Goal: Task Accomplishment & Management: Use online tool/utility

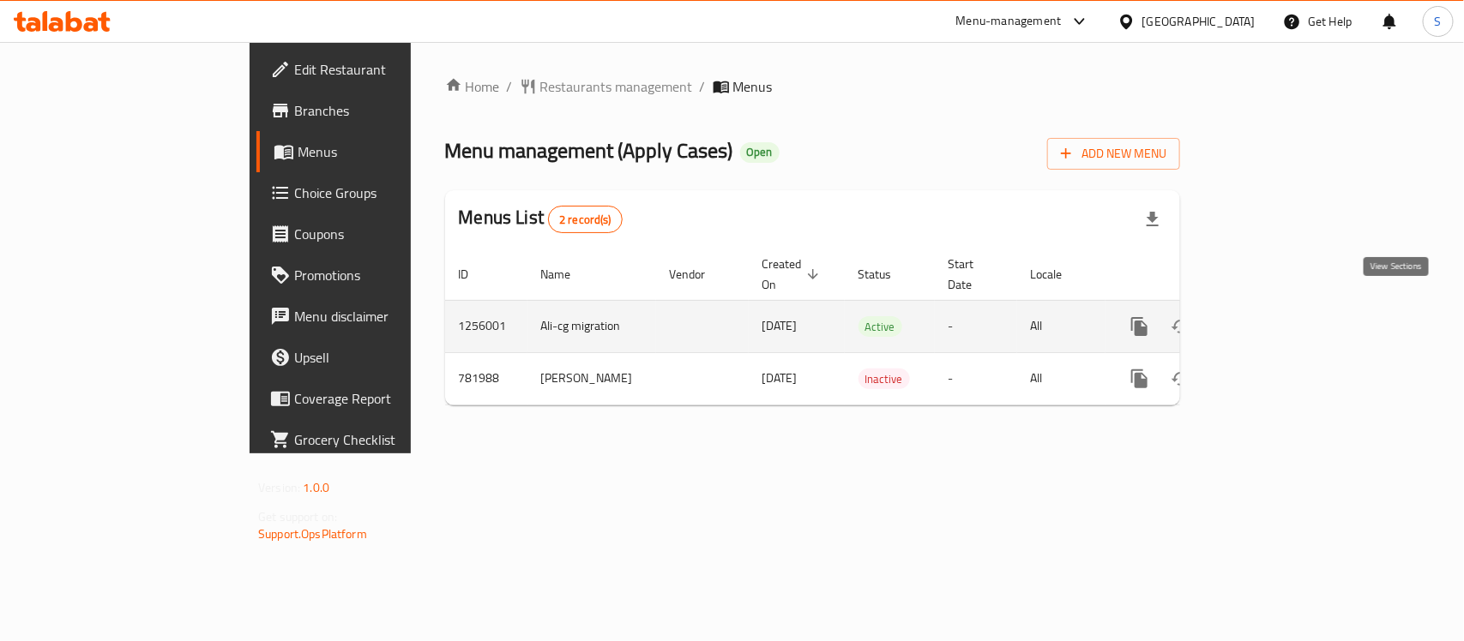
click at [1273, 316] on icon "enhanced table" at bounding box center [1263, 326] width 21 height 21
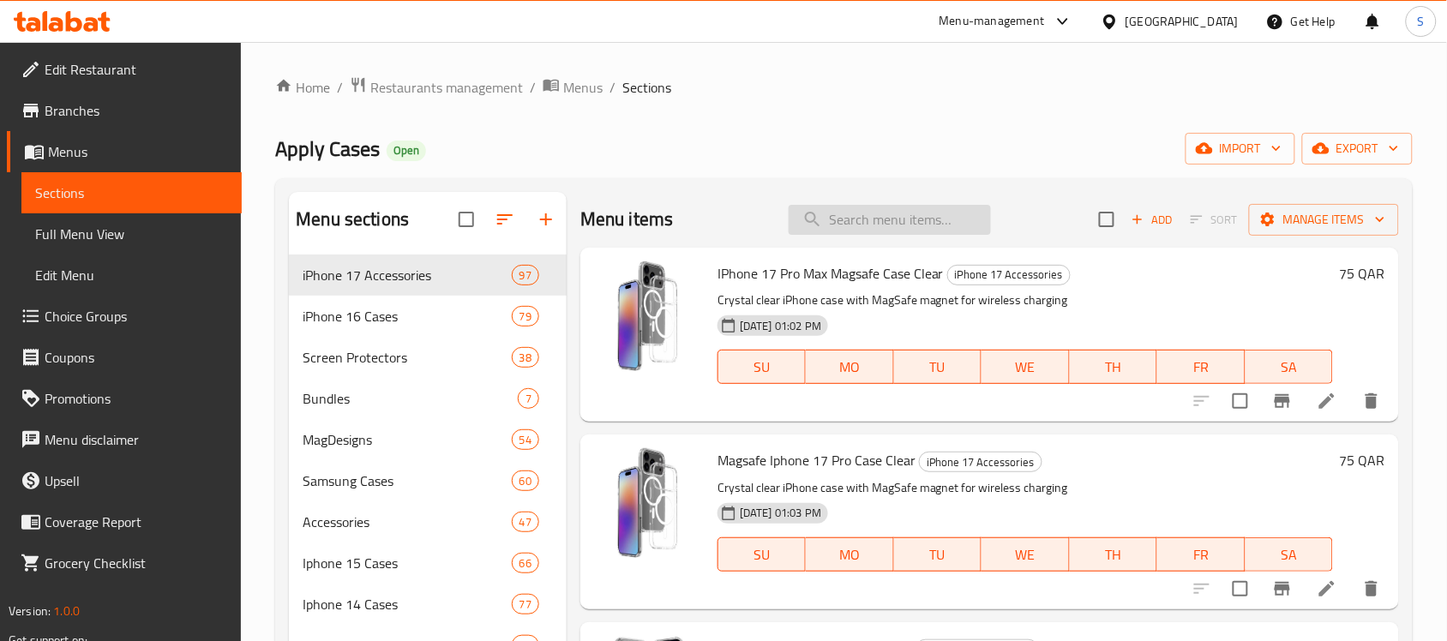
click at [875, 215] on input "search" at bounding box center [890, 220] width 202 height 30
paste input "Iphone 17 Air Clear Case With Lanyard Phone Strap Black"
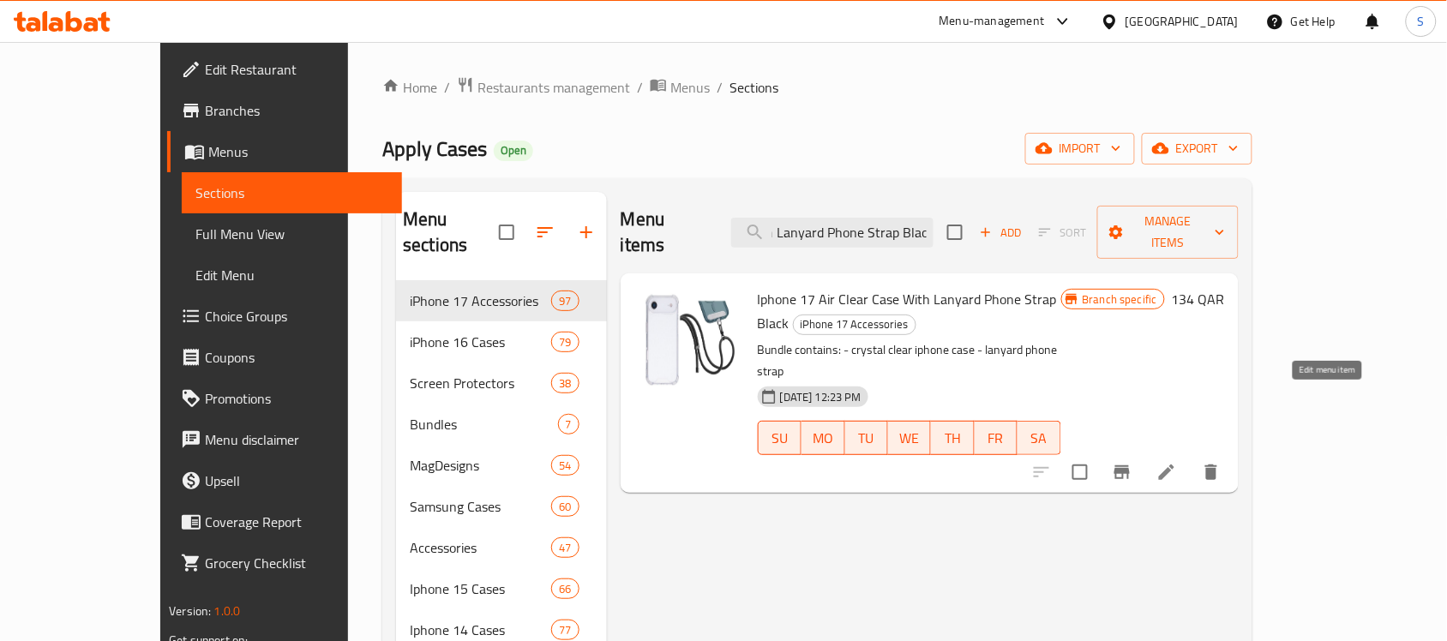
type input "Iphone 17 Air Clear Case With Lanyard Phone Strap Black"
click at [1175, 465] on icon at bounding box center [1166, 472] width 15 height 15
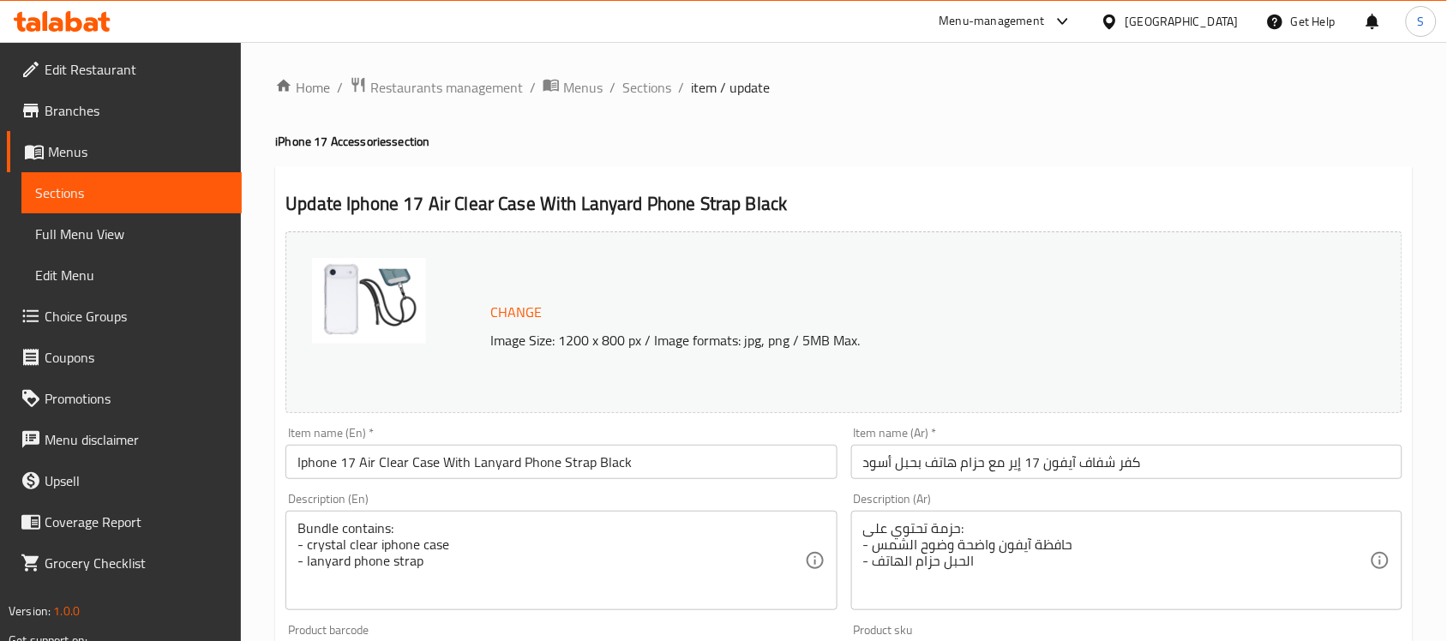
drag, startPoint x: 635, startPoint y: 87, endPoint x: 1043, endPoint y: 0, distance: 416.6
click at [635, 87] on span "Sections" at bounding box center [647, 87] width 49 height 21
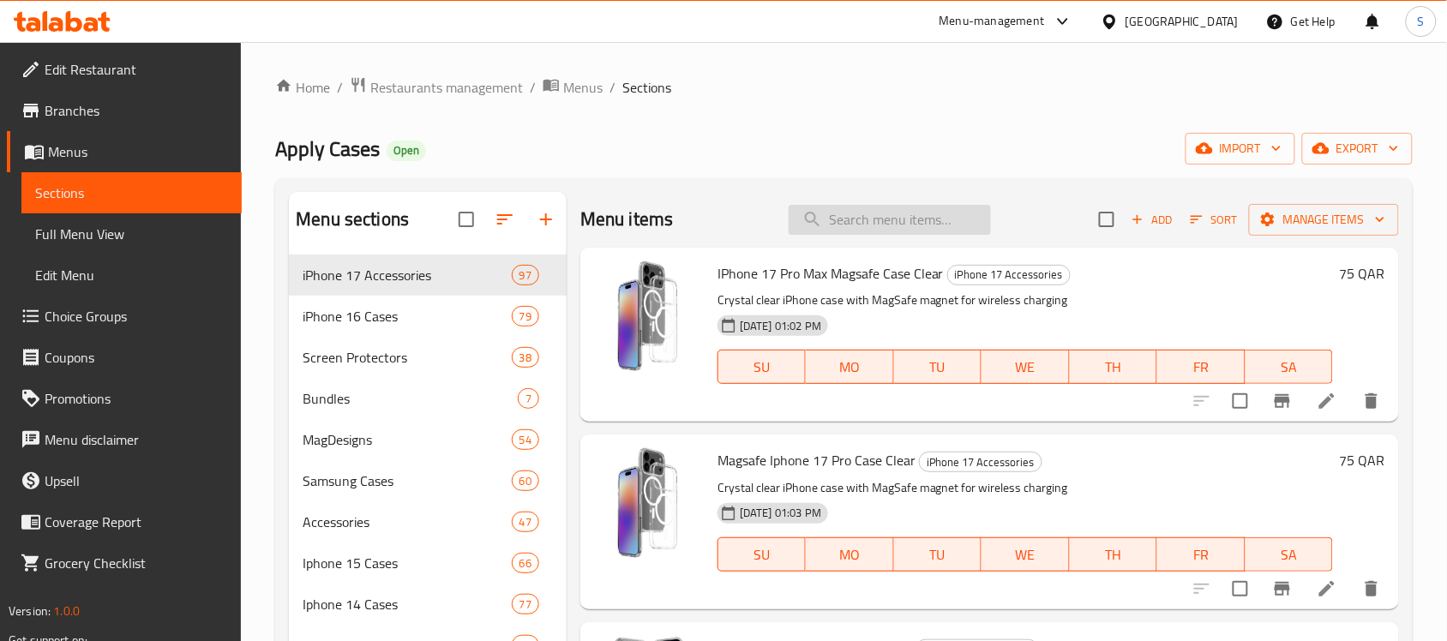
click at [841, 224] on input "search" at bounding box center [890, 220] width 202 height 30
paste input "Iphone 17 Clear Case With Lanyard Phone Strap Black"
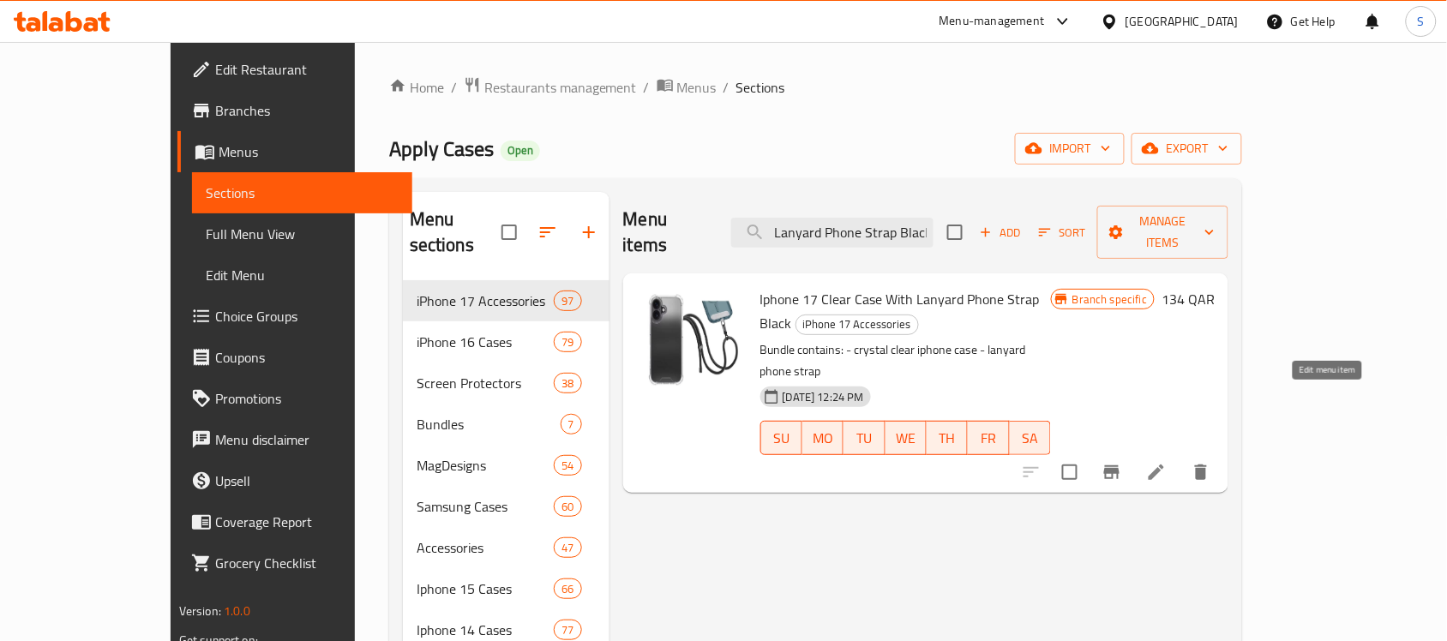
type input "Iphone 17 Clear Case With Lanyard Phone Strap Black"
click at [1164, 465] on icon at bounding box center [1156, 472] width 15 height 15
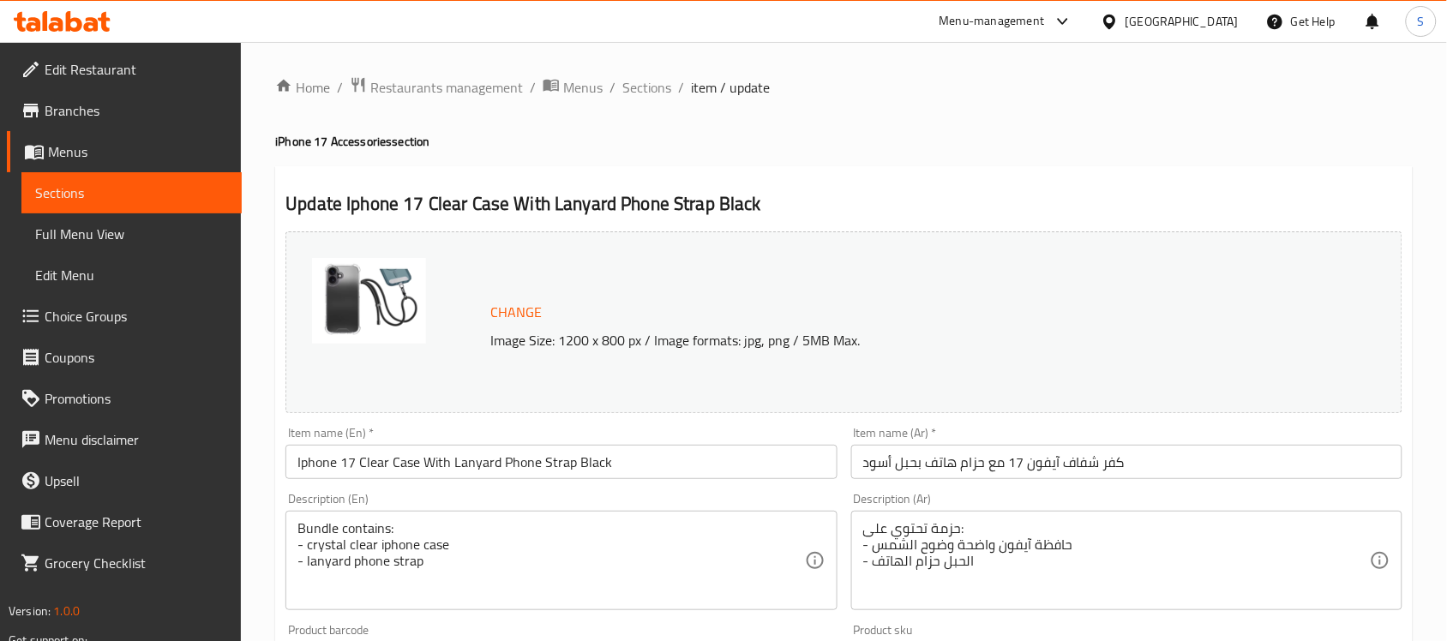
drag, startPoint x: 636, startPoint y: 79, endPoint x: 757, endPoint y: 9, distance: 139.9
click at [636, 80] on span "Sections" at bounding box center [647, 87] width 49 height 21
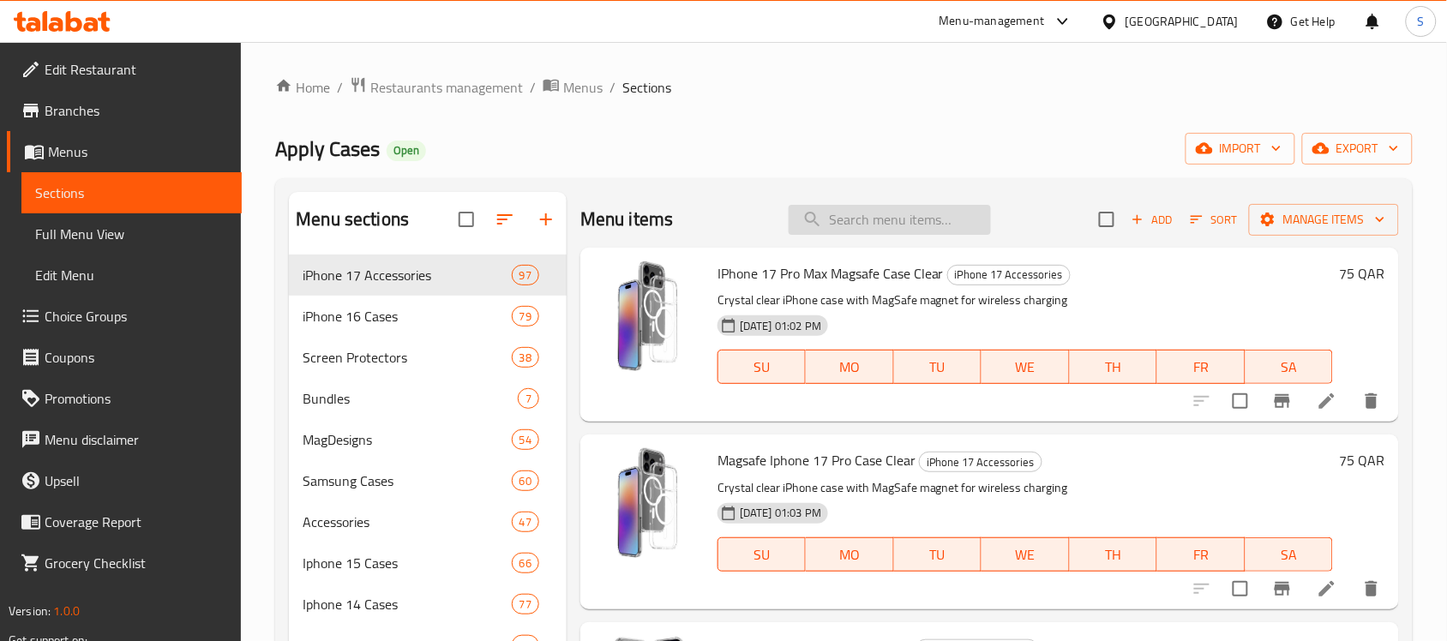
click at [854, 225] on input "search" at bounding box center [890, 220] width 202 height 30
paste input "" Iphone 17 Pro Max Clear Case With Lanyard Phone Strap Grey""
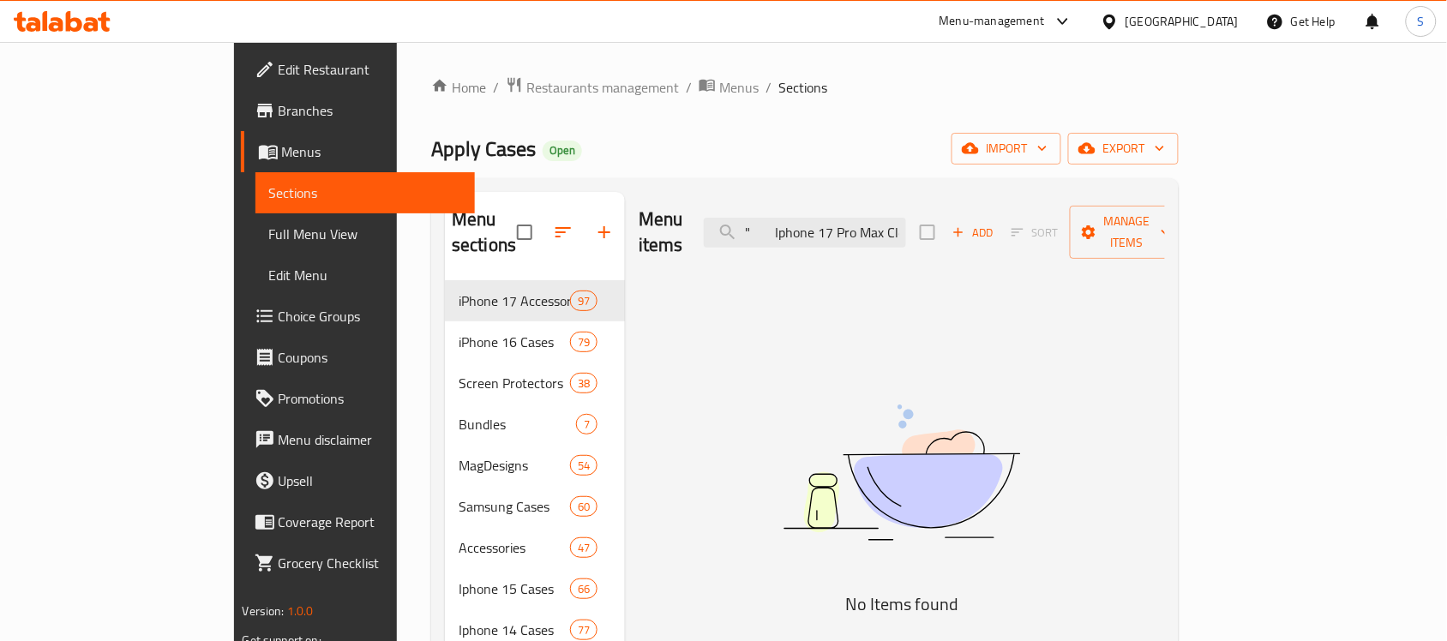
drag, startPoint x: 833, startPoint y: 225, endPoint x: 695, endPoint y: 220, distance: 138.1
click at [695, 220] on div "Menu items " Iphone 17 Pro Max Clear Case With Lanyard Phone Strap Grey Add Sor…" at bounding box center [902, 232] width 526 height 81
click at [845, 218] on input "" Iphone 17 Pro Max Clear Case With Lanyard Phone Strap Grey" at bounding box center [805, 233] width 202 height 30
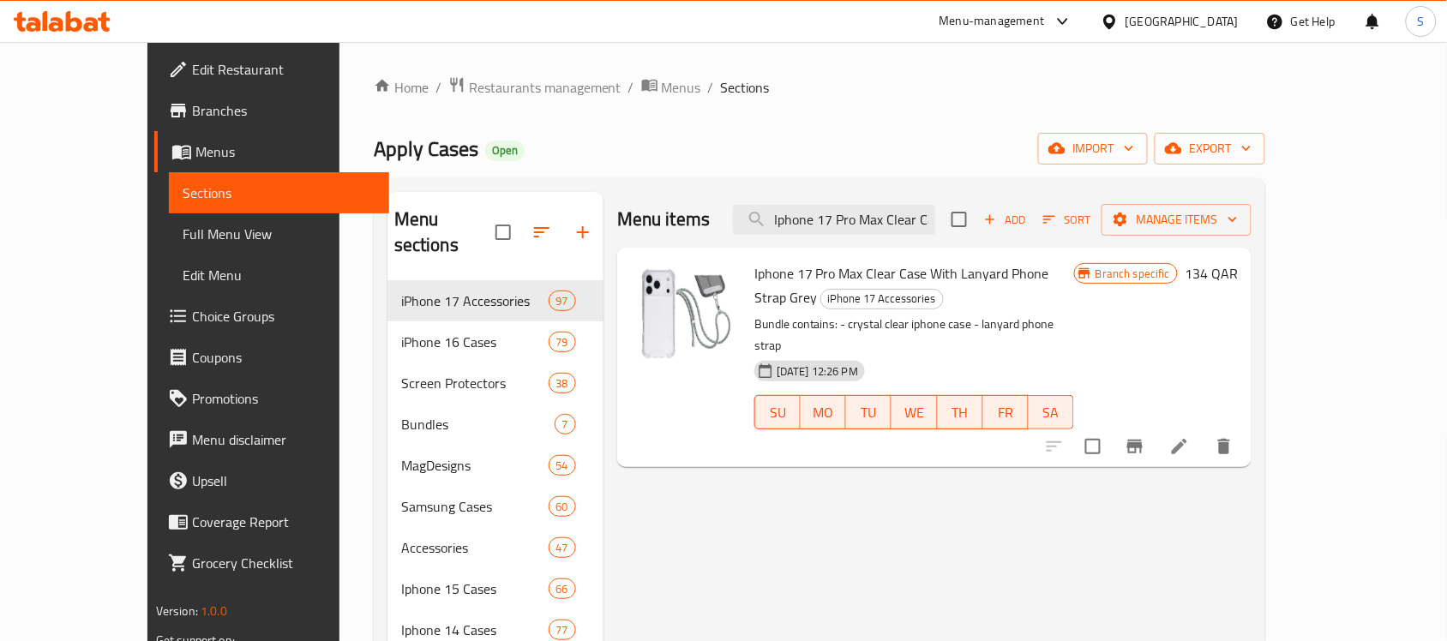
type input "Iphone 17 Pro Max Clear Case With Lanyard Phone Strap Grey"
click at [1190, 436] on icon at bounding box center [1180, 446] width 21 height 21
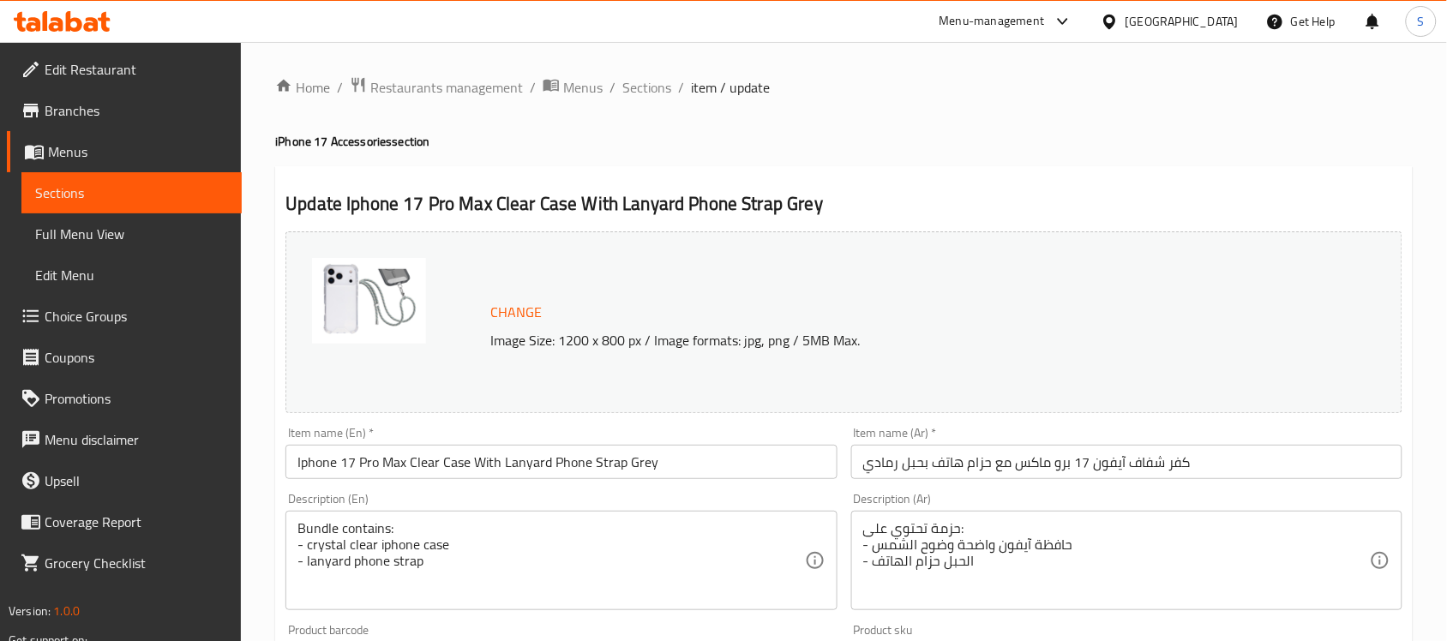
drag, startPoint x: 653, startPoint y: 79, endPoint x: 855, endPoint y: 1, distance: 216.1
click at [653, 80] on span "Sections" at bounding box center [647, 87] width 49 height 21
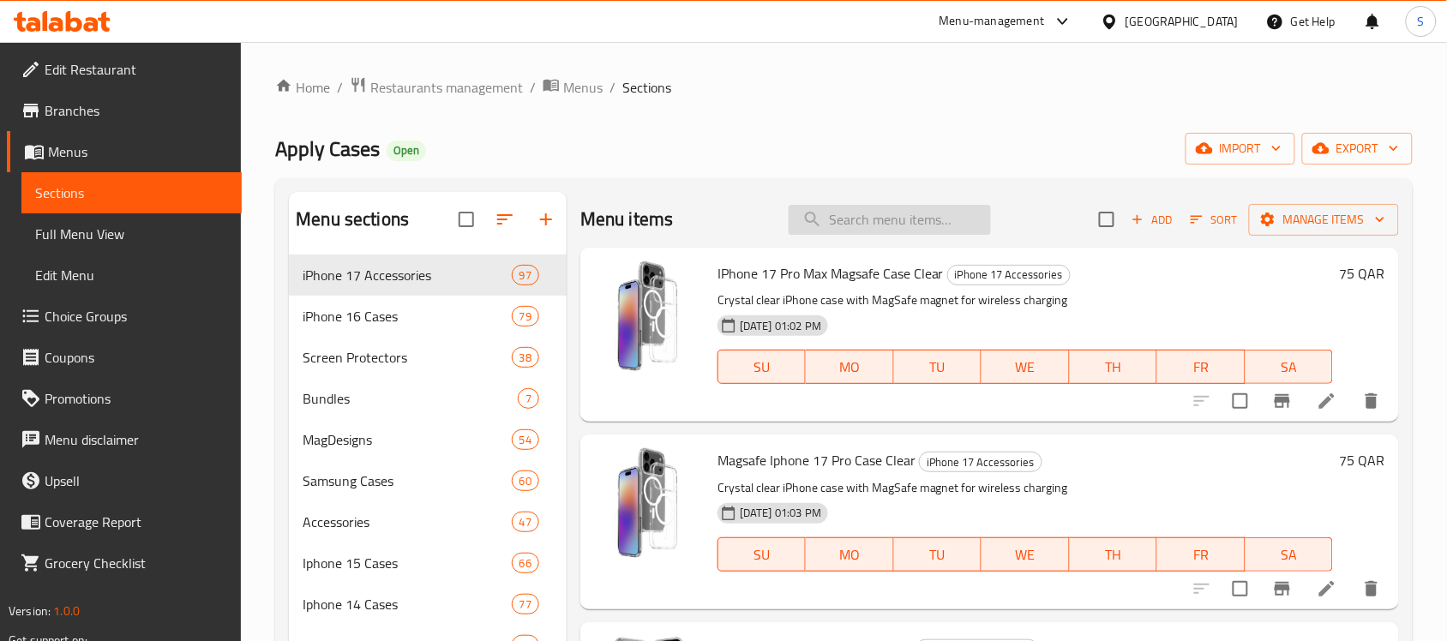
click at [849, 226] on input "search" at bounding box center [890, 220] width 202 height 30
paste input "Iphone 17 Air Clear Case With Lanyard Phone Strap Grey"
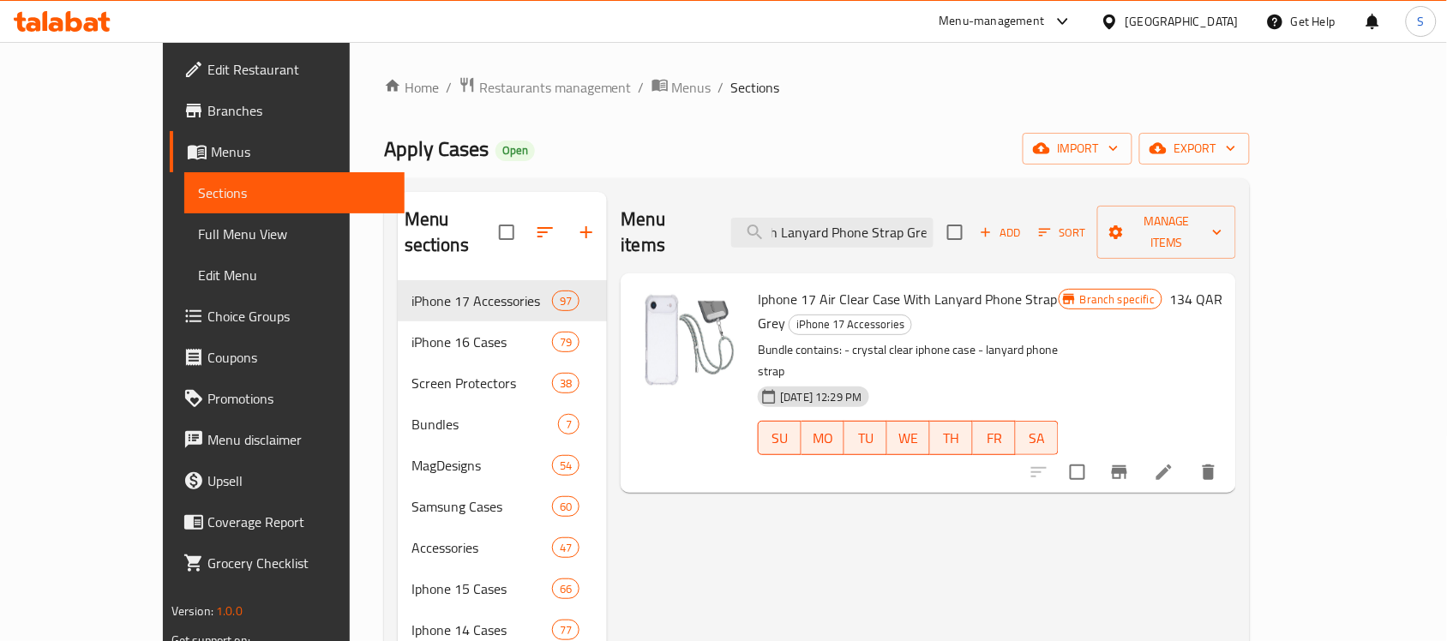
type input "Iphone 17 Air Clear Case With Lanyard Phone Strap Grey"
click at [1172, 465] on icon at bounding box center [1164, 472] width 15 height 15
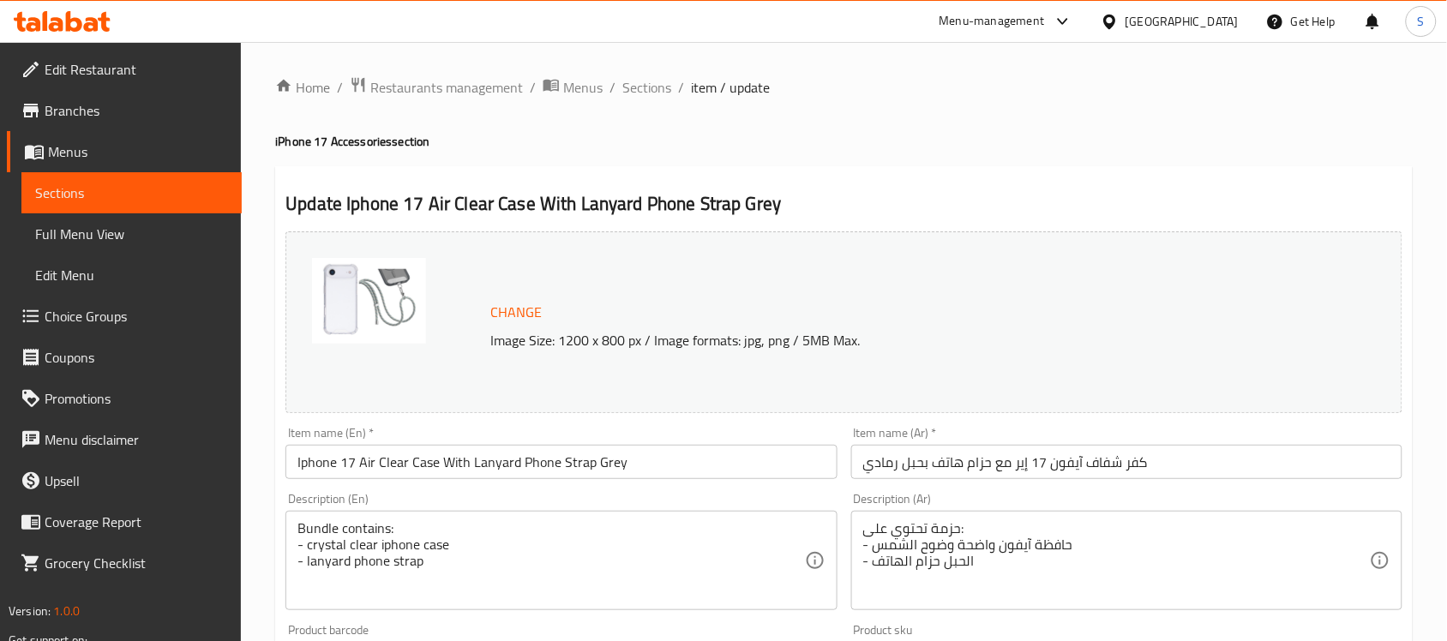
click at [641, 81] on span "Sections" at bounding box center [647, 87] width 49 height 21
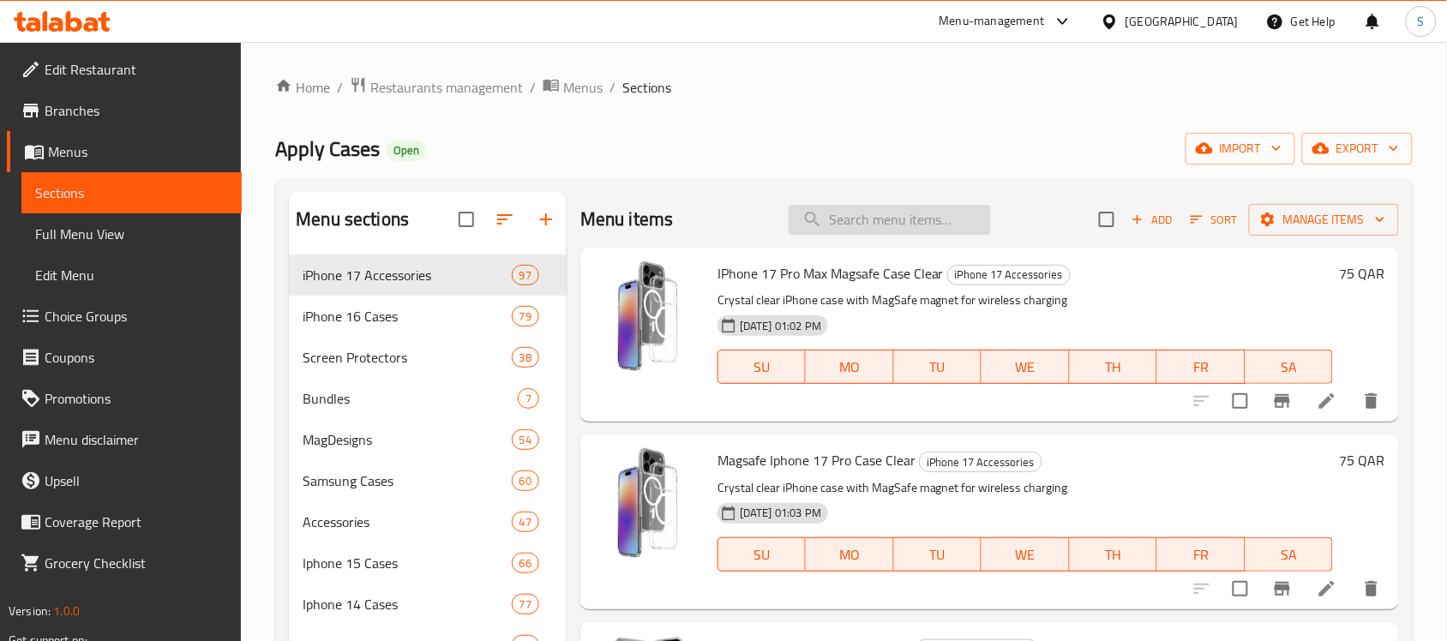
click at [824, 214] on input "search" at bounding box center [890, 220] width 202 height 30
paste input "Iphone 17 Pro Max Clear Case With Lanyard Phone Strap Dark Blue"
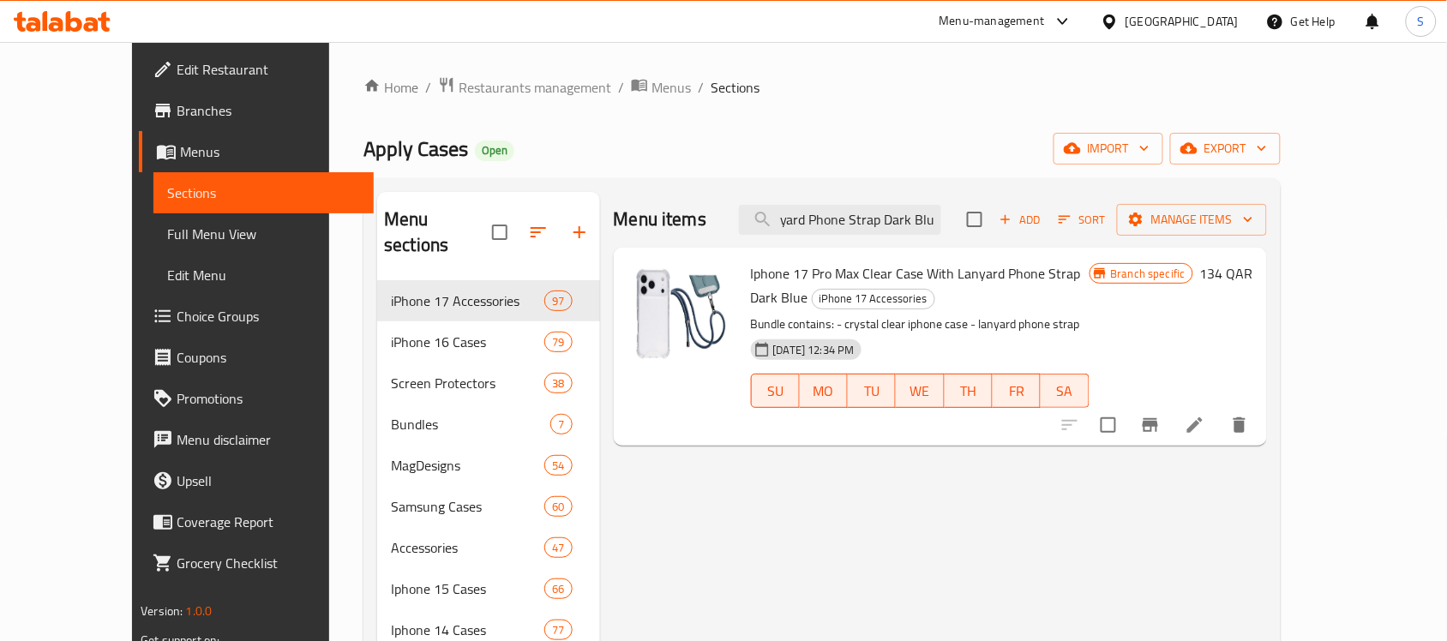
type input "Iphone 17 Pro Max Clear Case With Lanyard Phone Strap Dark Blue"
click at [1206, 415] on icon at bounding box center [1195, 425] width 21 height 21
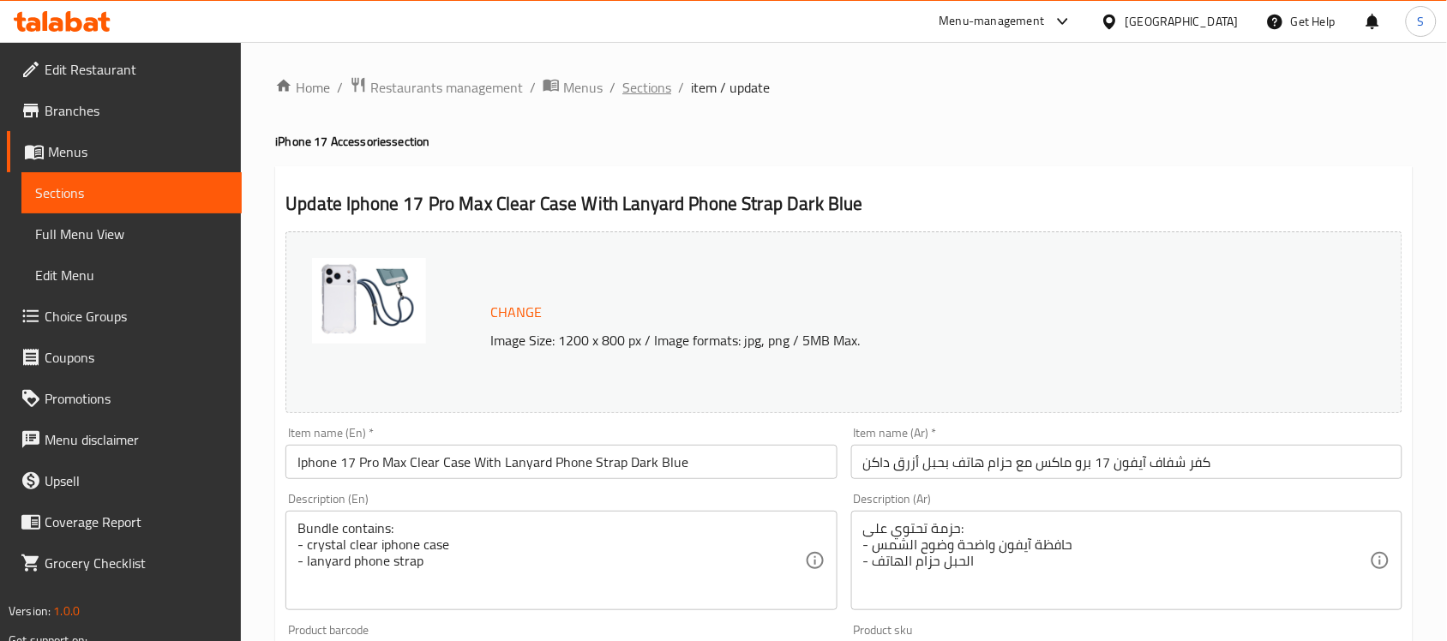
click at [657, 82] on span "Sections" at bounding box center [647, 87] width 49 height 21
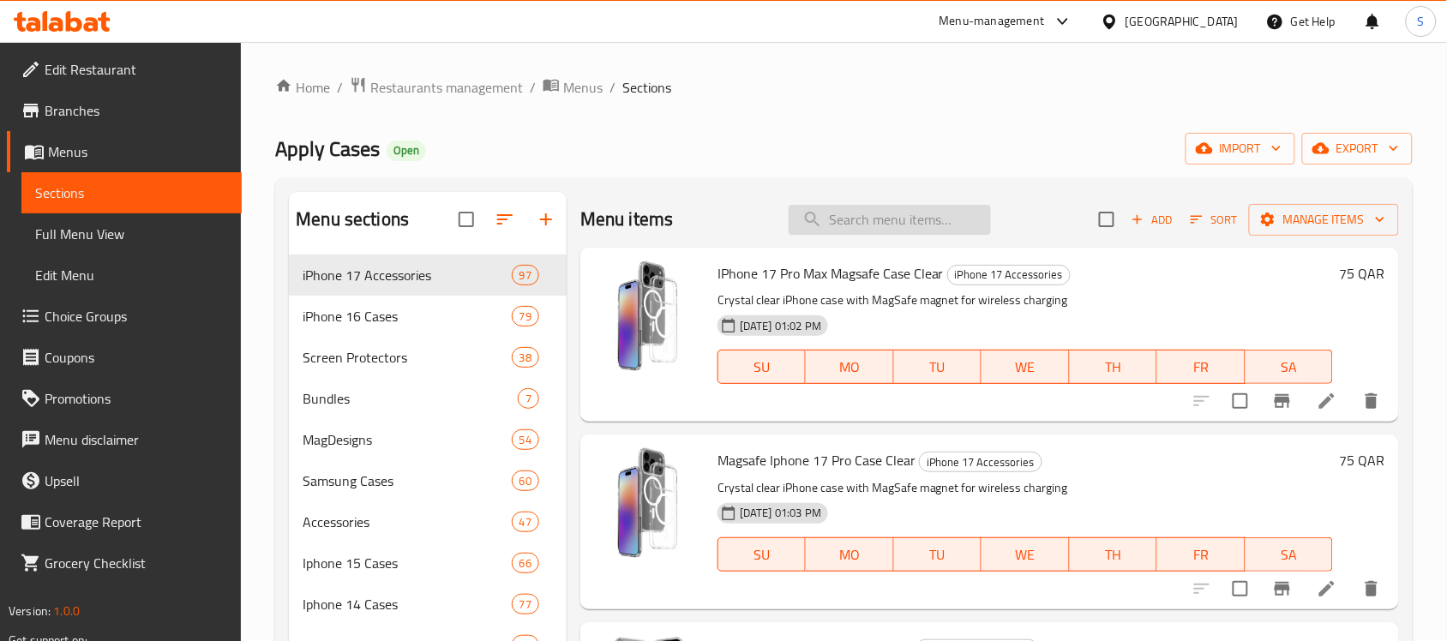
click at [901, 228] on input "search" at bounding box center [890, 220] width 202 height 30
paste input "Iphone 17 Clear Case With Lanyard Phone Strap Grey"
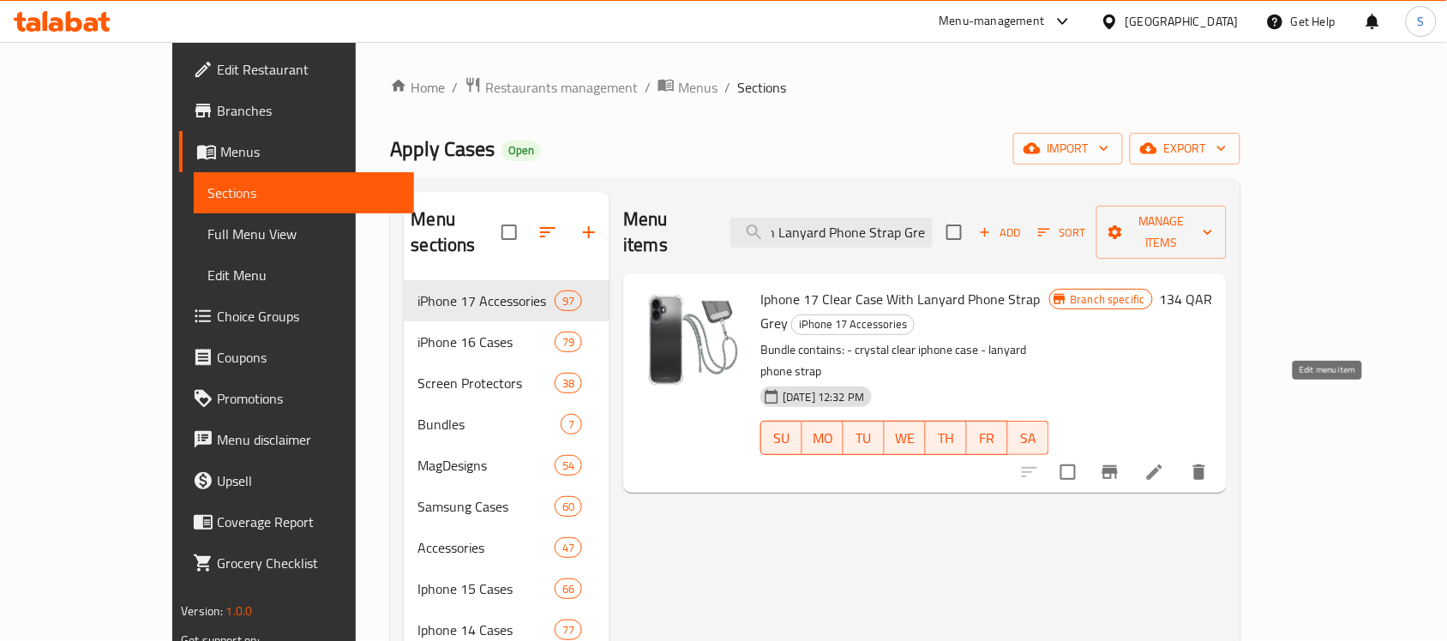
type input "Iphone 17 Clear Case With Lanyard Phone Strap Grey"
click at [1165, 462] on icon at bounding box center [1155, 472] width 21 height 21
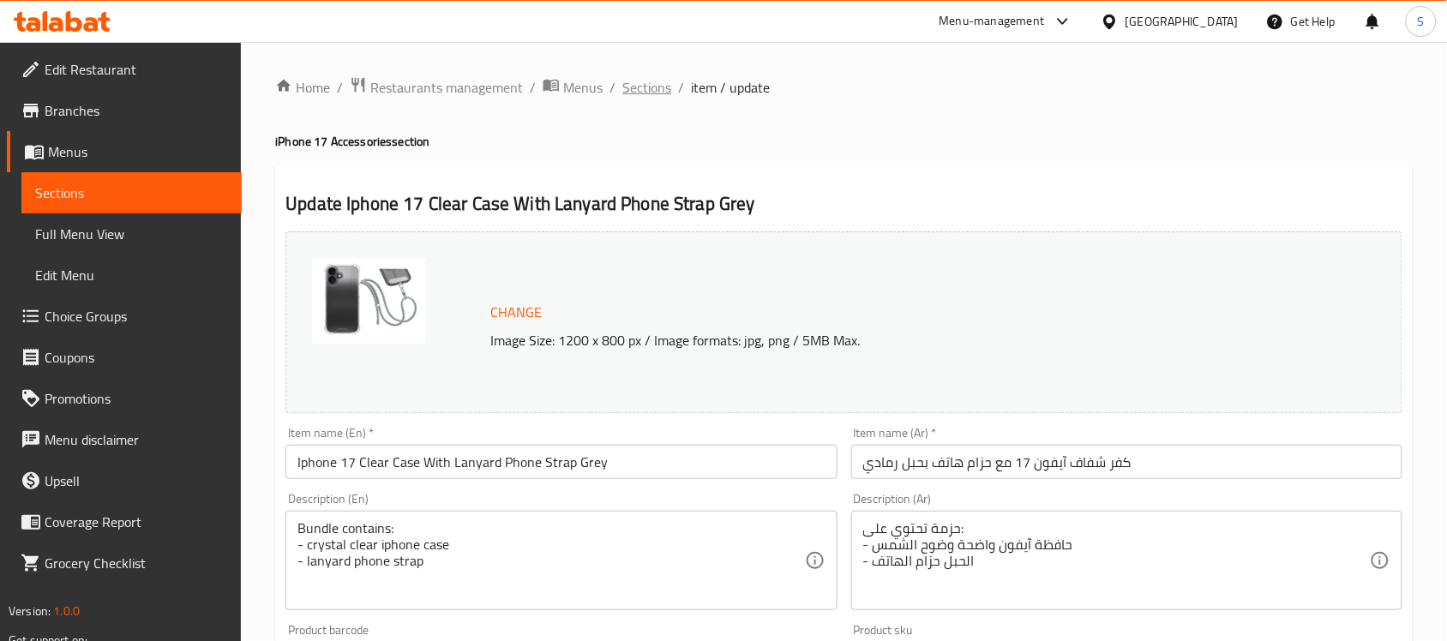
click at [650, 82] on span "Sections" at bounding box center [647, 87] width 49 height 21
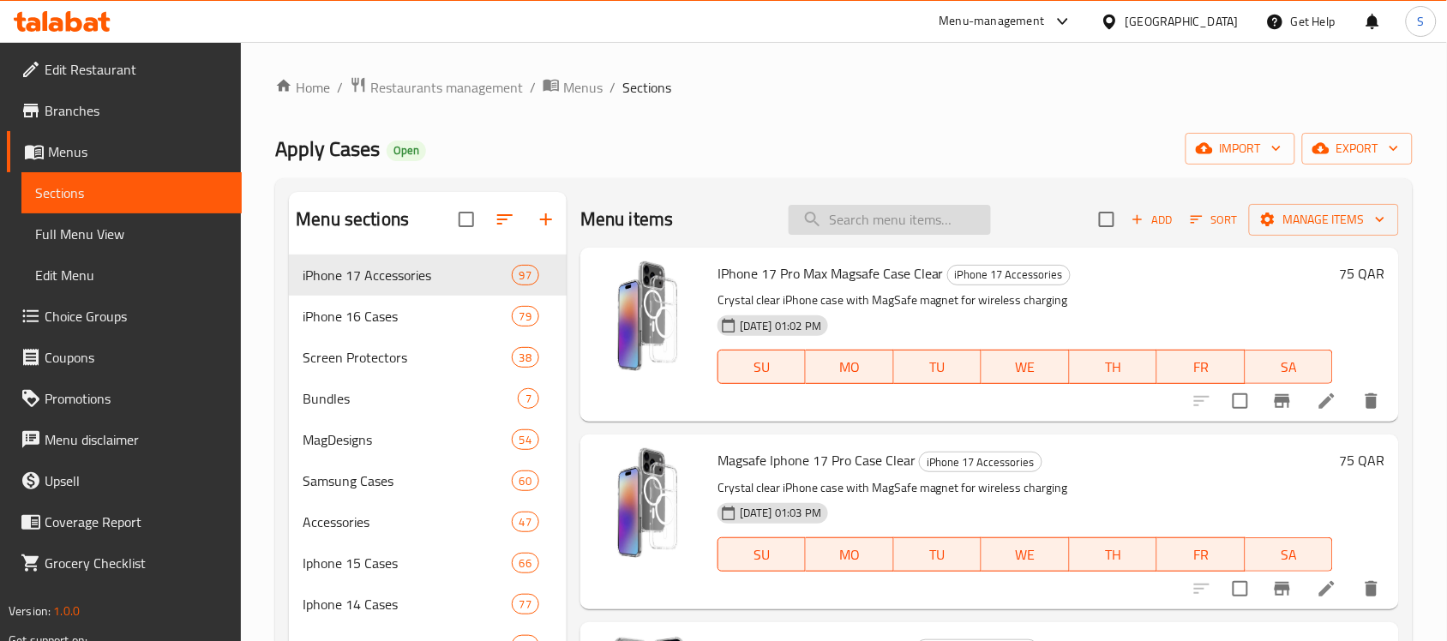
click at [901, 225] on input "search" at bounding box center [890, 220] width 202 height 30
paste input "Iphone 17 Air Clear Case With Lanyard Phone Strap Dark Blue"
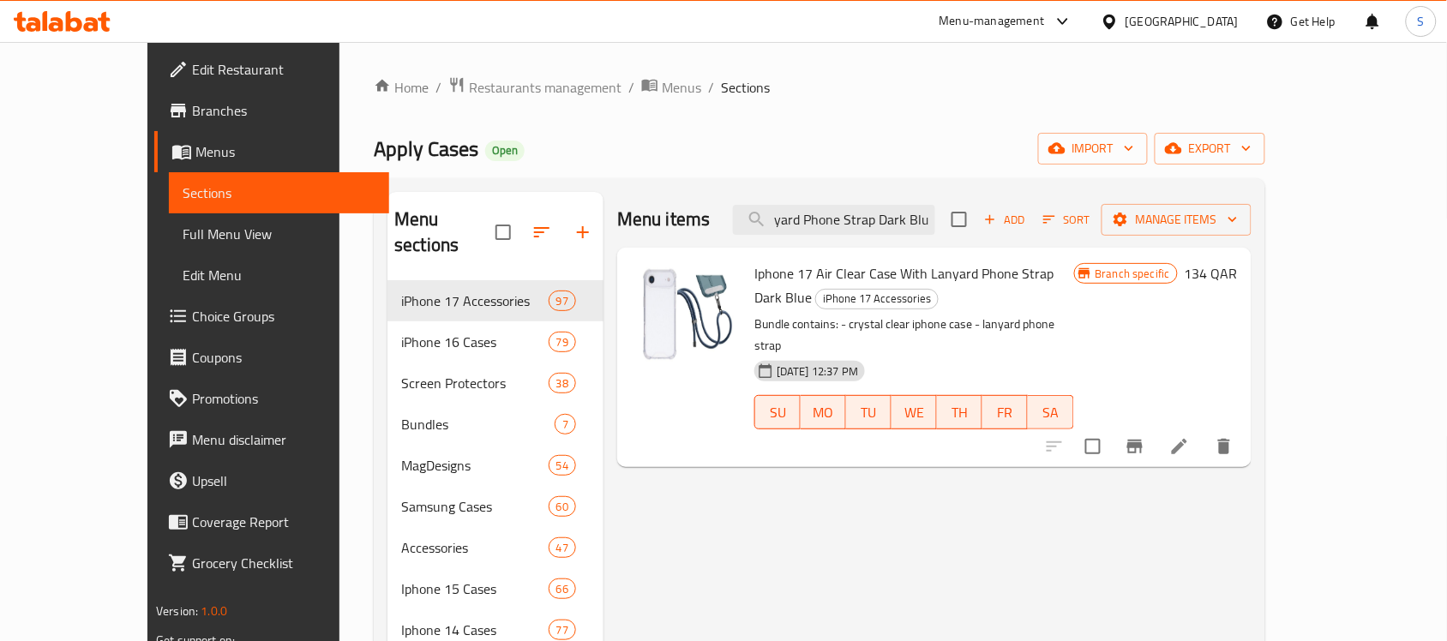
type input "Iphone 17 Air Clear Case With Lanyard Phone Strap Dark Blue"
click at [1190, 436] on icon at bounding box center [1180, 446] width 21 height 21
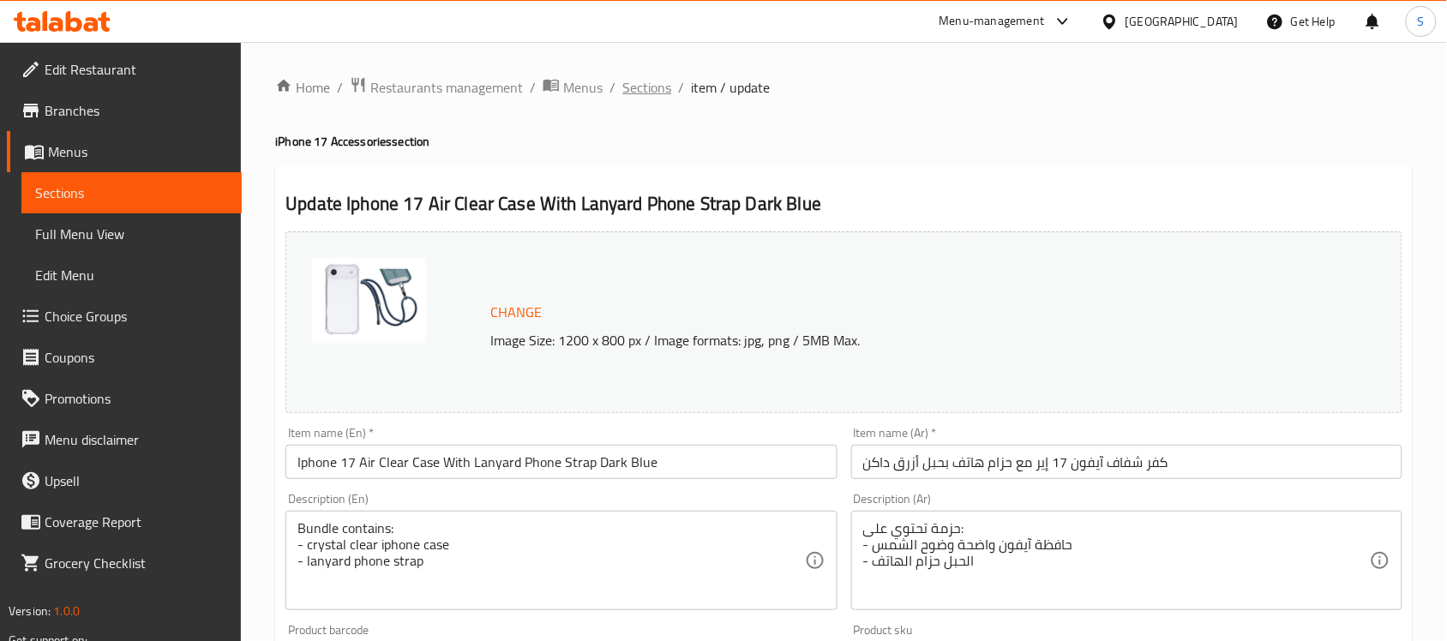
click at [653, 86] on span "Sections" at bounding box center [647, 87] width 49 height 21
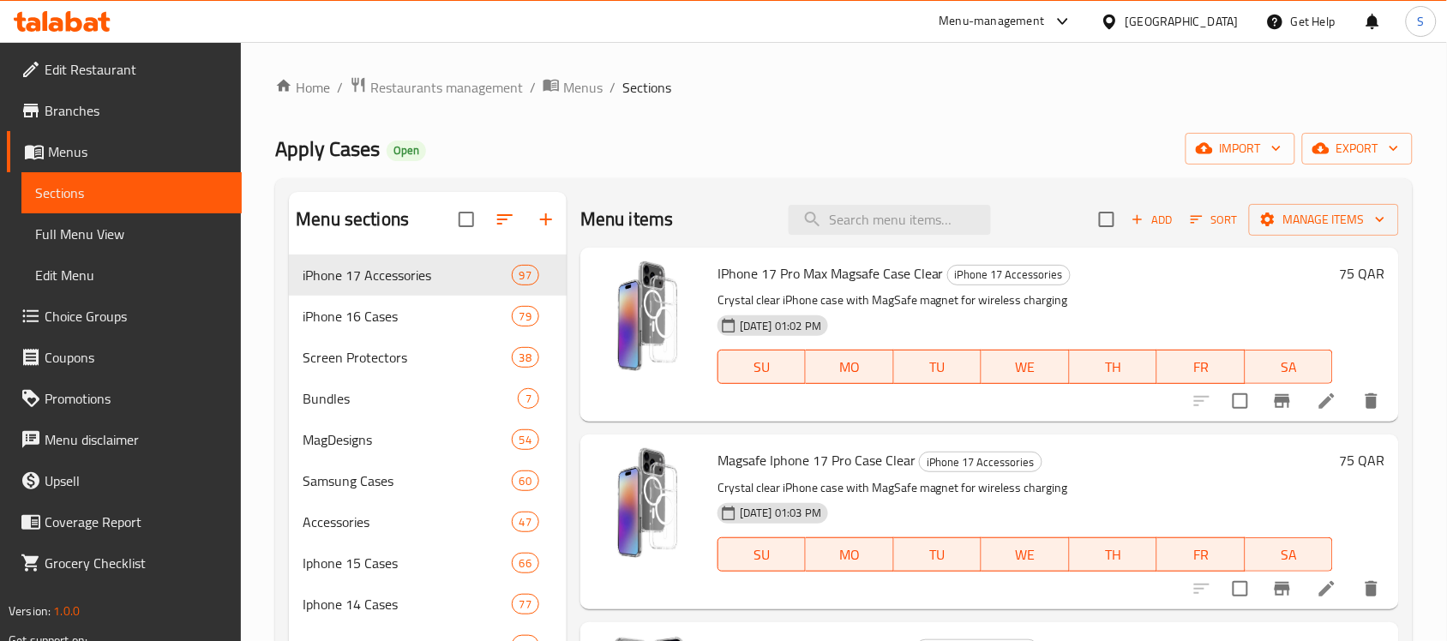
click at [875, 236] on div "Menu items Add Sort Manage items" at bounding box center [990, 220] width 819 height 56
click at [885, 225] on input "search" at bounding box center [890, 220] width 202 height 30
paste input "" Iphone 17 Clear Case With Lanyard Phone Strap Dark Blue""
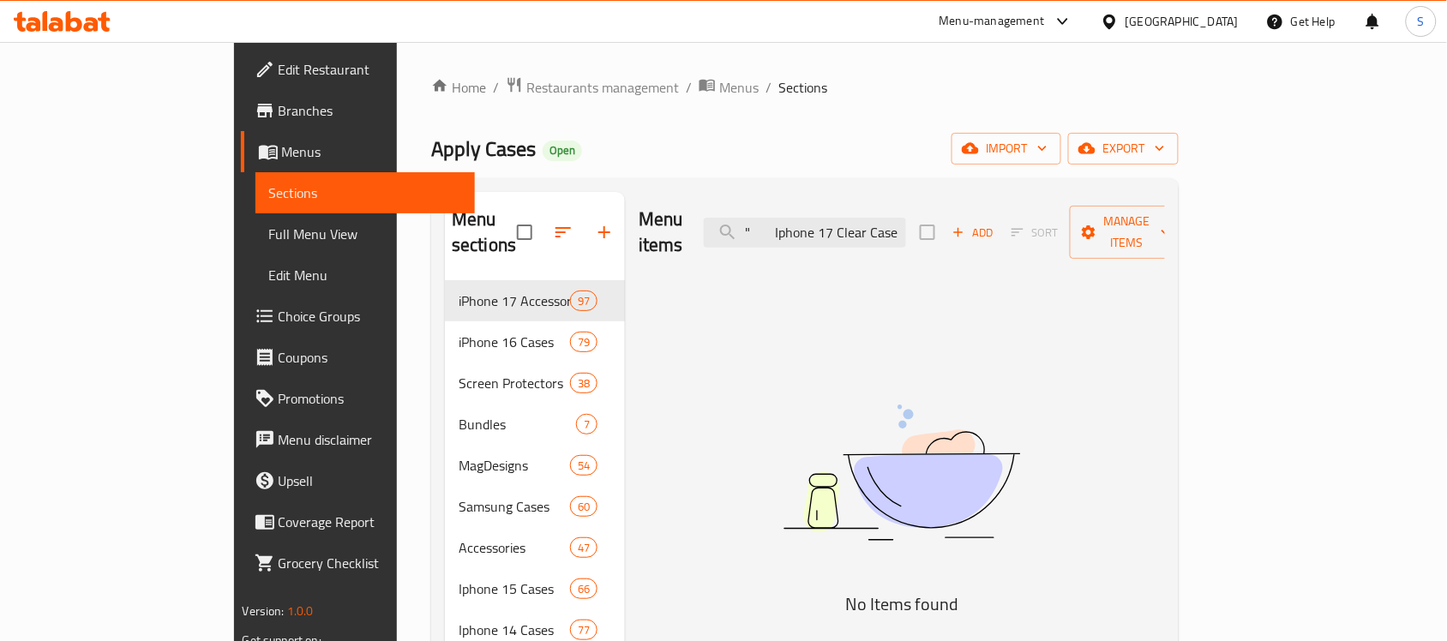
drag, startPoint x: 859, startPoint y: 214, endPoint x: 768, endPoint y: 214, distance: 90.9
click at [768, 214] on div "Menu items " Iphone 17 Clear Case With Lanyard Phone Strap Dark Blue Add Sort M…" at bounding box center [902, 232] width 526 height 81
click at [851, 218] on input "" Iphone 17 Clear Case With Lanyard Phone Strap Dark Blue" at bounding box center [805, 233] width 202 height 30
click at [856, 225] on input "" Iphone 17 Clear Case With Lanyard Phone Strap Dark Blue" at bounding box center [805, 233] width 202 height 30
click at [855, 224] on input "" Iphone 17 Clear Case With Lanyard Phone Strap Dark Blue" at bounding box center [805, 233] width 202 height 30
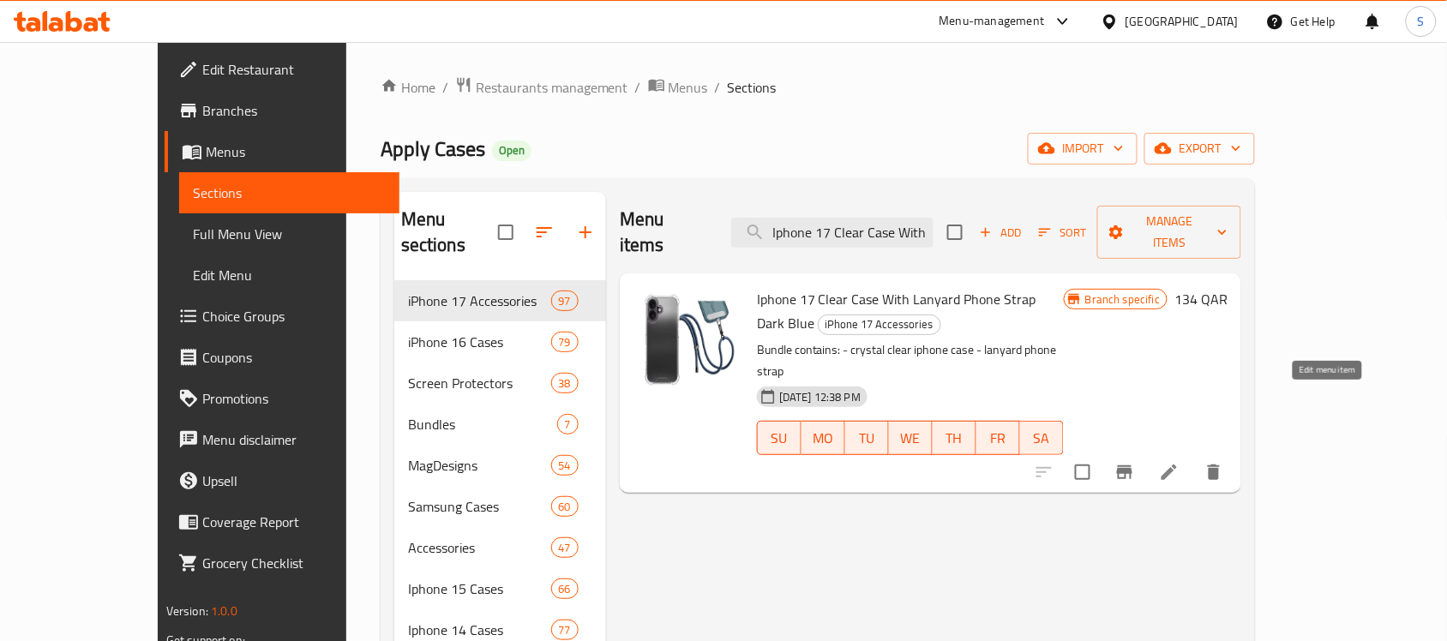
type input "Iphone 17 Clear Case With Lanyard Phone Strap Dark Blue"
click at [1180, 462] on icon at bounding box center [1169, 472] width 21 height 21
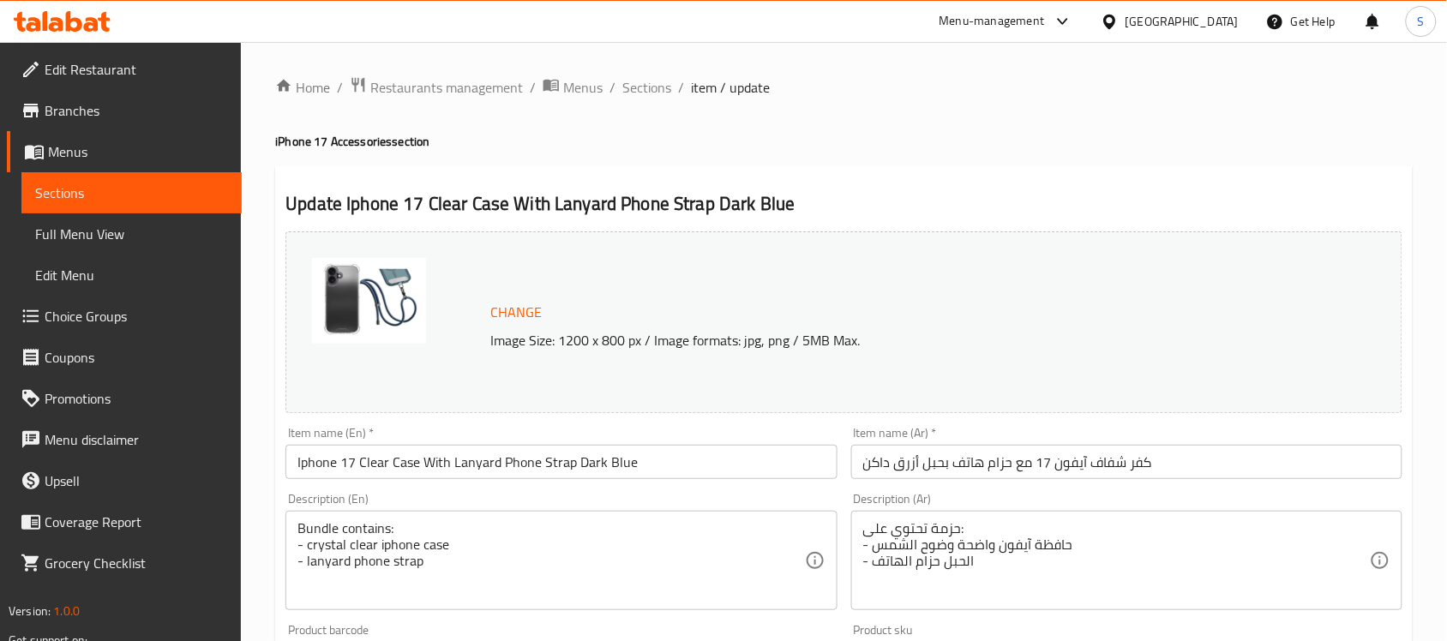
click at [1032, 138] on h4 "iPhone 17 Accessories section" at bounding box center [844, 141] width 1138 height 17
drag, startPoint x: 648, startPoint y: 92, endPoint x: 778, endPoint y: 1, distance: 158.2
click at [648, 92] on span "Sections" at bounding box center [647, 87] width 49 height 21
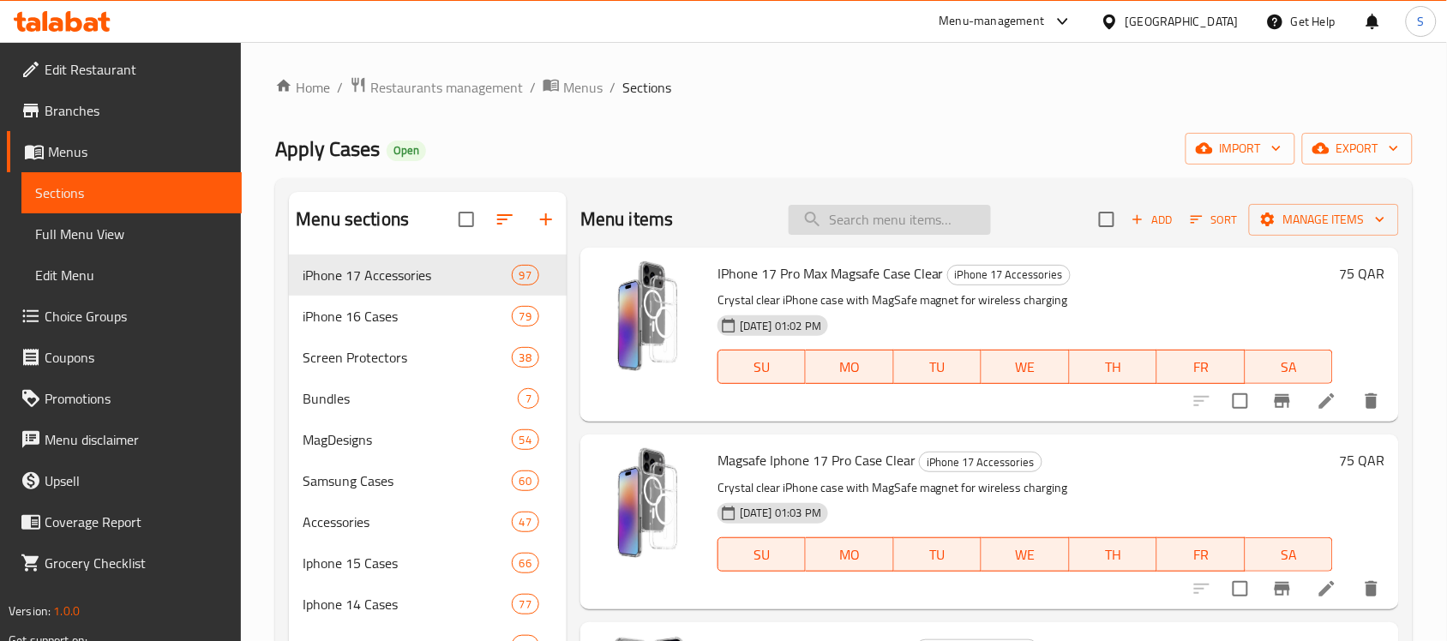
click at [870, 217] on input "search" at bounding box center [890, 220] width 202 height 30
paste input "Iphone 17 Pro Max Clear Case With Lanyard Phone Strap Pink"
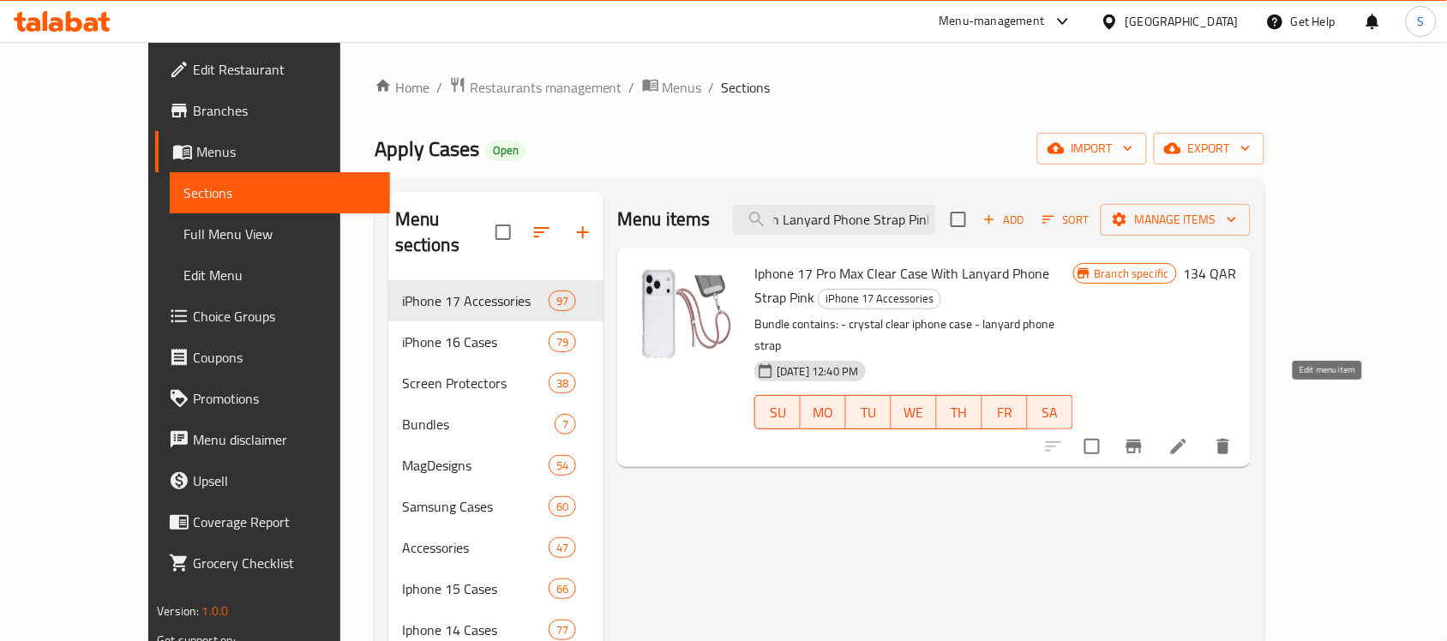
type input "Iphone 17 Pro Max Clear Case With Lanyard Phone Strap Pink"
click at [1203, 431] on li at bounding box center [1179, 446] width 48 height 31
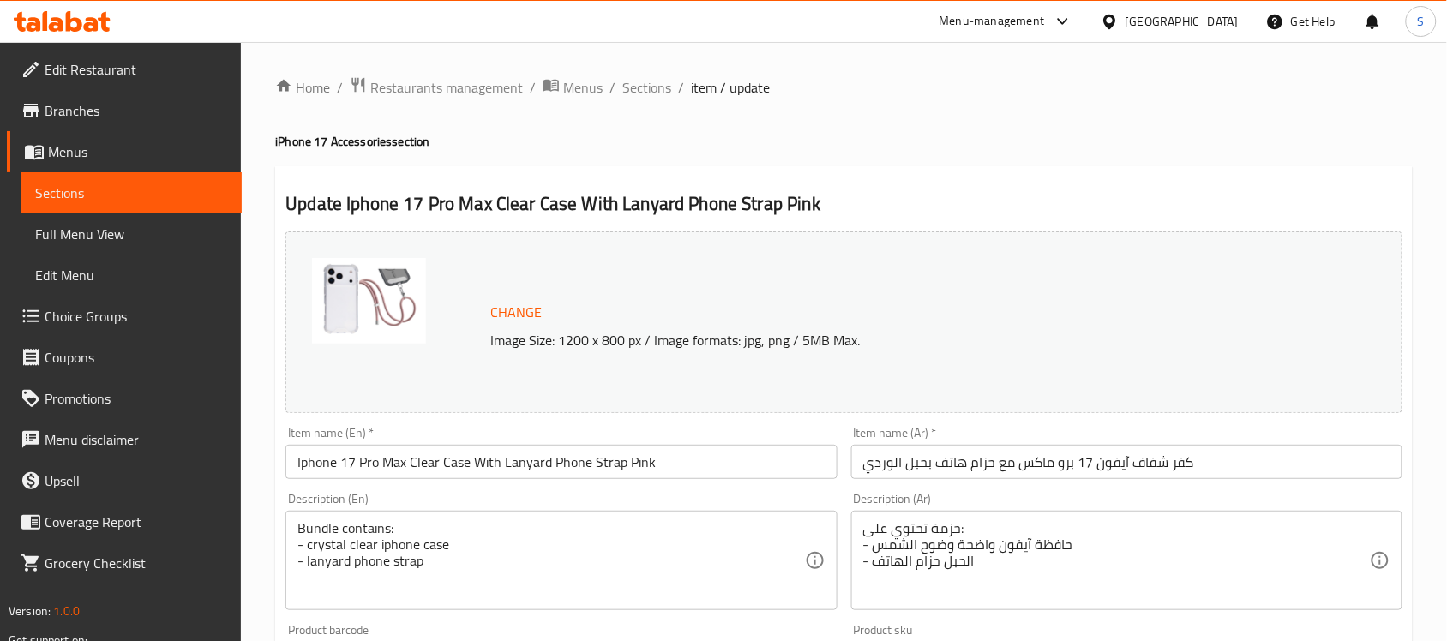
click at [1080, 117] on div "Home / Restaurants management / Menus / Sections / item / update iPhone 17 Acce…" at bounding box center [844, 639] width 1138 height 1126
click at [641, 95] on span "Sections" at bounding box center [647, 87] width 49 height 21
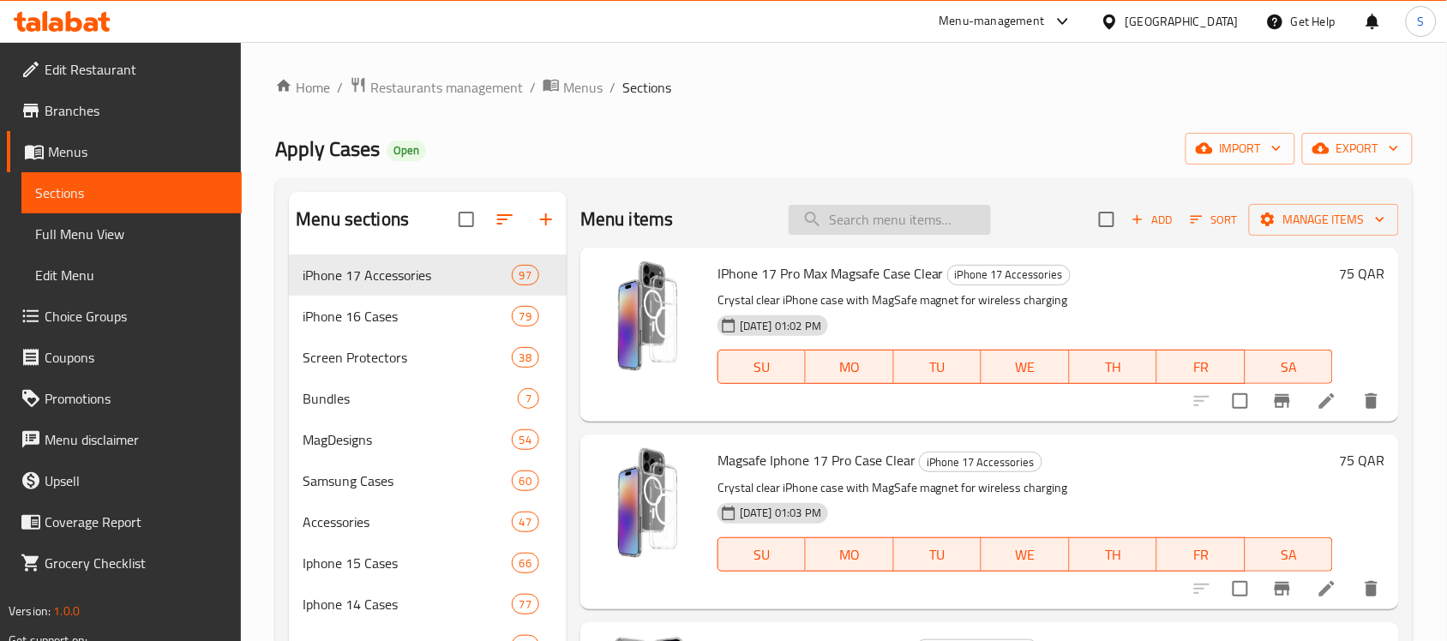
click at [866, 211] on input "search" at bounding box center [890, 220] width 202 height 30
paste input "" Iphone 17 Pro Clear Case With Lanyard Phone Strap Pink""
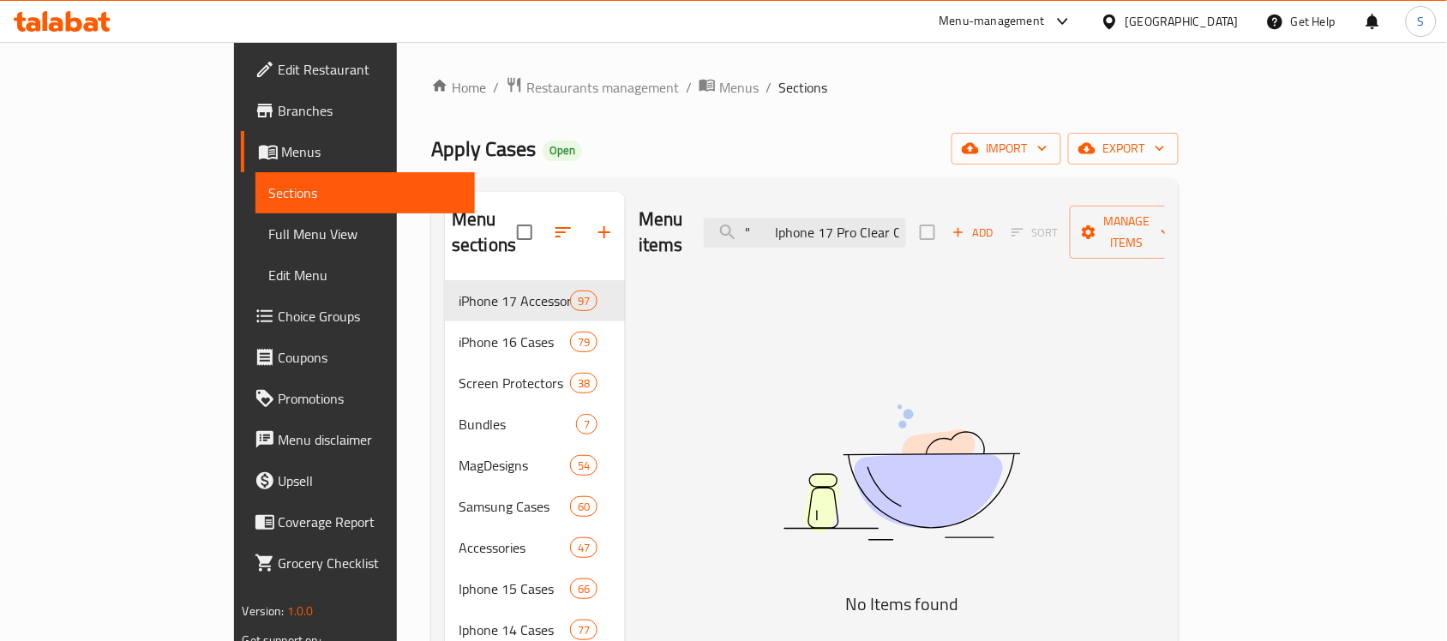
drag, startPoint x: 870, startPoint y: 219, endPoint x: 725, endPoint y: 204, distance: 146.5
click at [725, 204] on div "Menu items " Iphone 17 Pro Clear Case With Lanyard Phone Strap Pink Add Sort Ma…" at bounding box center [902, 232] width 526 height 81
click at [851, 218] on input "" Iphone 17 Pro Clear Case With Lanyard Phone Strap Pink" at bounding box center [805, 233] width 202 height 30
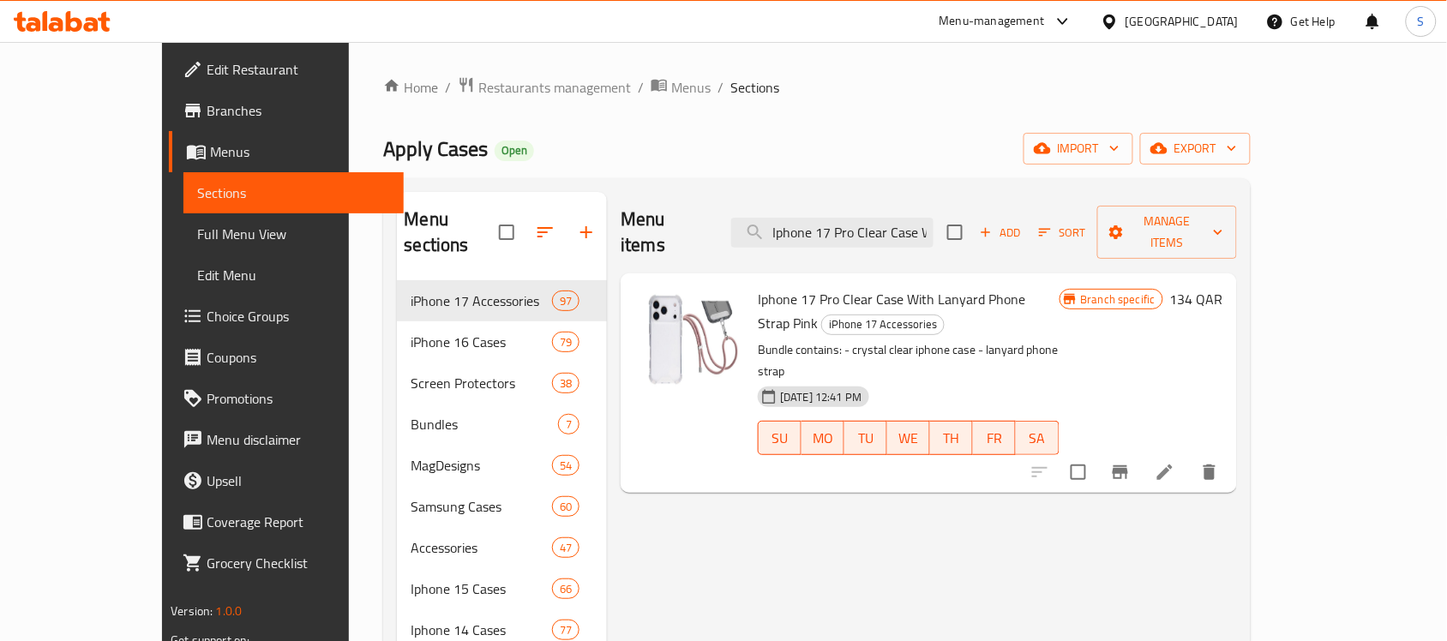
type input "Iphone 17 Pro Clear Case With Lanyard Phone Strap Pink"
click at [1173, 465] on icon at bounding box center [1165, 472] width 15 height 15
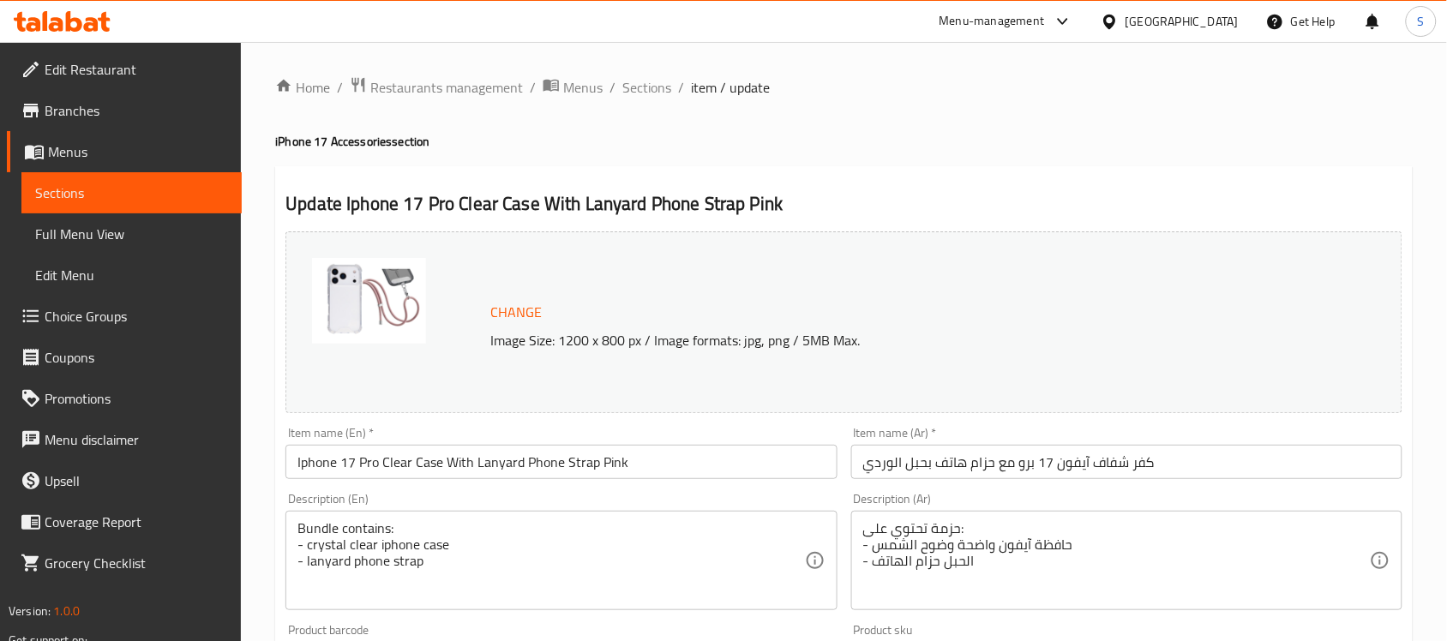
click at [1043, 120] on div "Home / Restaurants management / Menus / Sections / item / update iPhone 17 Acce…" at bounding box center [844, 639] width 1138 height 1126
drag, startPoint x: 643, startPoint y: 87, endPoint x: 743, endPoint y: 6, distance: 128.6
click at [645, 87] on span "Sections" at bounding box center [647, 87] width 49 height 21
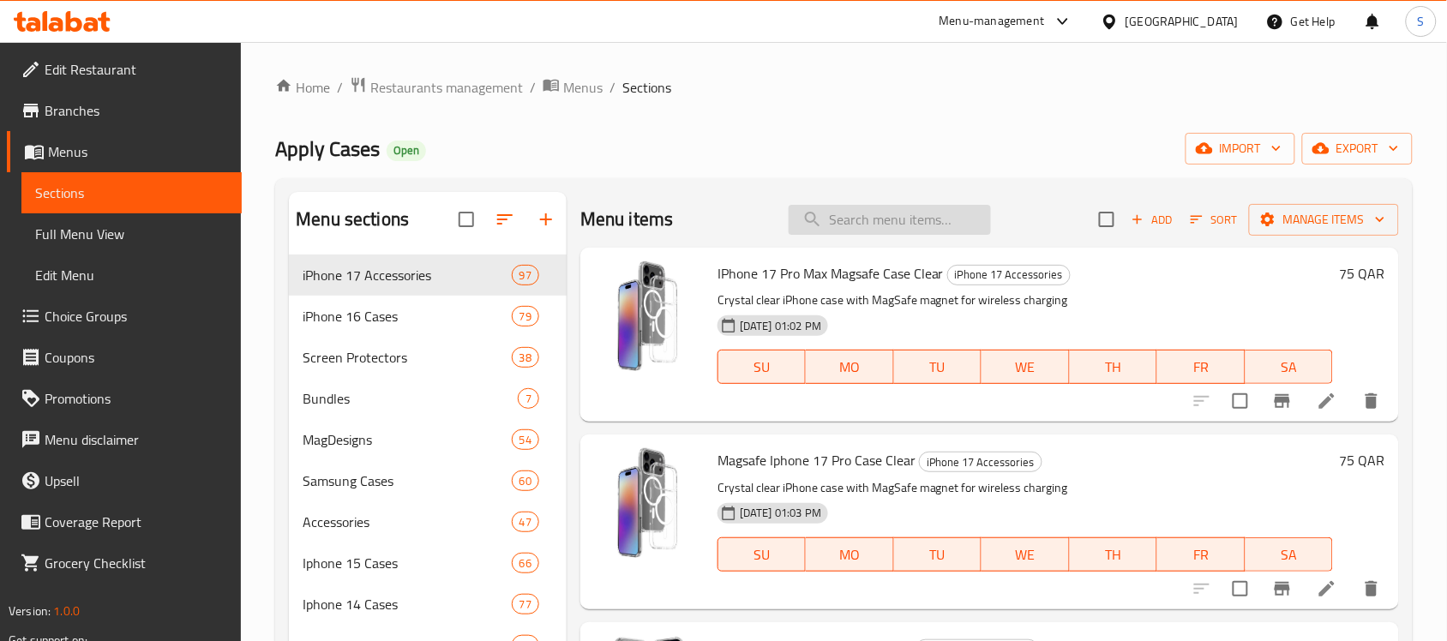
click at [901, 220] on input "search" at bounding box center [890, 220] width 202 height 30
paste input "" Iphone 17 Air Clear Case With Lanyard Phone Strap Pink""
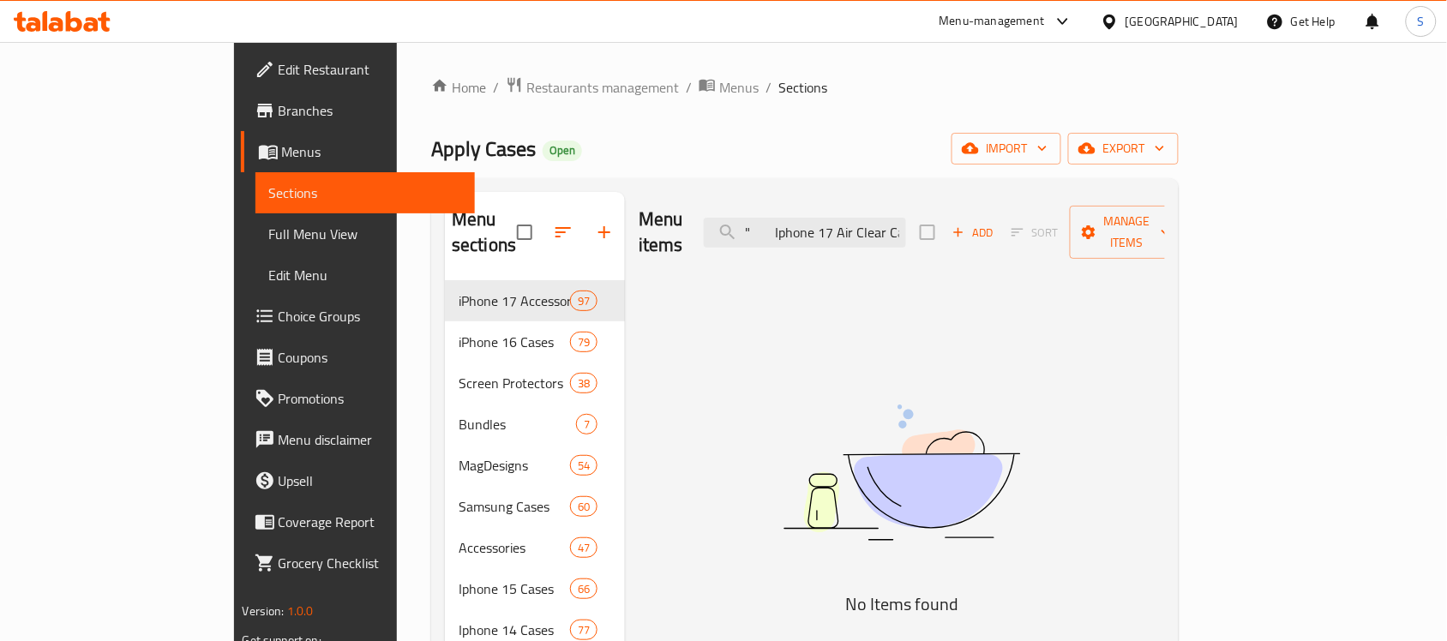
drag, startPoint x: 905, startPoint y: 229, endPoint x: 726, endPoint y: 213, distance: 179.1
click at [727, 213] on div "Menu items " Iphone 17 Air Clear Case With Lanyard Phone Strap Pink Add Sort Ma…" at bounding box center [902, 232] width 526 height 81
click at [854, 223] on input "" Iphone 17 Air Clear Case With Lanyard Phone Strap Pink" at bounding box center [805, 233] width 202 height 30
click at [857, 220] on input "" Iphone 17 Air Clear Case With Lanyard Phone Strap Pink" at bounding box center [805, 233] width 202 height 30
click at [872, 218] on input "" Iphone 17 Air Clear Case With Lanyard Phone Strap Pink" at bounding box center [805, 233] width 202 height 30
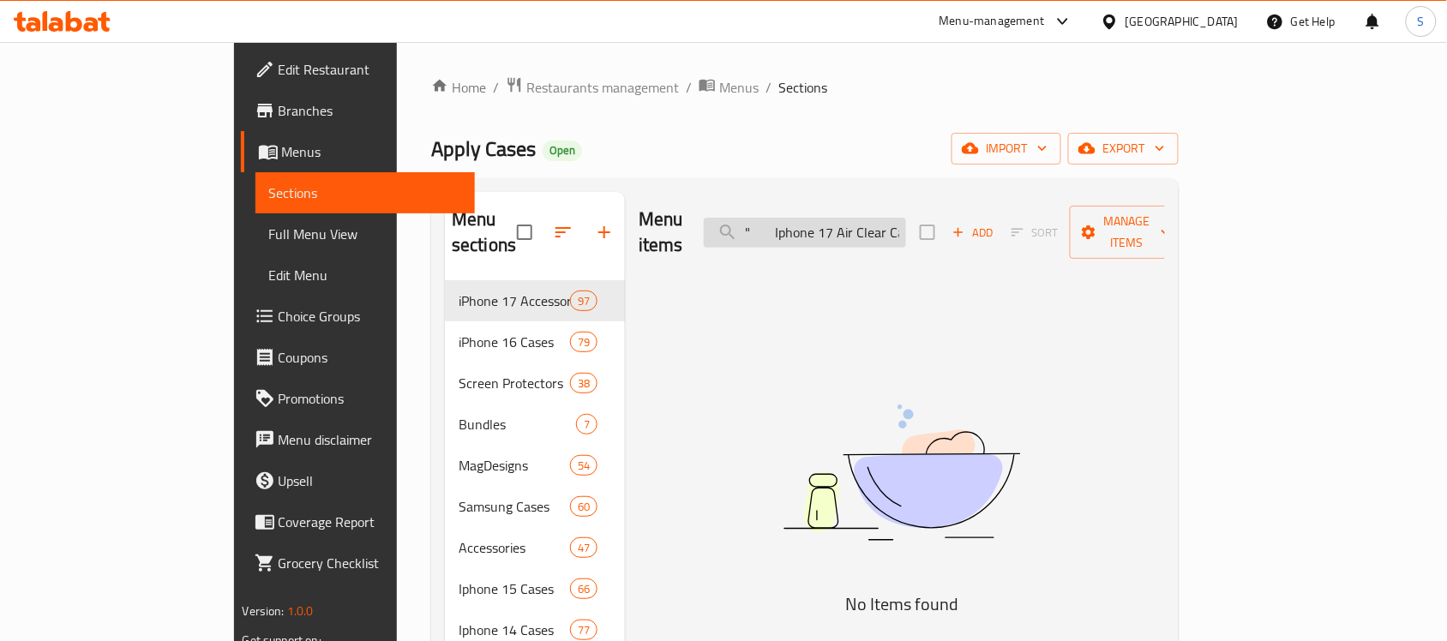
click at [856, 220] on input "" Iphone 17 Air Clear Case With Lanyard Phone Strap Pink" at bounding box center [805, 233] width 202 height 30
click at [866, 228] on input "" Iphone 17 Air Clear Case With Lanyard Phone Strap Pink" at bounding box center [805, 233] width 202 height 30
click at [833, 224] on input "" Iphone 17 Air Clear Case With Lanyard Phone Strap Pink" at bounding box center [805, 233] width 202 height 30
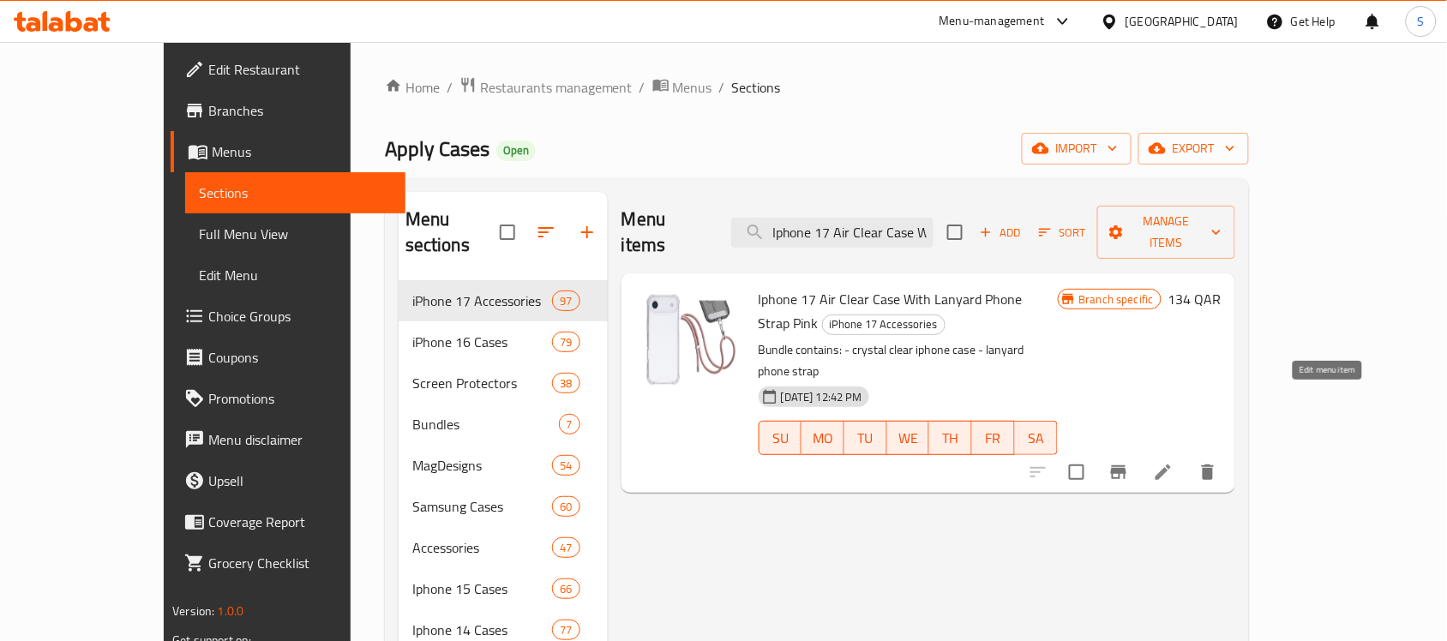
type input "Iphone 17 Air Clear Case With Lanyard Phone Strap Pink"
click at [1171, 465] on icon at bounding box center [1163, 472] width 15 height 15
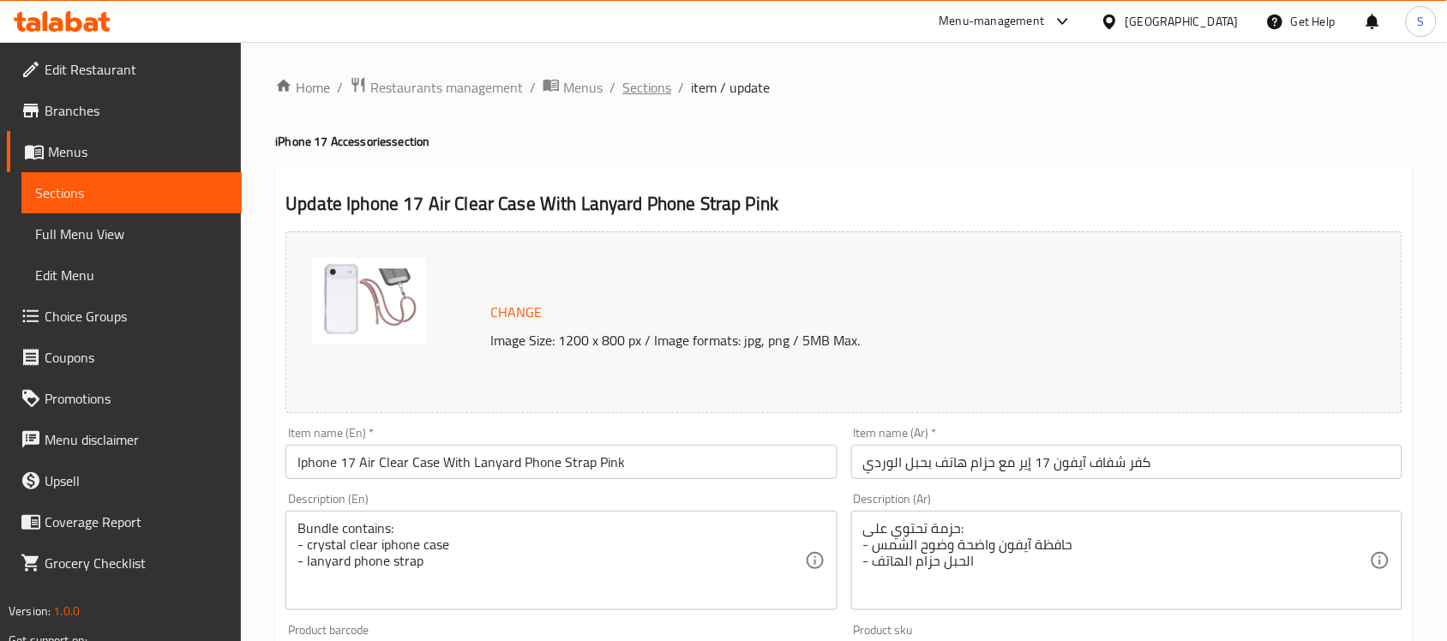
click at [663, 83] on span "Sections" at bounding box center [647, 87] width 49 height 21
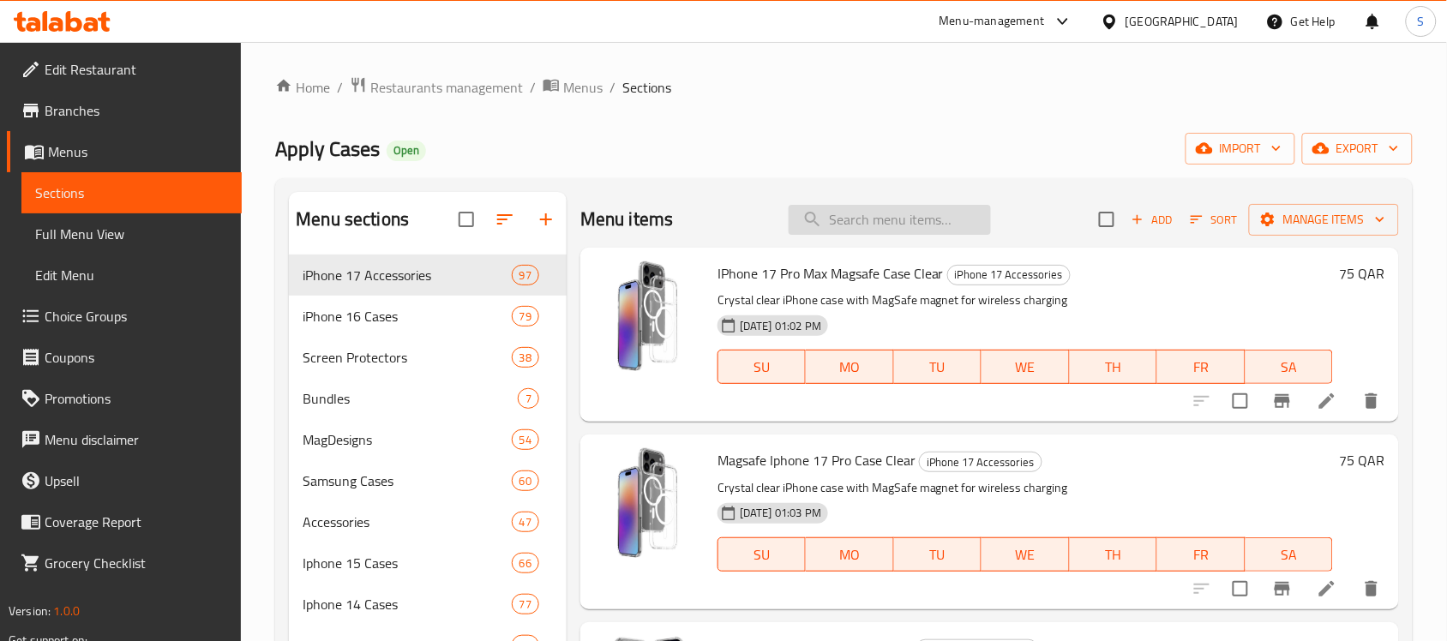
click at [832, 215] on input "search" at bounding box center [890, 220] width 202 height 30
paste input "Iphone 17 Clear Case With Lanyard Phone Strap Pink"
type input "Iphone 17 Clear Case With Lanyard Phone Strap Pink"
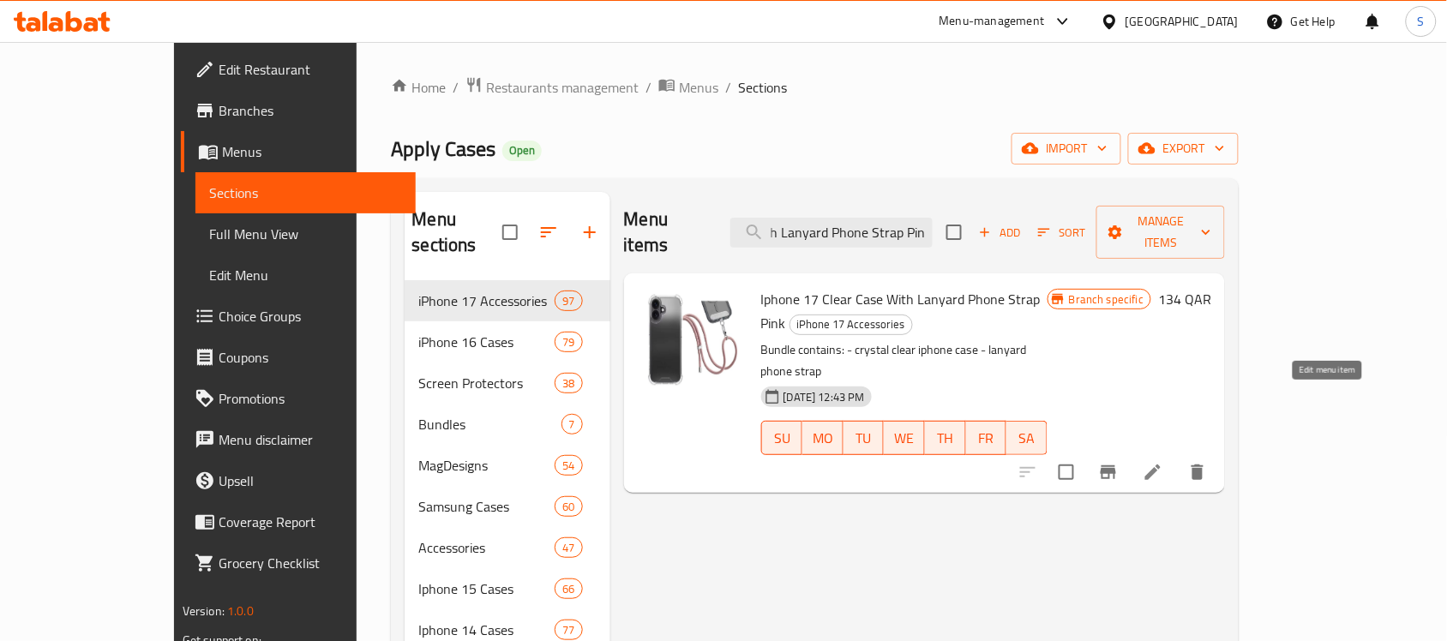
click at [1164, 462] on icon at bounding box center [1153, 472] width 21 height 21
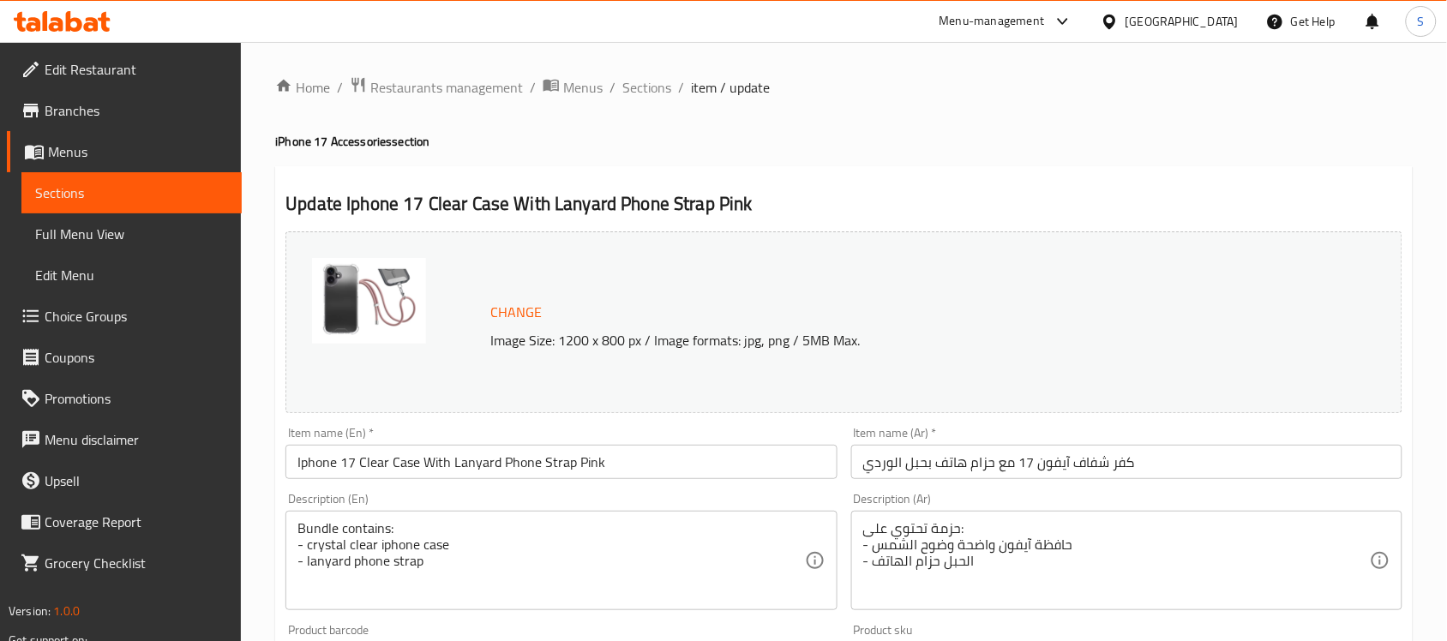
drag, startPoint x: 640, startPoint y: 81, endPoint x: 893, endPoint y: 36, distance: 257.8
click at [641, 82] on span "Sections" at bounding box center [647, 87] width 49 height 21
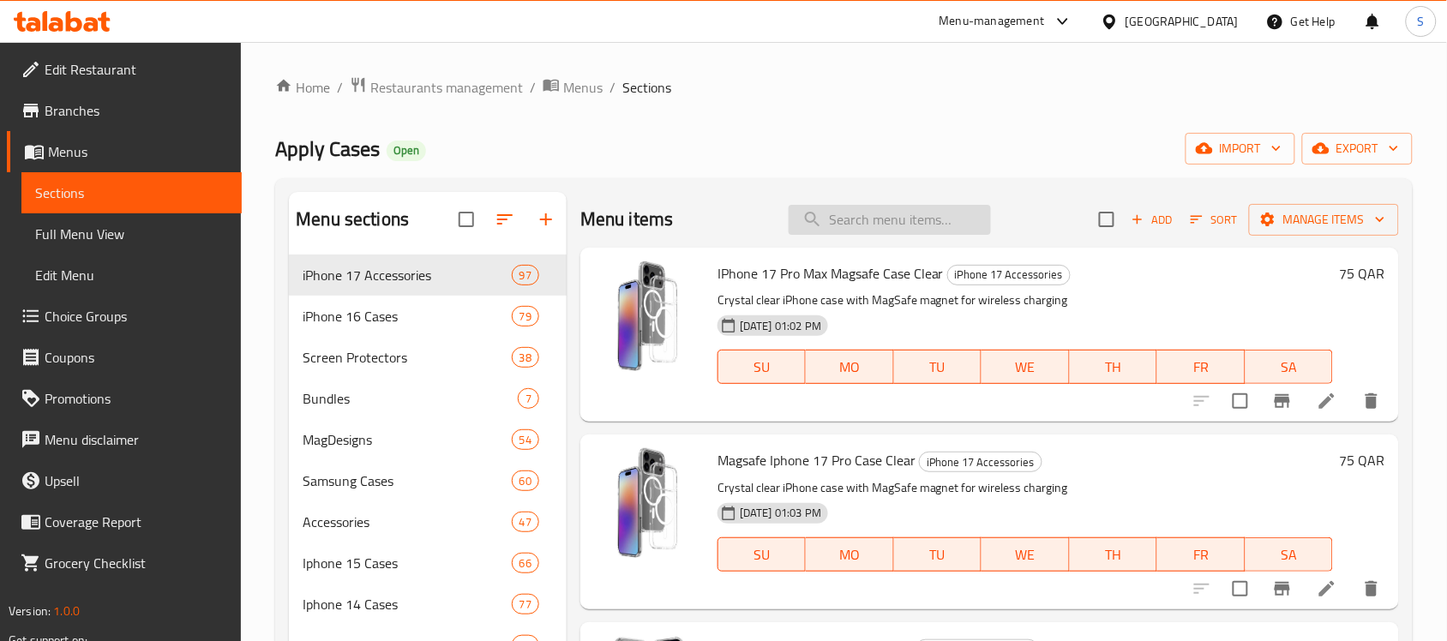
click at [832, 221] on input "search" at bounding box center [890, 220] width 202 height 30
paste input "Iphone 17 Pro Max Clear Case With Lanyard Phone Strap Brown"
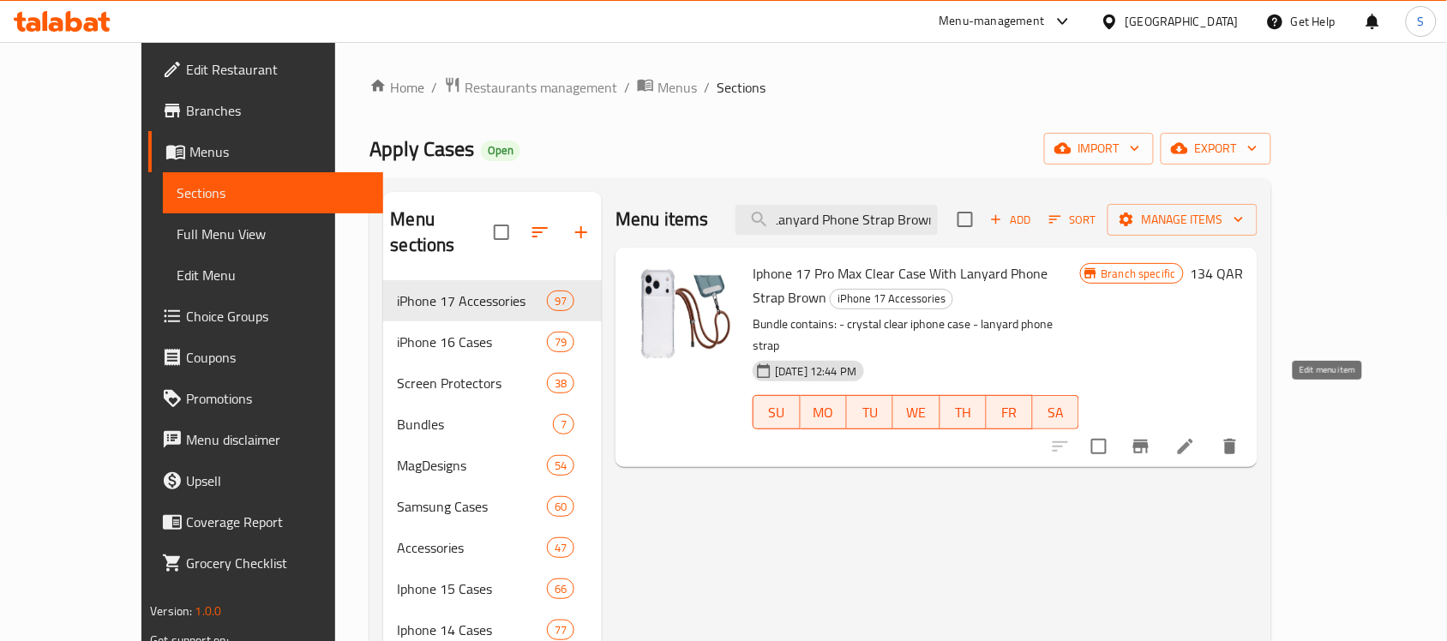
type input "Iphone 17 Pro Max Clear Case With Lanyard Phone Strap Brown"
click at [1196, 436] on icon at bounding box center [1186, 446] width 21 height 21
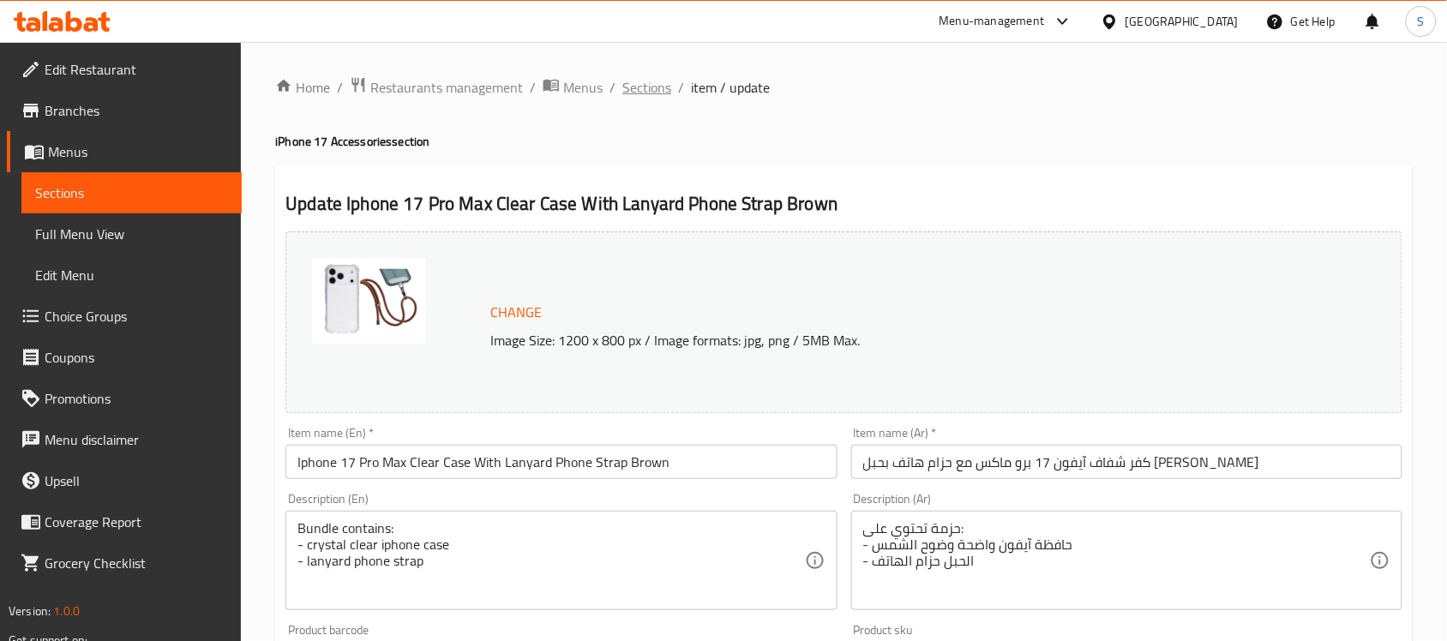
drag, startPoint x: 657, startPoint y: 87, endPoint x: 761, endPoint y: 9, distance: 129.8
click at [657, 87] on span "Sections" at bounding box center [647, 87] width 49 height 21
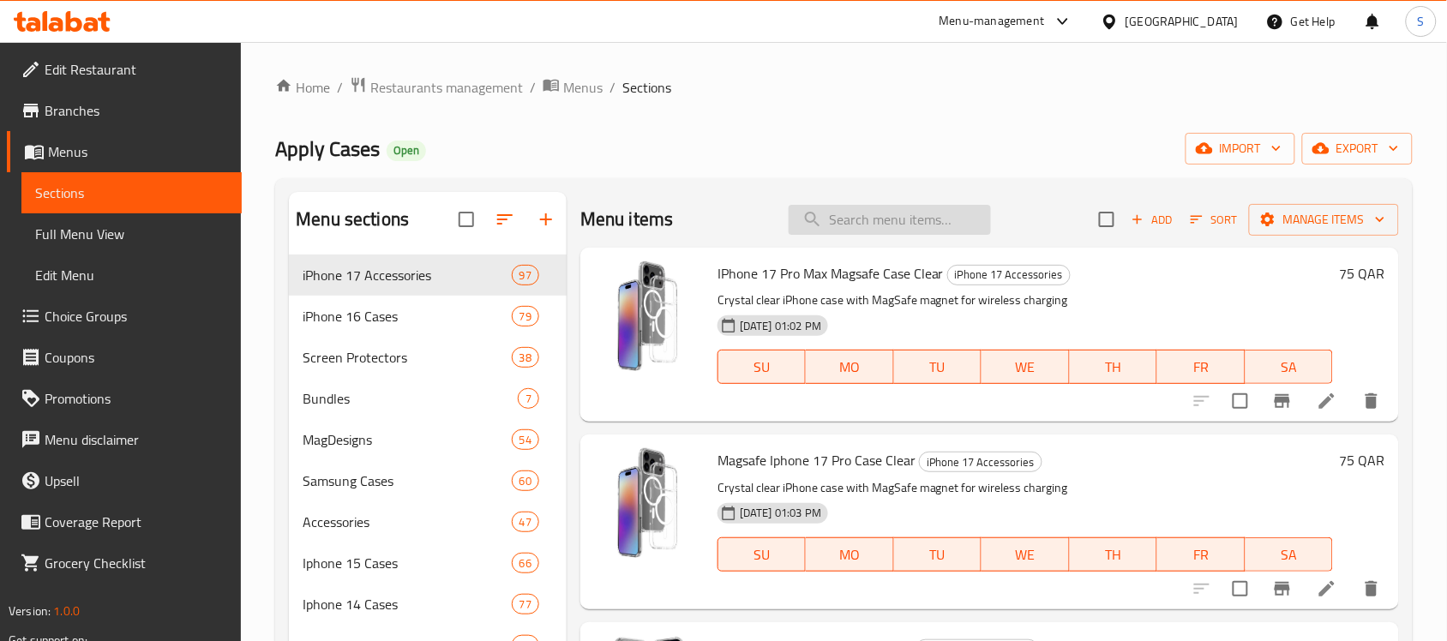
click at [834, 224] on input "search" at bounding box center [890, 220] width 202 height 30
paste input "Iphone 17 Pro Clear Case With Lanyard Phone Strap Brown"
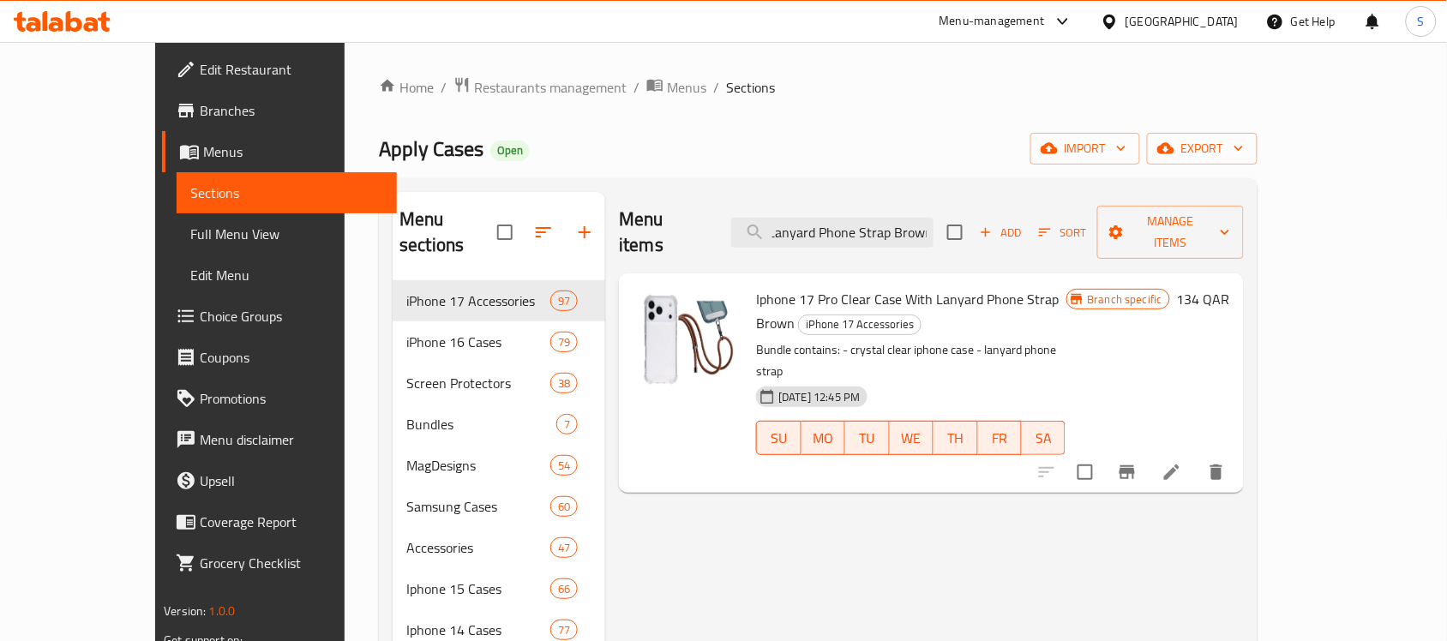
type input "Iphone 17 Pro Clear Case With Lanyard Phone Strap Brown"
click at [1180, 465] on icon at bounding box center [1171, 472] width 15 height 15
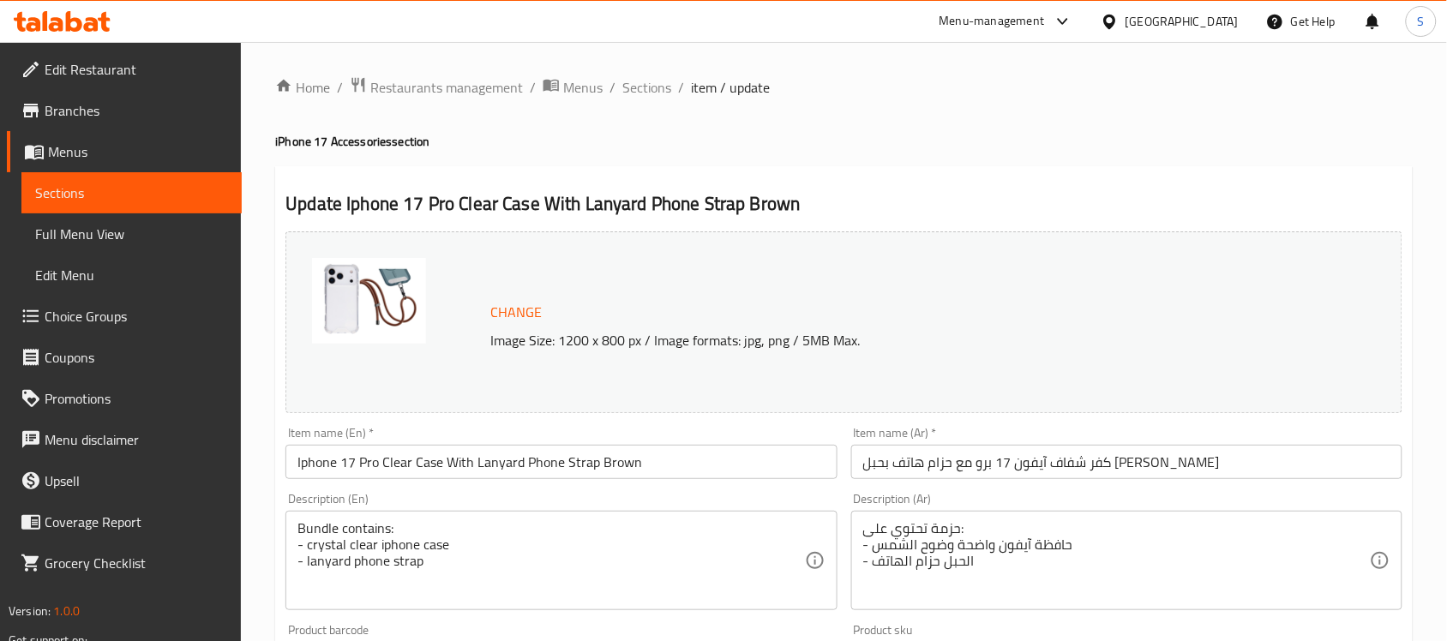
drag, startPoint x: 645, startPoint y: 75, endPoint x: 909, endPoint y: 3, distance: 273.7
click at [645, 77] on span "Sections" at bounding box center [647, 87] width 49 height 21
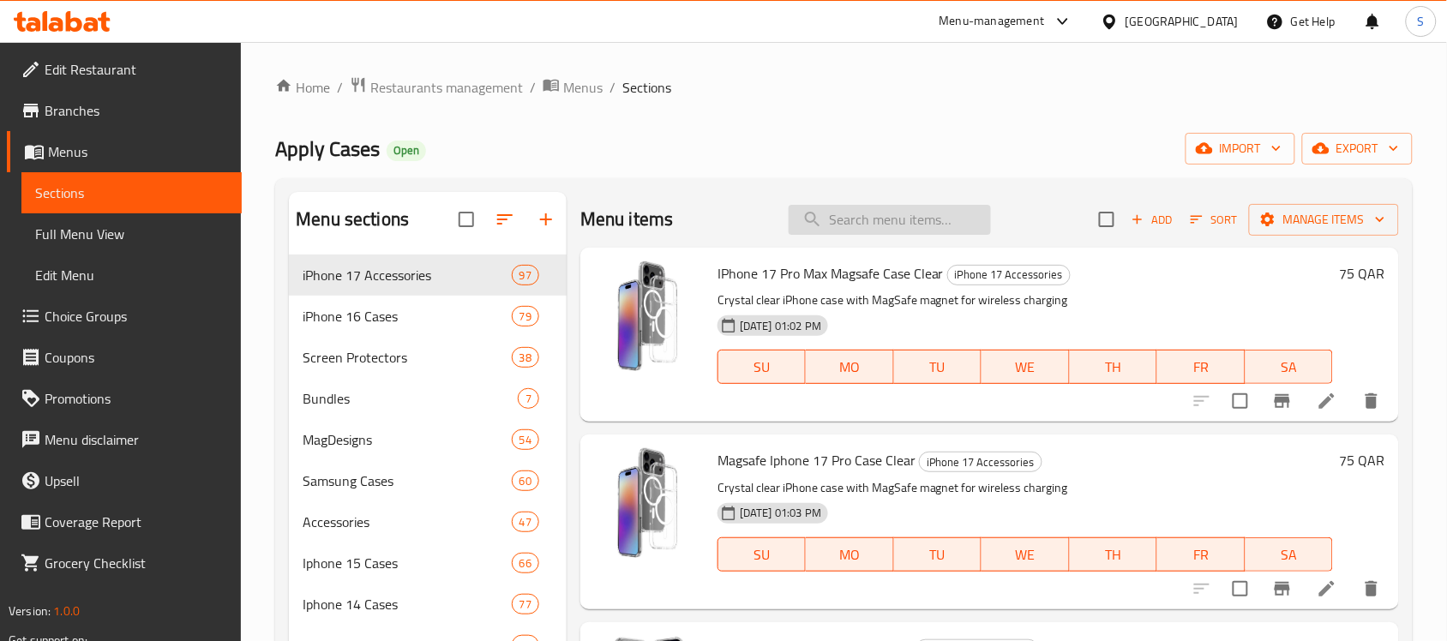
click at [862, 207] on input "search" at bounding box center [890, 220] width 202 height 30
click at [860, 216] on input "search" at bounding box center [890, 220] width 202 height 30
paste input "Iphone 17 Air Clear Case With Lanyard Phone Strap Brown"
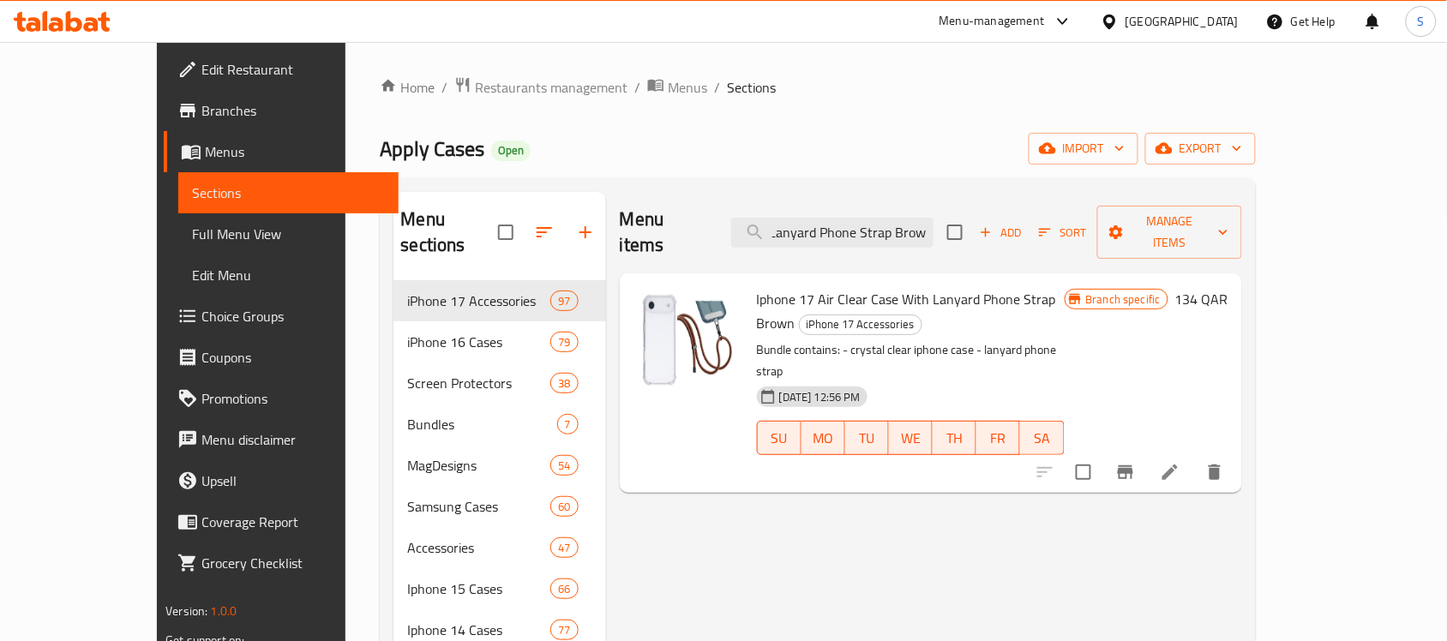
type input "Iphone 17 Air Clear Case With Lanyard Phone Strap Brown"
click at [1181, 462] on icon at bounding box center [1170, 472] width 21 height 21
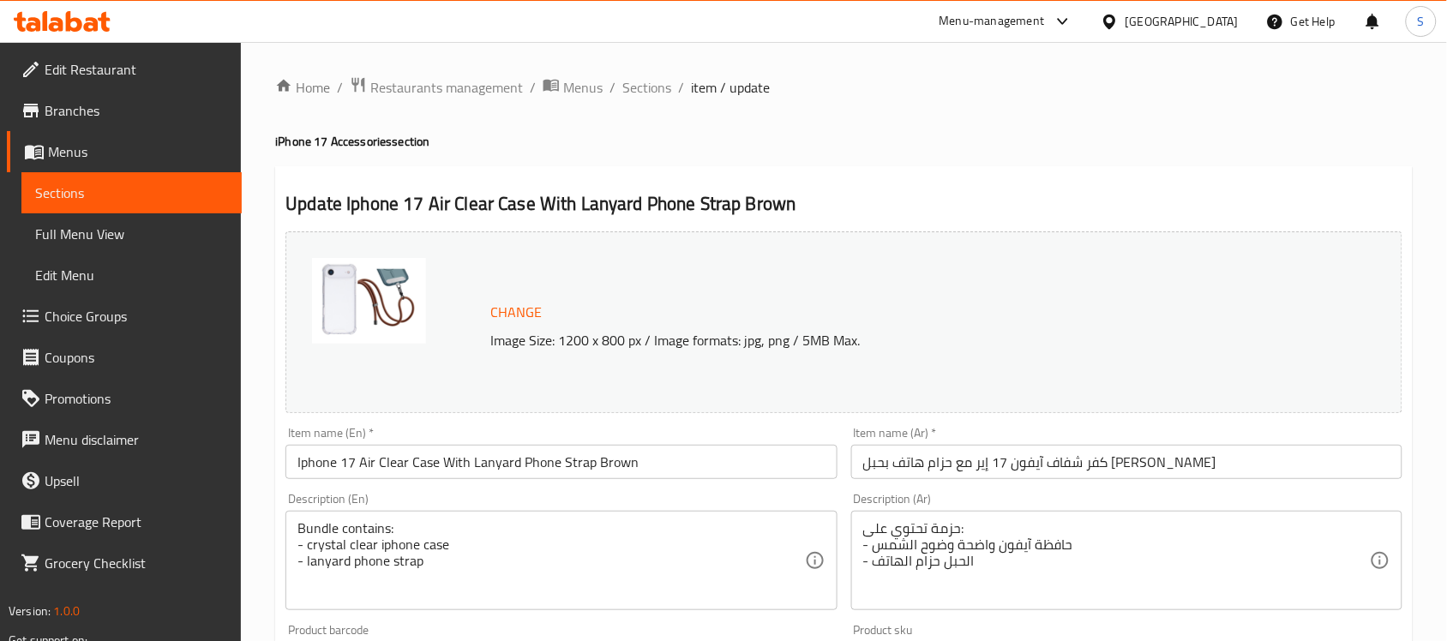
drag, startPoint x: 657, startPoint y: 88, endPoint x: 795, endPoint y: 2, distance: 163.0
click at [657, 88] on span "Sections" at bounding box center [647, 87] width 49 height 21
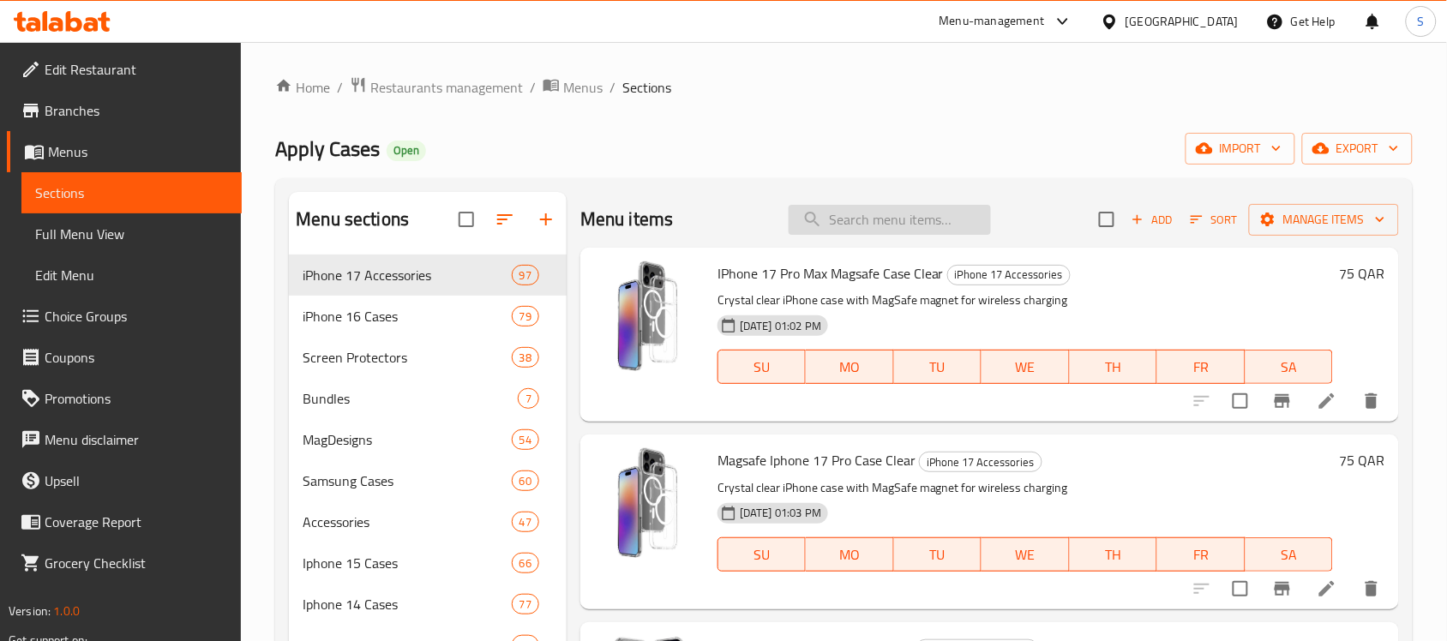
click at [873, 216] on input "search" at bounding box center [890, 220] width 202 height 30
paste input "Iphone 17 Clear Case With Lanyard Phone Strap Brown"
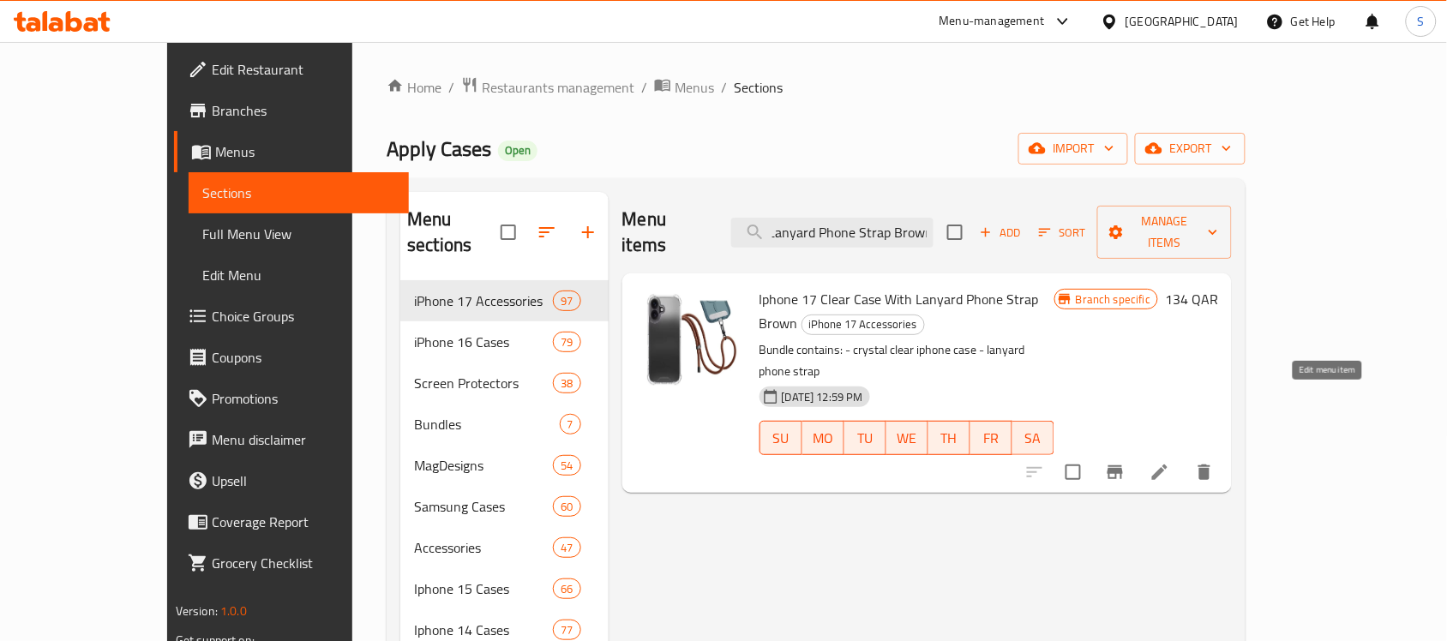
type input "Iphone 17 Clear Case With Lanyard Phone Strap Brown"
click at [1170, 462] on icon at bounding box center [1160, 472] width 21 height 21
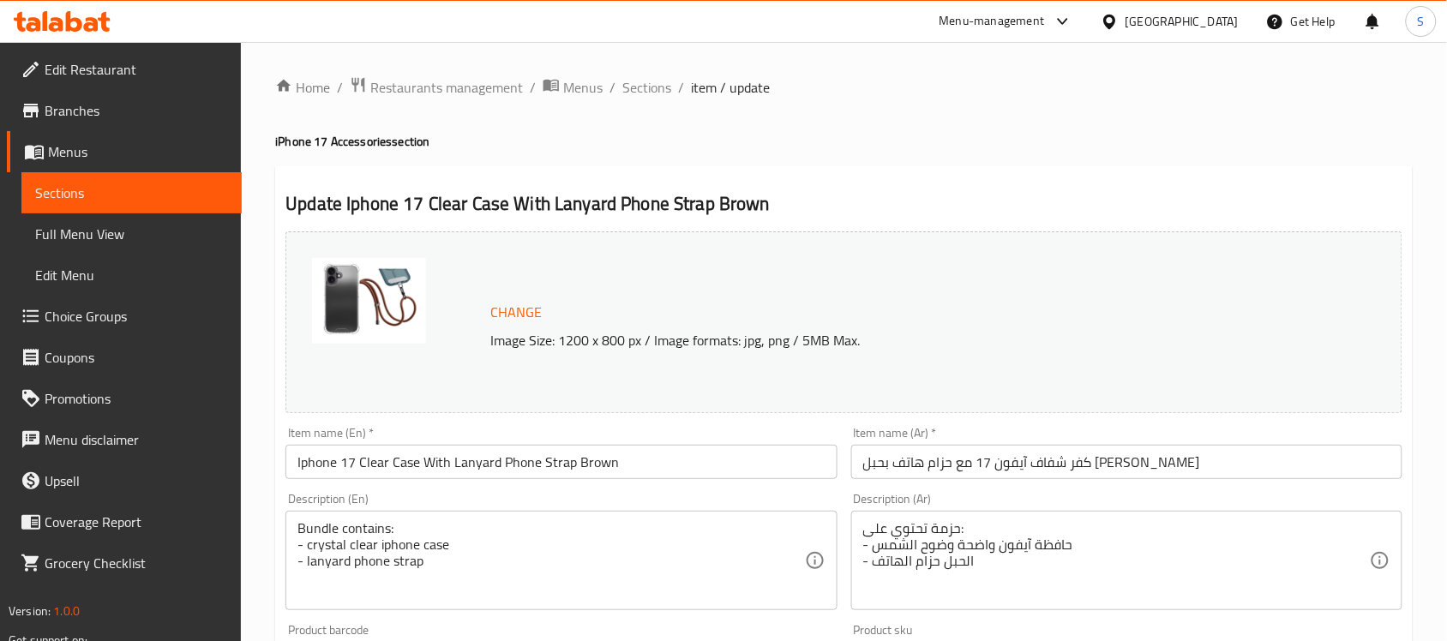
drag, startPoint x: 657, startPoint y: 84, endPoint x: 826, endPoint y: 3, distance: 187.5
click at [657, 84] on span "Sections" at bounding box center [647, 87] width 49 height 21
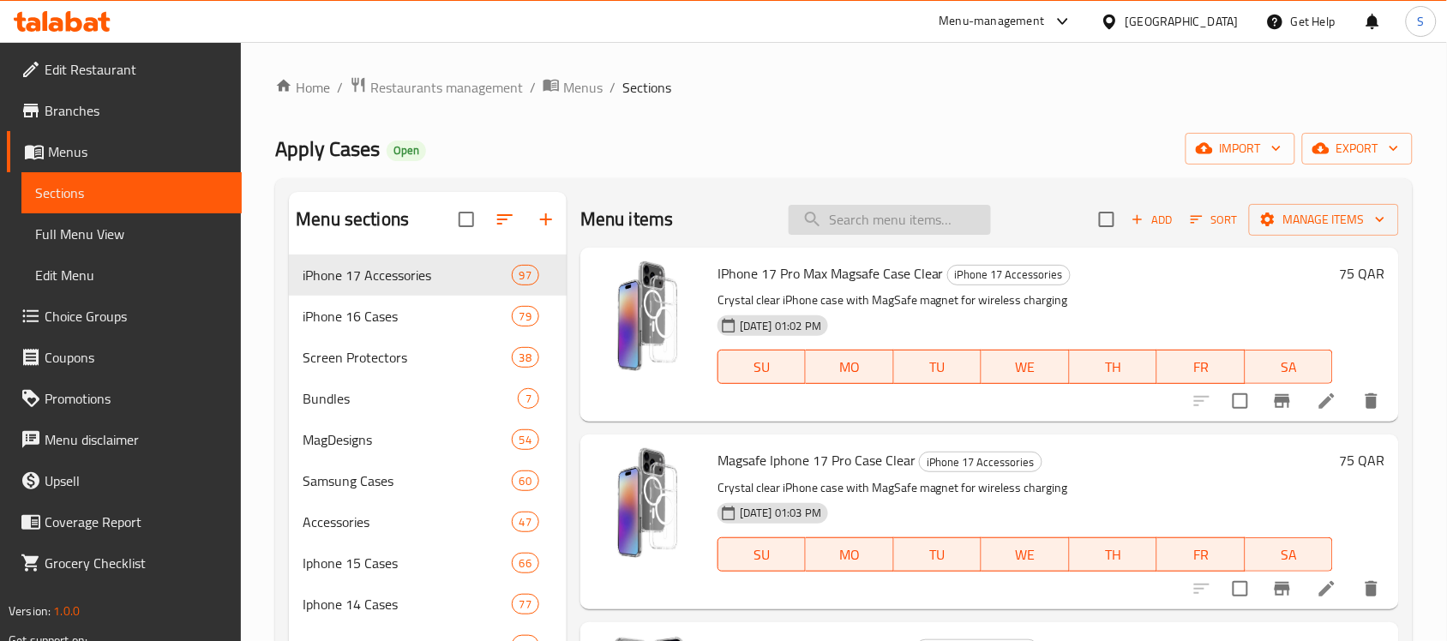
click at [901, 217] on input "search" at bounding box center [890, 220] width 202 height 30
paste input "" Iphone 17 Pro Magsafe Clear Case With Clear Screen Protector""
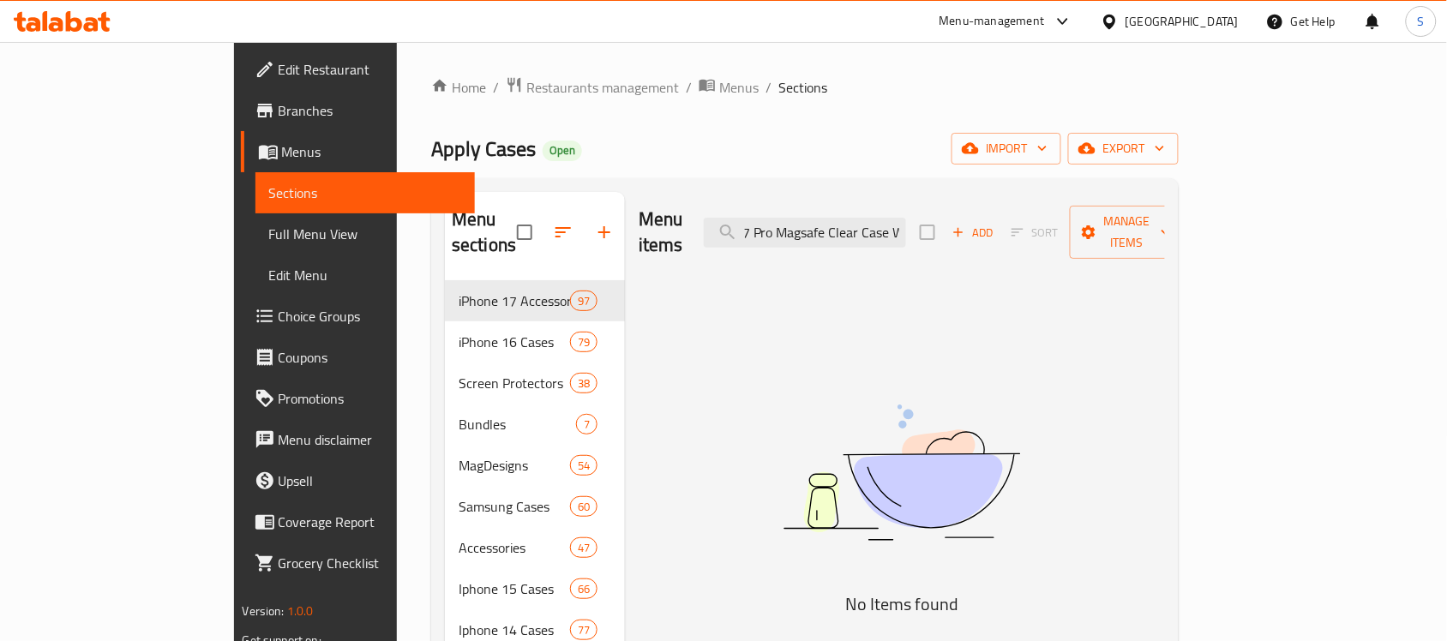
drag, startPoint x: 850, startPoint y: 220, endPoint x: 743, endPoint y: 204, distance: 107.6
click at [760, 208] on div "Menu items " Iphone 17 Pro Magsafe Clear Case With Clear Screen Protector Add S…" at bounding box center [902, 232] width 526 height 81
click at [743, 204] on div "Menu items " Iphone 17 Pro Magsafe Clear Case With Clear Screen Protector Add S…" at bounding box center [902, 232] width 526 height 81
click at [859, 224] on input "" Iphone 17 Pro Magsafe Clear Case With Clear Screen Protector" at bounding box center [805, 233] width 202 height 30
click at [856, 218] on input "" Iphone 17 Pro Magsafe Clear Case With Clear Screen Protector" at bounding box center [805, 233] width 202 height 30
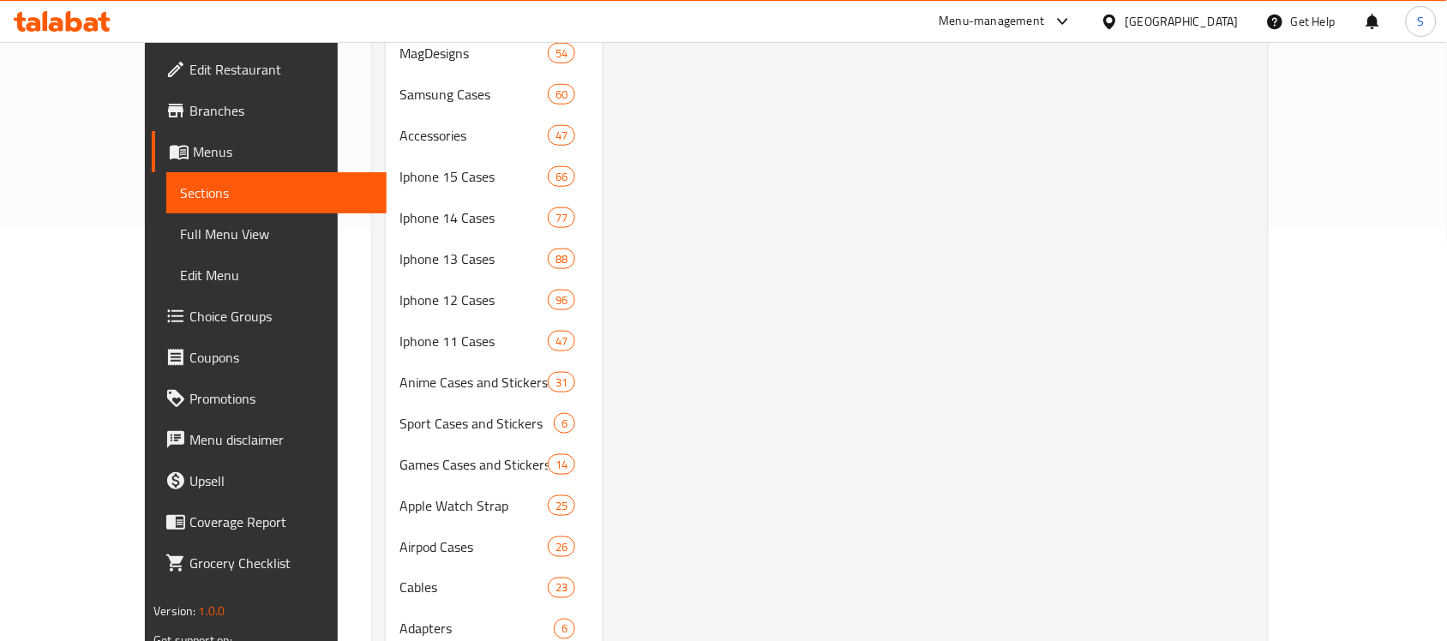
scroll to position [133, 0]
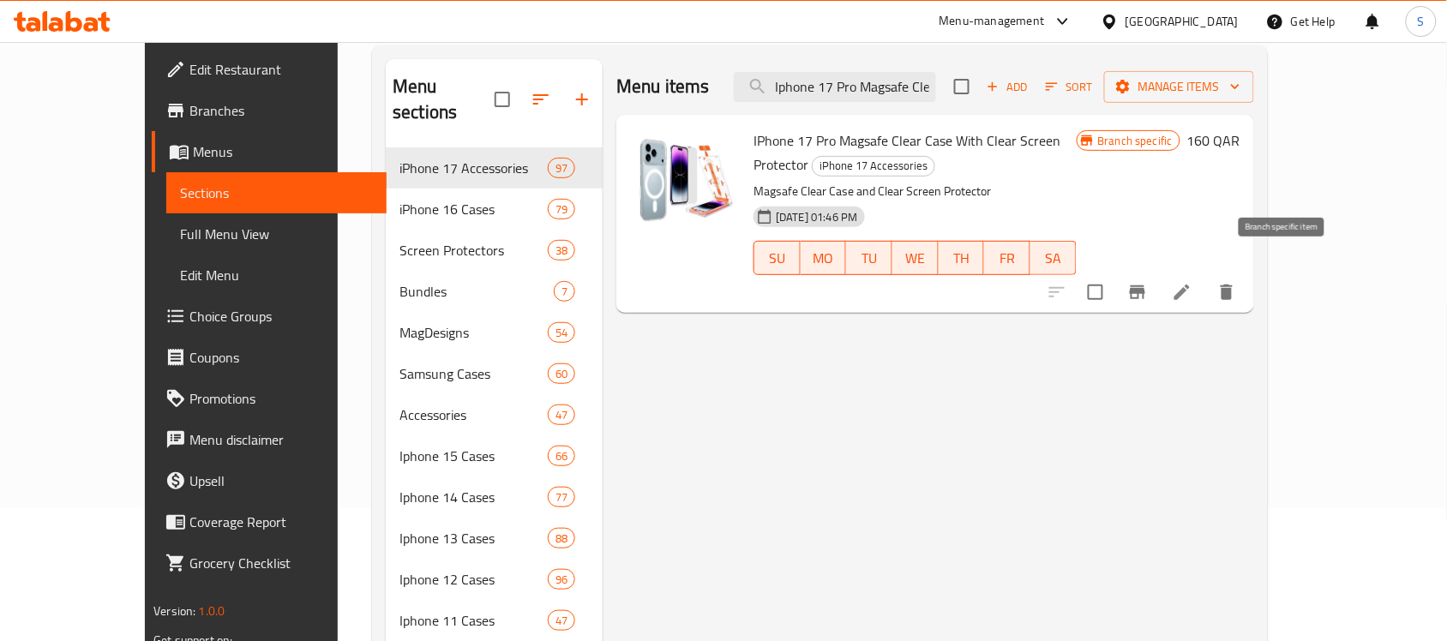
click at [1148, 282] on icon "Branch-specific-item" at bounding box center [1138, 292] width 21 height 21
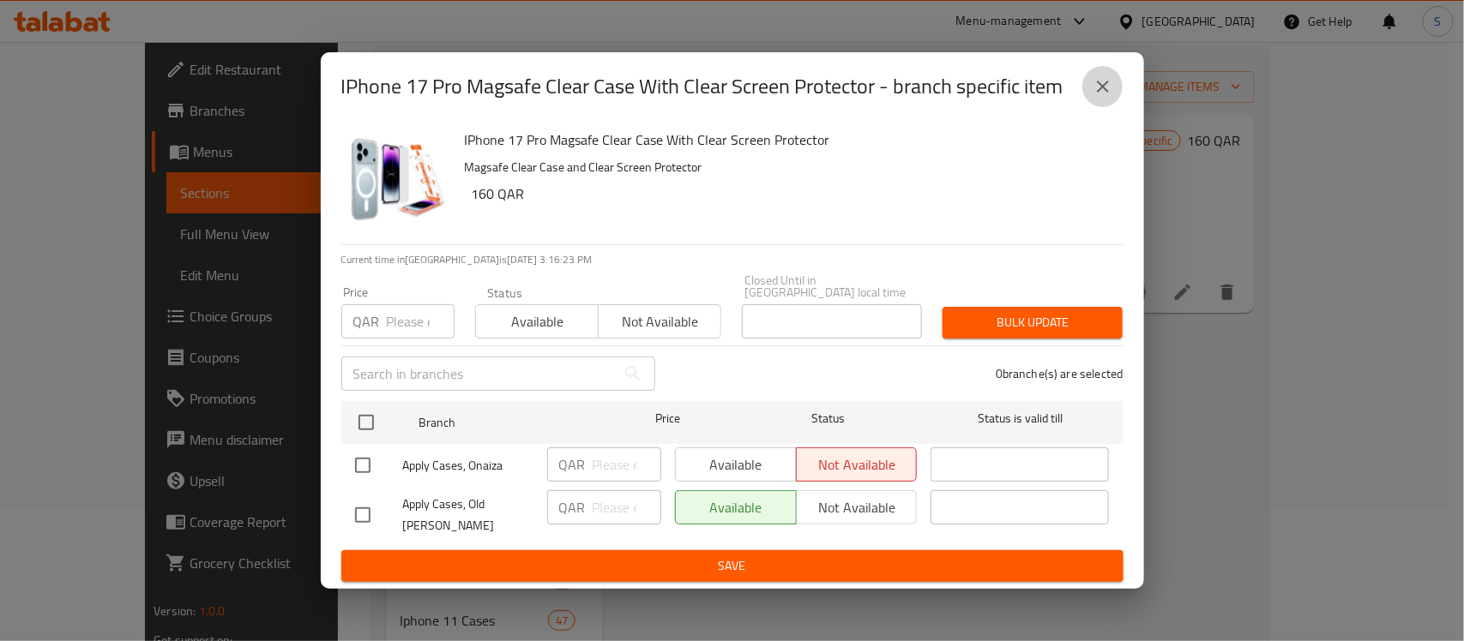
click at [1103, 93] on icon "close" at bounding box center [1103, 87] width 12 height 12
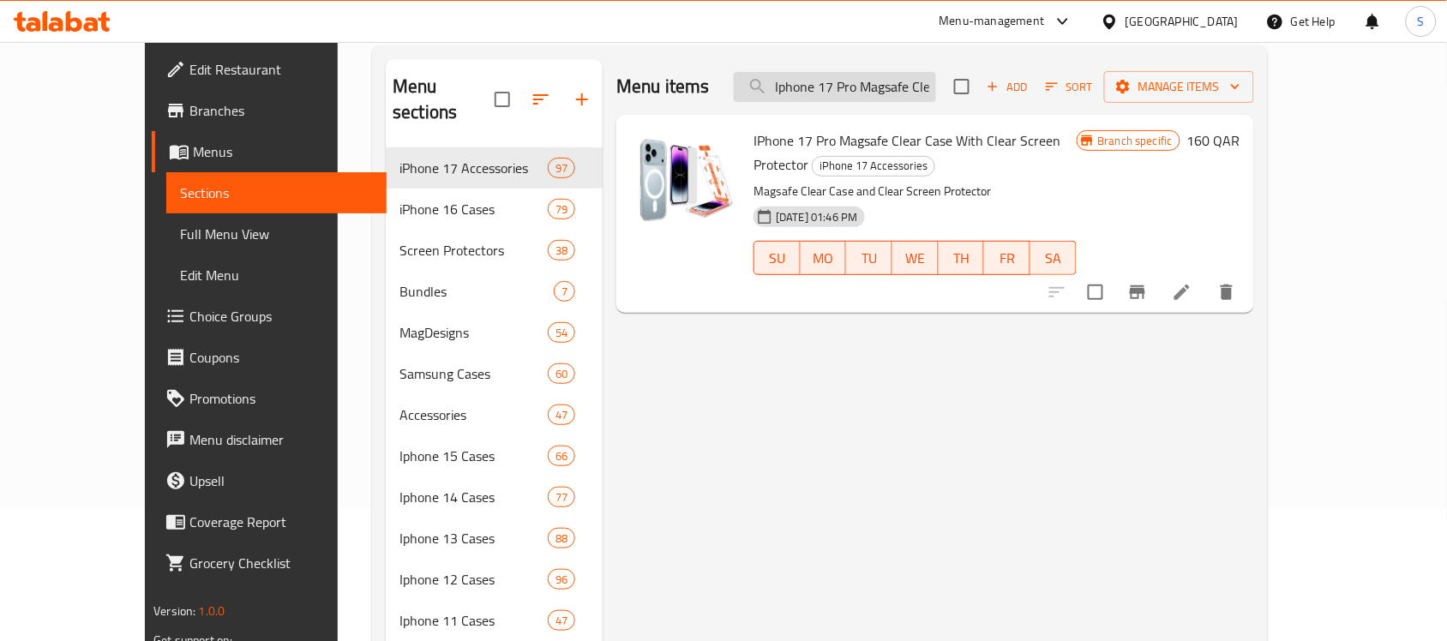
click at [922, 88] on input "Iphone 17 Pro Magsafe Clear Case With Clear Screen Protector" at bounding box center [835, 87] width 202 height 30
paste input "Air Magsafe Clear Case With Magsafe Vacuum Holde"
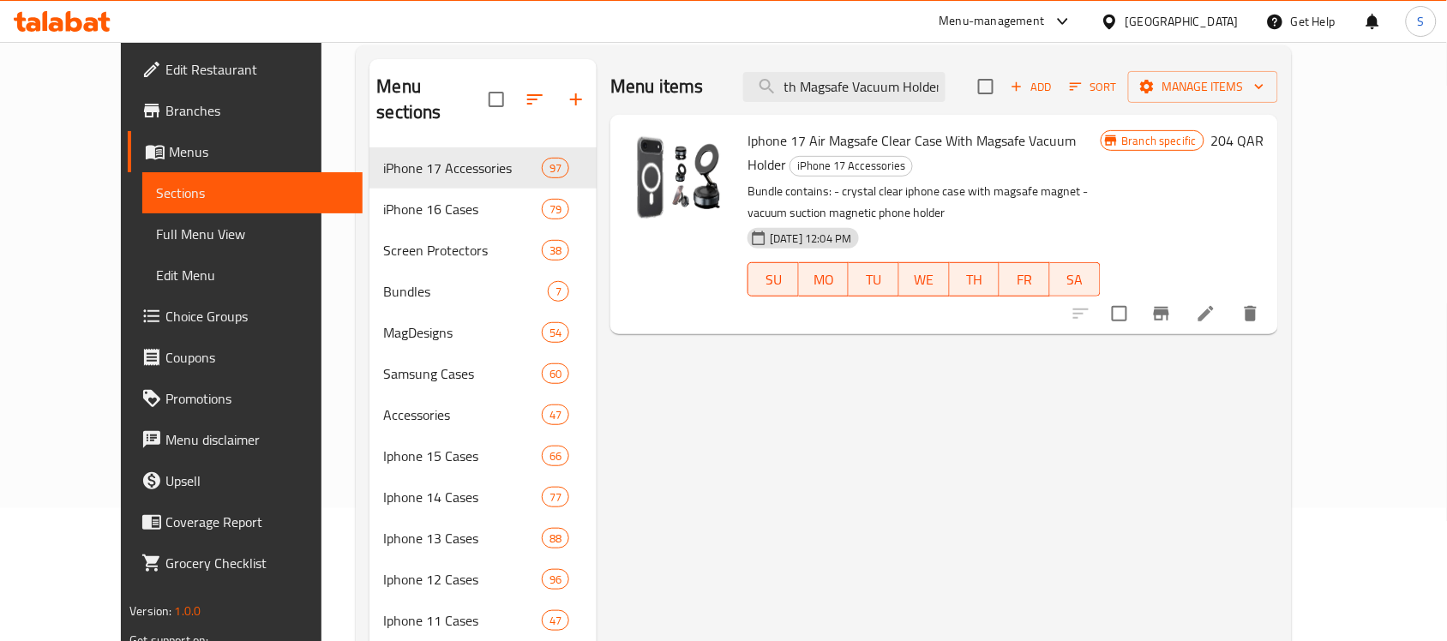
type input "Iphone 17 Air Magsafe Clear Case With Magsafe Vacuum Holder"
click at [1172, 304] on icon "Branch-specific-item" at bounding box center [1162, 314] width 21 height 21
click at [917, 90] on input "Iphone 17 Air Magsafe Clear Case With Magsafe Vacuum Holder" at bounding box center [844, 87] width 202 height 30
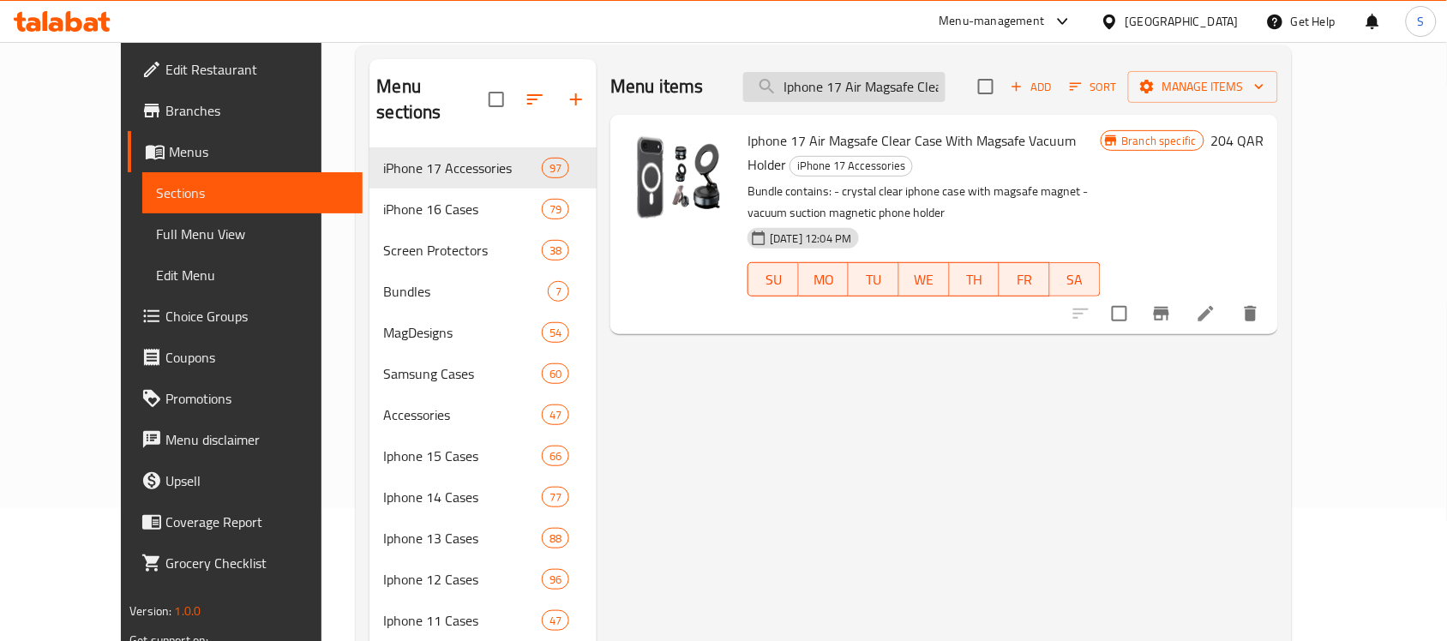
click at [917, 90] on input "Iphone 17 Air Magsafe Clear Case With Magsafe Vacuum Holder" at bounding box center [844, 87] width 202 height 30
paste input "Pro Max Clear Case With Lanyard Phone Strap Brown"
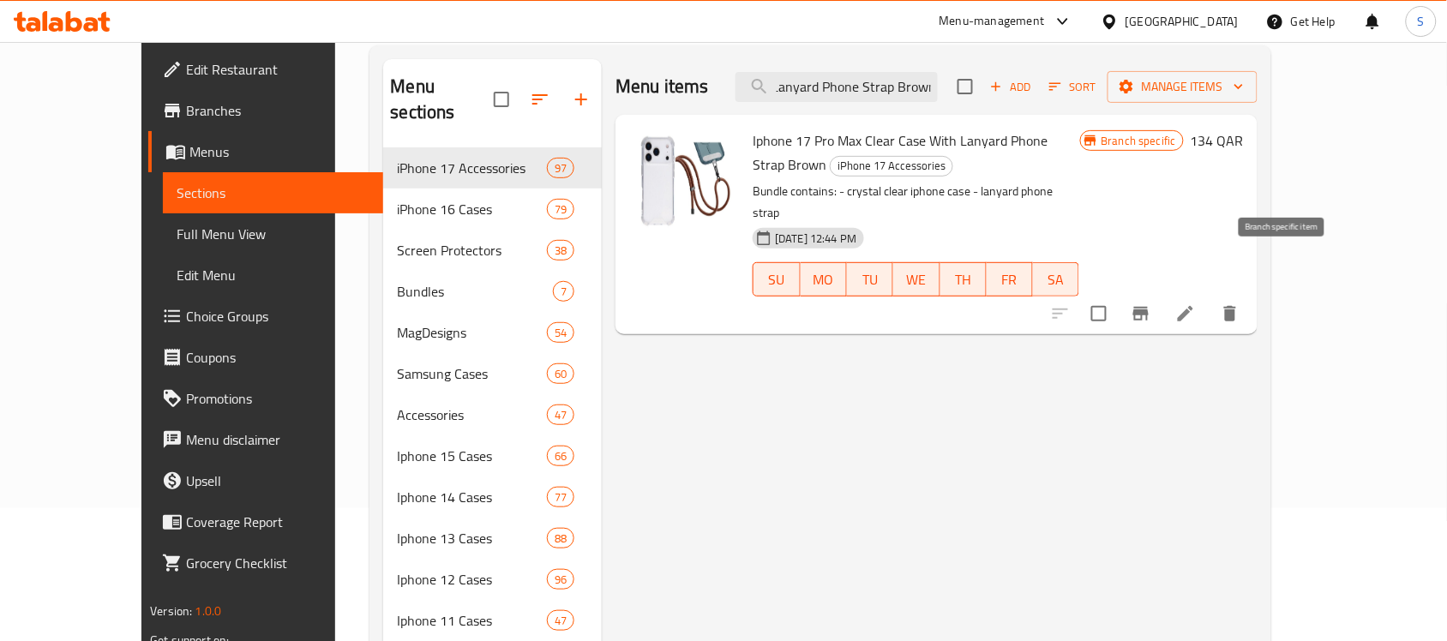
click at [1152, 304] on icon "Branch-specific-item" at bounding box center [1141, 314] width 21 height 21
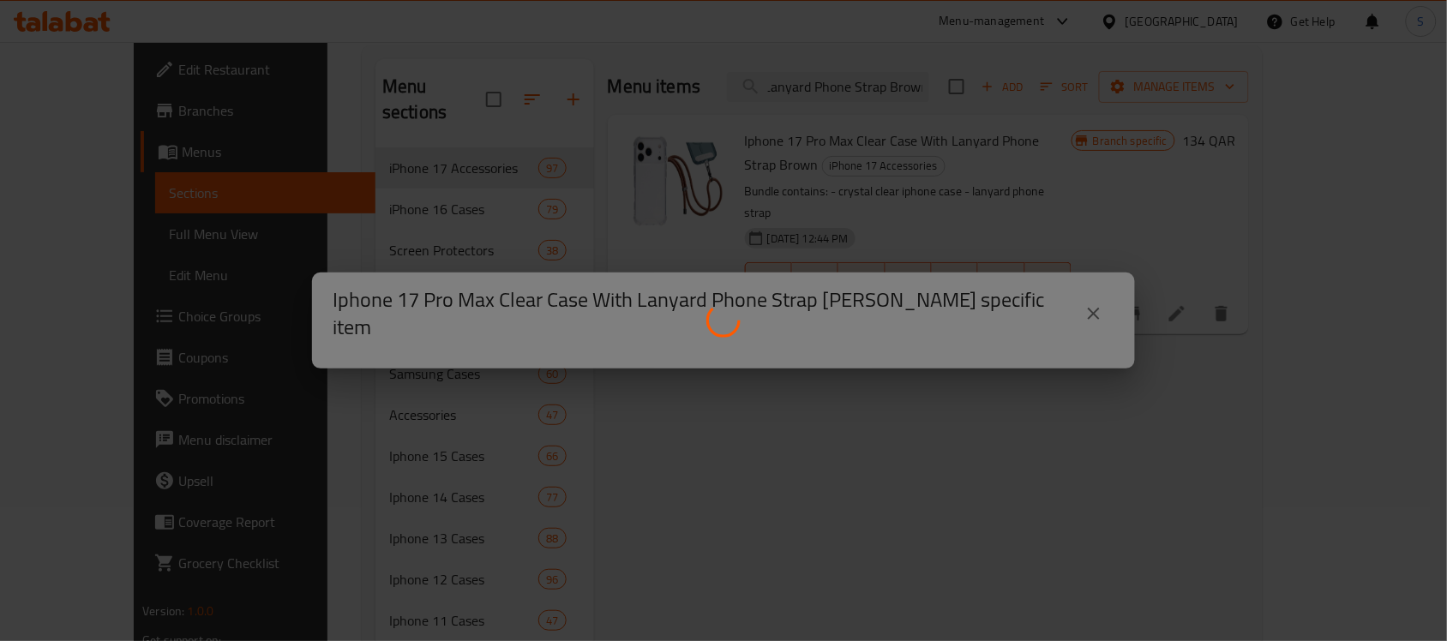
scroll to position [0, 0]
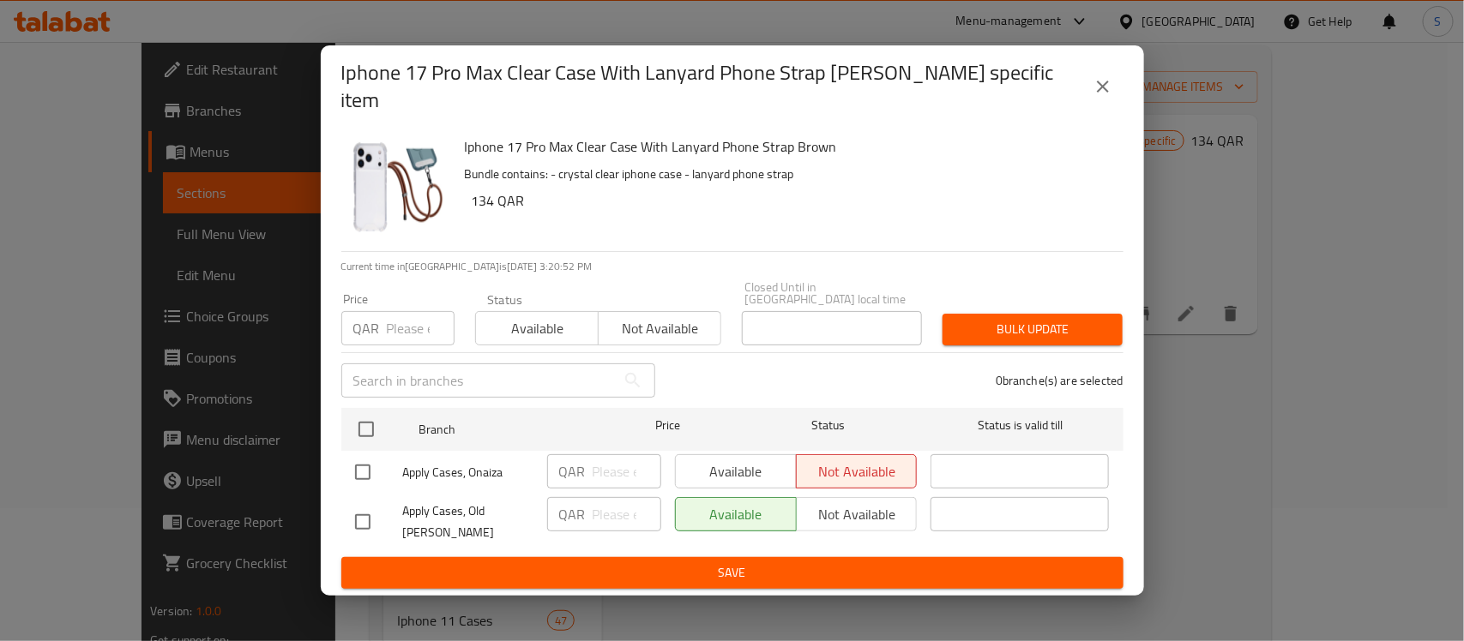
click at [1108, 90] on icon "close" at bounding box center [1102, 86] width 21 height 21
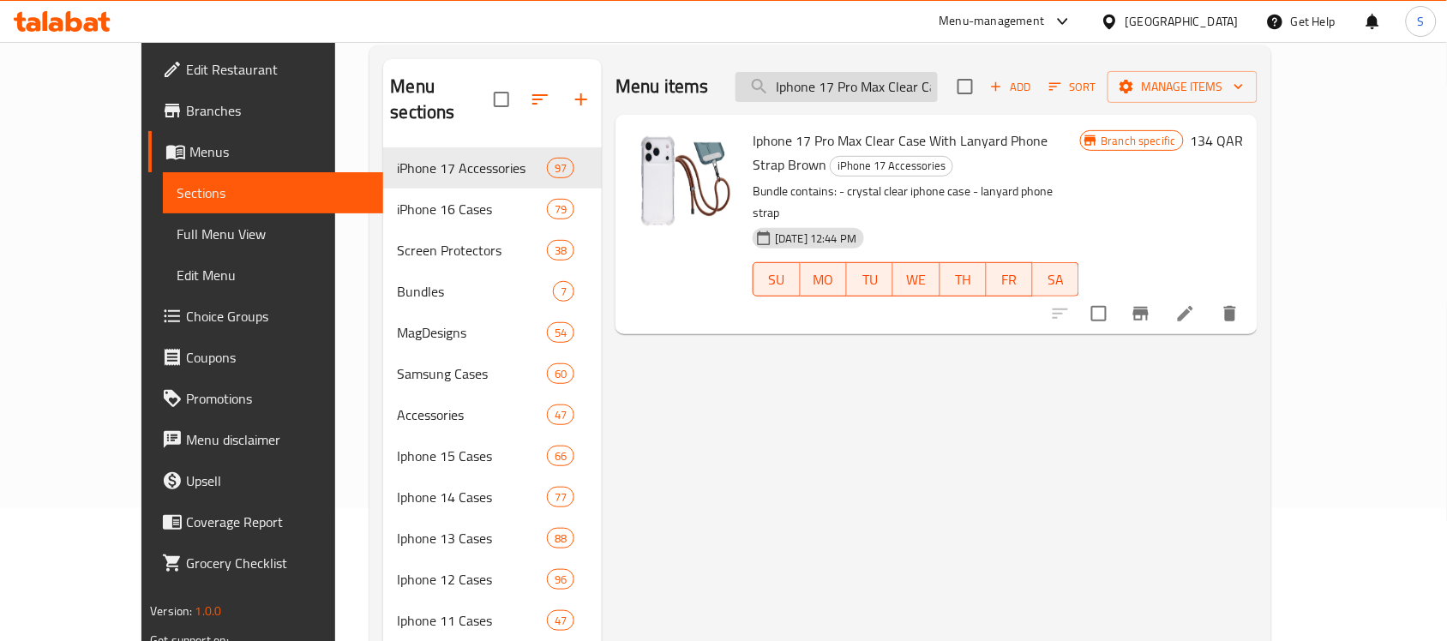
click at [915, 95] on input "Iphone 17 Pro Max Clear Case With Lanyard Phone Strap Brown" at bounding box center [837, 87] width 202 height 30
paste input "search"
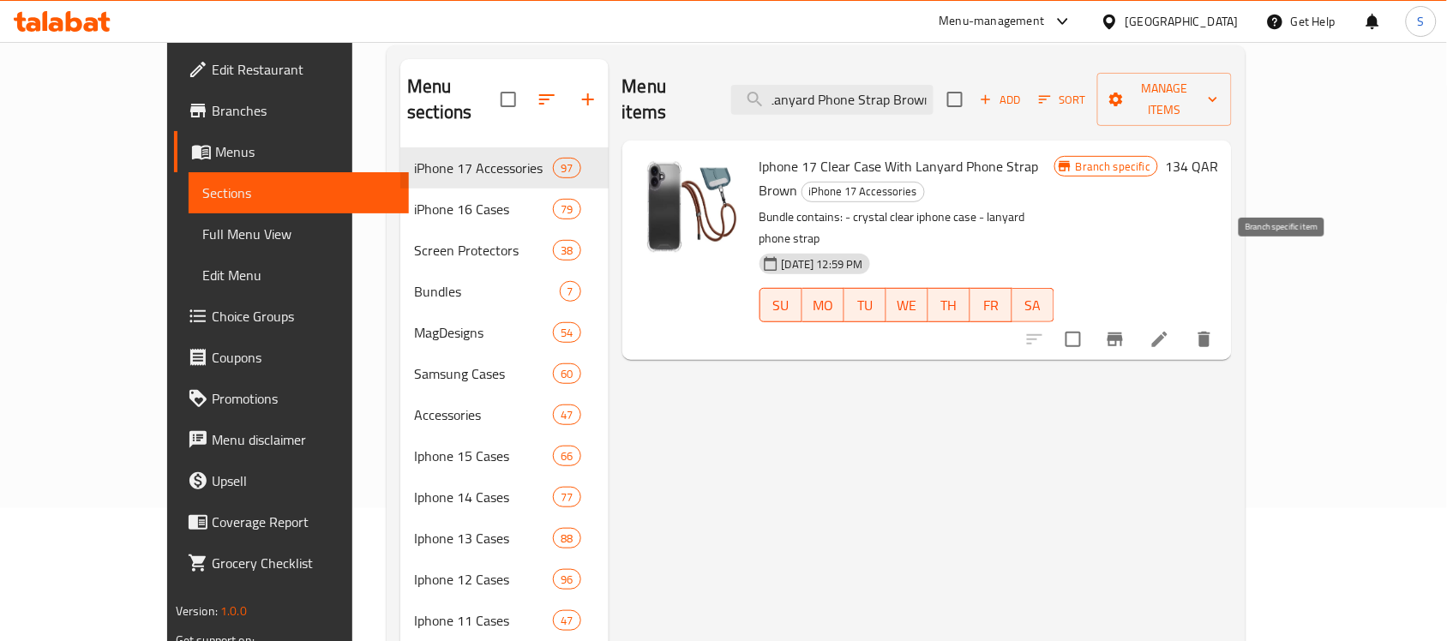
click at [1126, 329] on icon "Branch-specific-item" at bounding box center [1115, 339] width 21 height 21
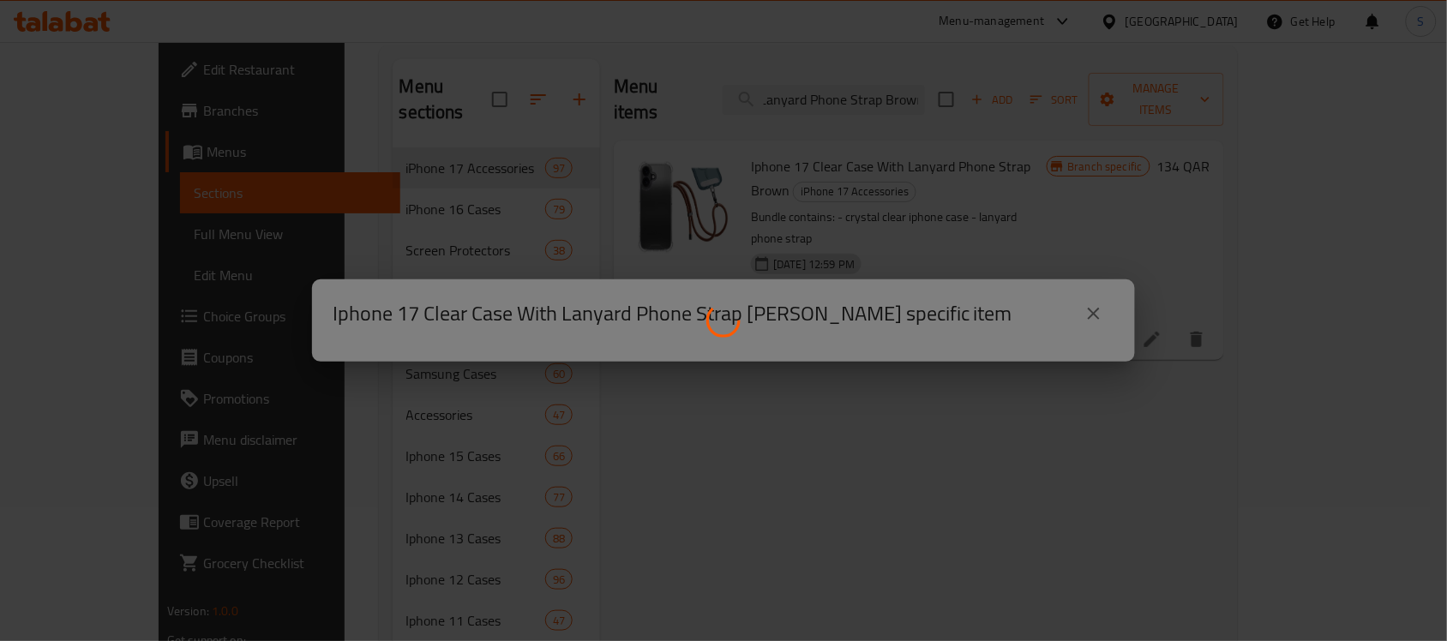
scroll to position [0, 0]
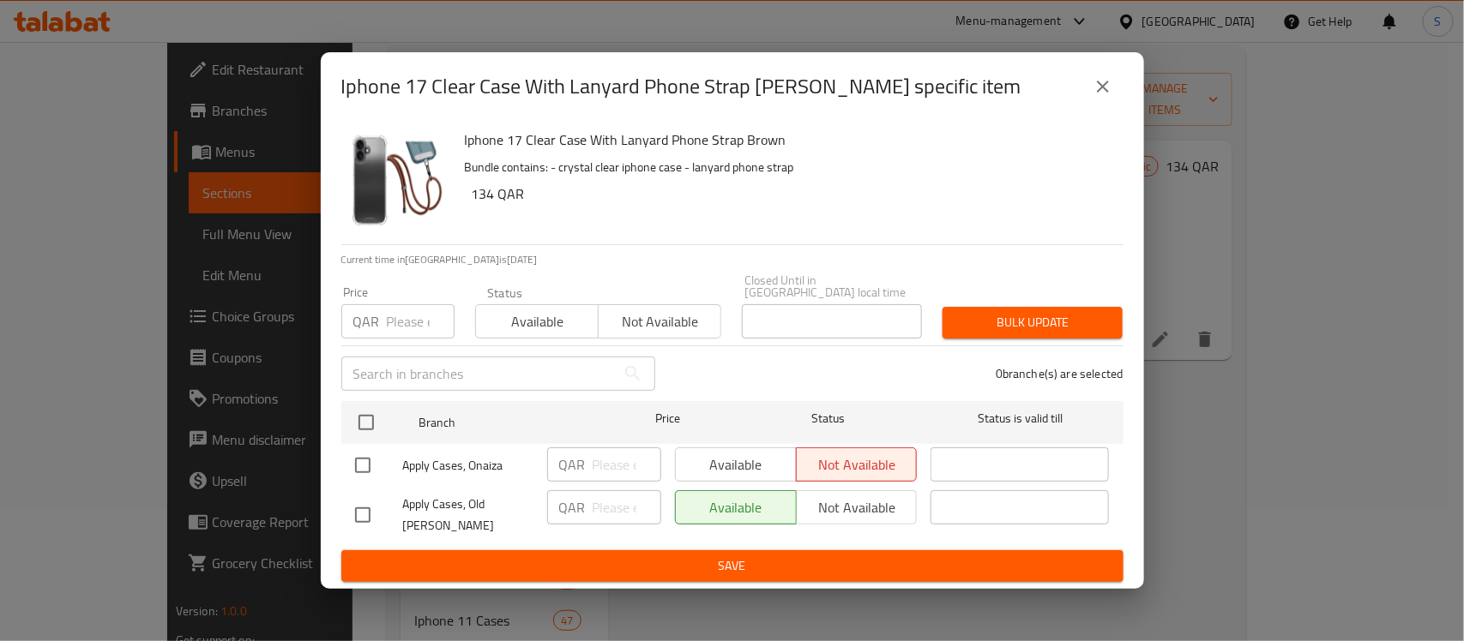
click at [1248, 382] on div "Iphone 17 Clear Case With Lanyard Phone Strap Brown - branch specific item Ipho…" at bounding box center [732, 320] width 1464 height 641
click at [1103, 90] on icon "close" at bounding box center [1102, 86] width 21 height 21
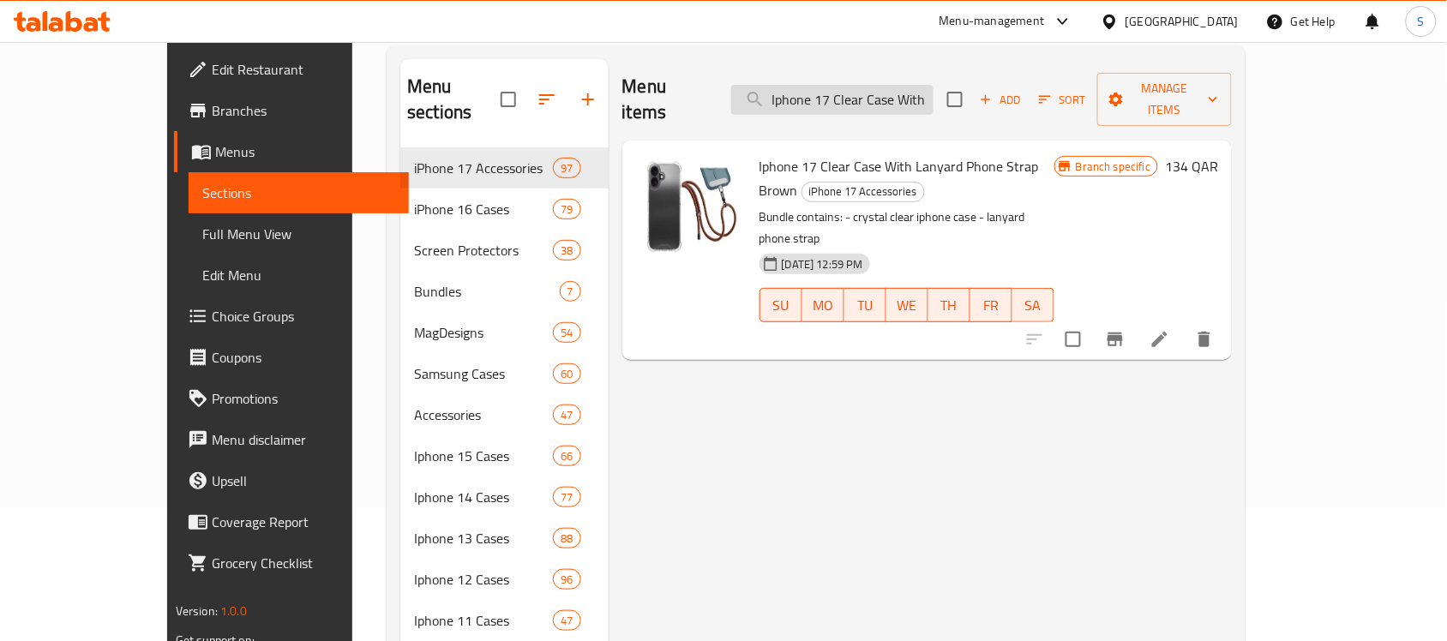
click at [905, 85] on input "Iphone 17 Clear Case With Lanyard Phone Strap Brown" at bounding box center [832, 100] width 202 height 30
paste input "Air"
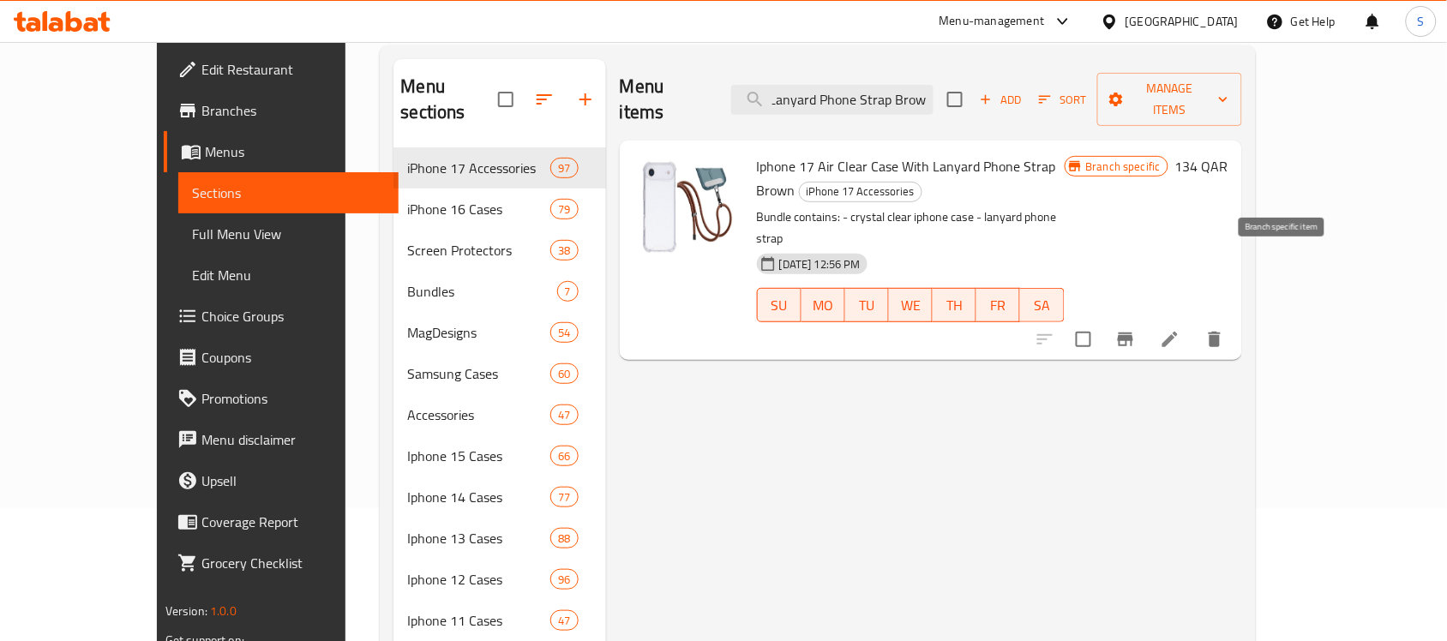
type input "Iphone 17 Air Clear Case With Lanyard Phone Strap Brown"
click at [1136, 329] on icon "Branch-specific-item" at bounding box center [1126, 339] width 21 height 21
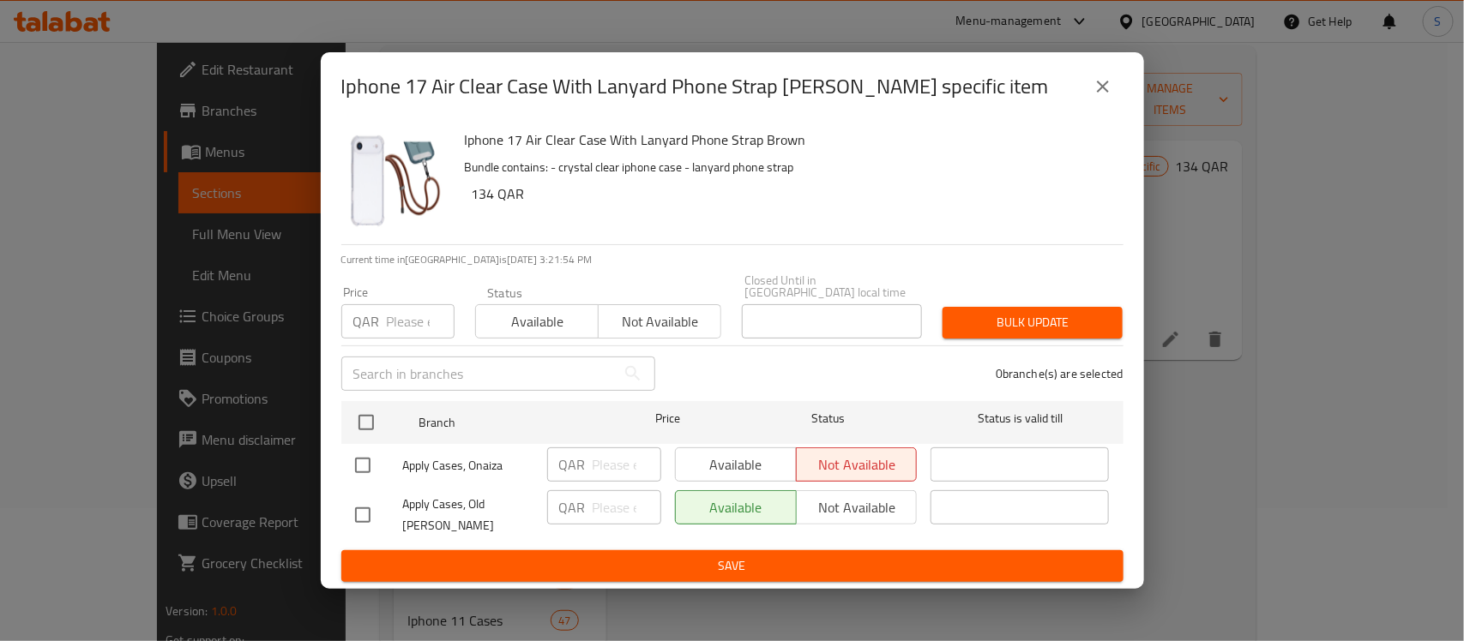
click at [1098, 90] on icon "close" at bounding box center [1102, 86] width 21 height 21
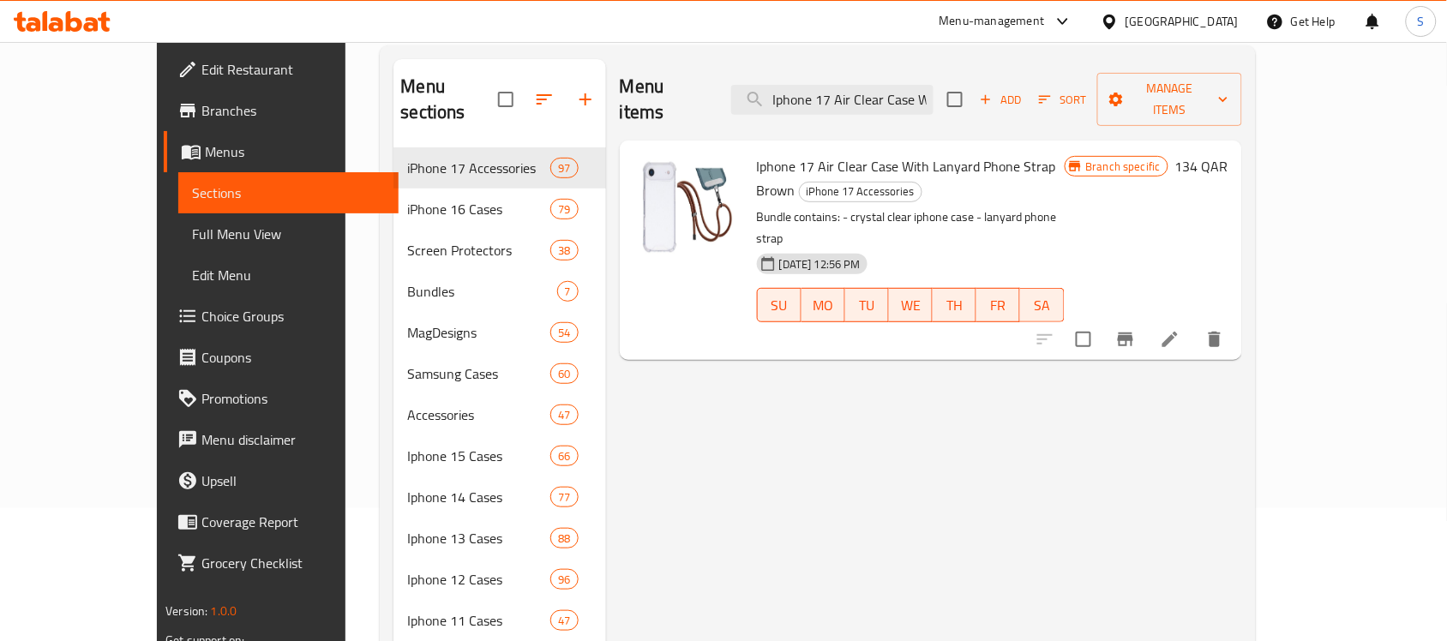
click at [202, 101] on span "Branches" at bounding box center [293, 110] width 183 height 21
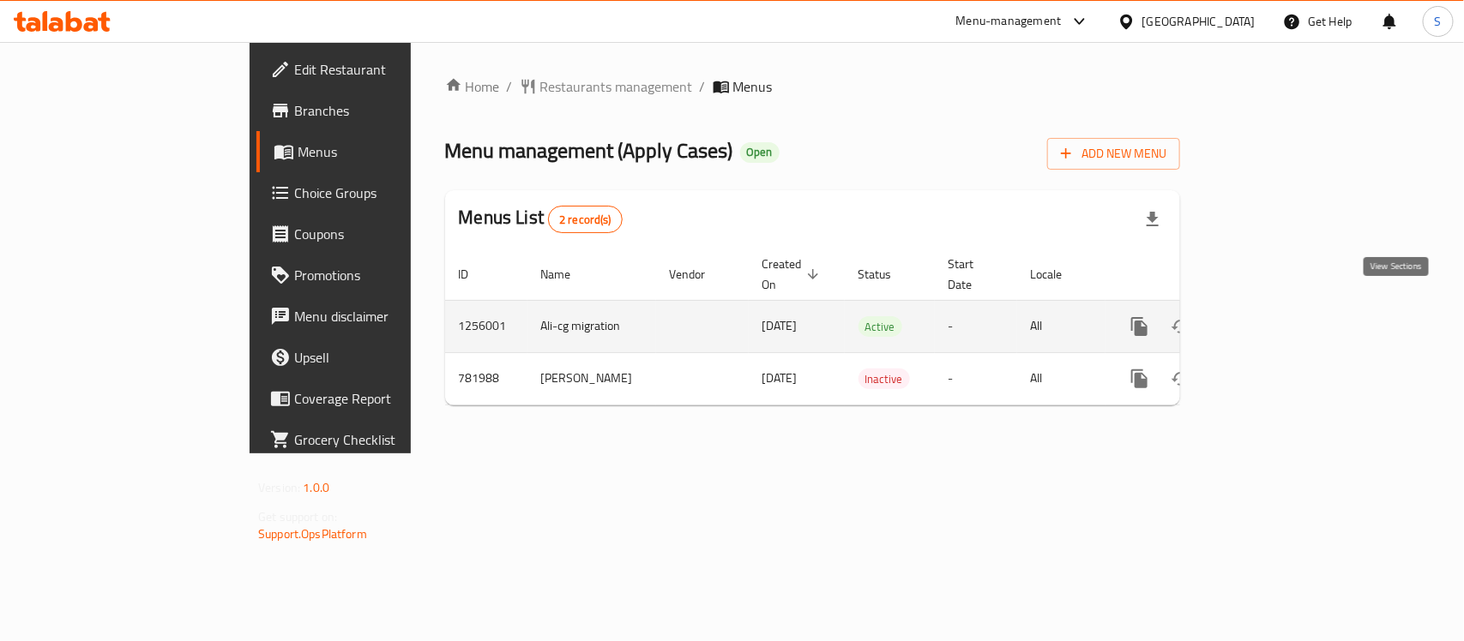
click at [1284, 310] on link "enhanced table" at bounding box center [1262, 326] width 41 height 41
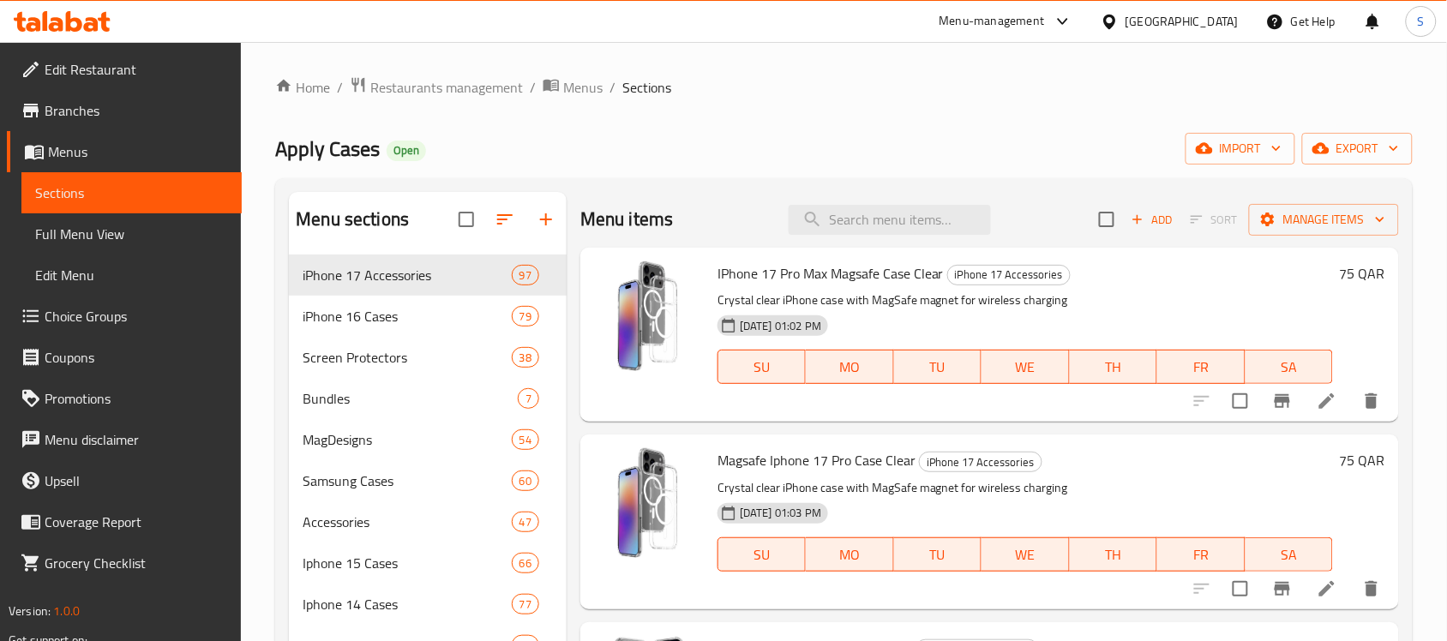
drag, startPoint x: 111, startPoint y: 245, endPoint x: 1173, endPoint y: 0, distance: 1089.5
click at [111, 244] on span "Full Menu View" at bounding box center [131, 234] width 193 height 21
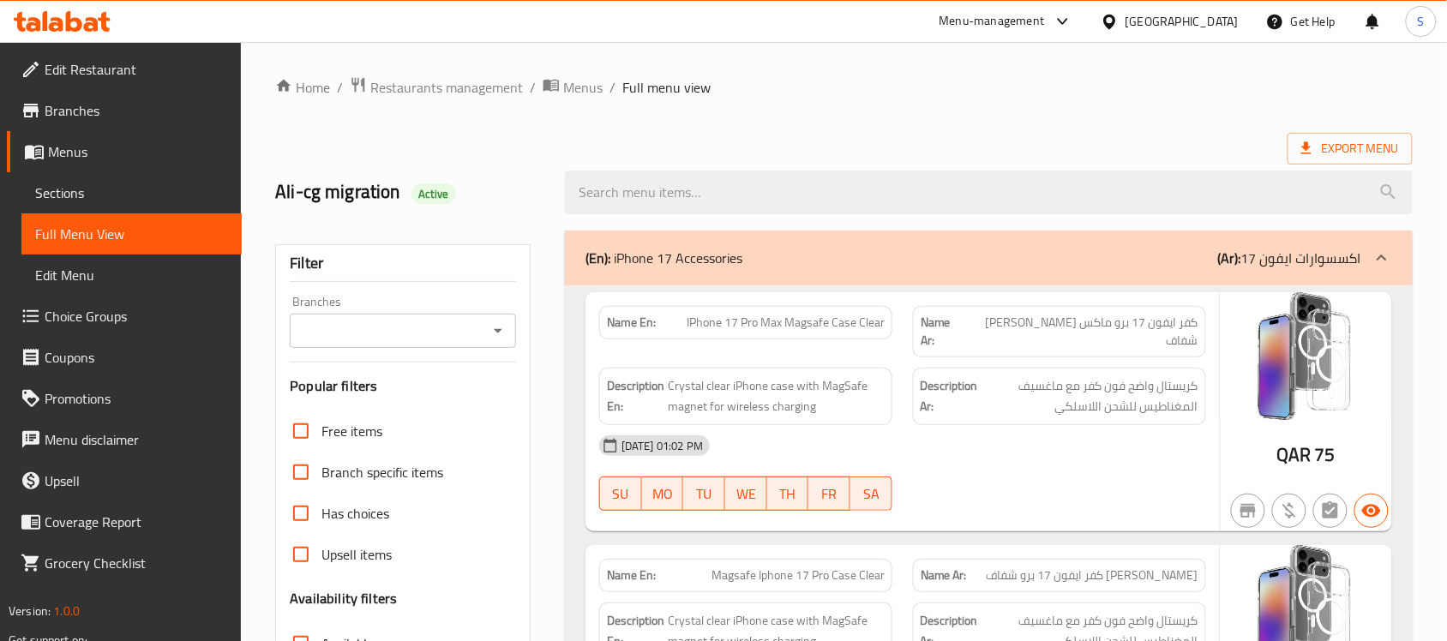
click at [495, 337] on icon "Open" at bounding box center [498, 331] width 21 height 21
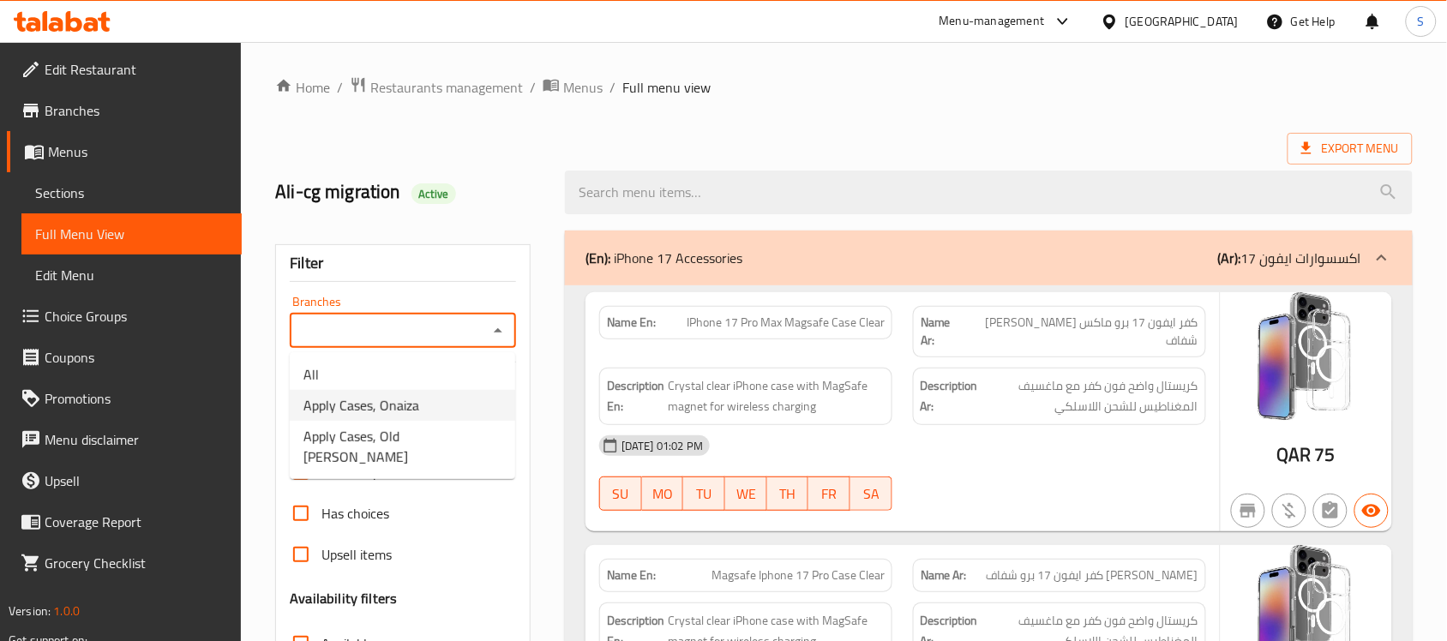
click at [394, 406] on span "Apply Cases, Onaiza" at bounding box center [362, 405] width 116 height 21
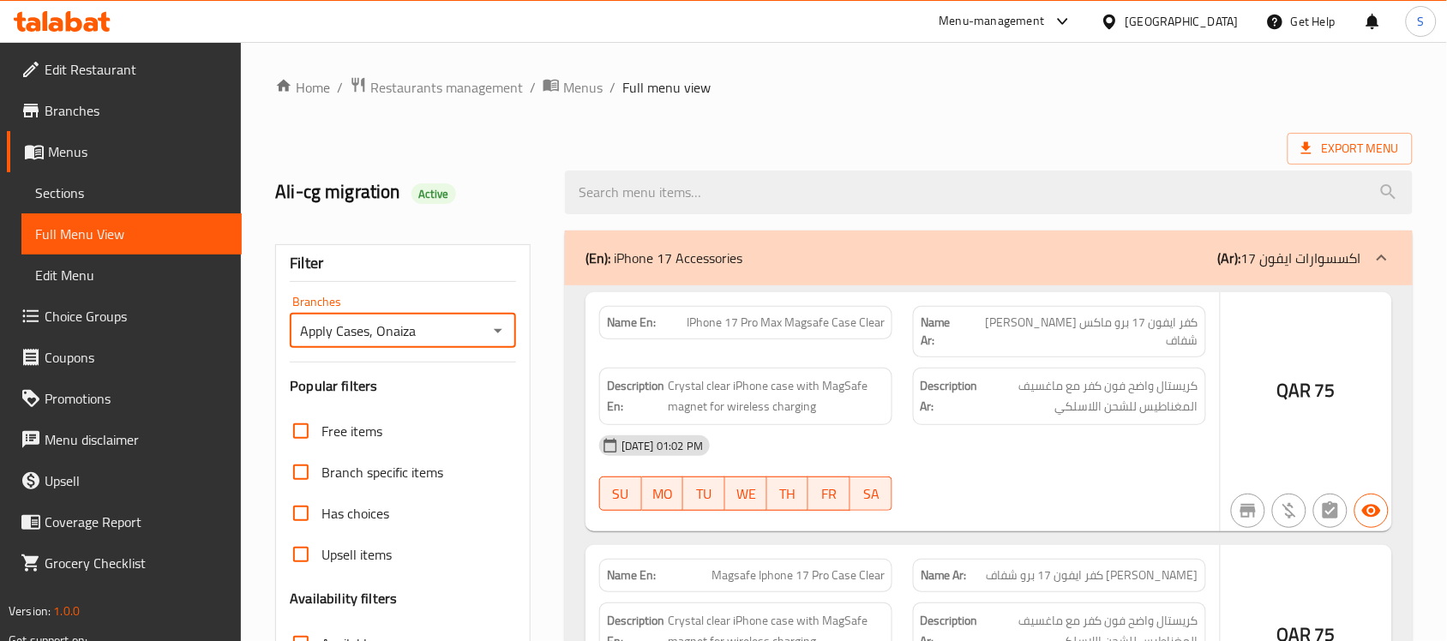
paste input "iPhone 17 Pro Max Magsafe Clear Case with Clear Screen Protectors"
click at [954, 96] on div at bounding box center [723, 320] width 1447 height 641
click at [959, 96] on div at bounding box center [723, 320] width 1447 height 641
click at [960, 100] on div at bounding box center [723, 320] width 1447 height 641
click at [1002, 153] on div at bounding box center [723, 320] width 1447 height 641
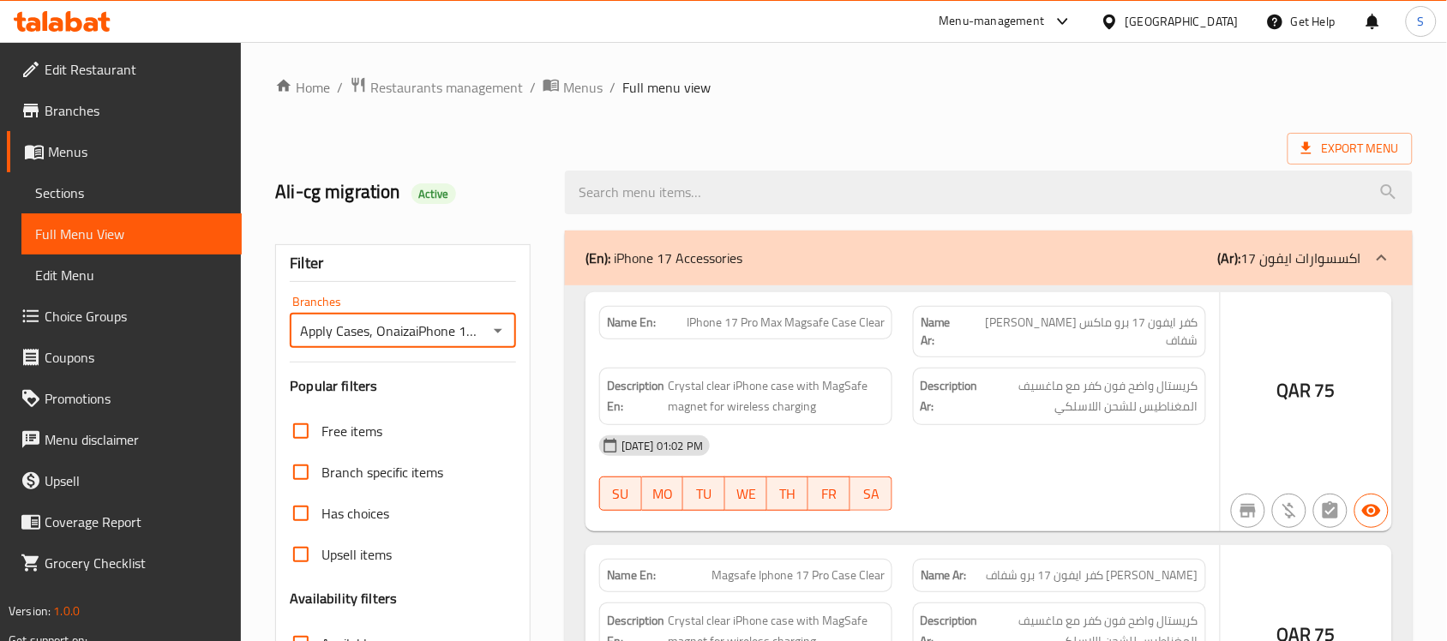
click at [410, 425] on div at bounding box center [723, 320] width 1447 height 641
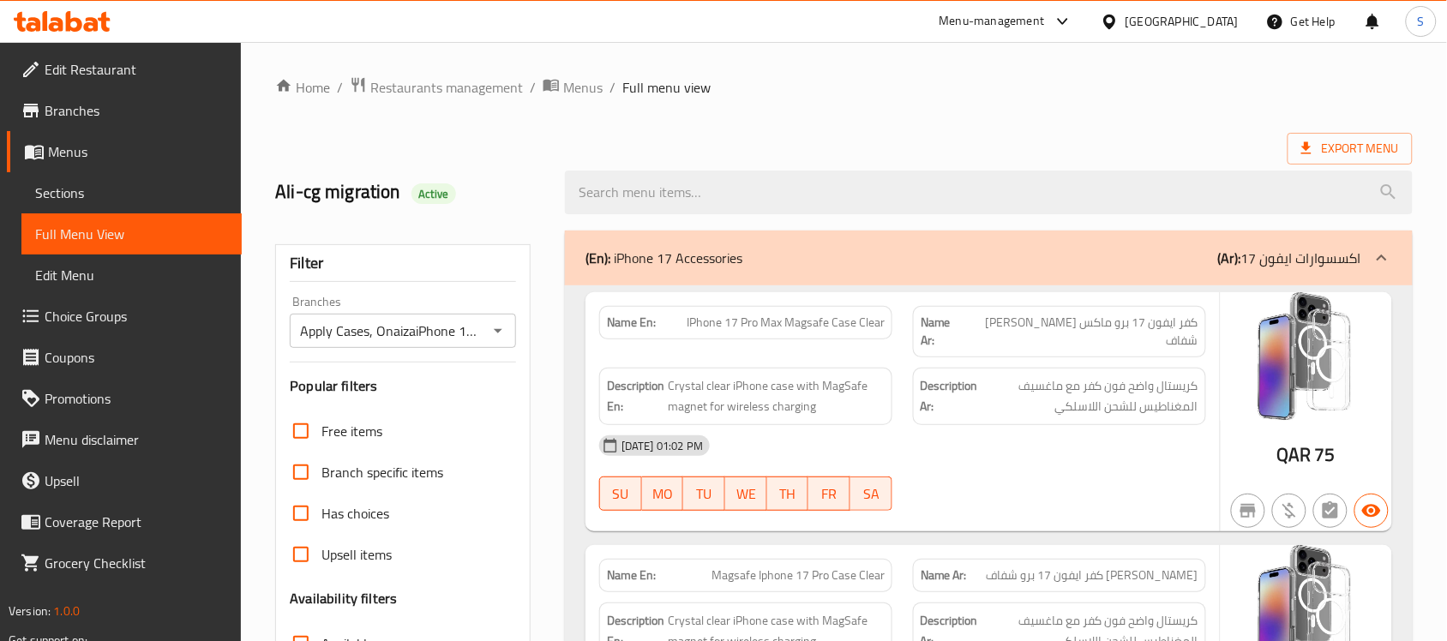
type input "Apply Cases, Onaiza"
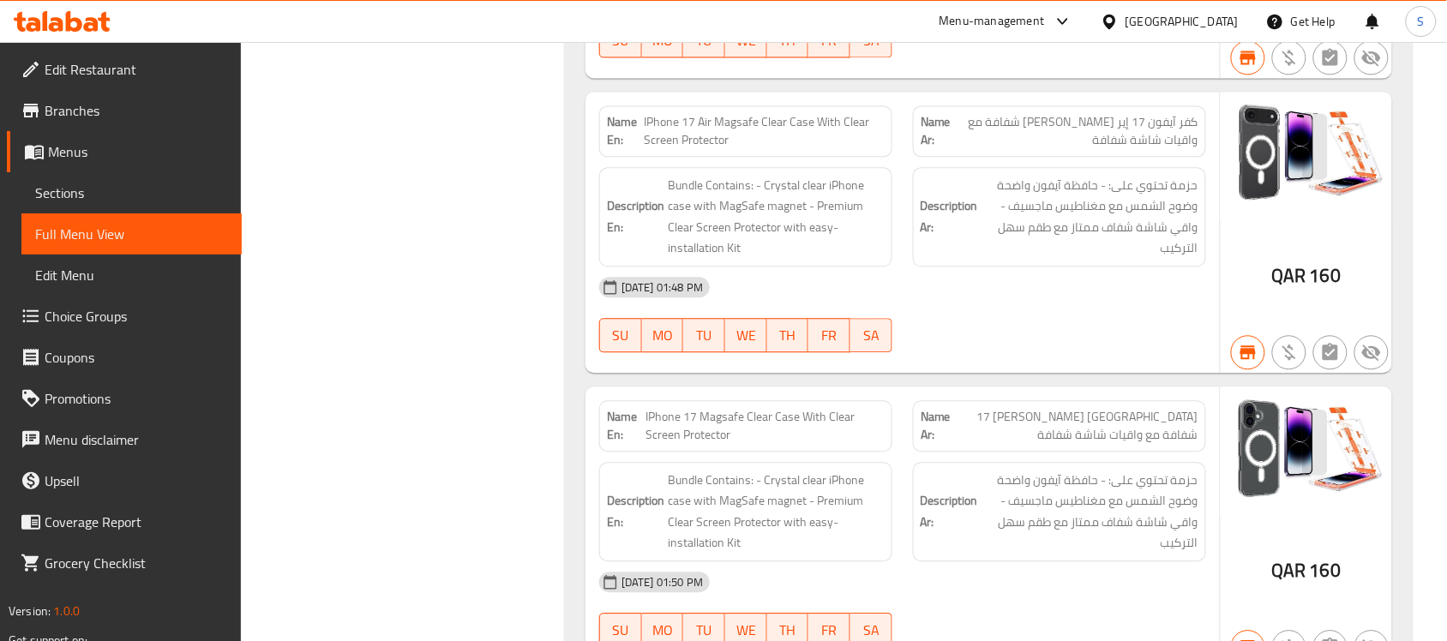
scroll to position [5159, 0]
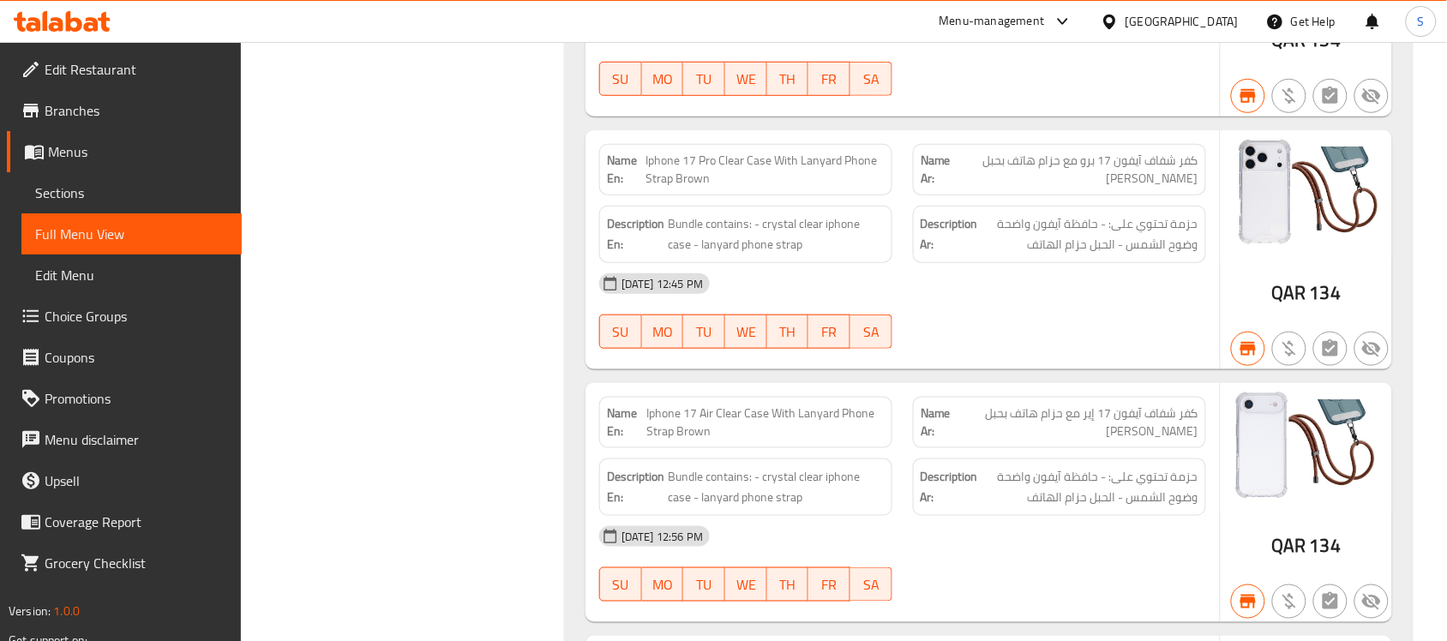
scroll to position [20031, 0]
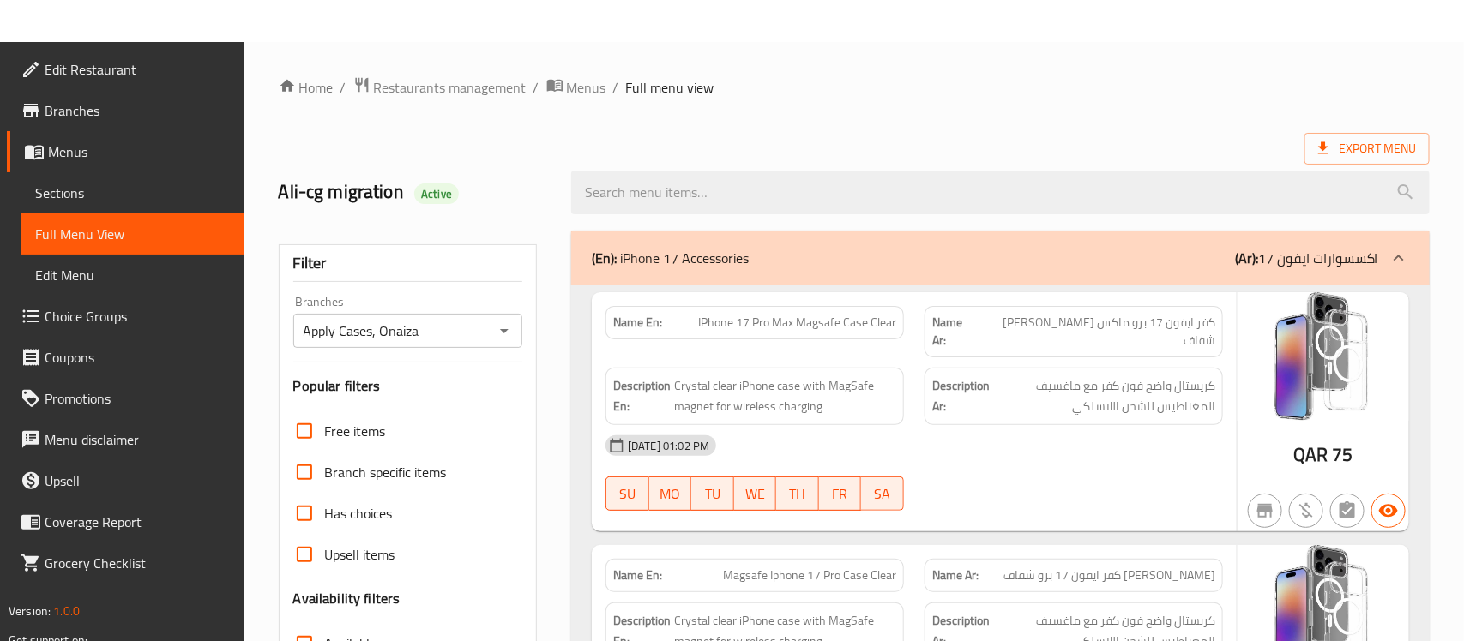
scroll to position [468, 0]
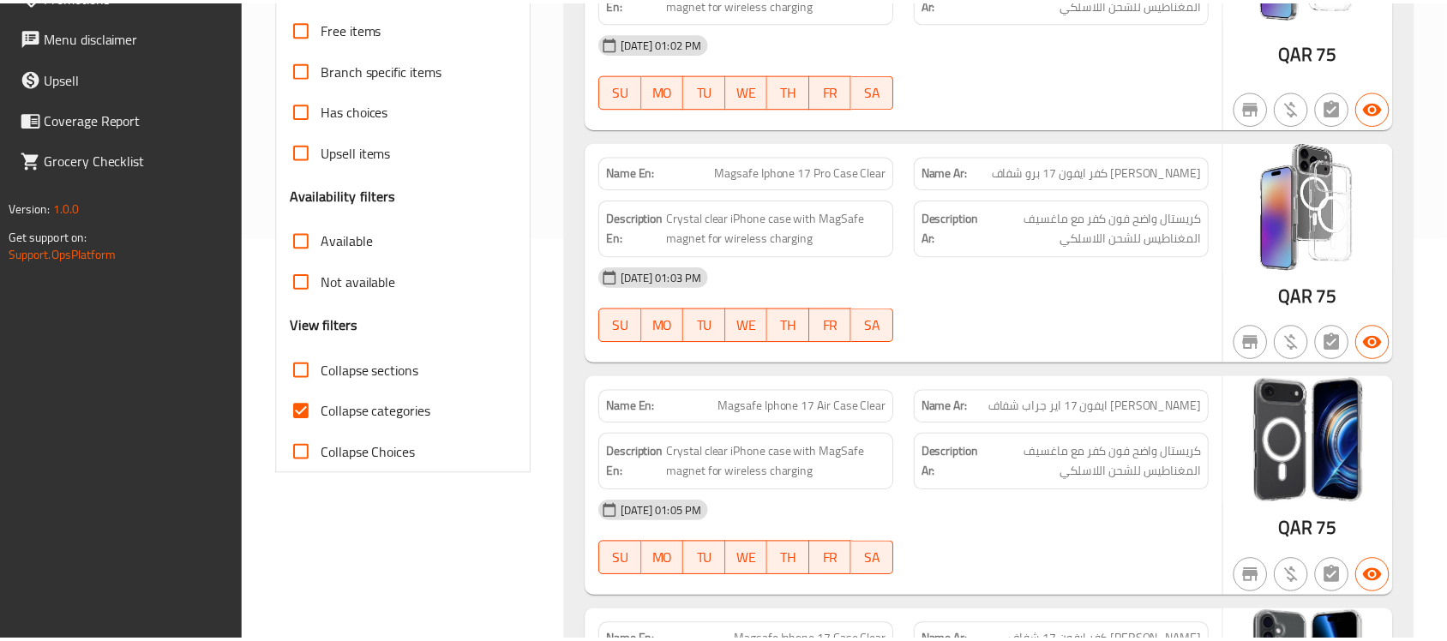
scroll to position [0, 0]
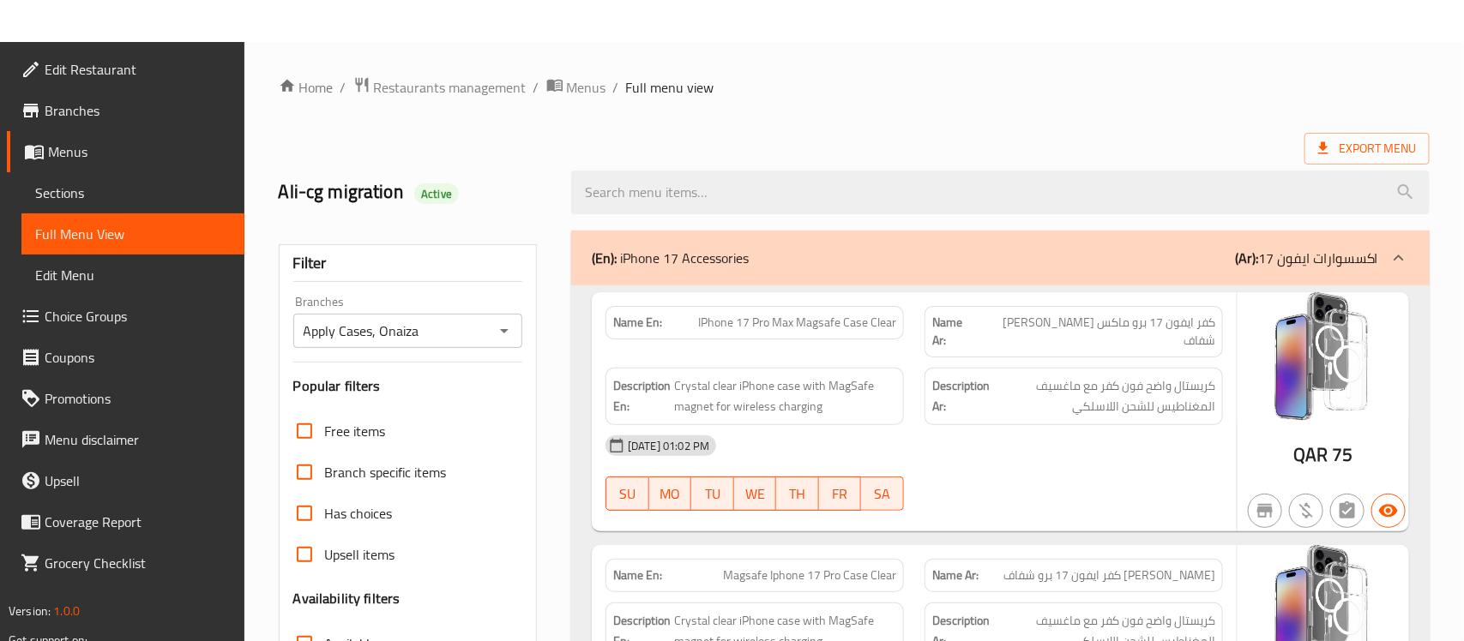
click at [49, 185] on span "Sections" at bounding box center [133, 193] width 196 height 21
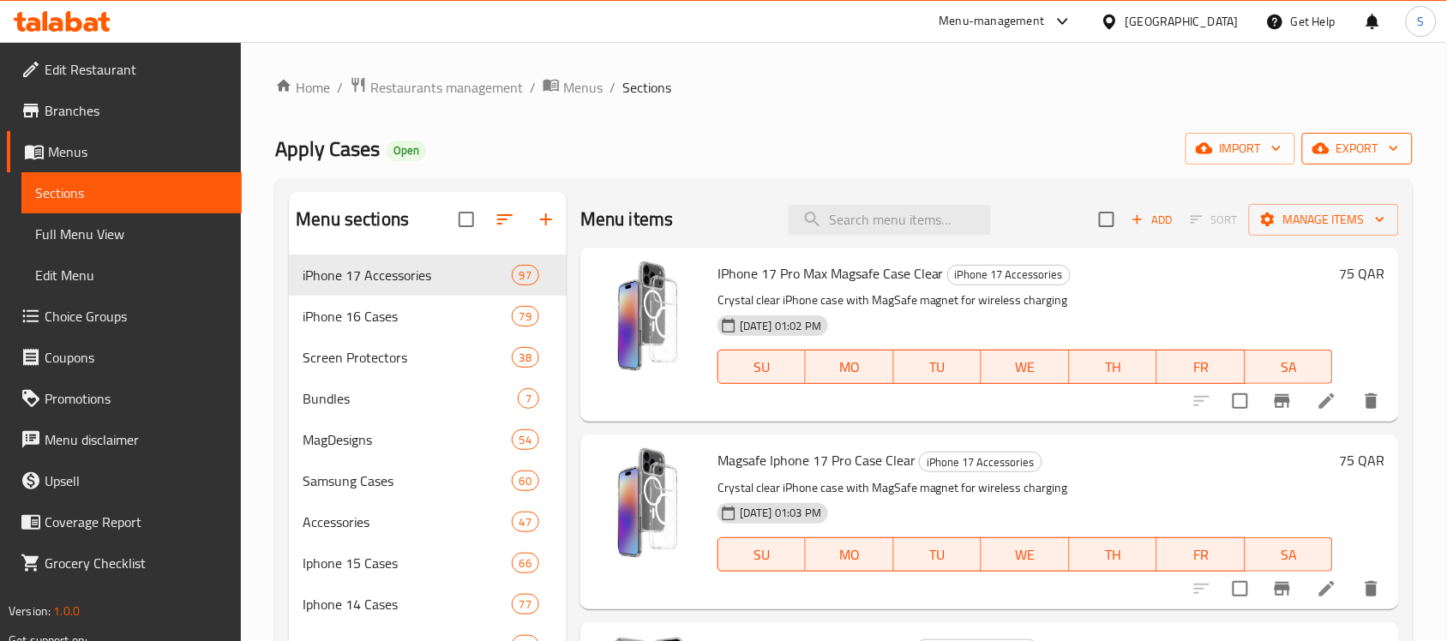
click at [1360, 151] on span "export" at bounding box center [1357, 148] width 83 height 21
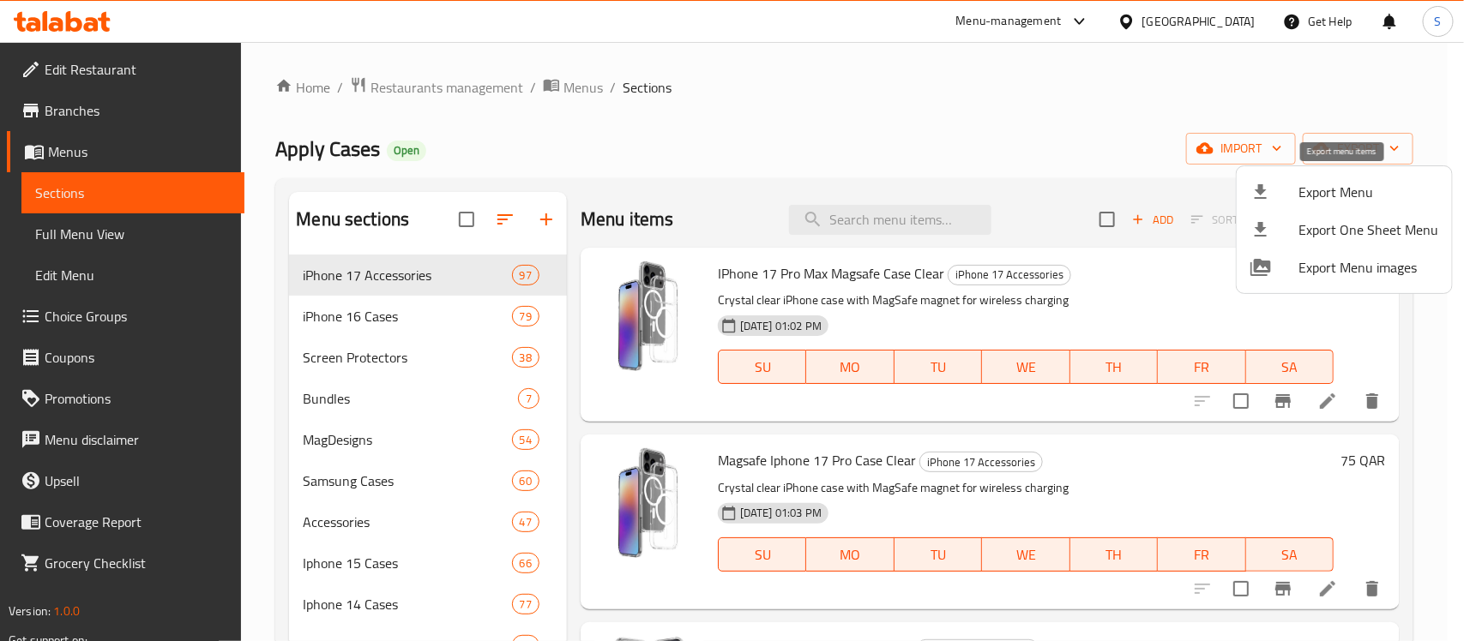
click at [1329, 191] on span "Export Menu" at bounding box center [1368, 192] width 140 height 21
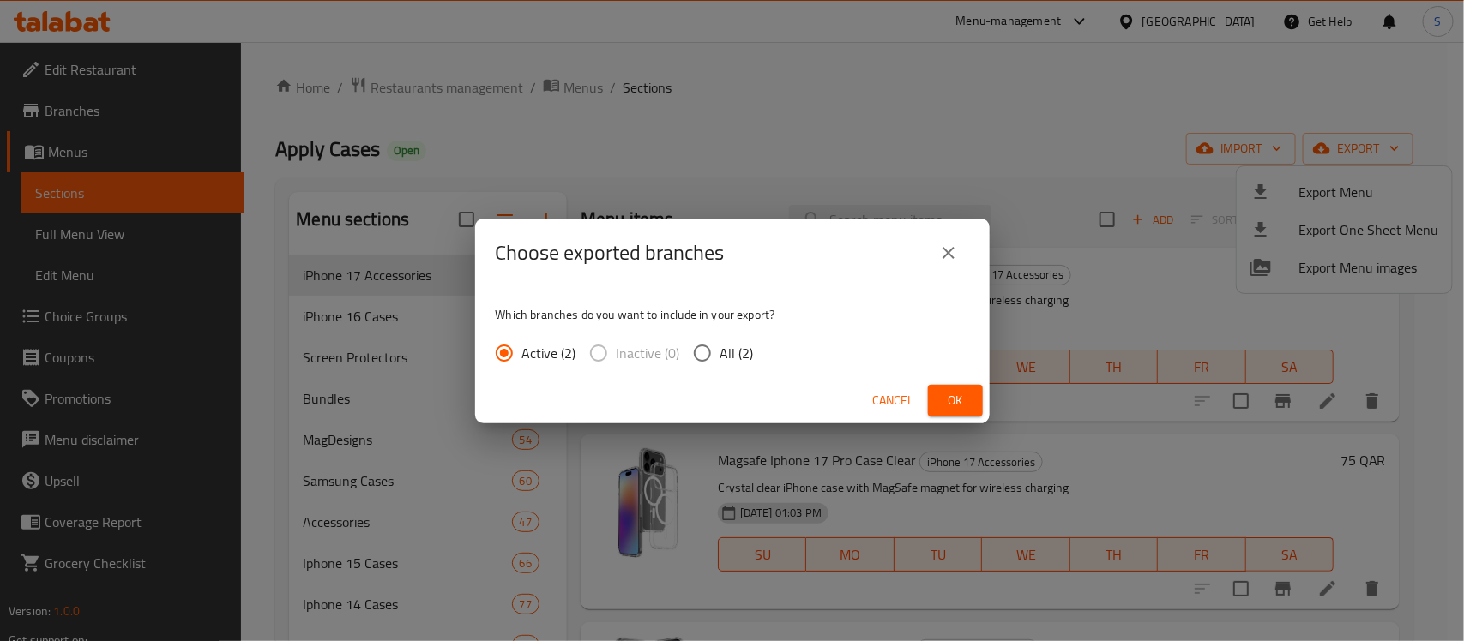
click at [729, 348] on span "All (2)" at bounding box center [736, 353] width 33 height 21
click at [720, 348] on input "All (2)" at bounding box center [702, 353] width 36 height 36
radio input "true"
click at [954, 399] on span "Ok" at bounding box center [954, 400] width 27 height 21
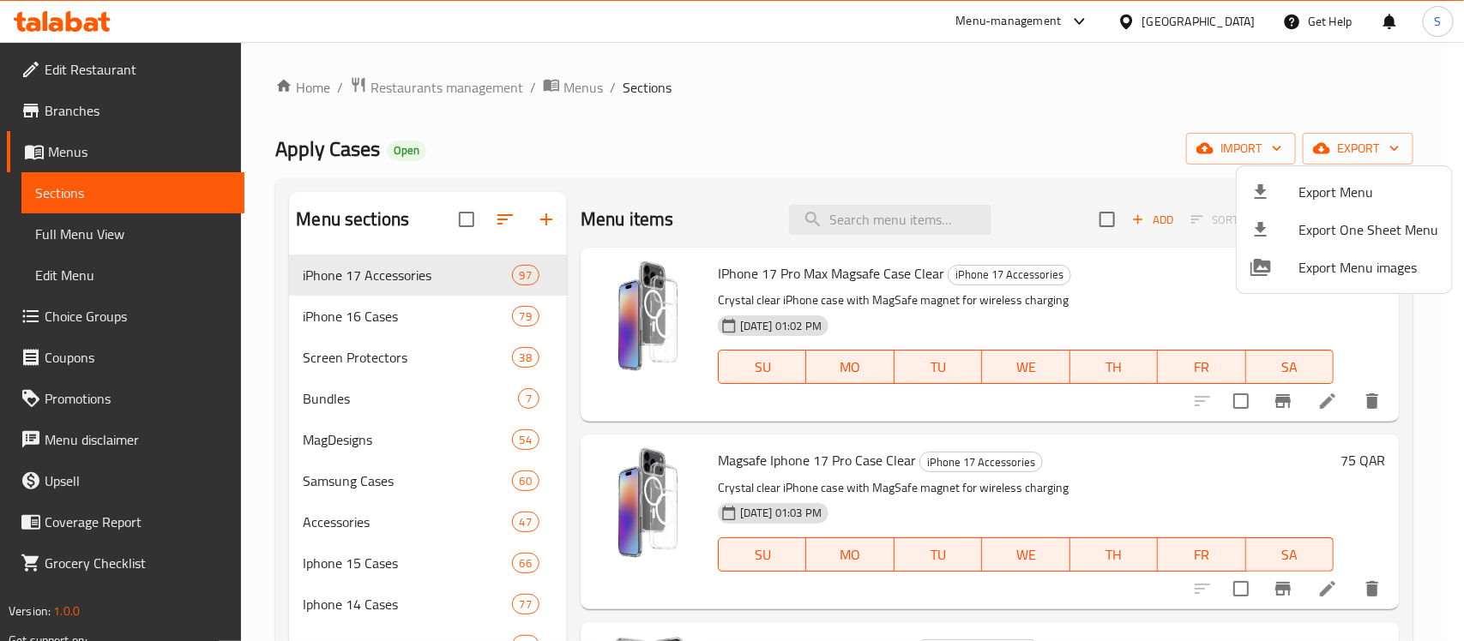
click at [777, 84] on div at bounding box center [732, 320] width 1464 height 641
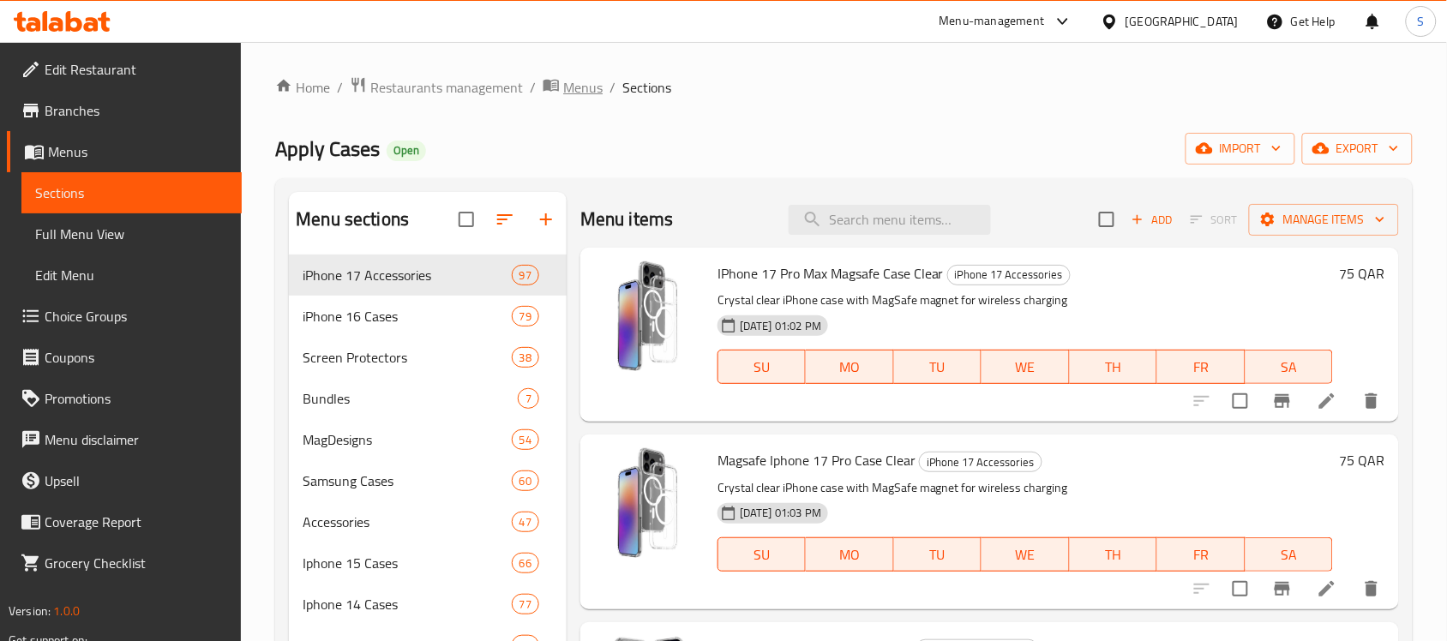
click at [569, 77] on span "Menus" at bounding box center [582, 87] width 39 height 21
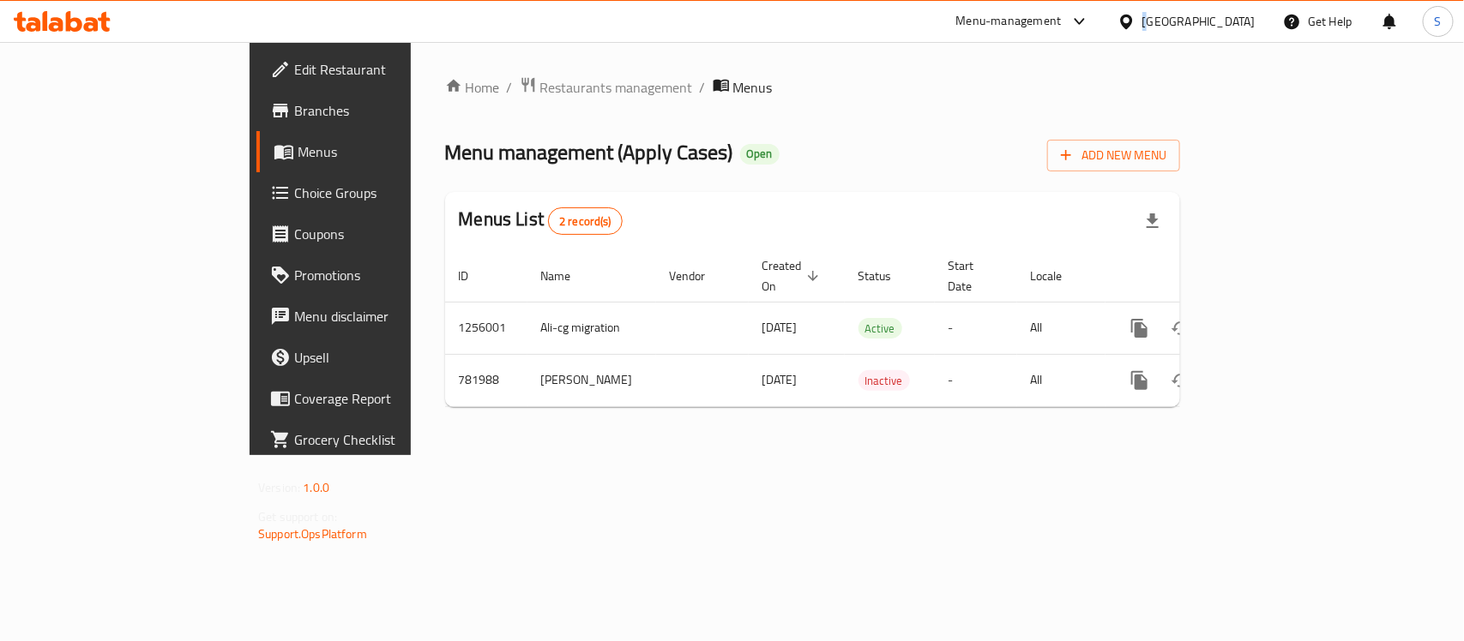
click at [1230, 27] on div "Qatar" at bounding box center [1198, 21] width 113 height 19
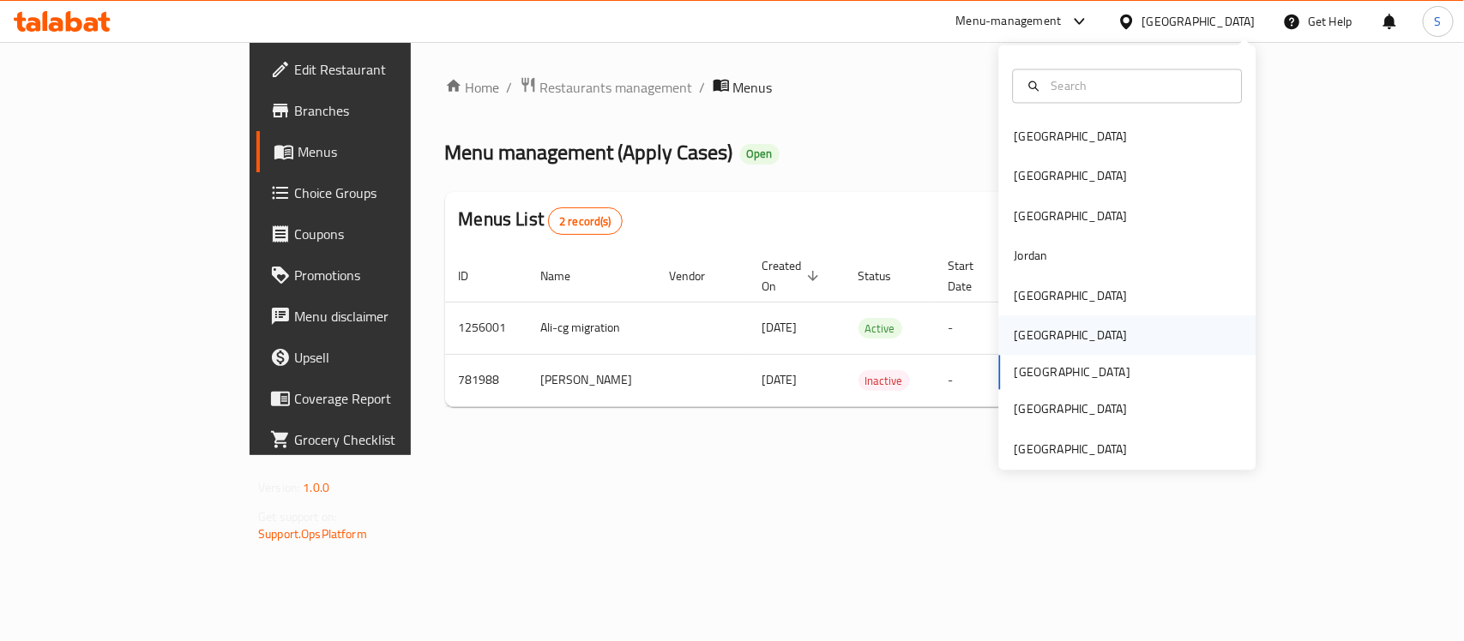
click at [1034, 328] on div "Oman" at bounding box center [1071, 335] width 141 height 39
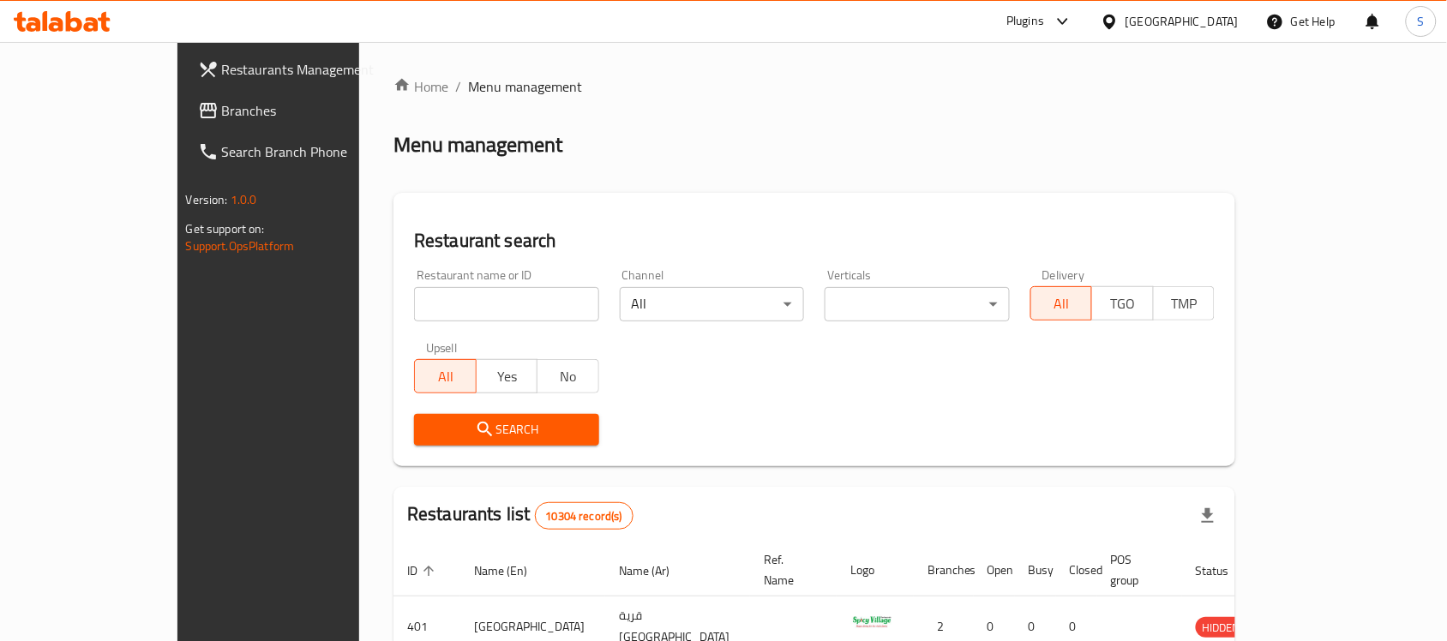
click at [222, 113] on span "Branches" at bounding box center [313, 110] width 183 height 21
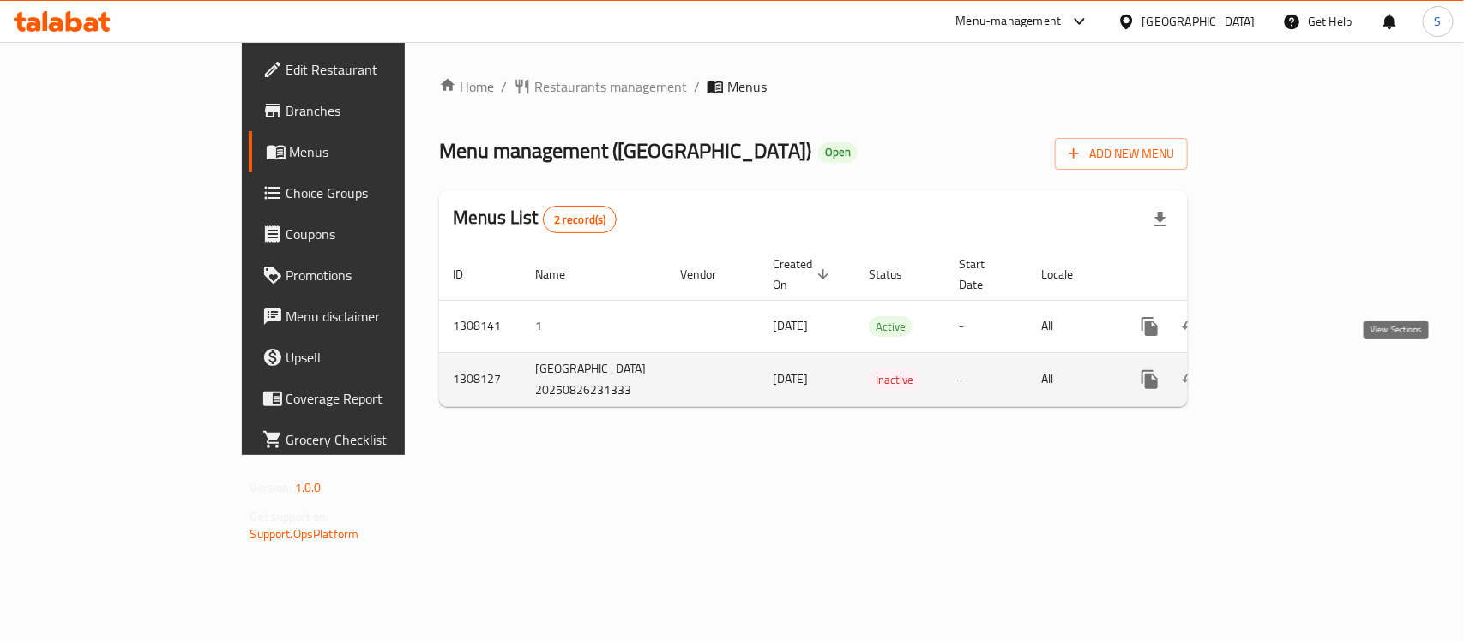
click at [1294, 371] on link "enhanced table" at bounding box center [1273, 379] width 41 height 41
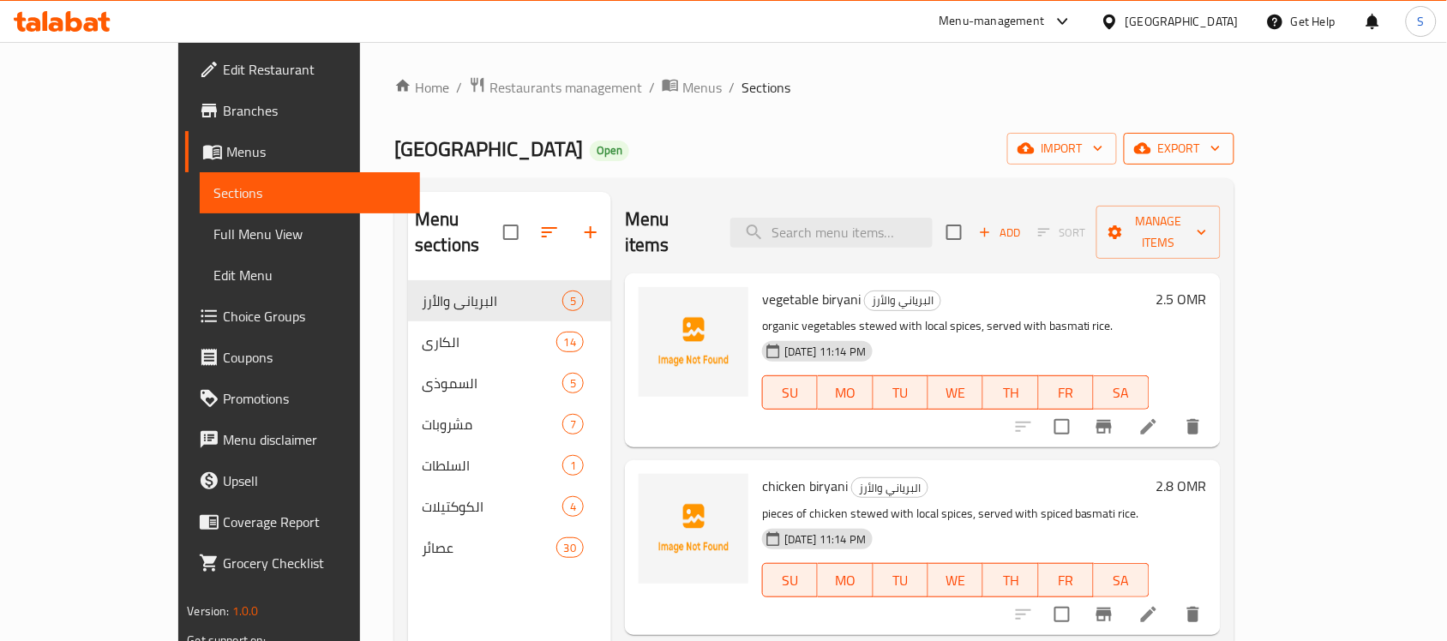
click at [1221, 147] on span "export" at bounding box center [1179, 148] width 83 height 21
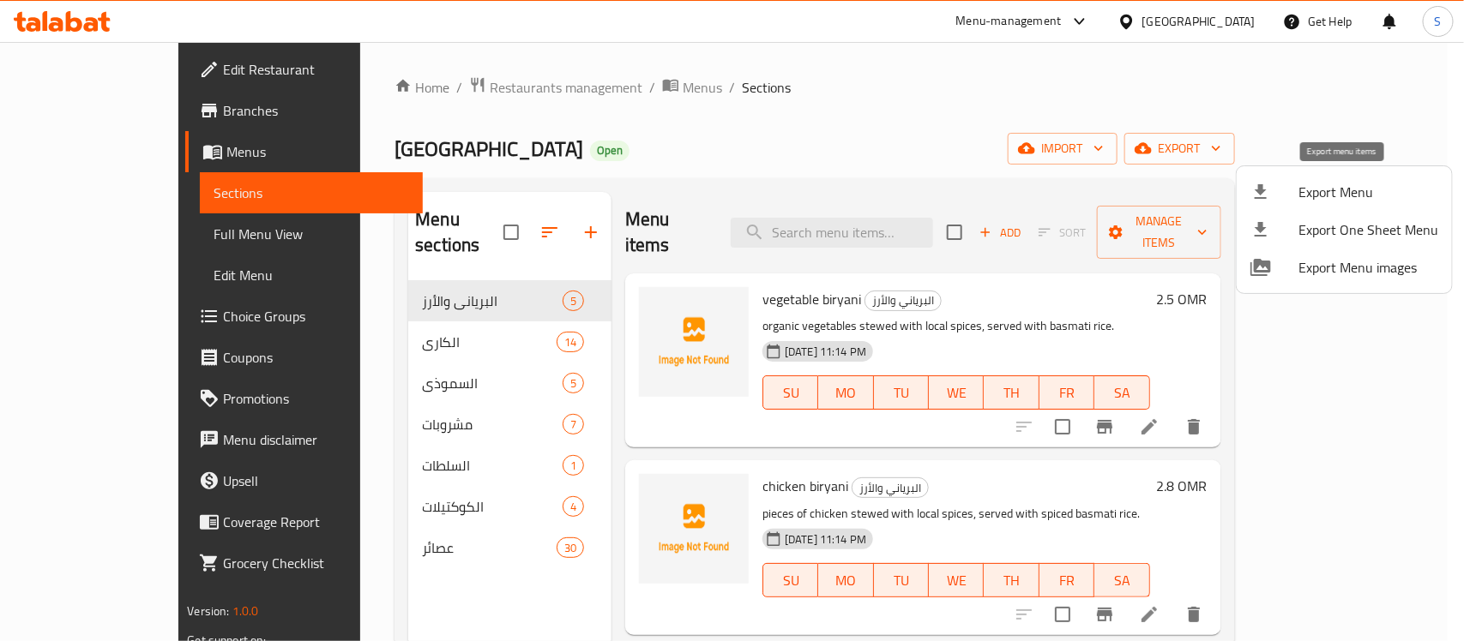
click at [1314, 199] on span "Export Menu" at bounding box center [1368, 192] width 140 height 21
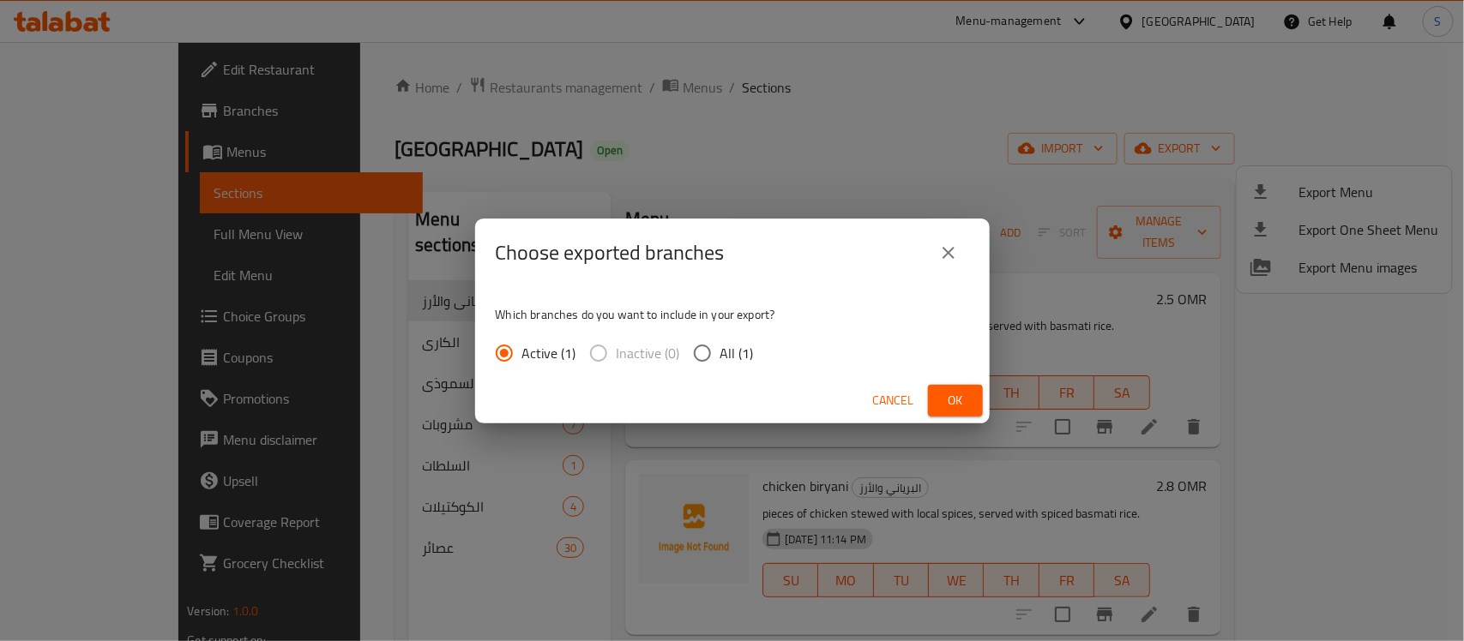
click at [717, 361] on input "All (1)" at bounding box center [702, 353] width 36 height 36
radio input "true"
click at [966, 399] on span "Ok" at bounding box center [954, 400] width 27 height 21
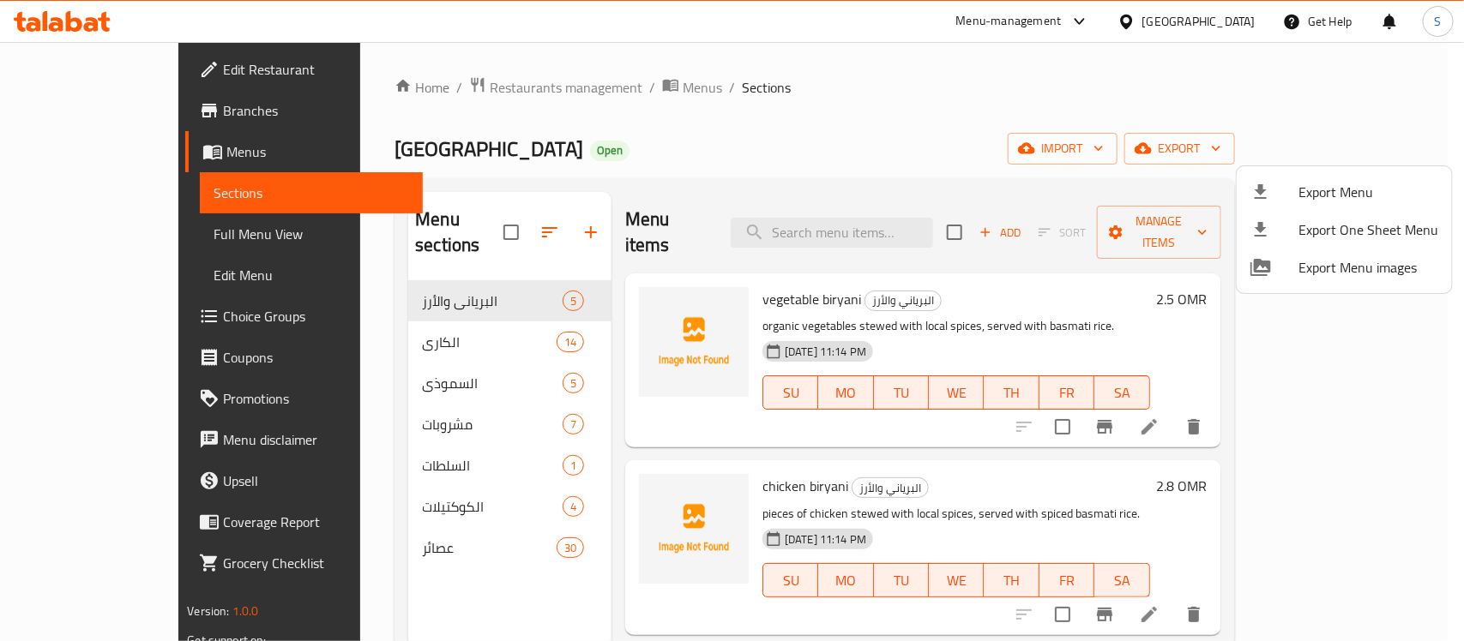
click at [116, 63] on div at bounding box center [732, 320] width 1464 height 641
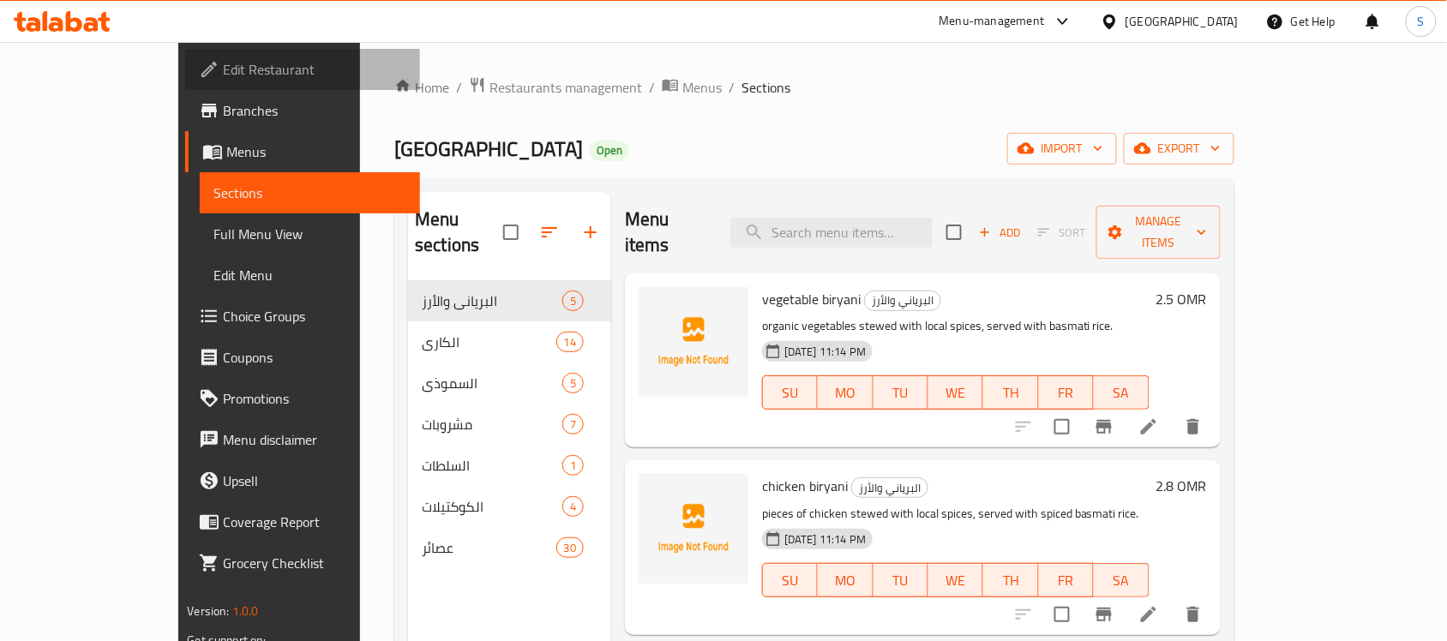
click at [223, 64] on span "Edit Restaurant" at bounding box center [314, 69] width 183 height 21
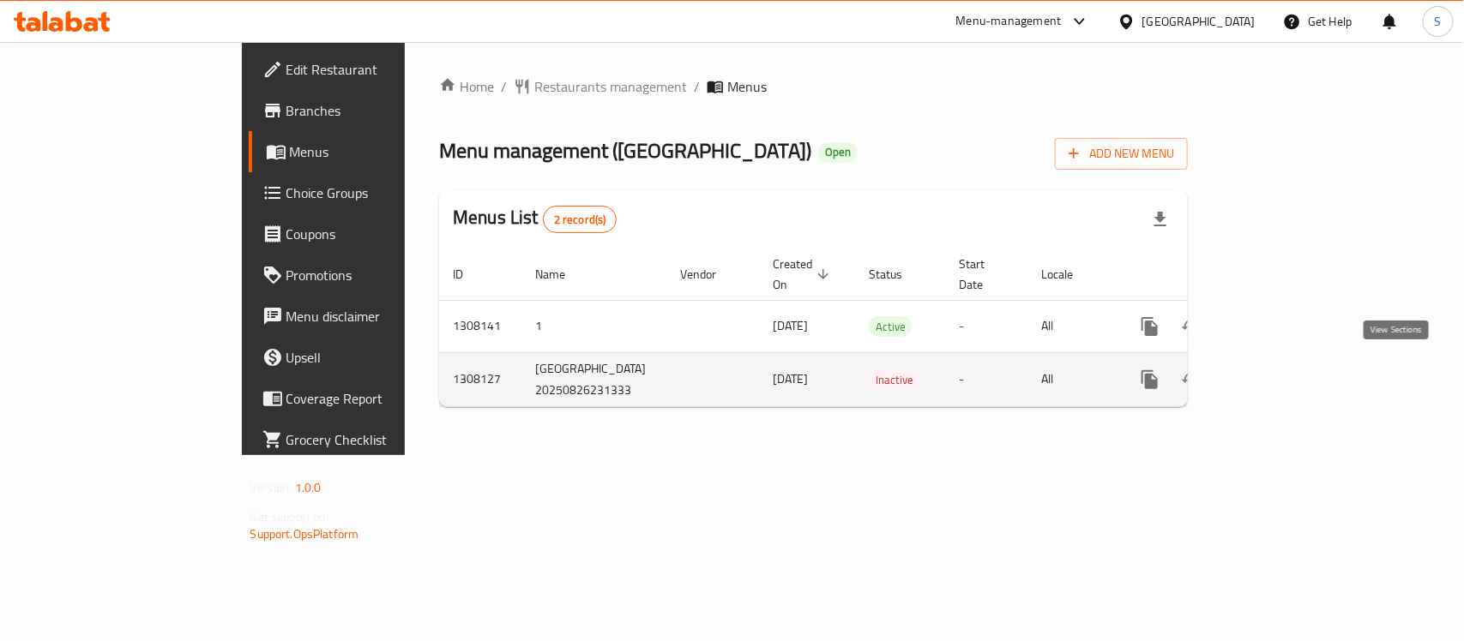
click at [1284, 370] on icon "enhanced table" at bounding box center [1273, 380] width 21 height 21
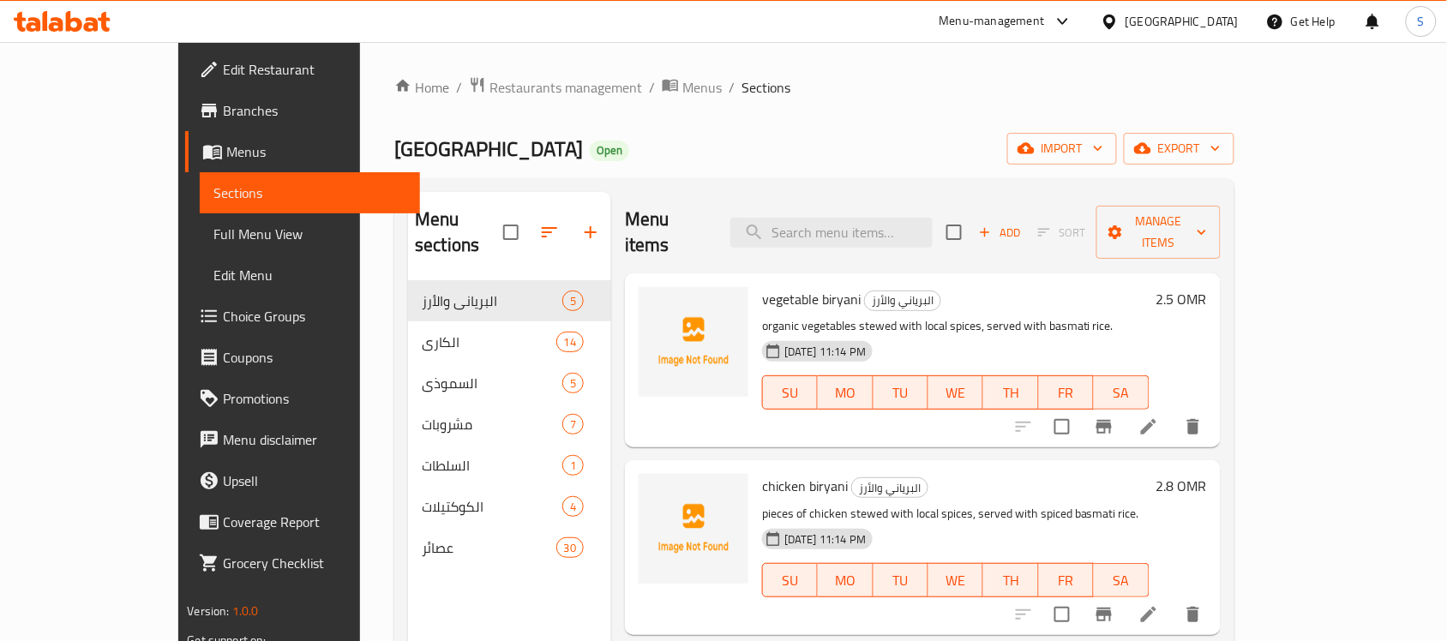
drag, startPoint x: 75, startPoint y: 241, endPoint x: 907, endPoint y: 2, distance: 865.5
click at [214, 241] on span "Full Menu View" at bounding box center [310, 234] width 193 height 21
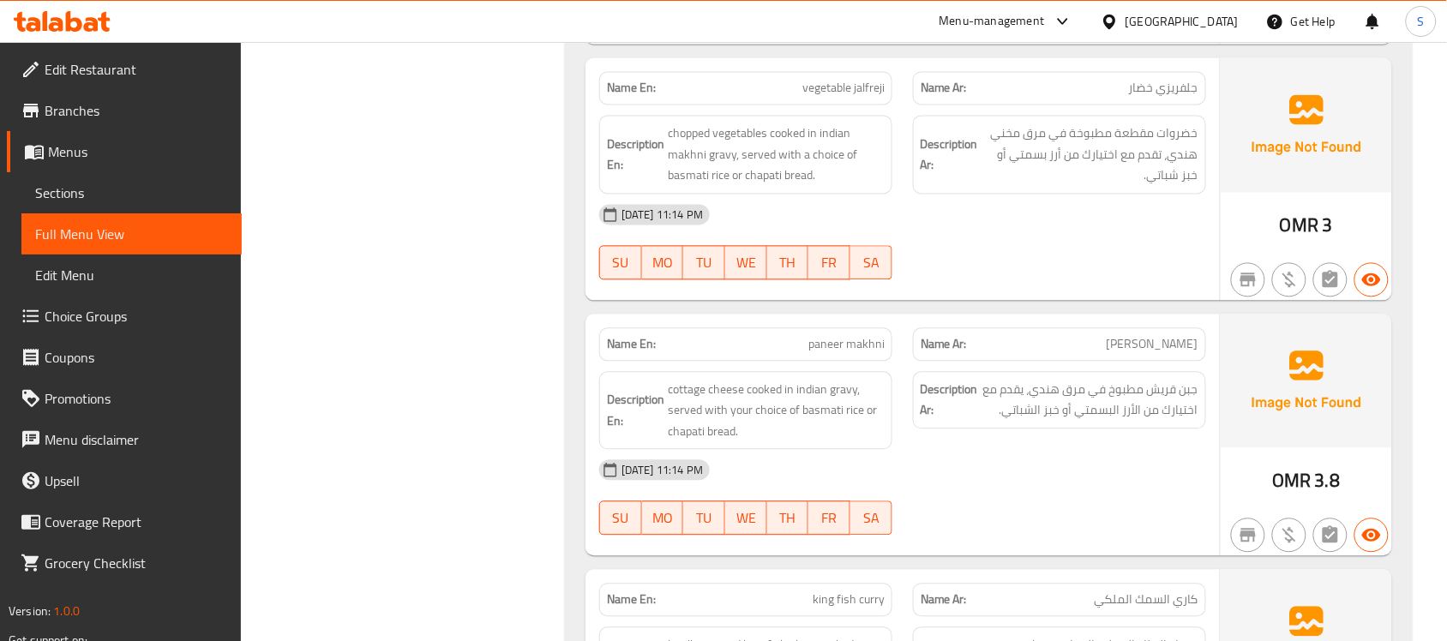
scroll to position [3216, 0]
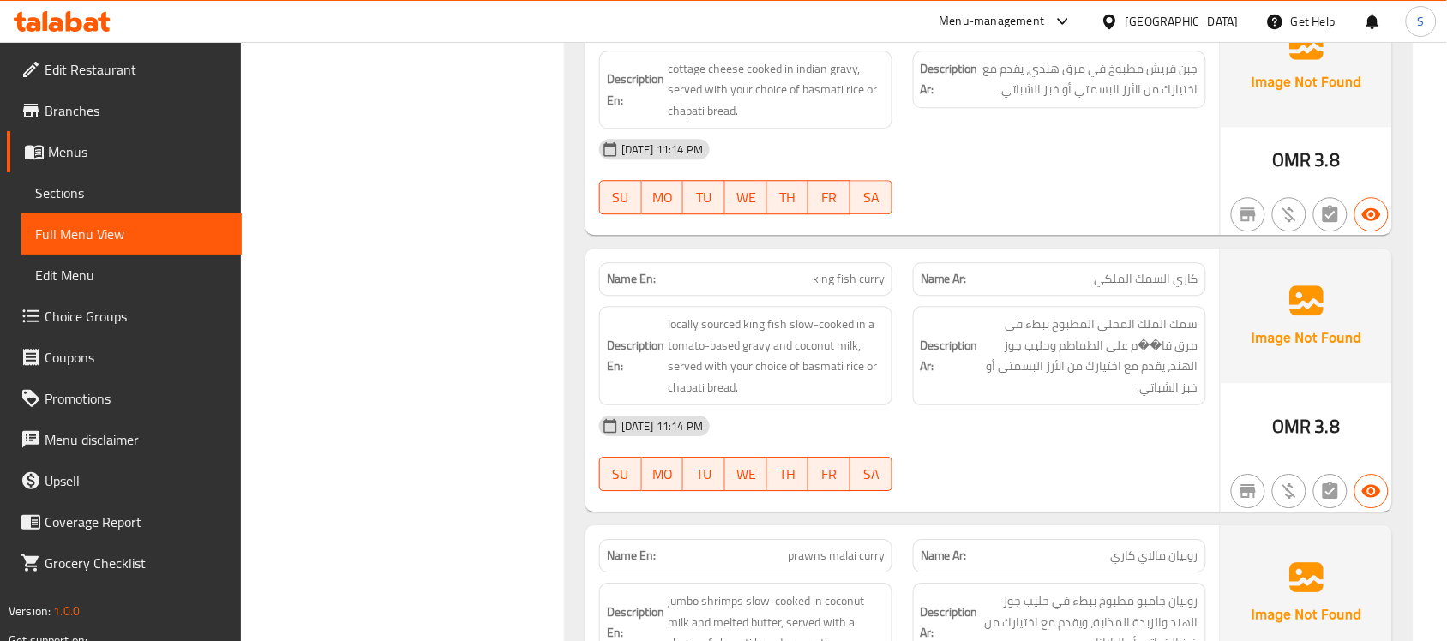
click at [87, 195] on span "Sections" at bounding box center [131, 193] width 193 height 21
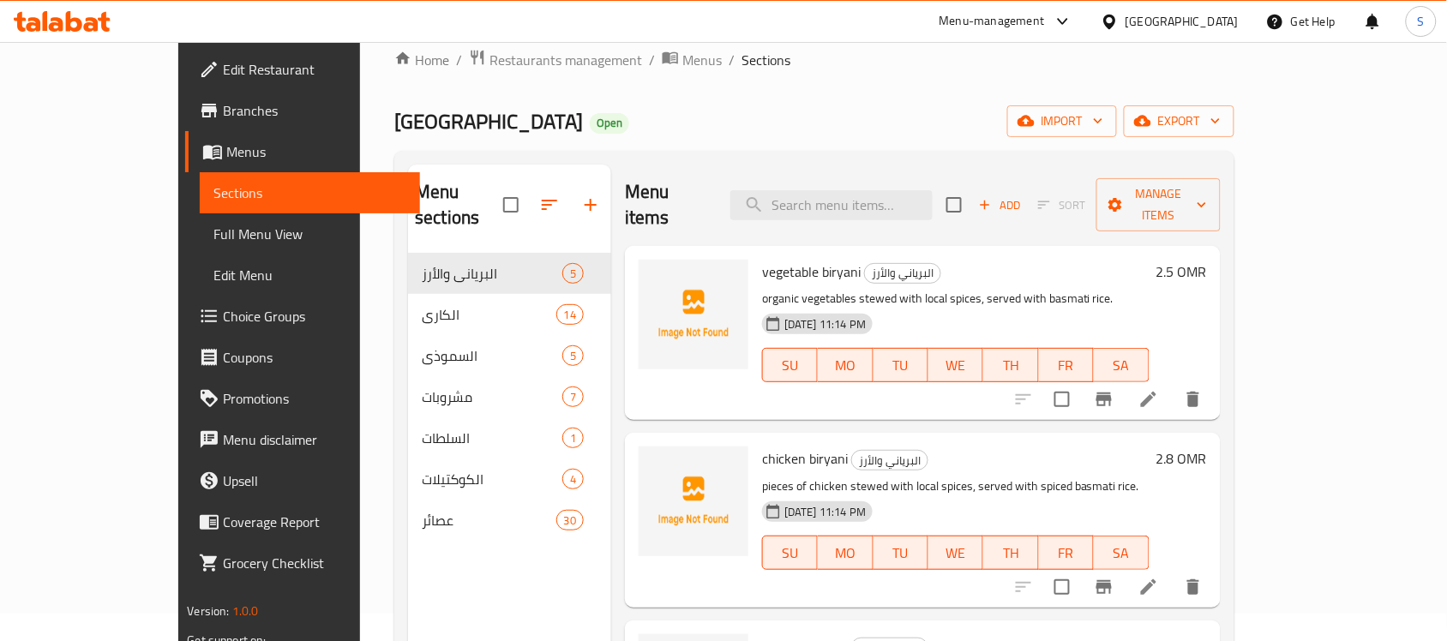
scroll to position [27, 0]
click at [214, 238] on span "Full Menu View" at bounding box center [310, 234] width 193 height 21
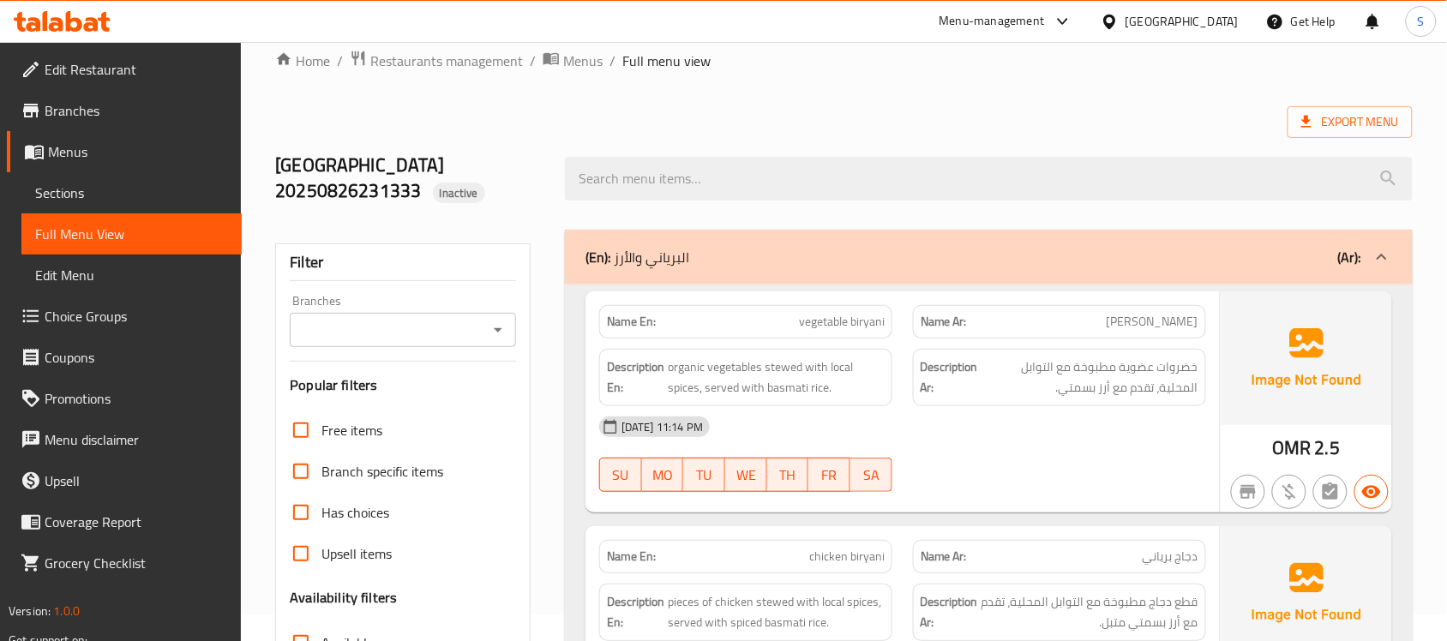
click at [1014, 130] on div "Biriyani House,Jibrooh 20250826231333 Inactive" at bounding box center [844, 179] width 1158 height 102
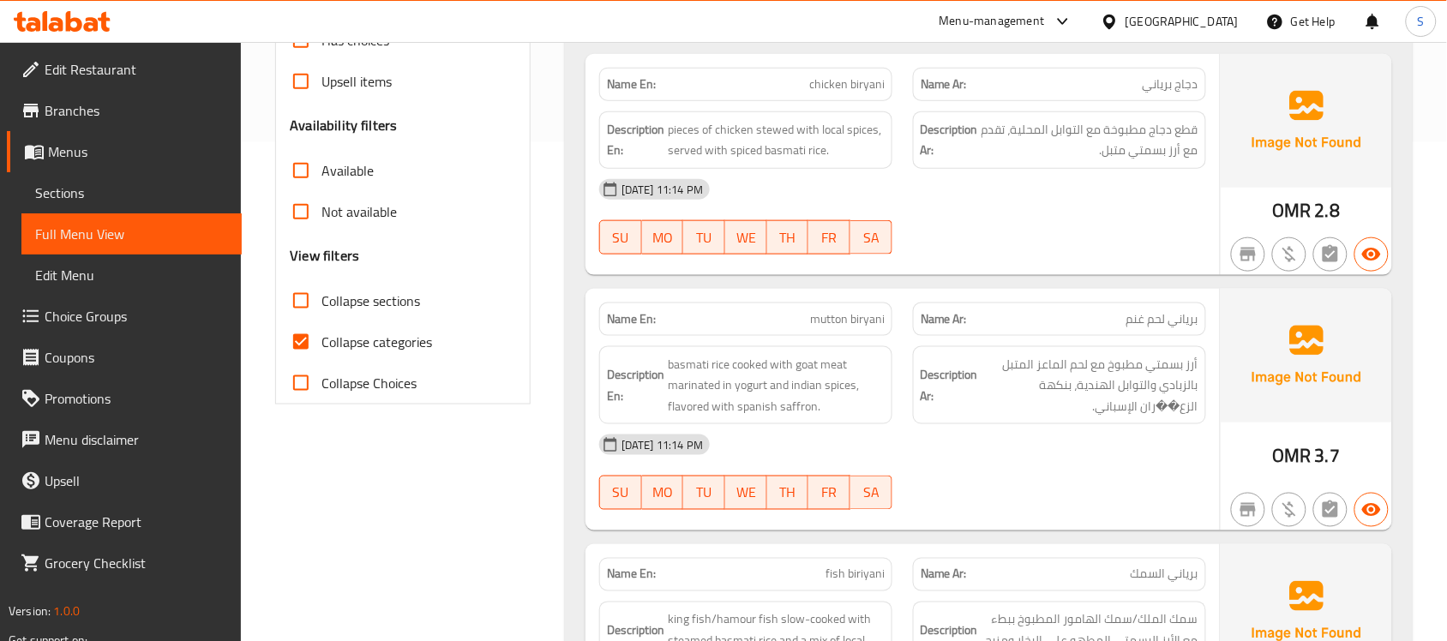
click at [849, 316] on span "mutton biryani" at bounding box center [847, 319] width 75 height 18
copy span "mutton biryani"
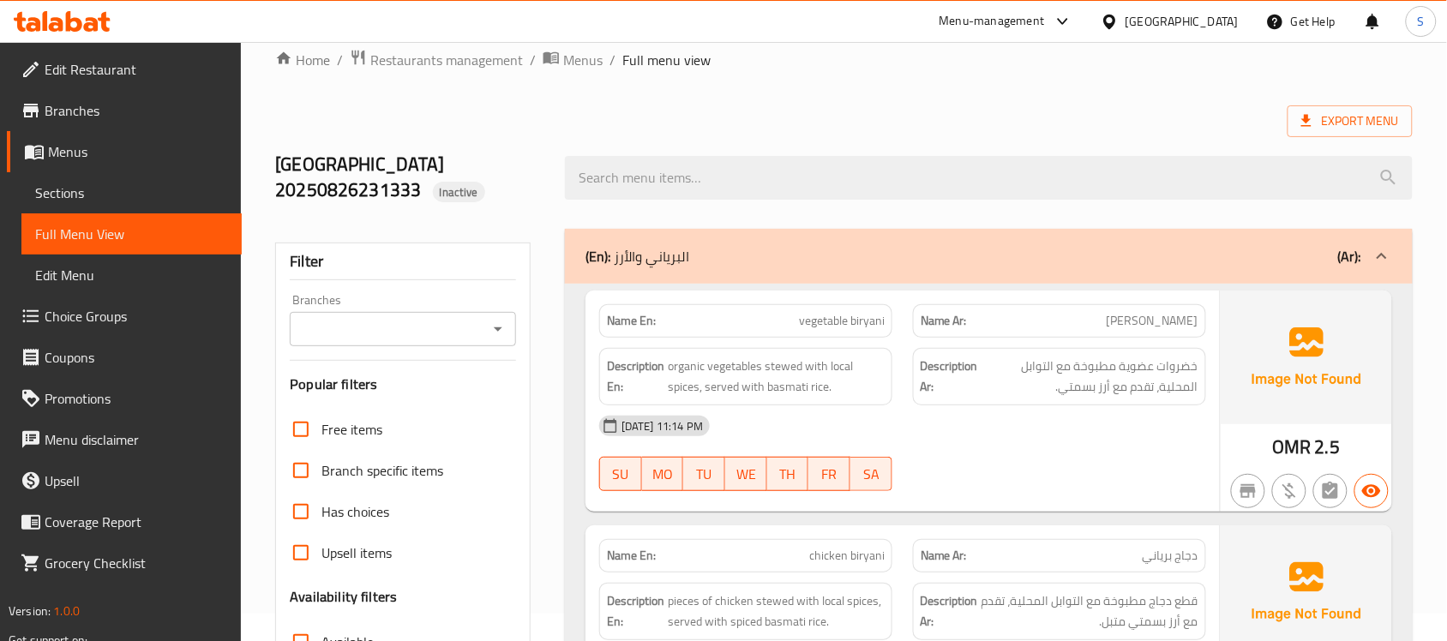
scroll to position [1013, 0]
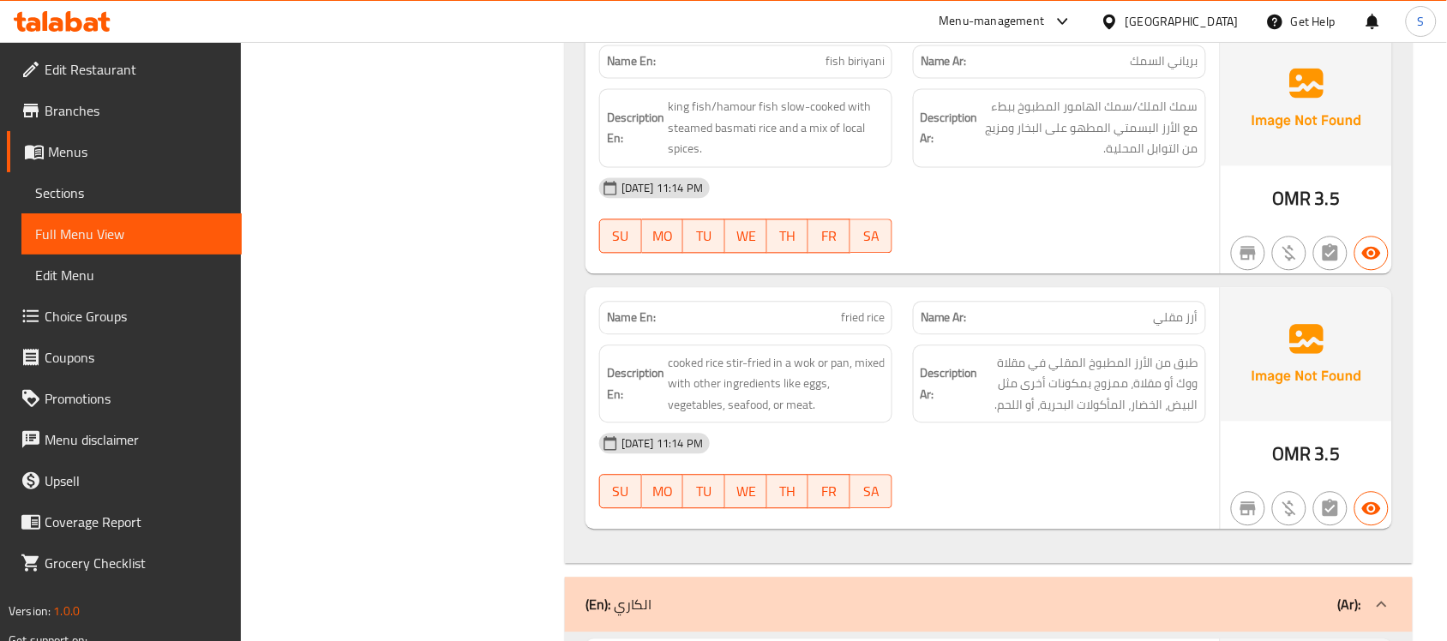
click at [869, 327] on span "fried rice" at bounding box center [863, 318] width 44 height 18
copy span "fried rice"
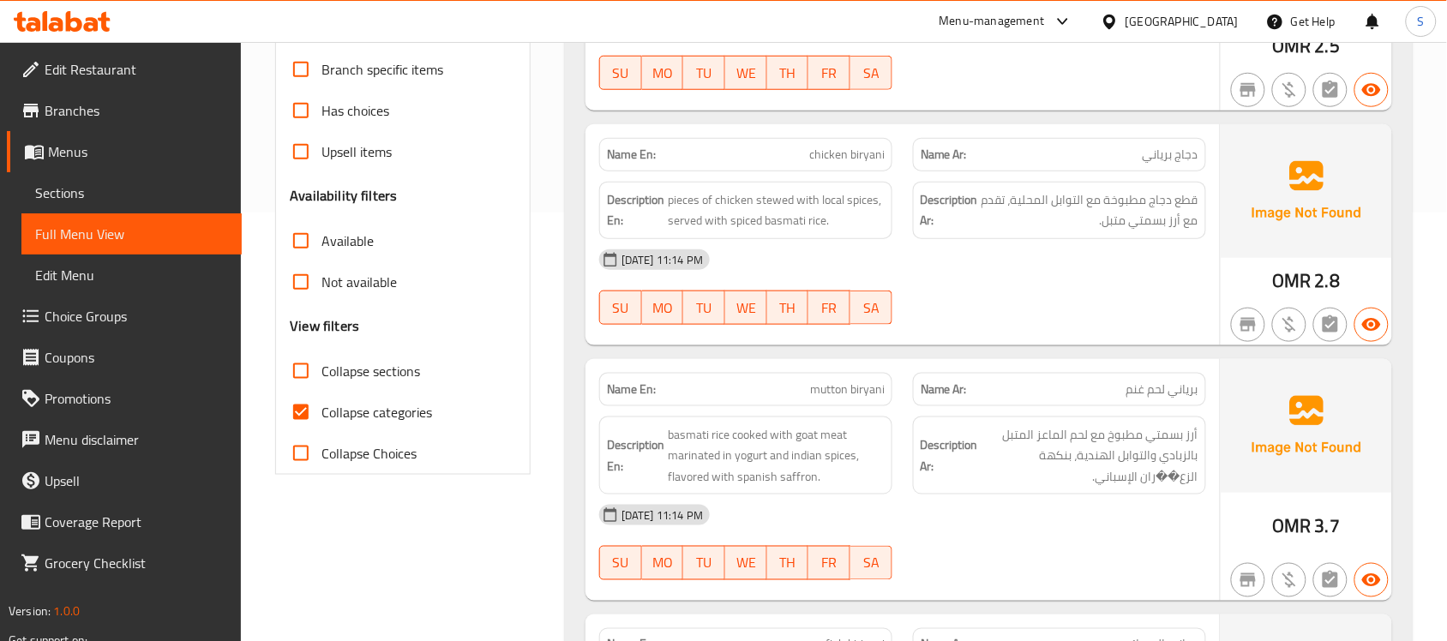
scroll to position [107, 0]
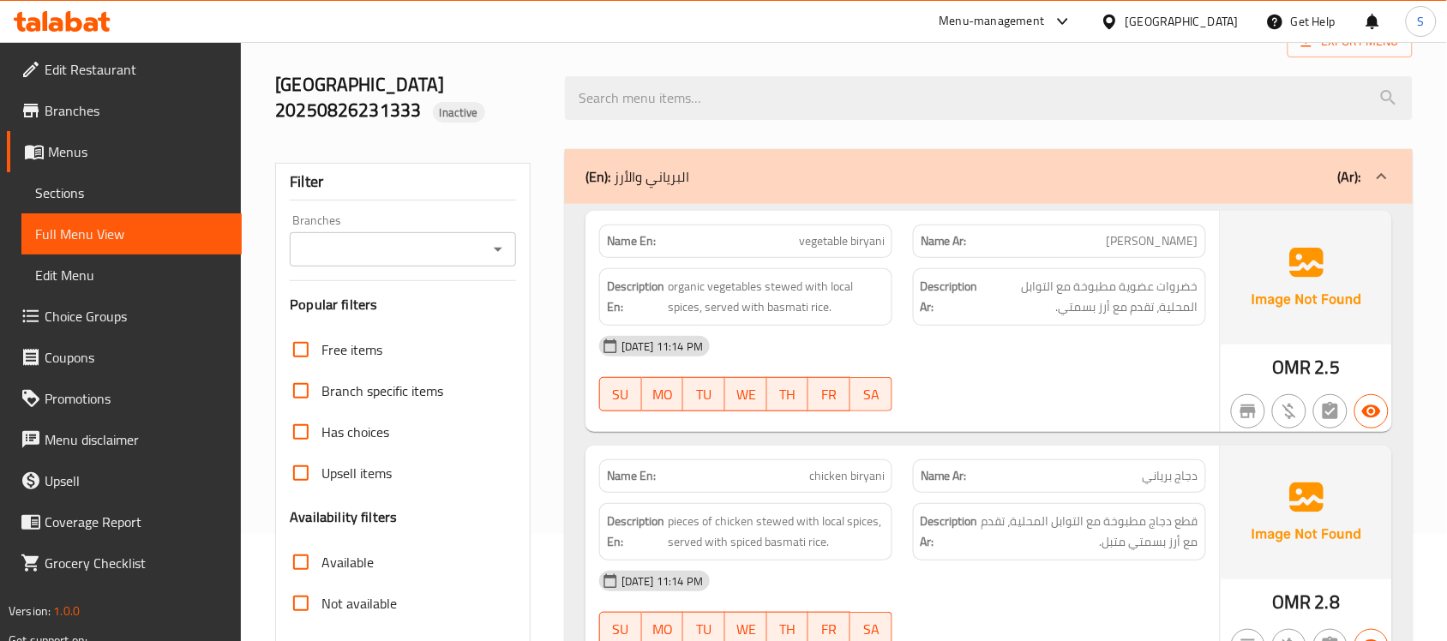
click at [828, 165] on div "(En): البرياني والأرز (Ar):" at bounding box center [989, 176] width 848 height 55
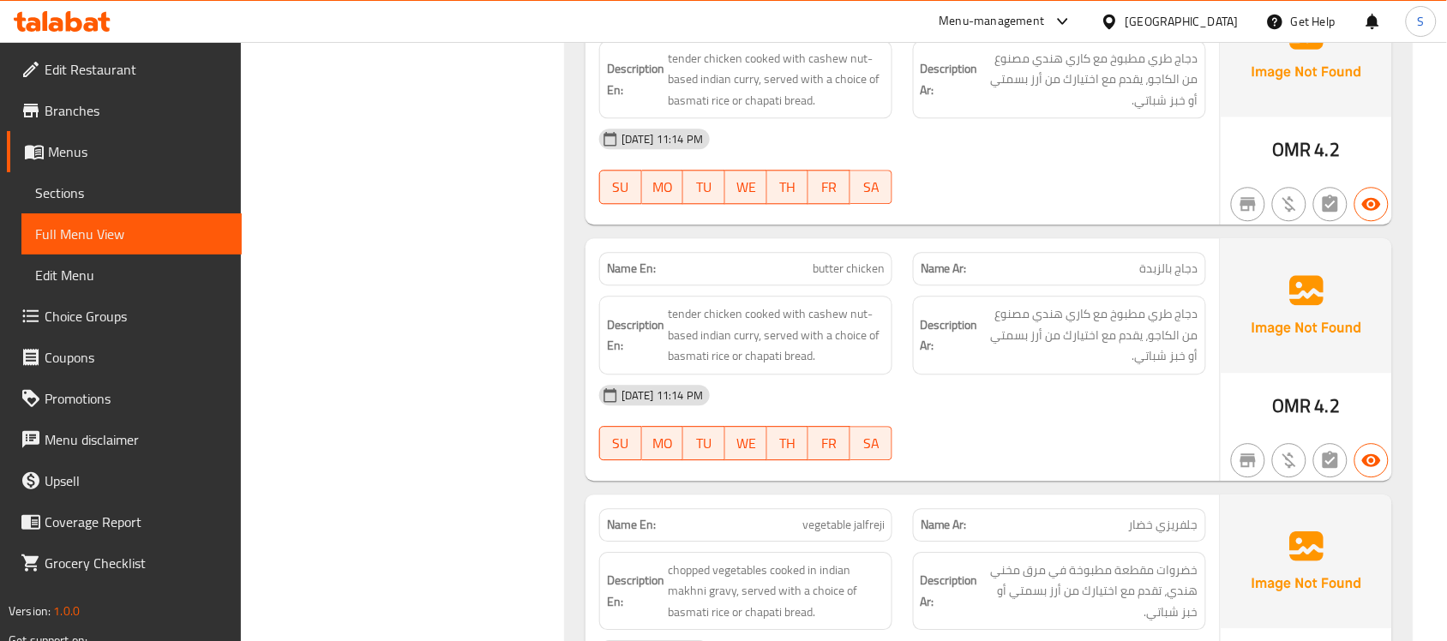
scroll to position [965, 0]
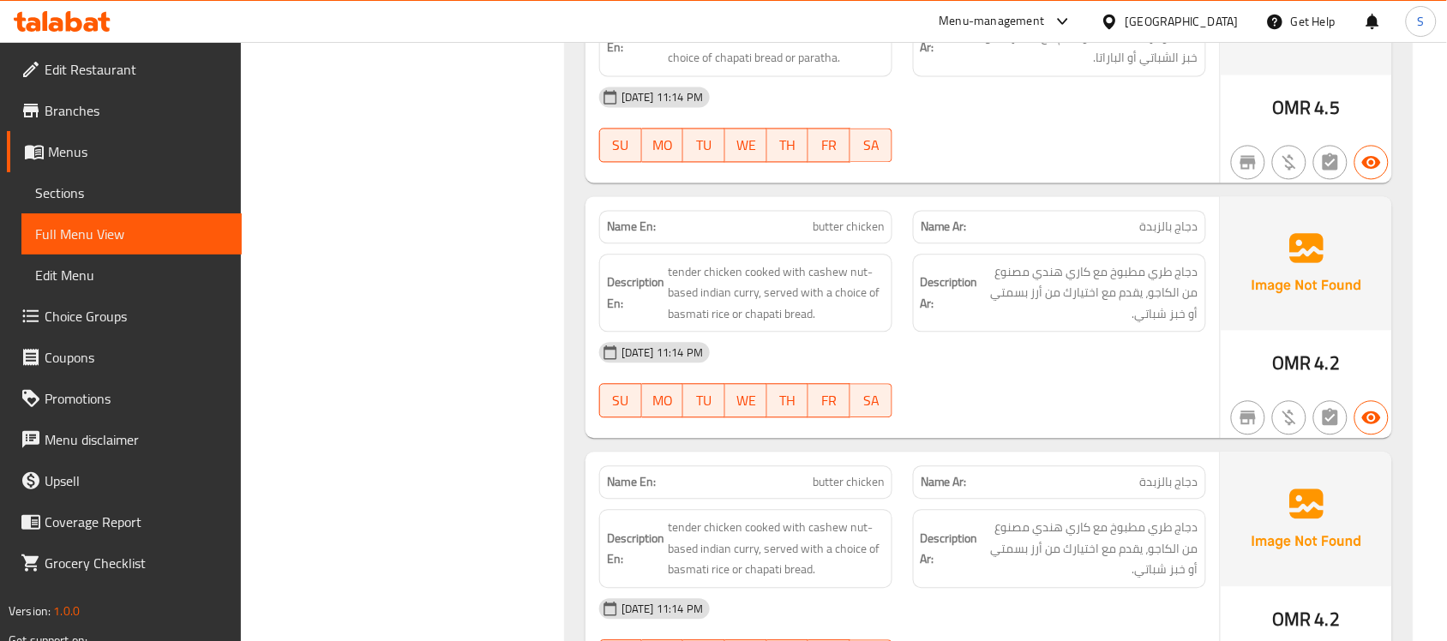
click at [851, 225] on span "butter chicken" at bounding box center [849, 228] width 72 height 18
copy span "butter chicken"
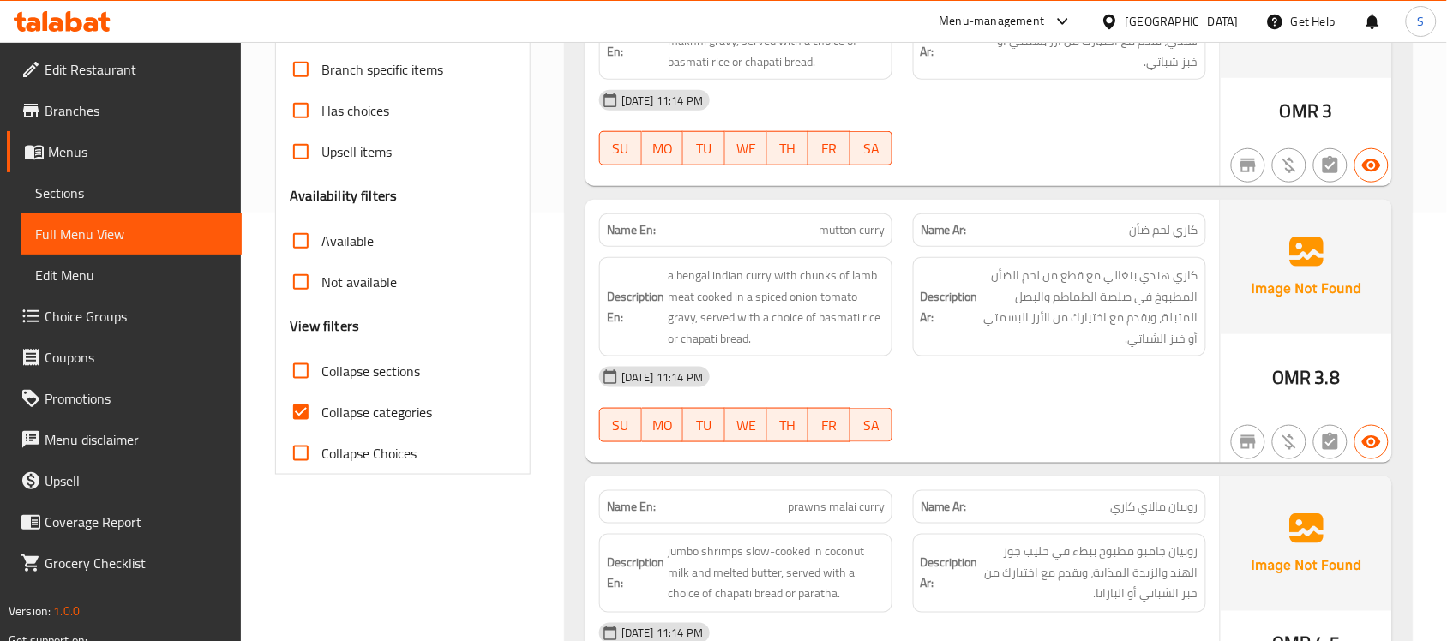
scroll to position [2435, 0]
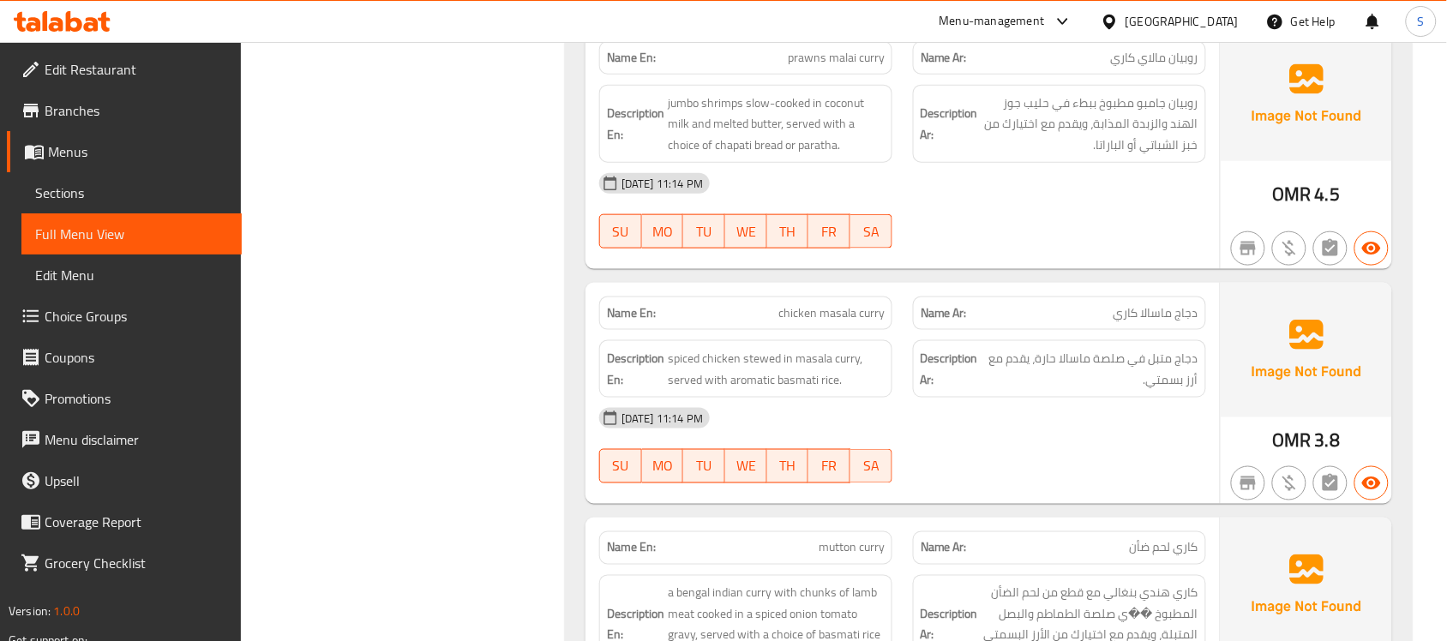
click at [857, 316] on span "chicken masala curry" at bounding box center [832, 313] width 106 height 18
click at [856, 316] on span "chicken masala curry" at bounding box center [832, 313] width 106 height 18
copy span "chicken masala curry"
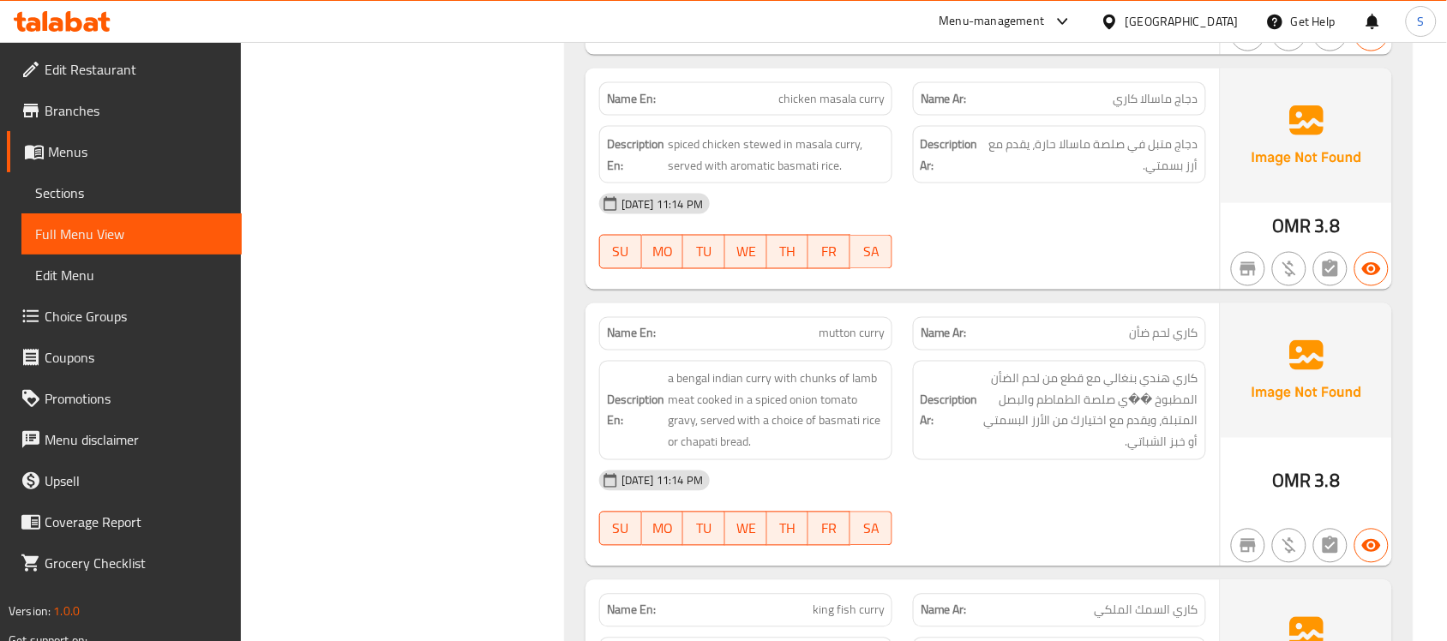
click at [851, 341] on span "mutton curry" at bounding box center [852, 334] width 66 height 18
copy span "mutton curry"
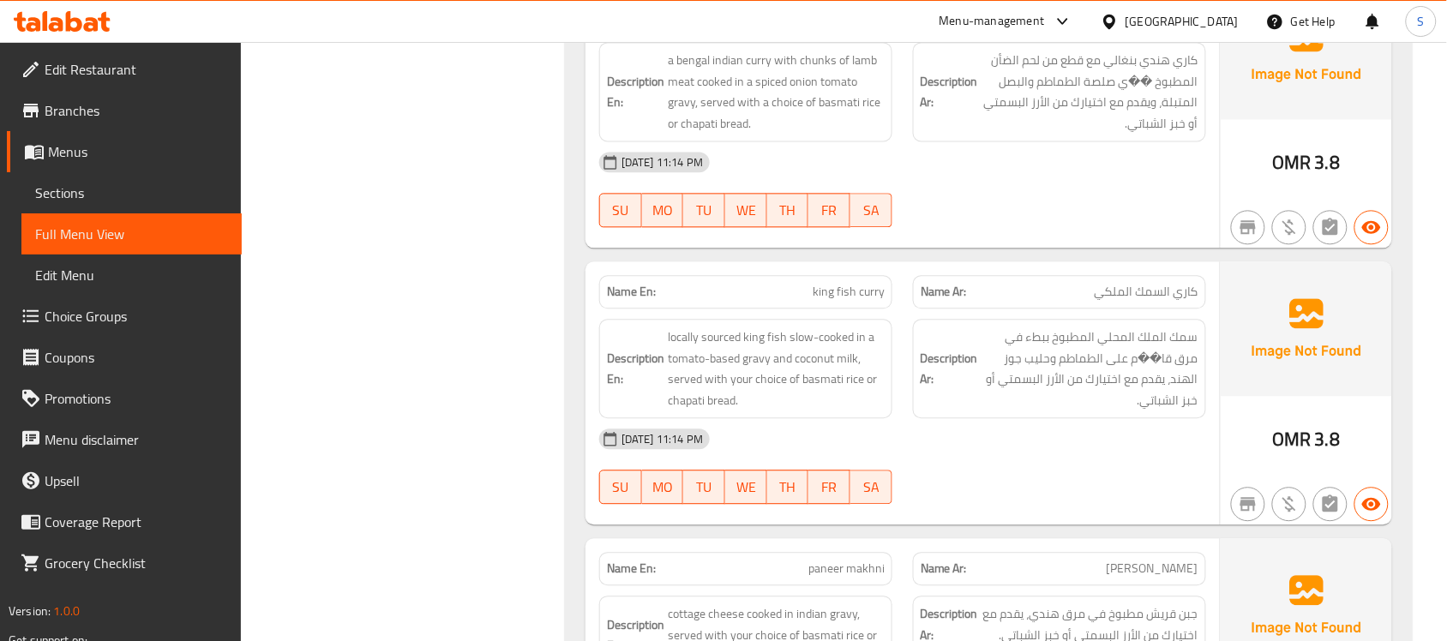
scroll to position [2971, 0]
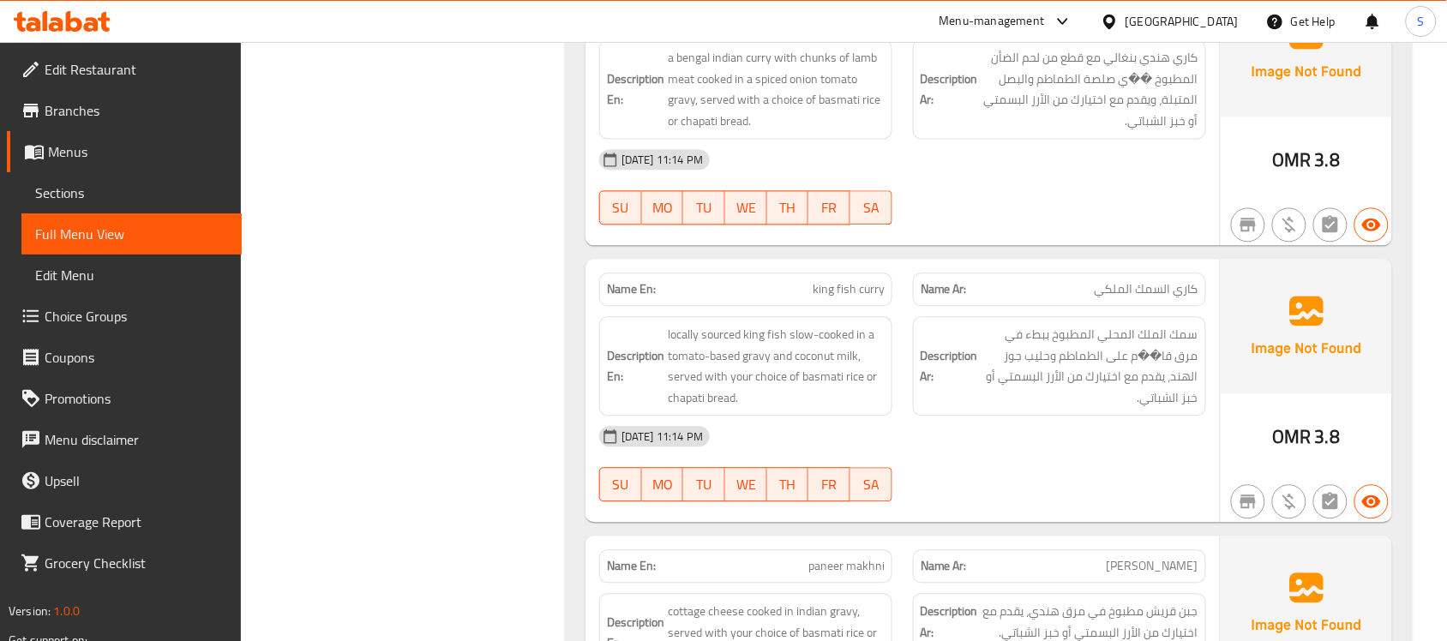
click at [836, 298] on span "king fish curry" at bounding box center [849, 289] width 72 height 18
copy span "king fish curry"
click at [864, 298] on span "king fish curry" at bounding box center [849, 289] width 72 height 18
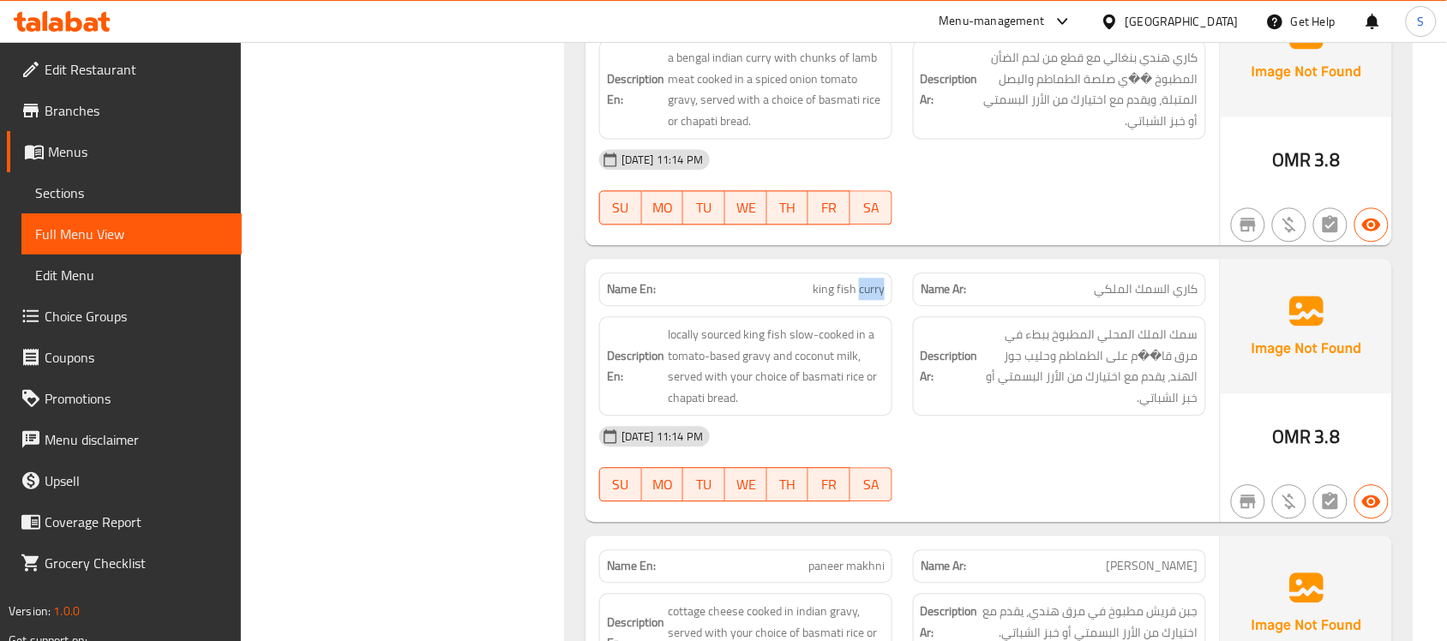
click at [864, 298] on span "king fish curry" at bounding box center [849, 289] width 72 height 18
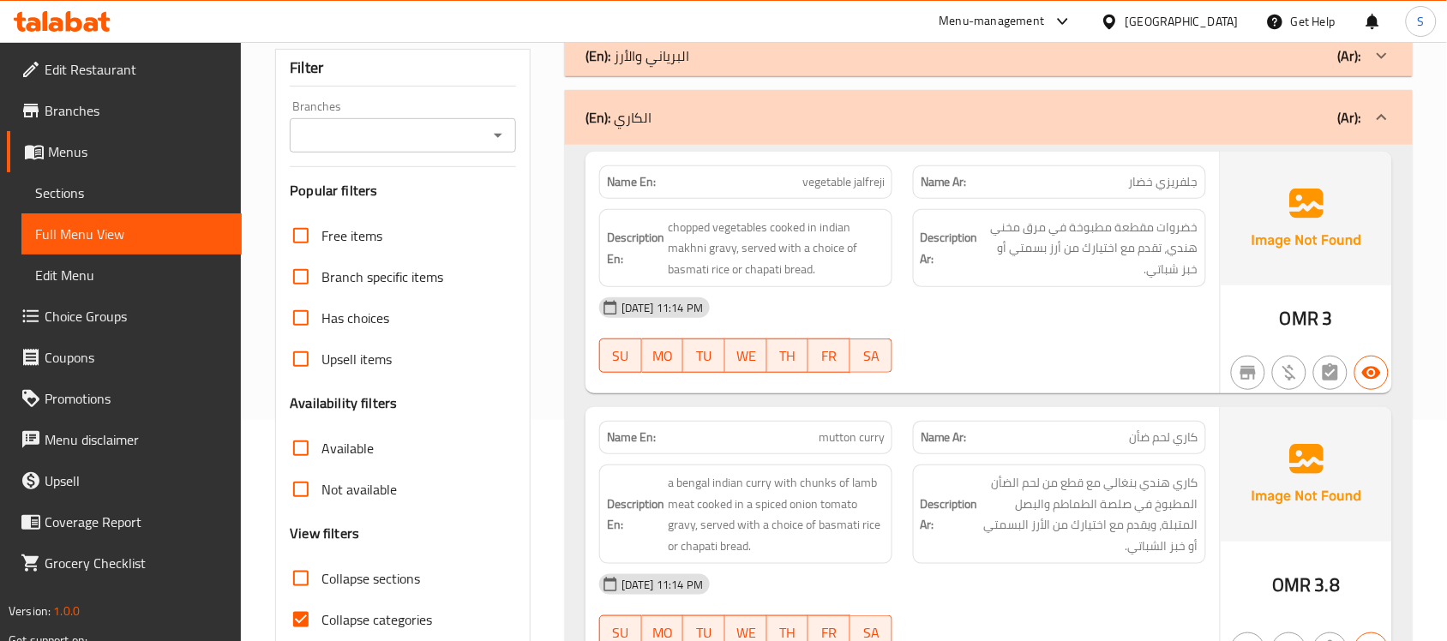
scroll to position [0, 0]
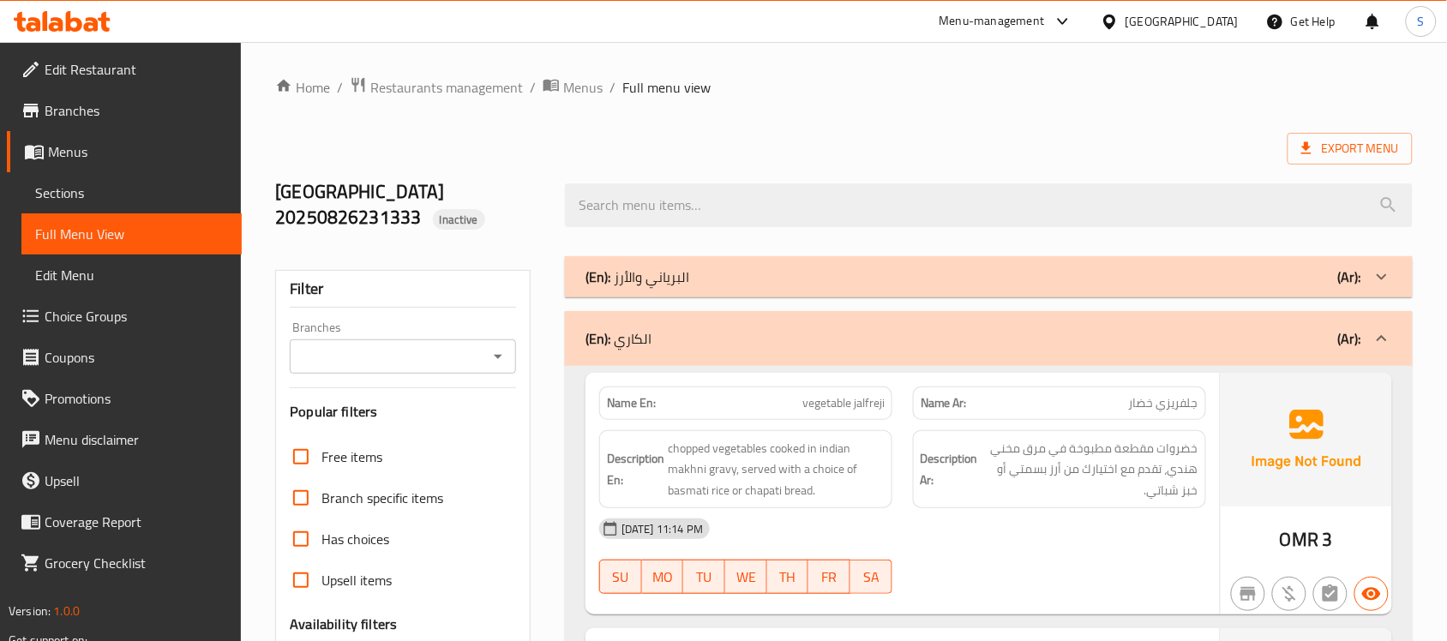
click at [808, 333] on div "(En): الكاري (Ar):" at bounding box center [974, 338] width 776 height 21
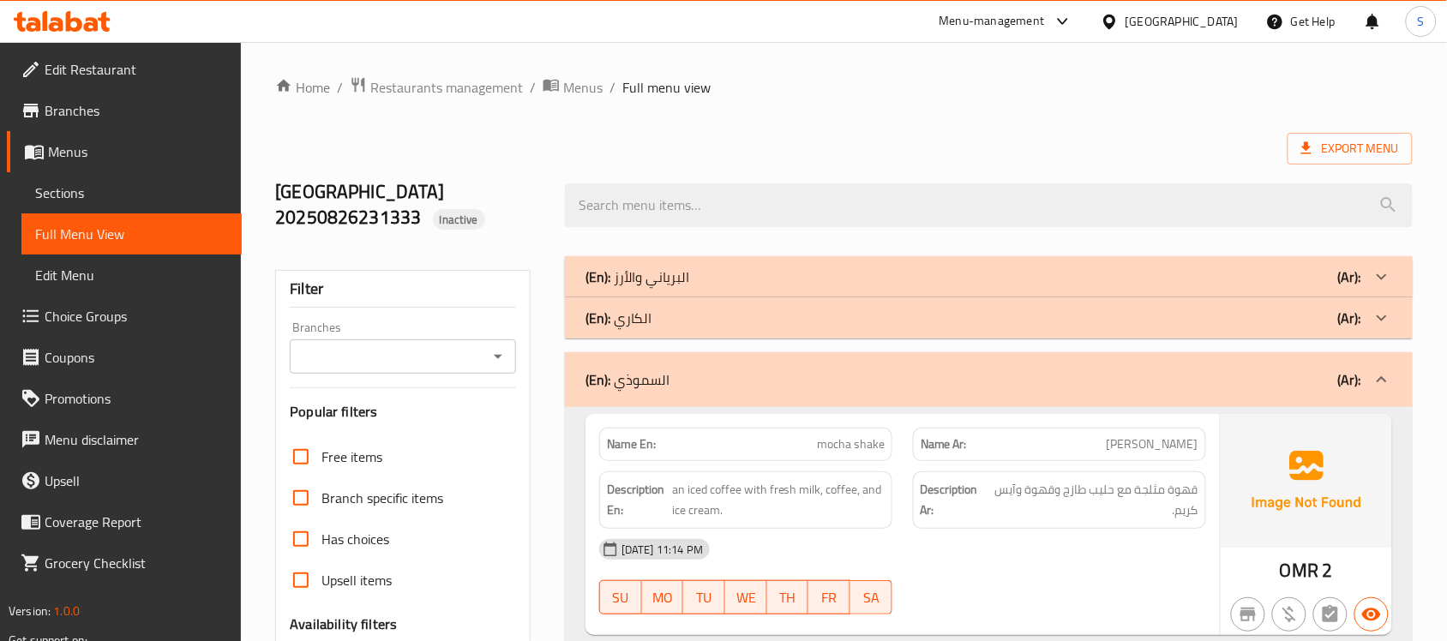
scroll to position [3144, 0]
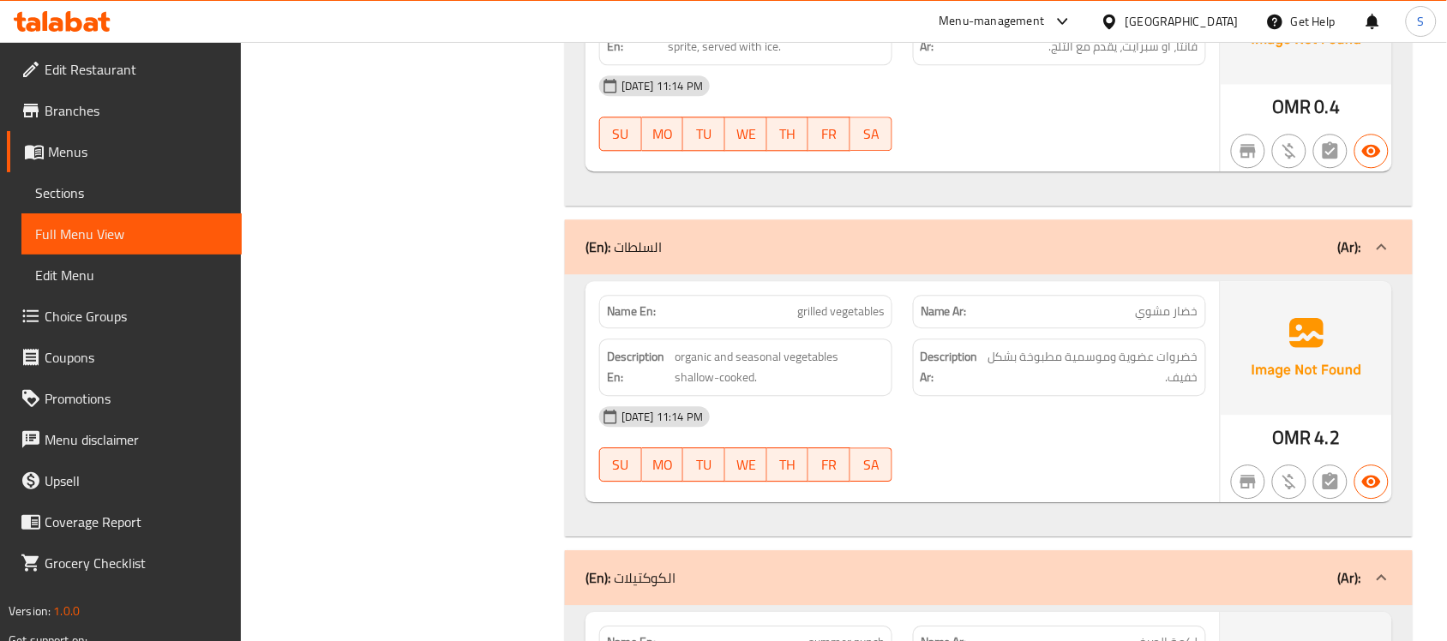
click at [913, 241] on div "(En): السلطات (Ar):" at bounding box center [989, 247] width 848 height 55
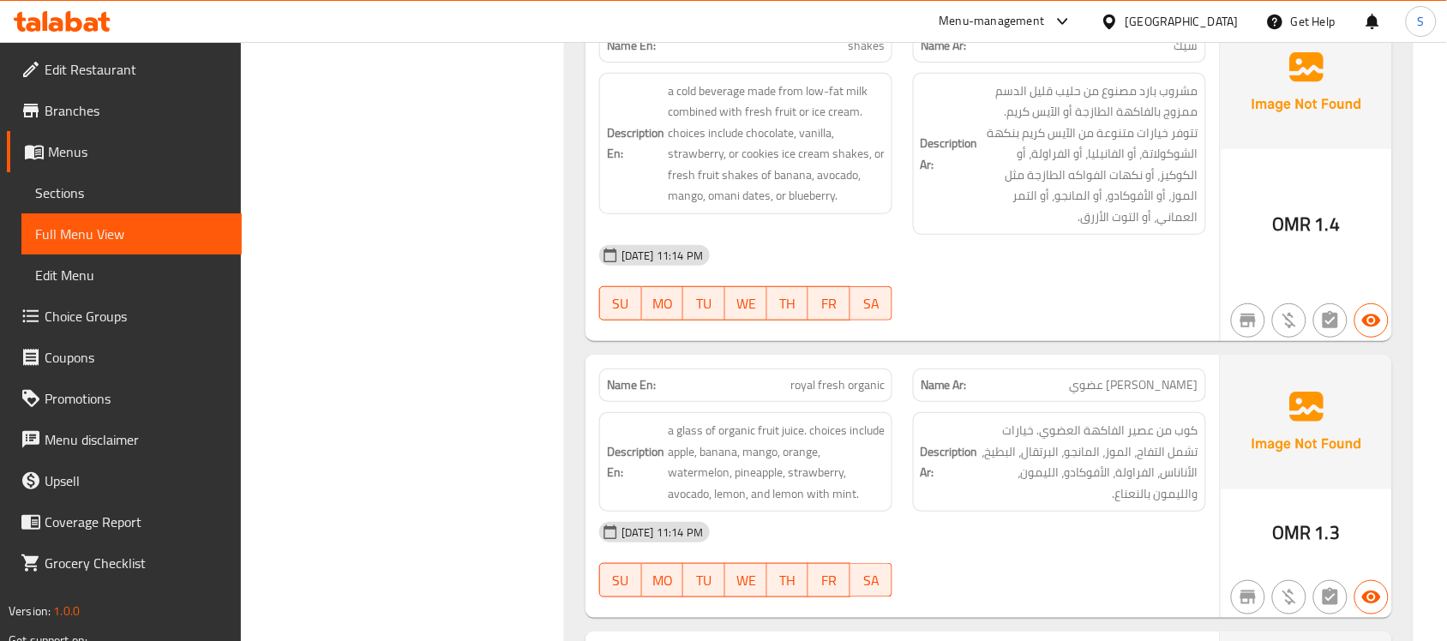
scroll to position [11770, 0]
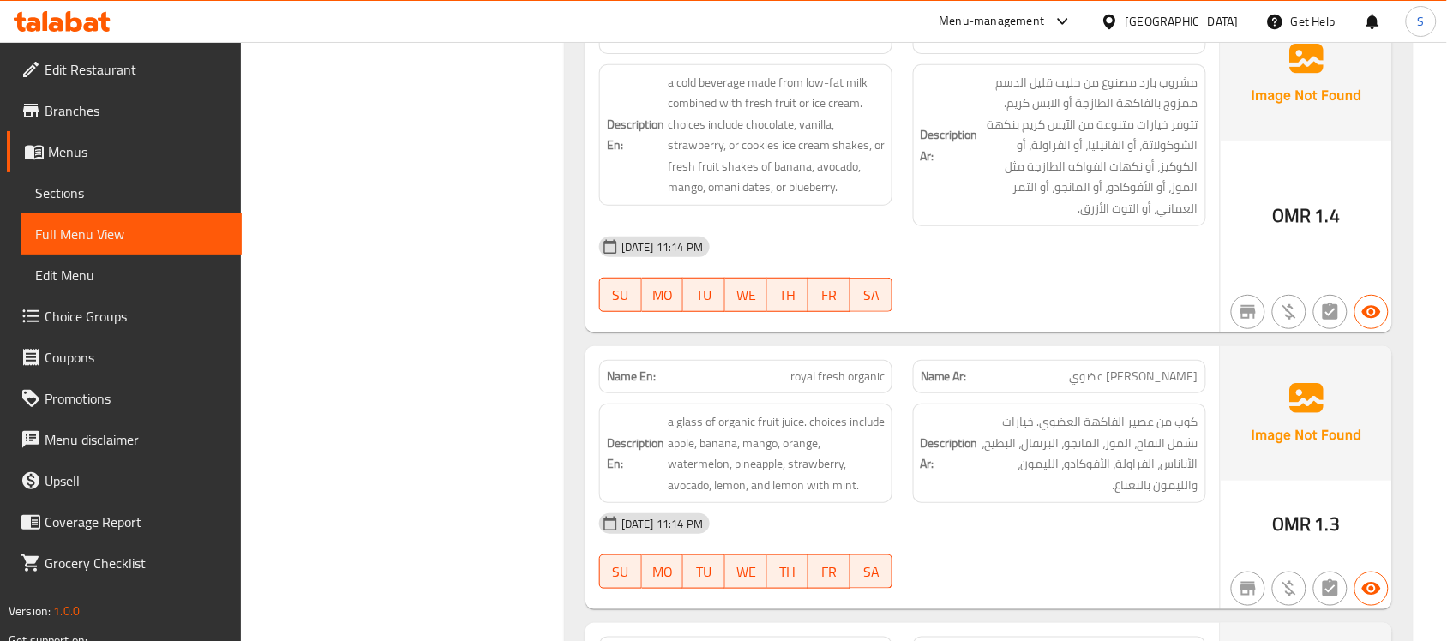
click at [1104, 213] on span "مشروب بارد مصنوع من حليب قليل الدسم ممزوج بالفاكهة الطازجة أو الآيس كريم. تتوفر…" at bounding box center [1090, 145] width 217 height 147
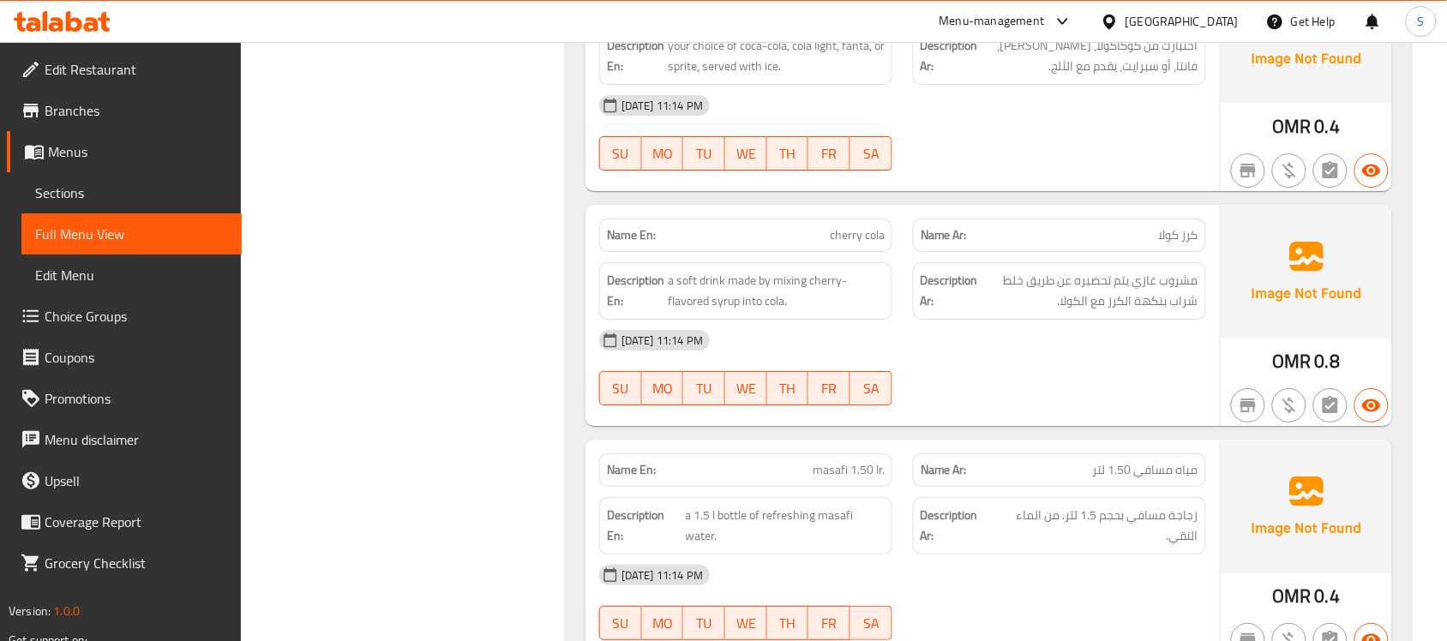
scroll to position [1179, 0]
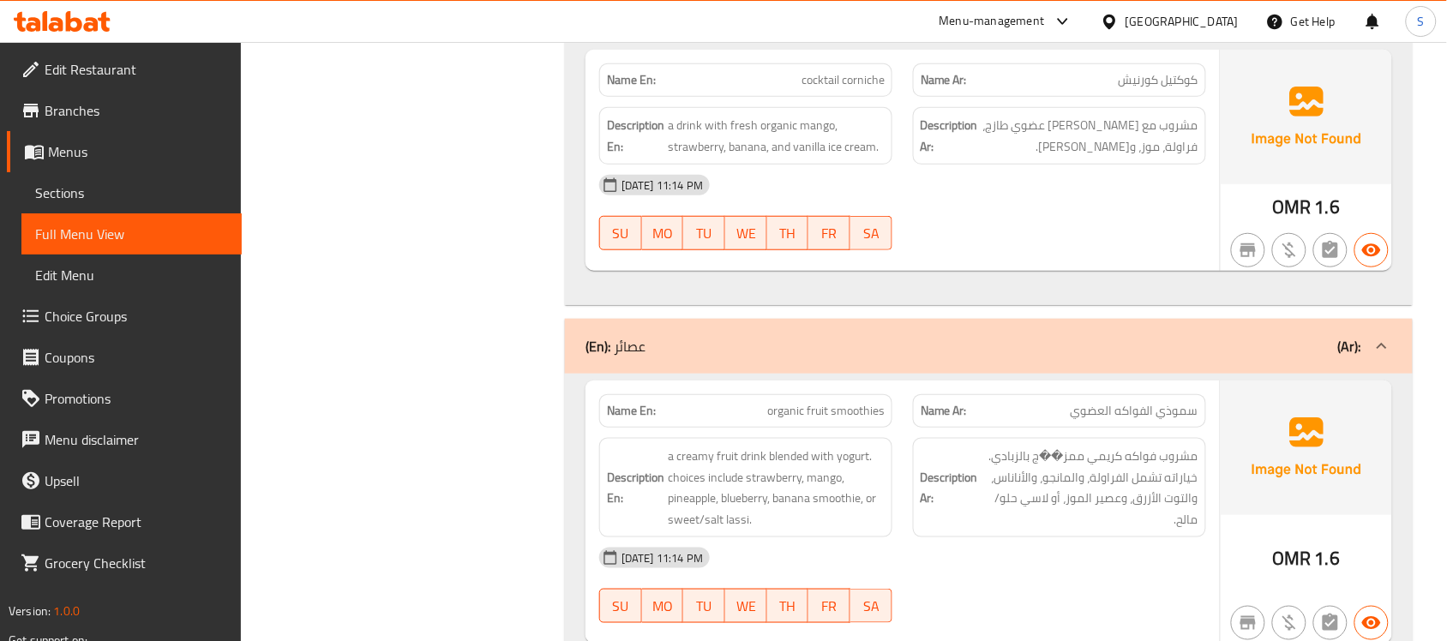
scroll to position [4180, 0]
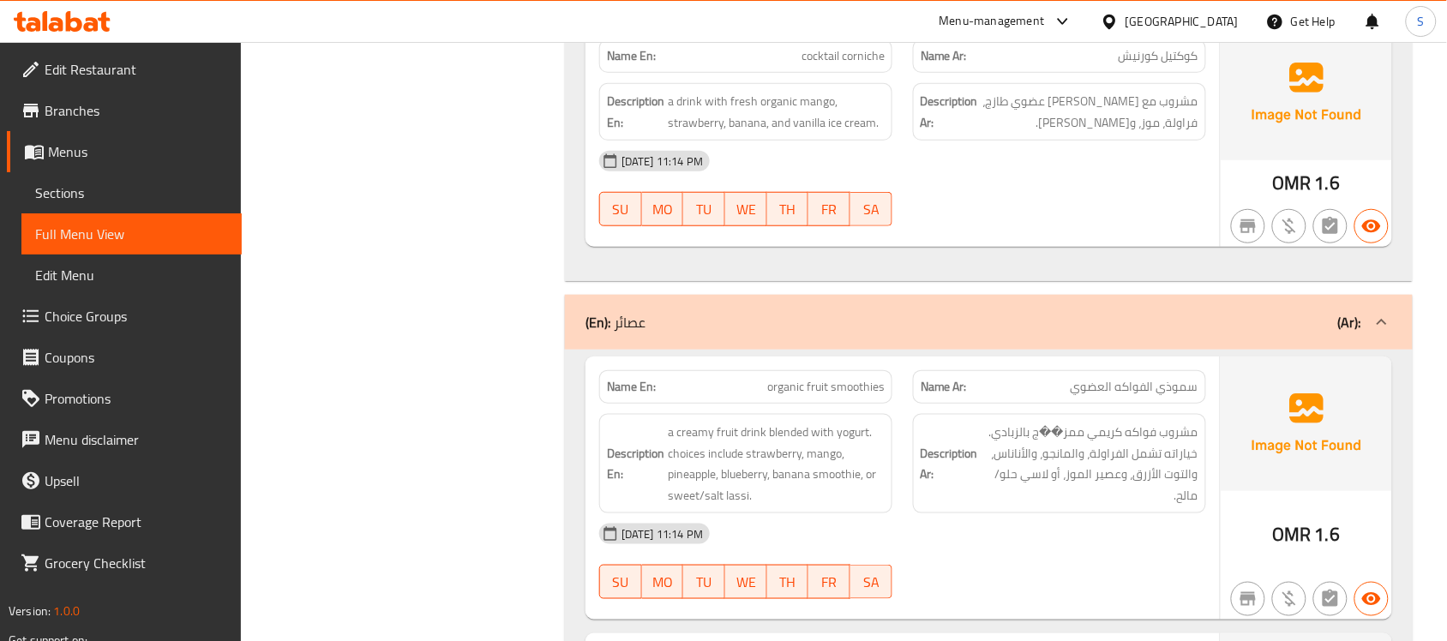
click at [873, 346] on div "(En): عصائر (Ar):" at bounding box center [989, 322] width 848 height 55
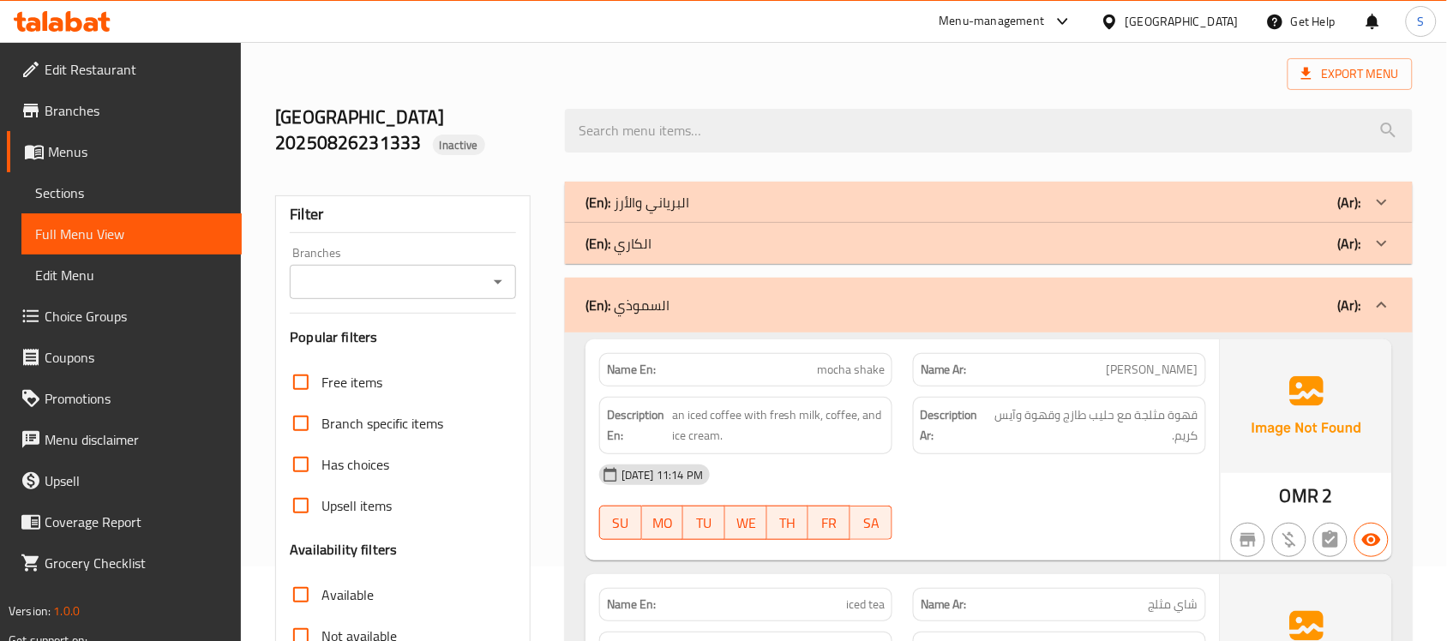
scroll to position [0, 0]
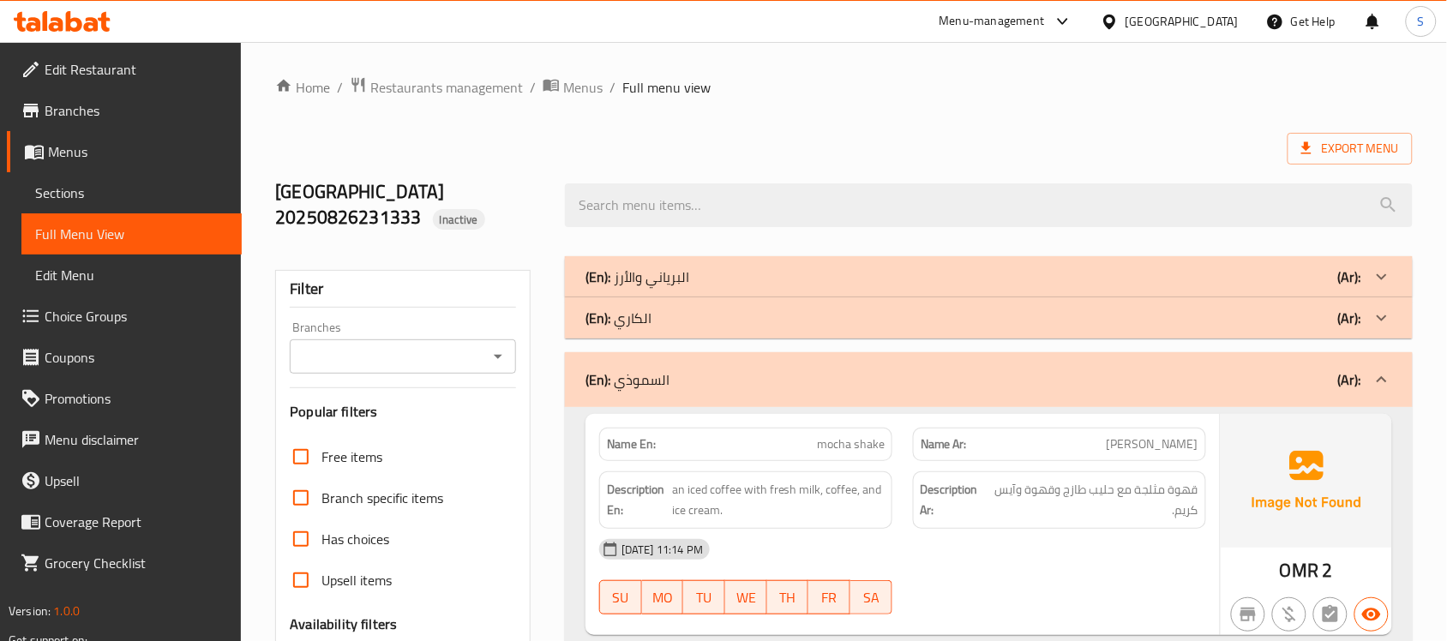
click at [928, 371] on div "(En): السموذي (Ar):" at bounding box center [974, 380] width 776 height 21
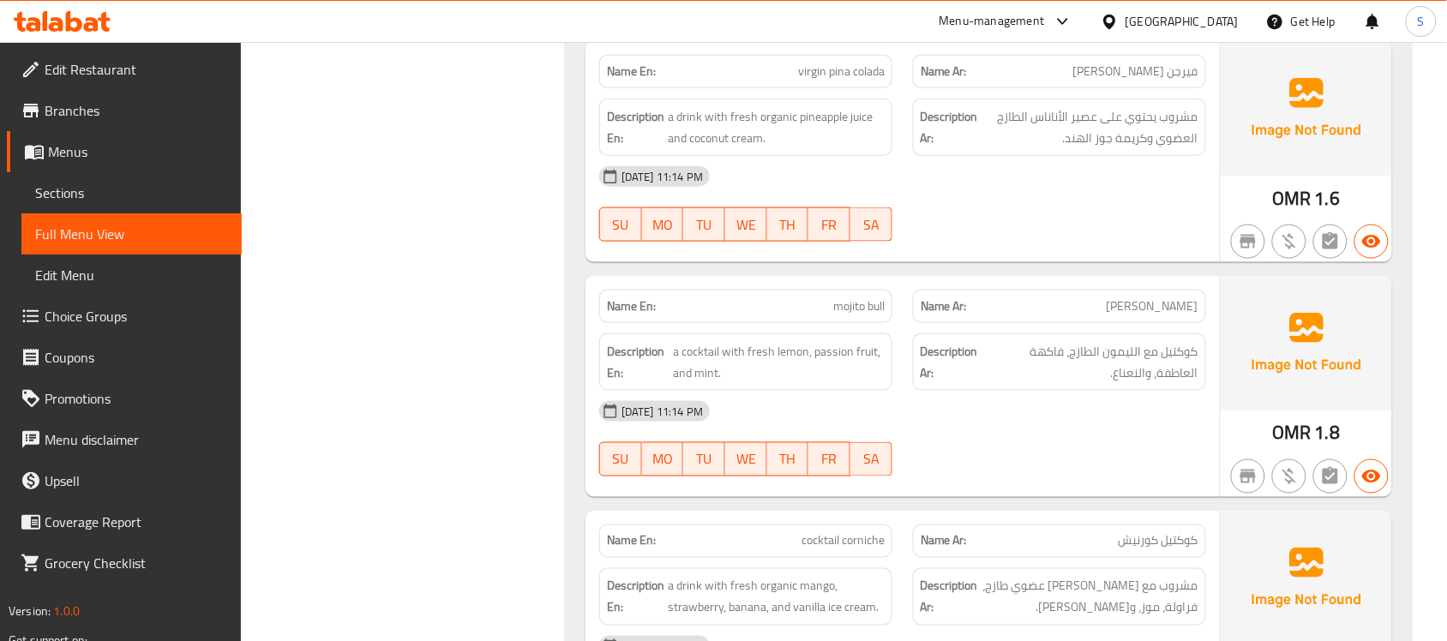
scroll to position [2045, 0]
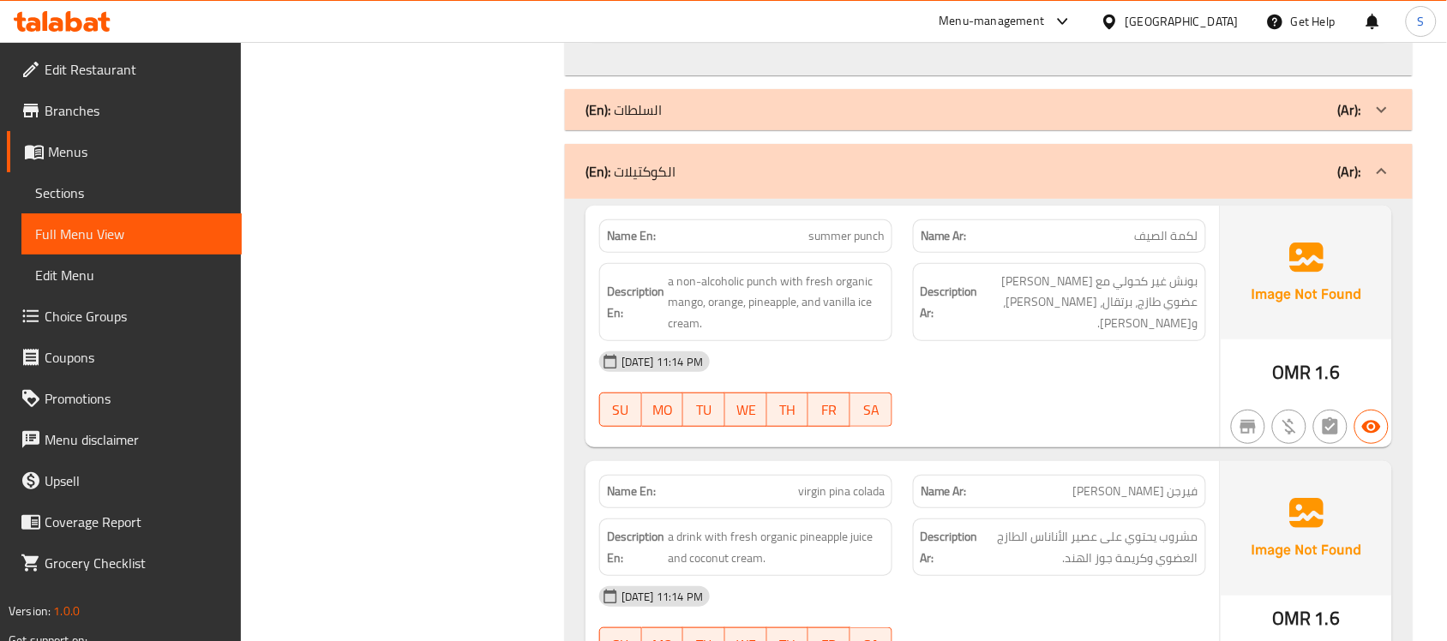
click at [847, 245] on span "summer punch" at bounding box center [847, 236] width 76 height 18
copy span "summer punch"
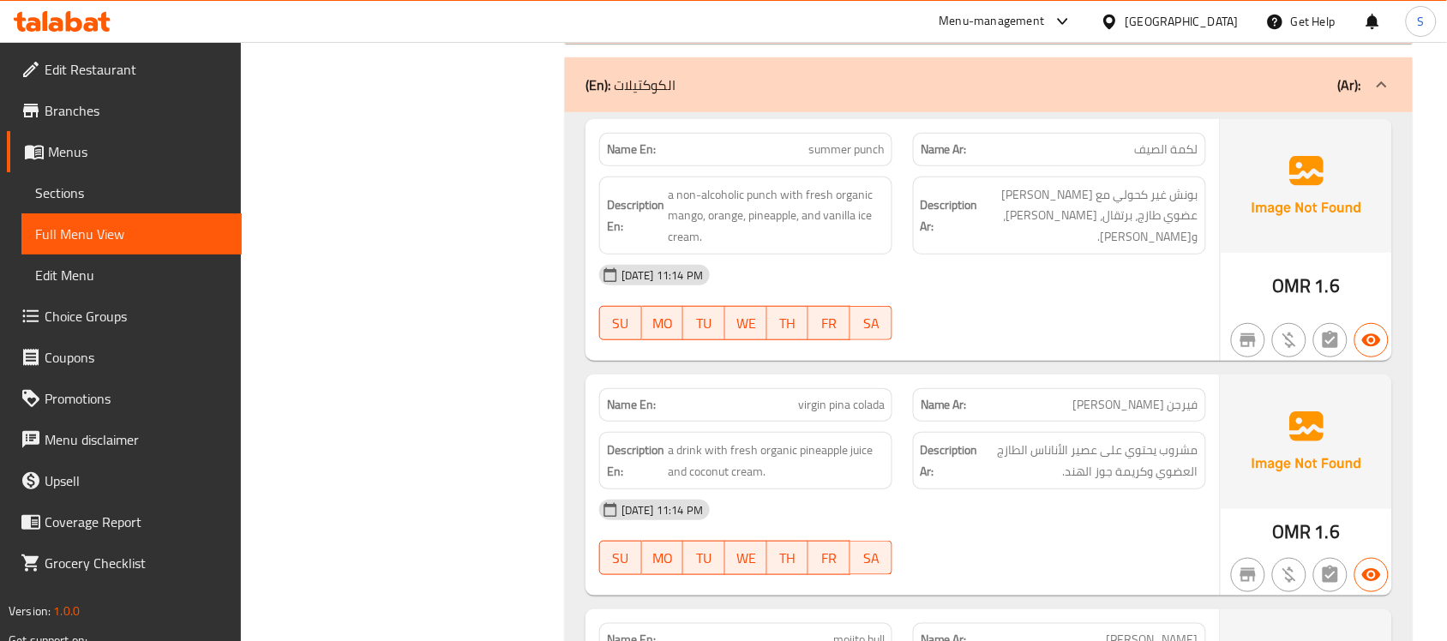
scroll to position [1938, 0]
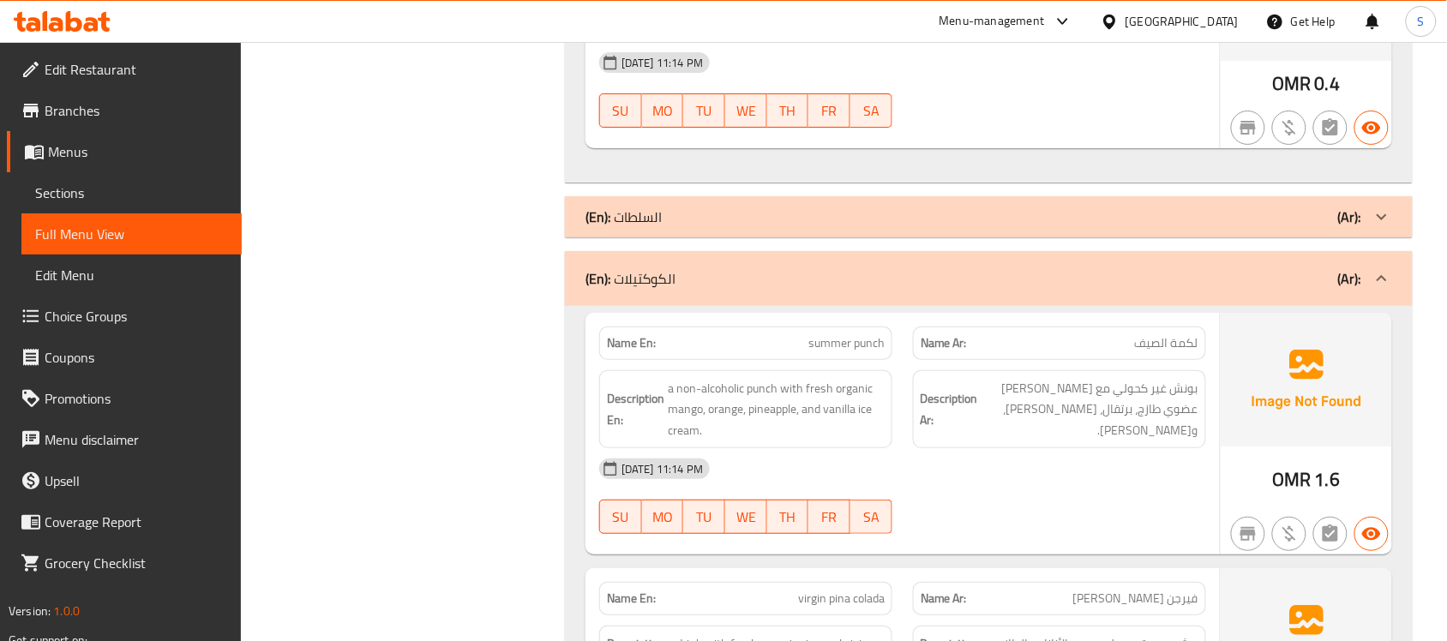
click at [794, 280] on div "(En): الكوكتيلات (Ar):" at bounding box center [974, 278] width 776 height 21
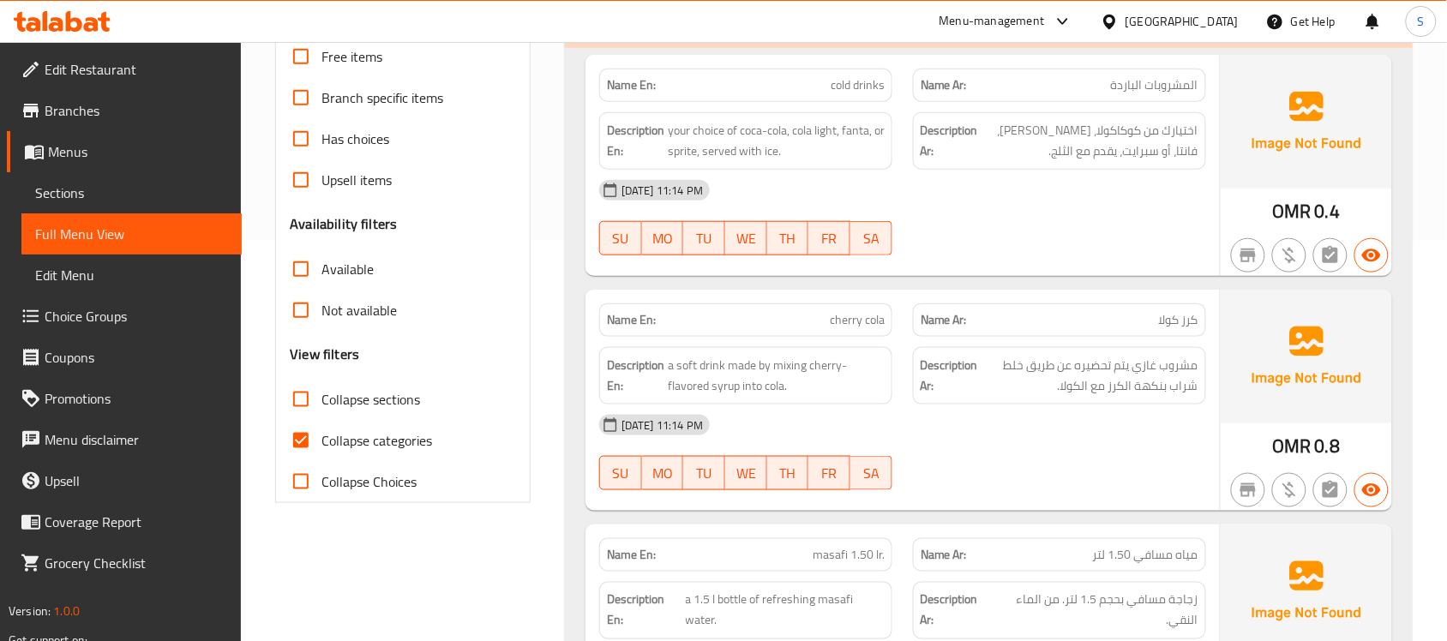
scroll to position [1344, 0]
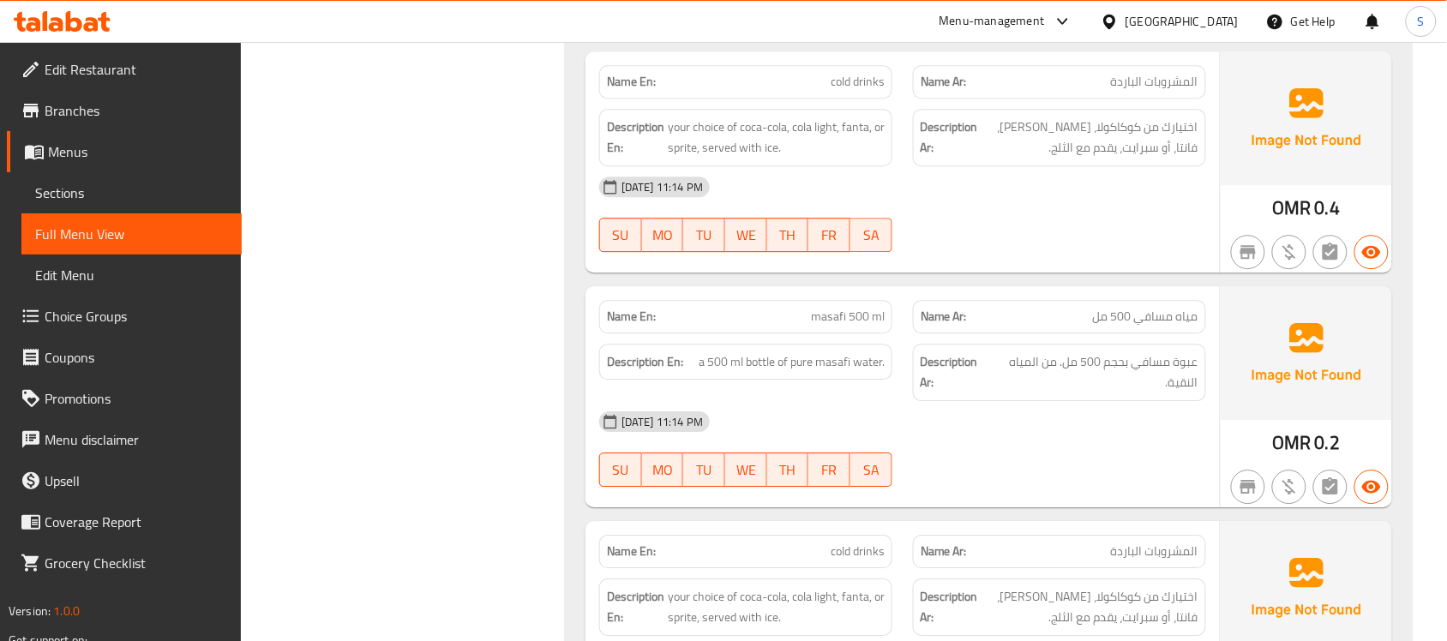
click at [840, 326] on span "masafi 500 ml" at bounding box center [848, 317] width 74 height 18
click at [834, 315] on span "masafi 500 ml" at bounding box center [848, 317] width 74 height 18
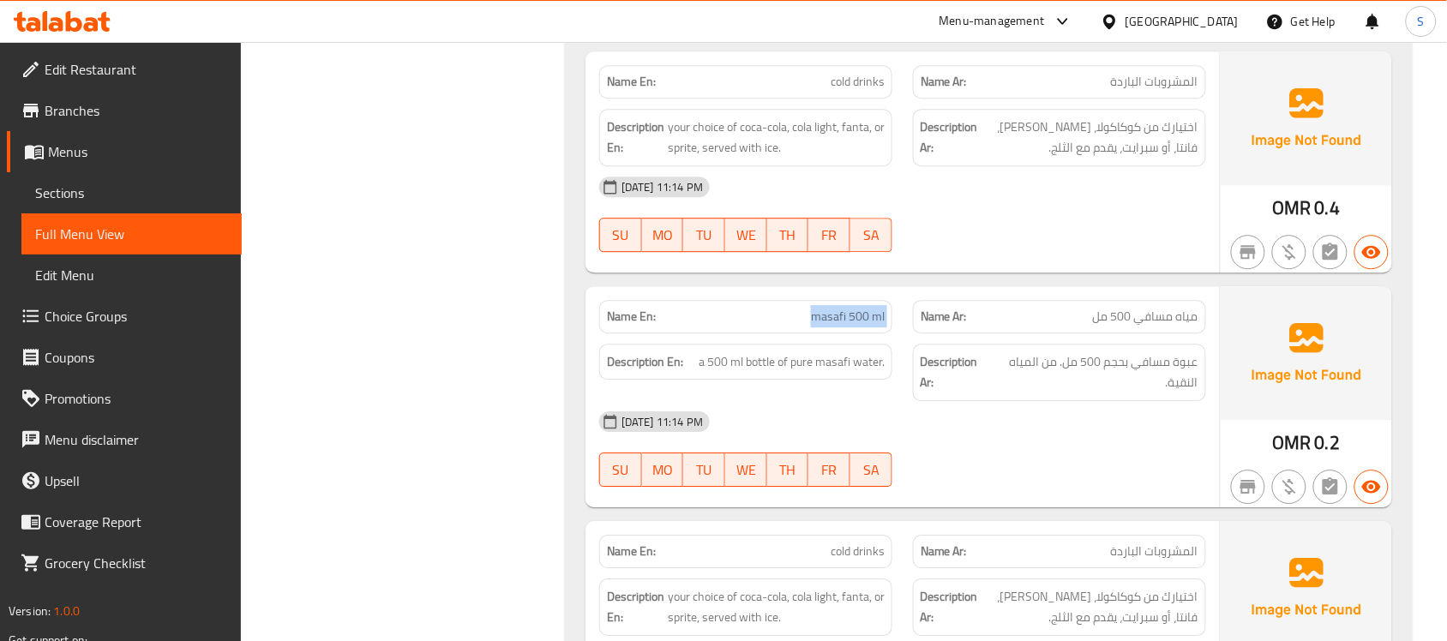
click at [834, 315] on span "masafi 500 ml" at bounding box center [848, 317] width 74 height 18
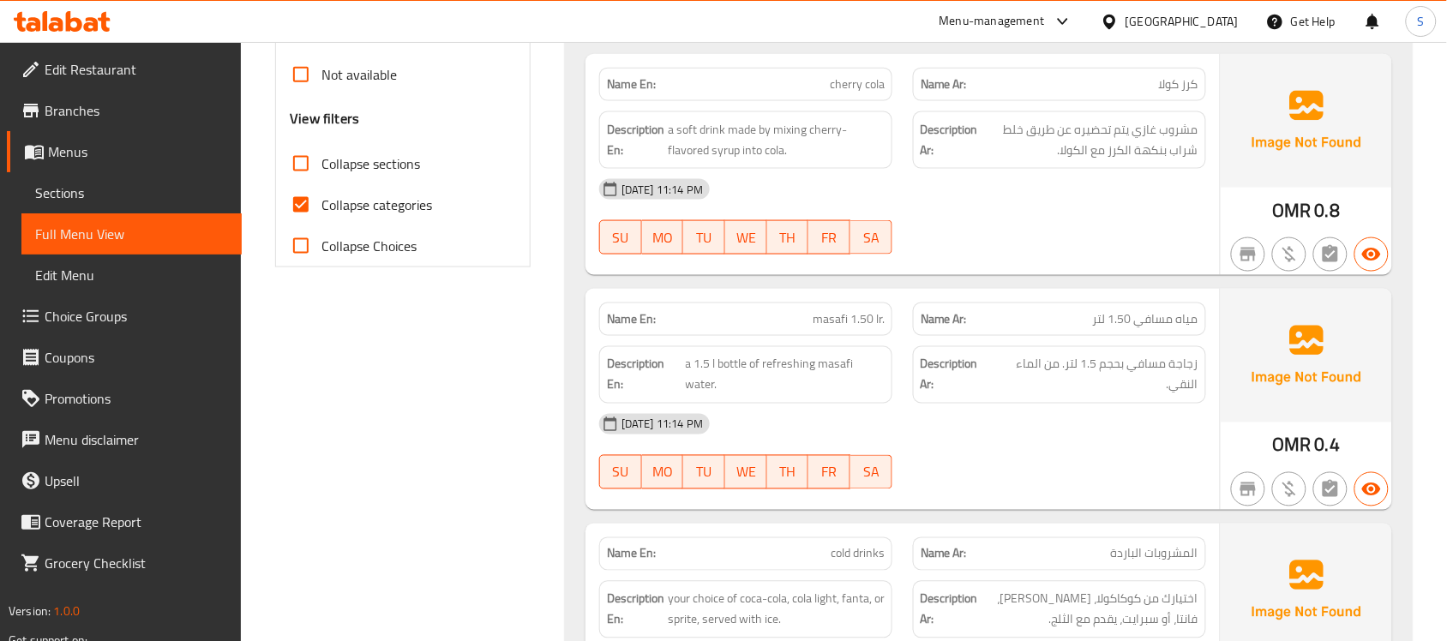
click at [1168, 331] on div "Name Ar: مياه مسافي 1.50 لتر" at bounding box center [1059, 319] width 293 height 33
copy span "مياه مسافي 1.50 لتر"
click at [1209, 17] on div "[GEOGRAPHIC_DATA]" at bounding box center [1170, 21] width 138 height 19
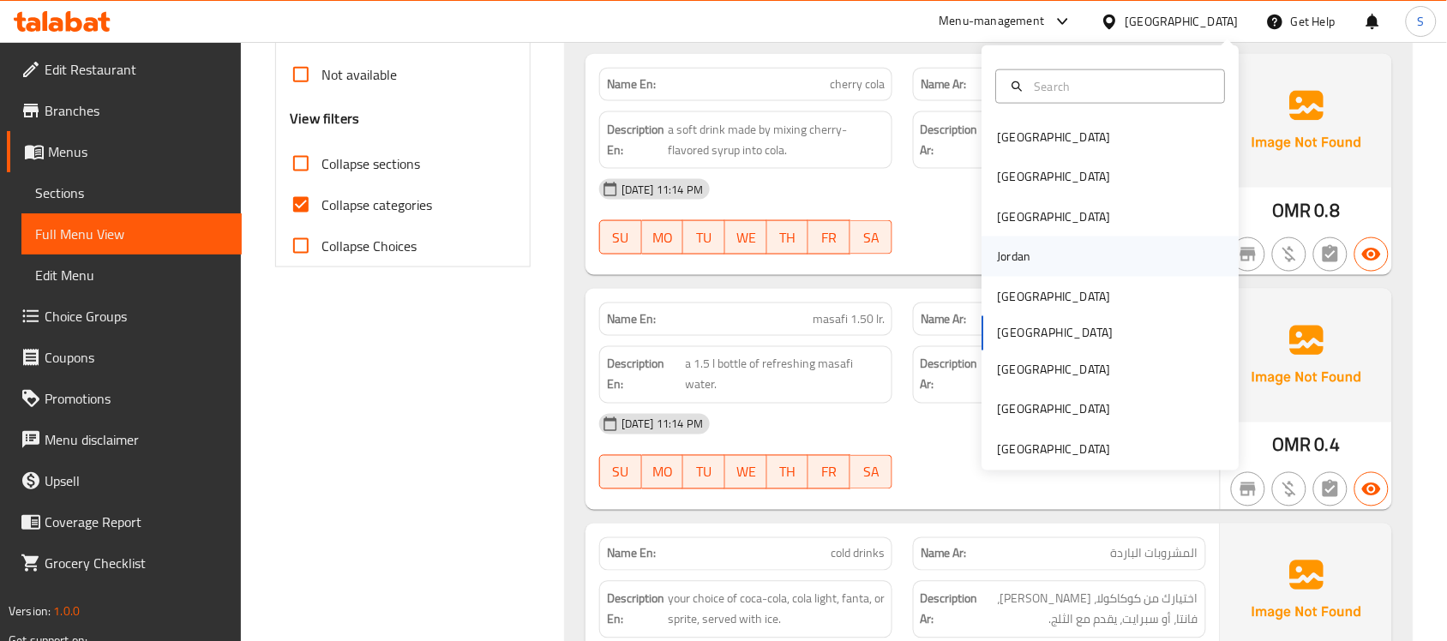
click at [1027, 250] on div "Jordan" at bounding box center [1014, 256] width 61 height 39
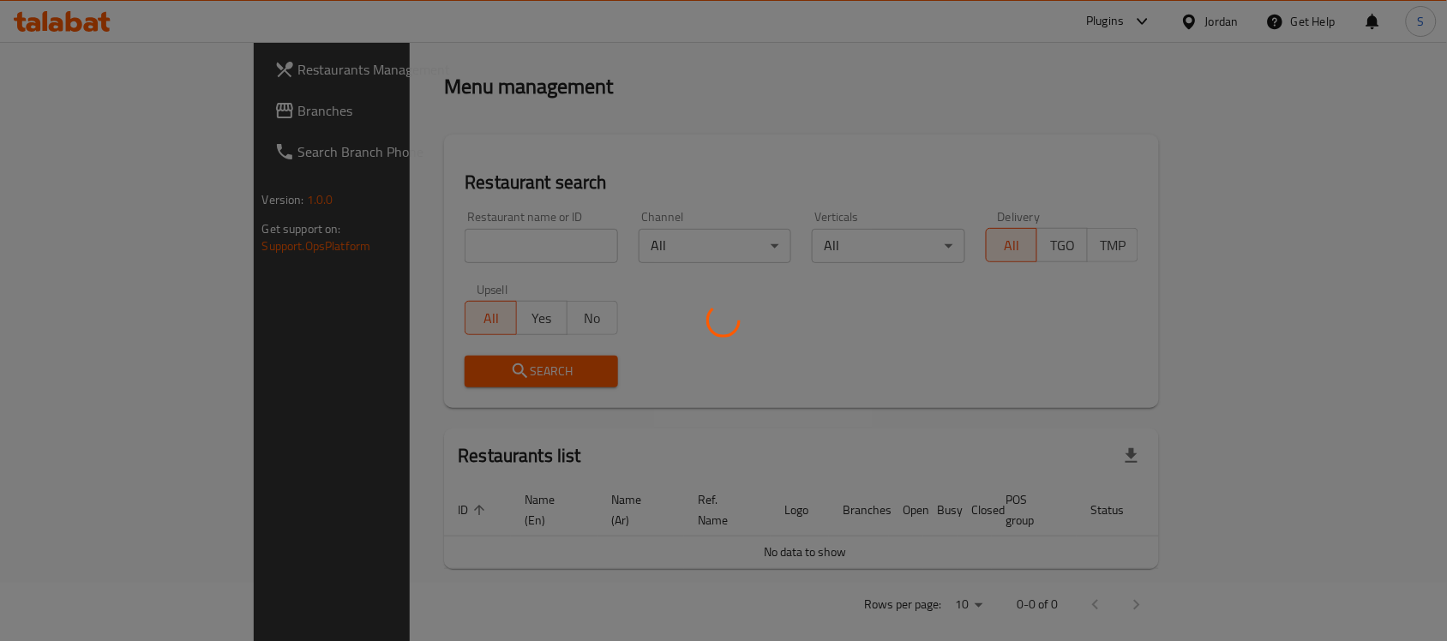
scroll to position [636, 0]
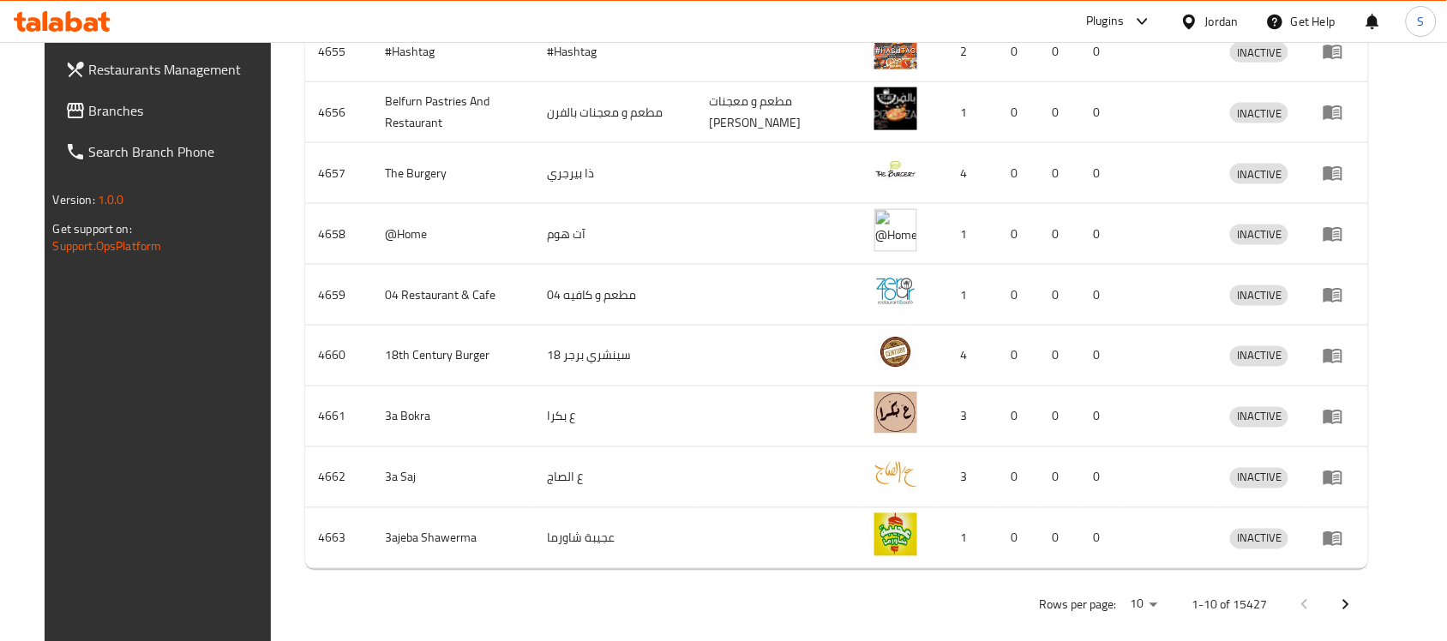
click at [89, 107] on span "Branches" at bounding box center [180, 110] width 183 height 21
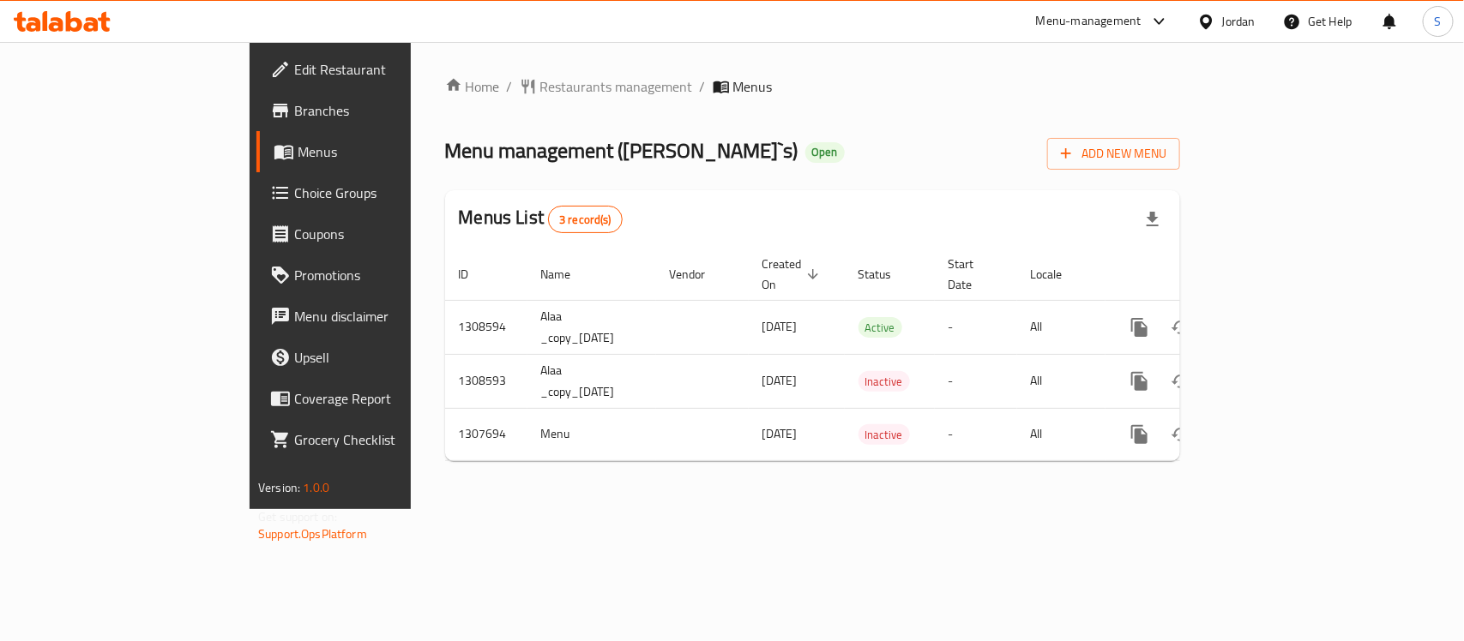
click at [1227, 18] on div "Jordan" at bounding box center [1238, 21] width 33 height 19
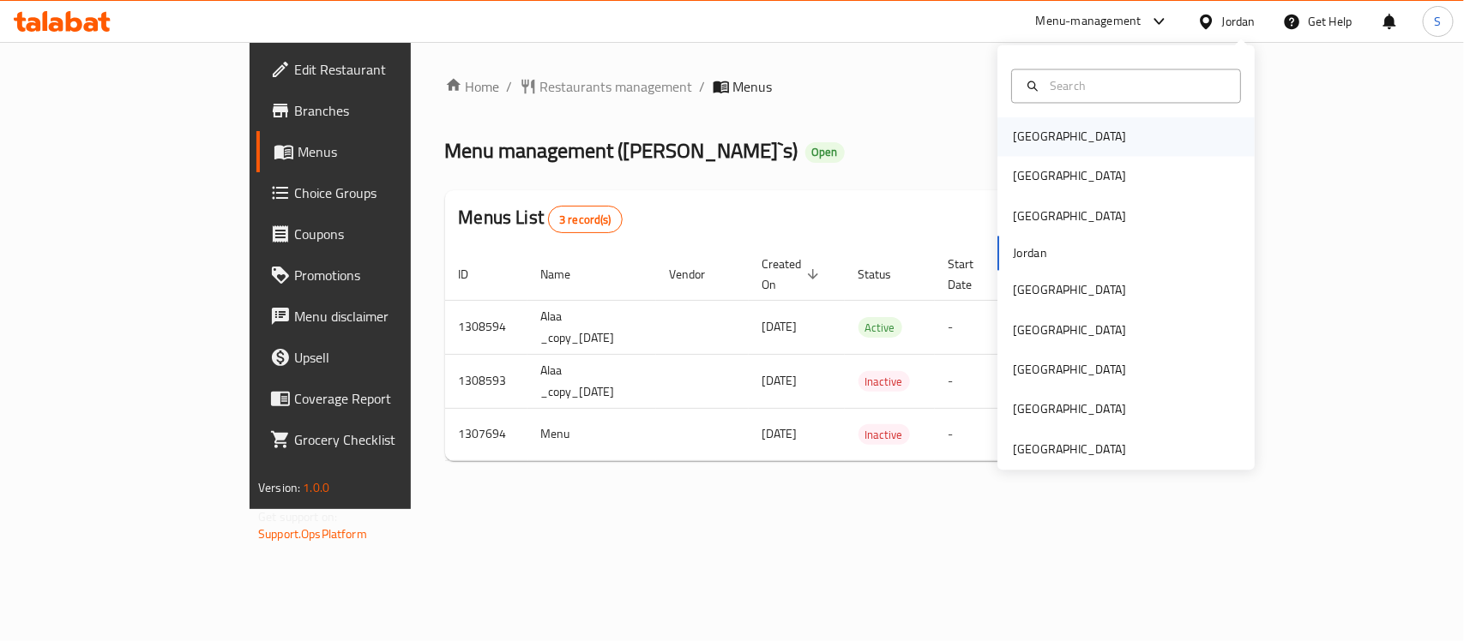
click at [1052, 137] on div "[GEOGRAPHIC_DATA]" at bounding box center [1125, 136] width 257 height 39
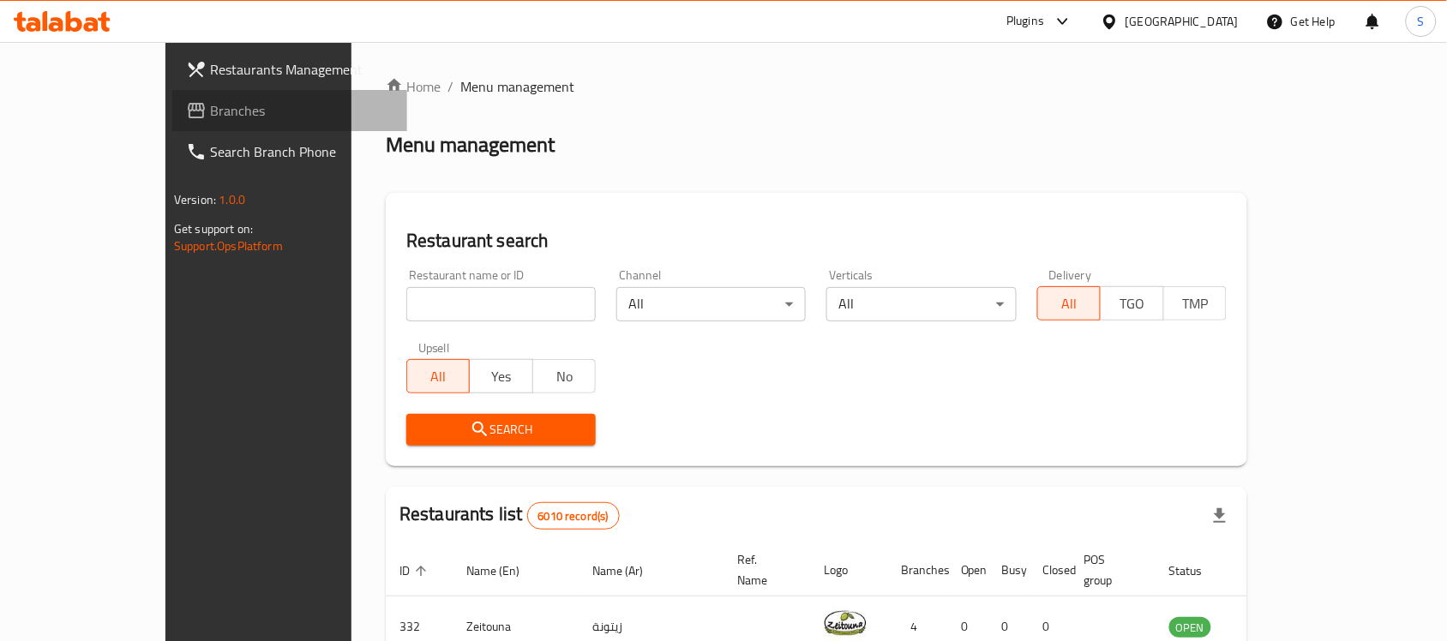
click at [210, 101] on span "Branches" at bounding box center [301, 110] width 183 height 21
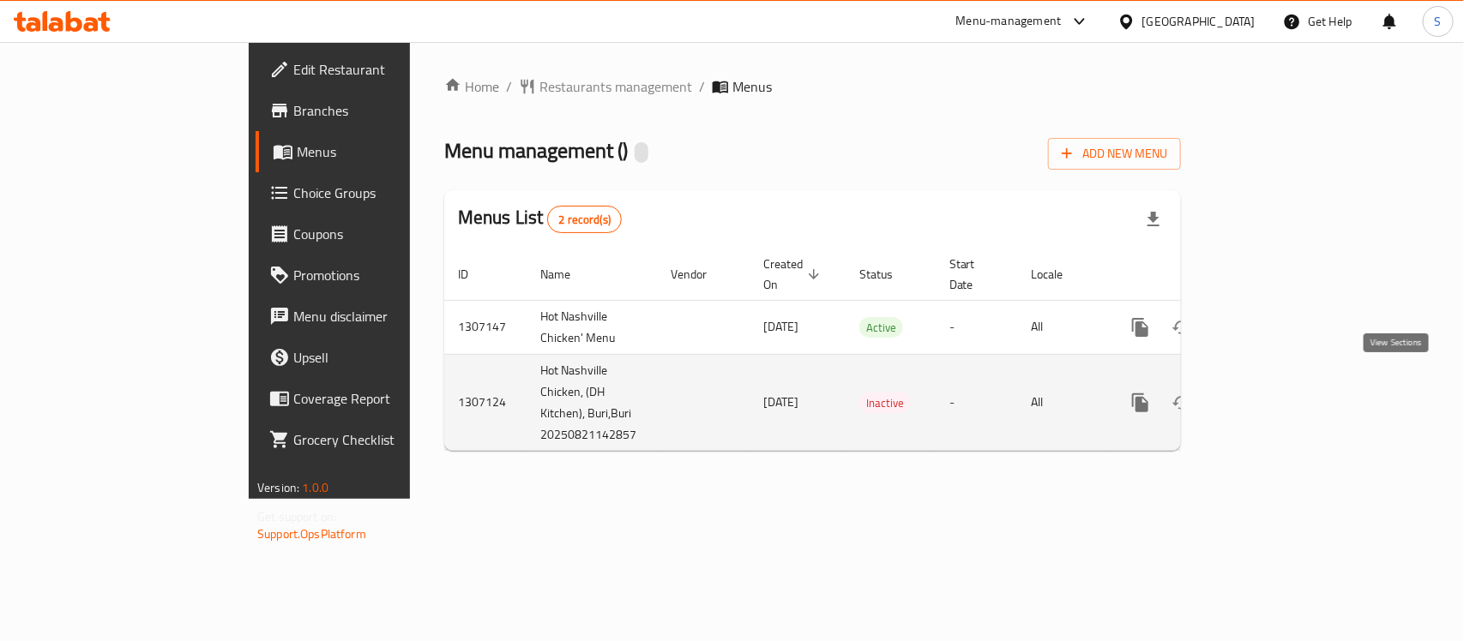
click at [1272, 395] on icon "enhanced table" at bounding box center [1263, 402] width 15 height 15
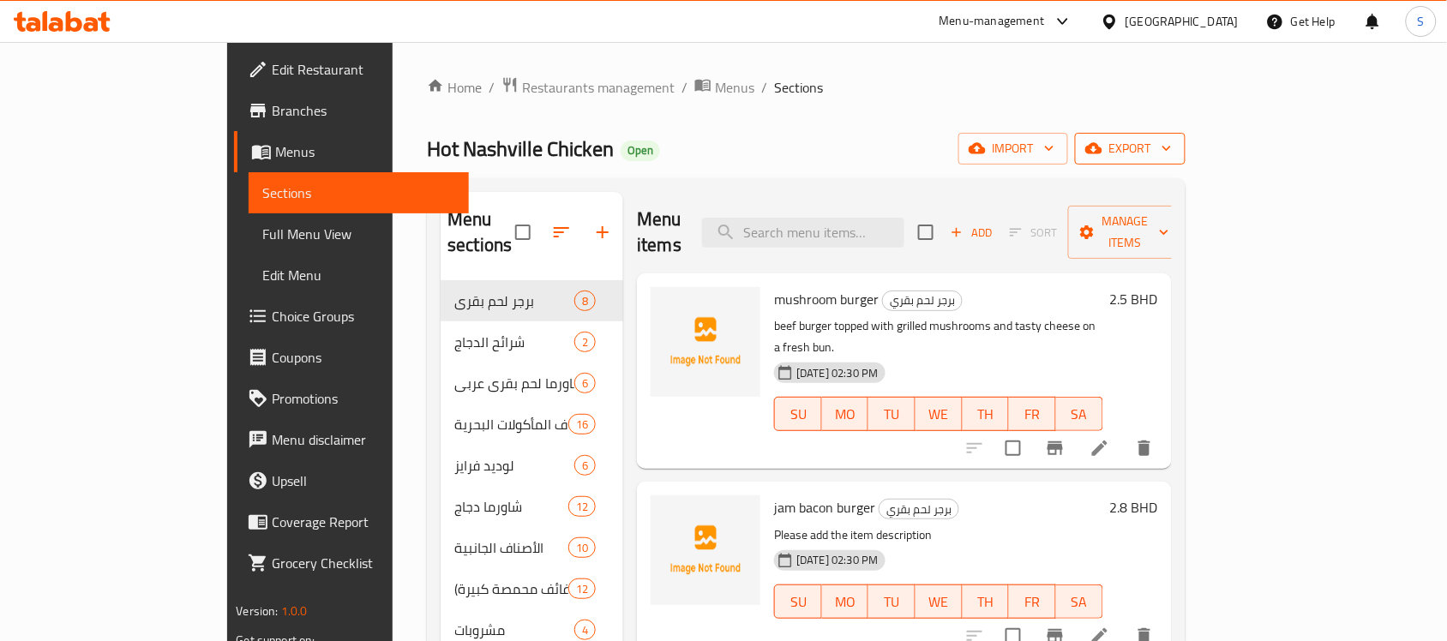
click at [1172, 156] on span "export" at bounding box center [1130, 148] width 83 height 21
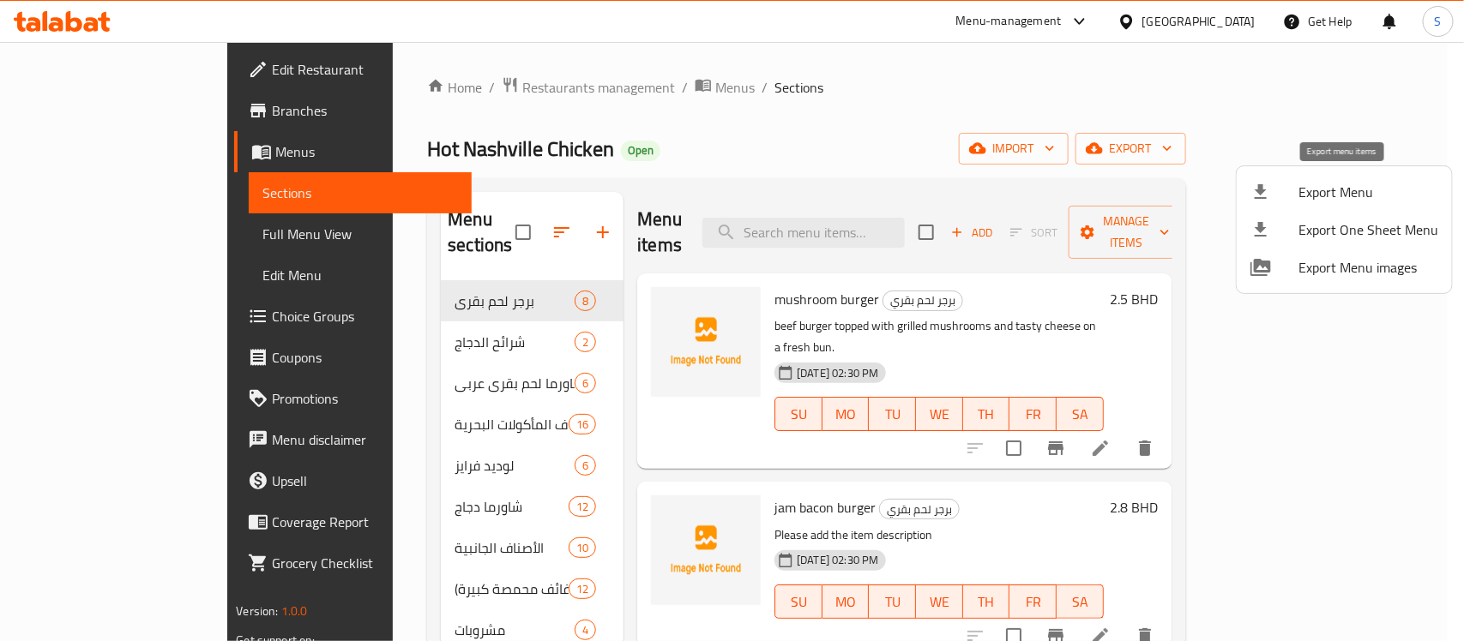
click at [1330, 183] on span "Export Menu" at bounding box center [1368, 192] width 140 height 21
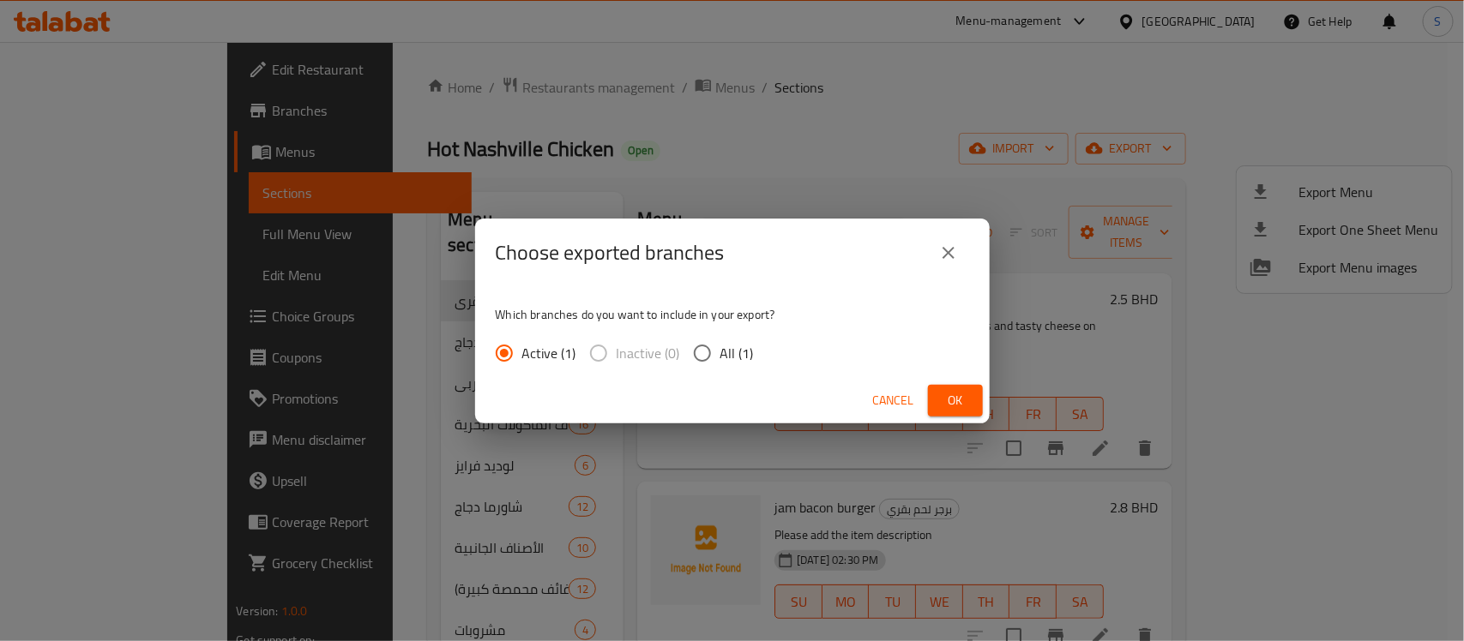
click at [703, 352] on input "All (1)" at bounding box center [702, 353] width 36 height 36
radio input "true"
click at [971, 387] on button "Ok" at bounding box center [955, 401] width 55 height 32
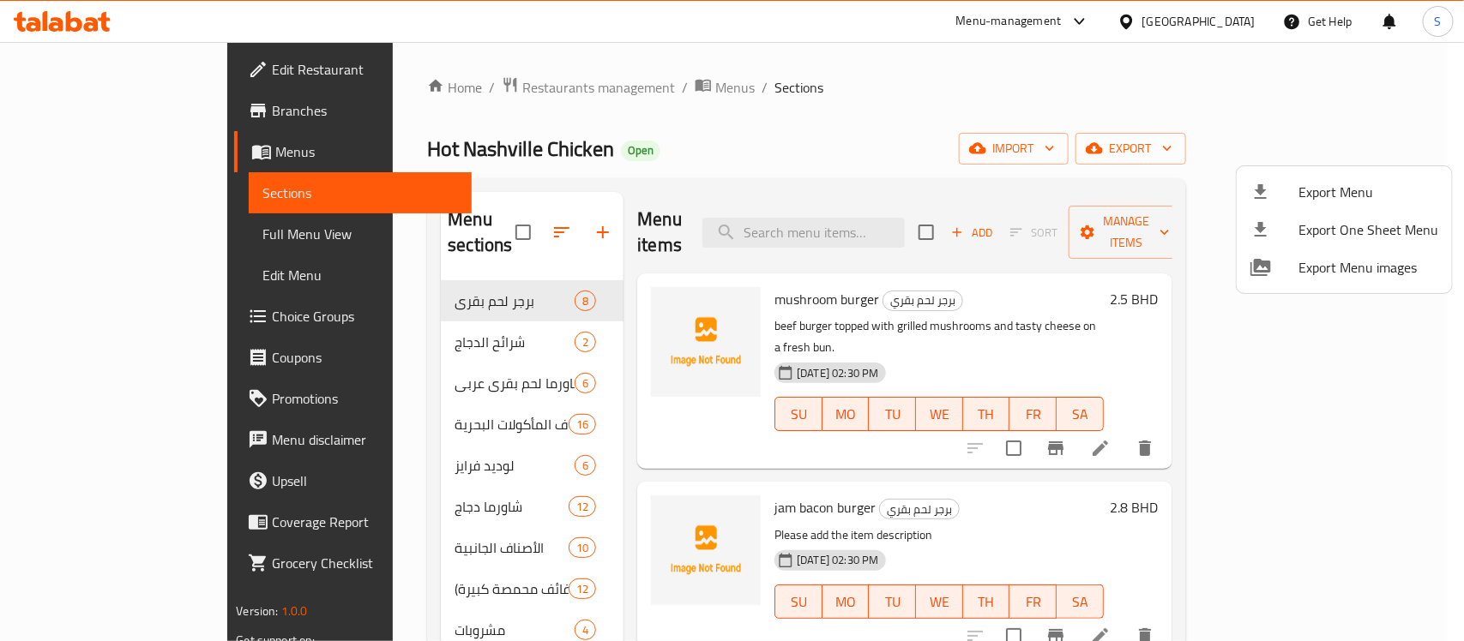
click at [348, 605] on div at bounding box center [732, 320] width 1464 height 641
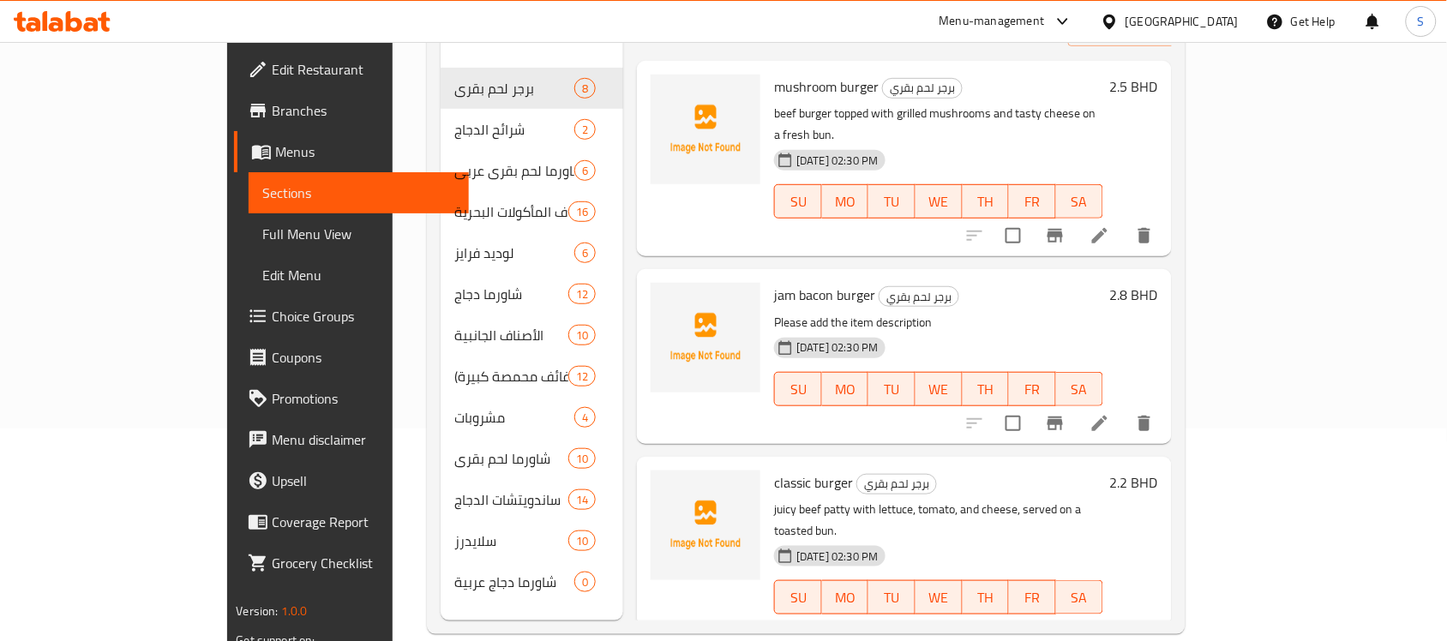
scroll to position [214, 0]
click at [262, 230] on span "Full Menu View" at bounding box center [358, 234] width 193 height 21
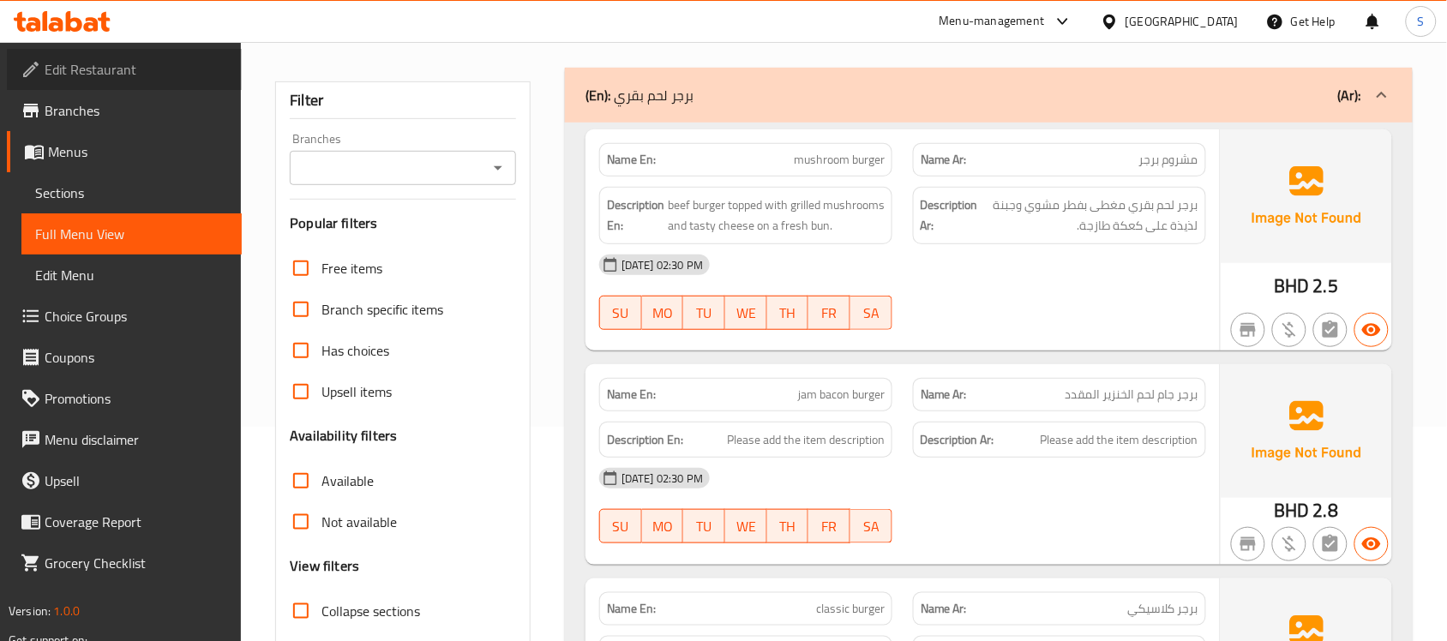
click at [100, 63] on span "Edit Restaurant" at bounding box center [136, 69] width 183 height 21
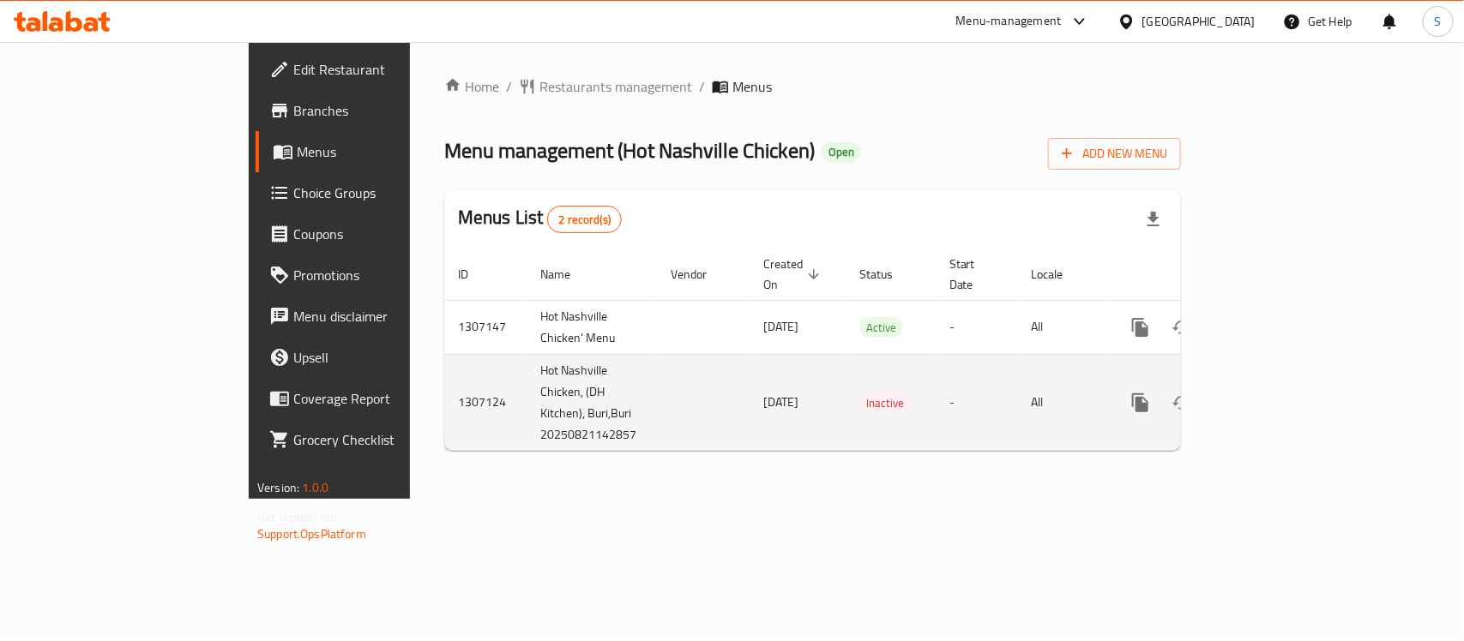
click at [1274, 393] on icon "enhanced table" at bounding box center [1264, 403] width 21 height 21
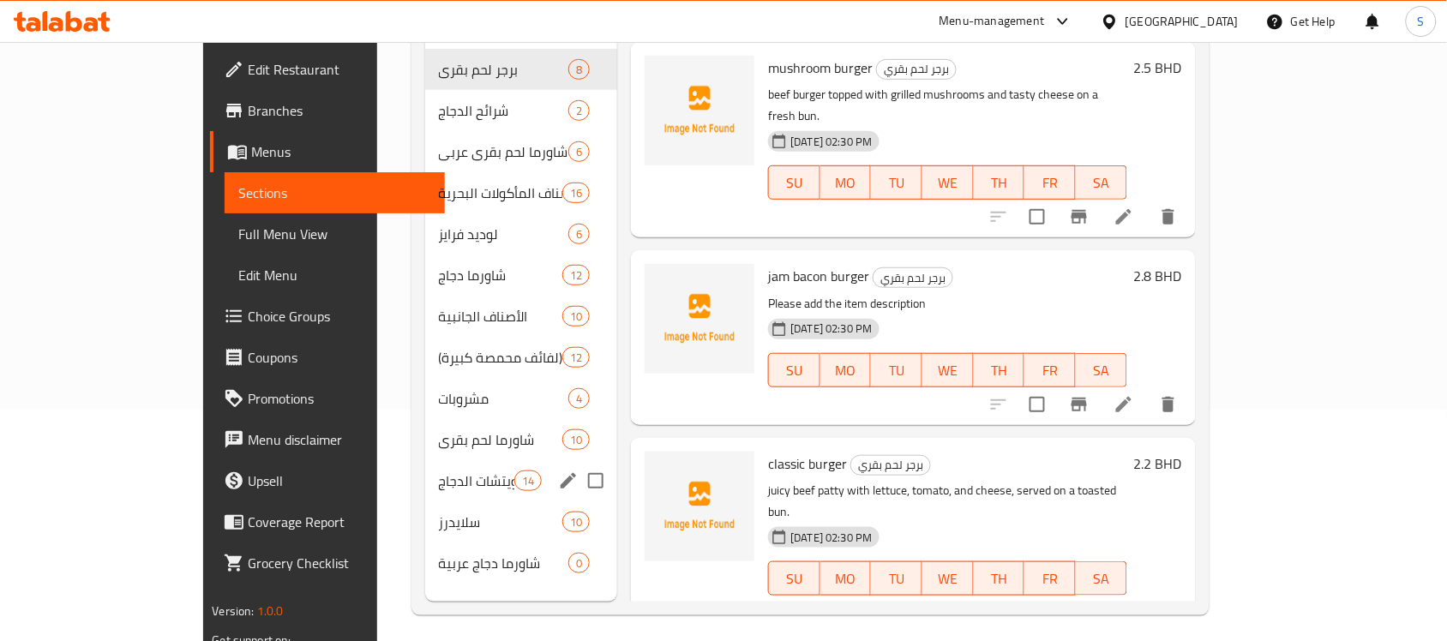
scroll to position [241, 0]
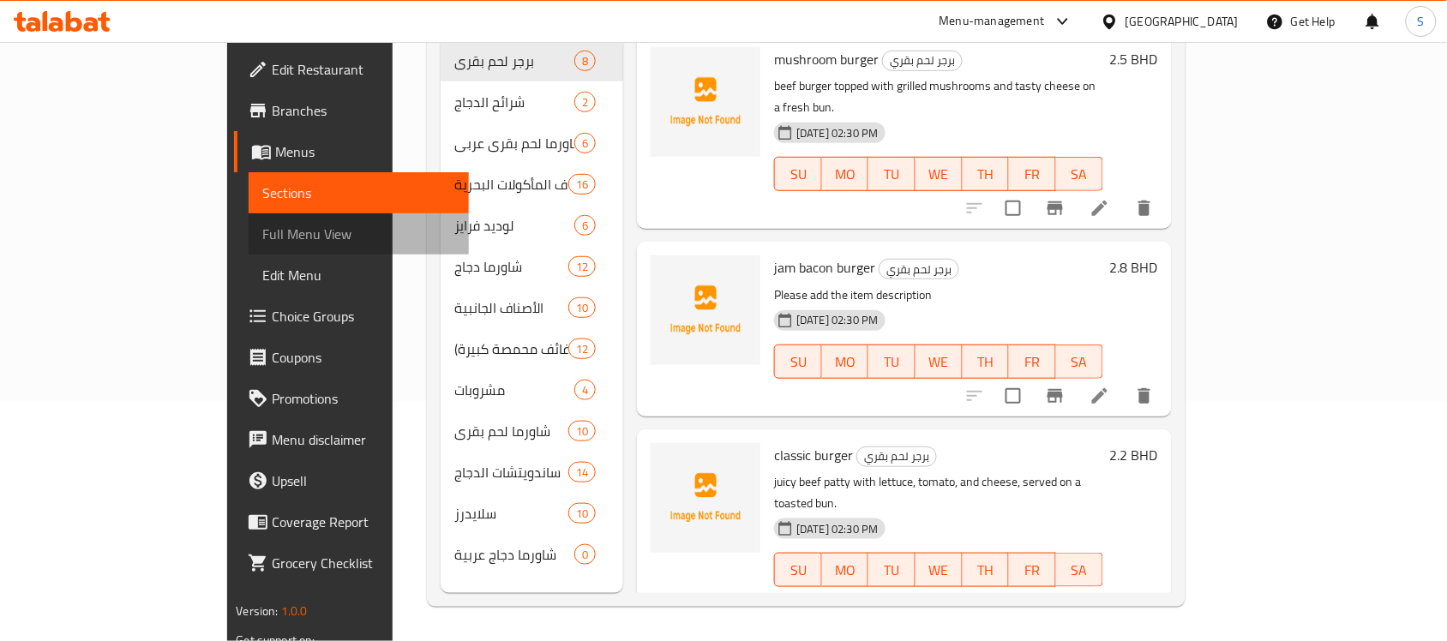
click at [262, 230] on span "Full Menu View" at bounding box center [358, 234] width 193 height 21
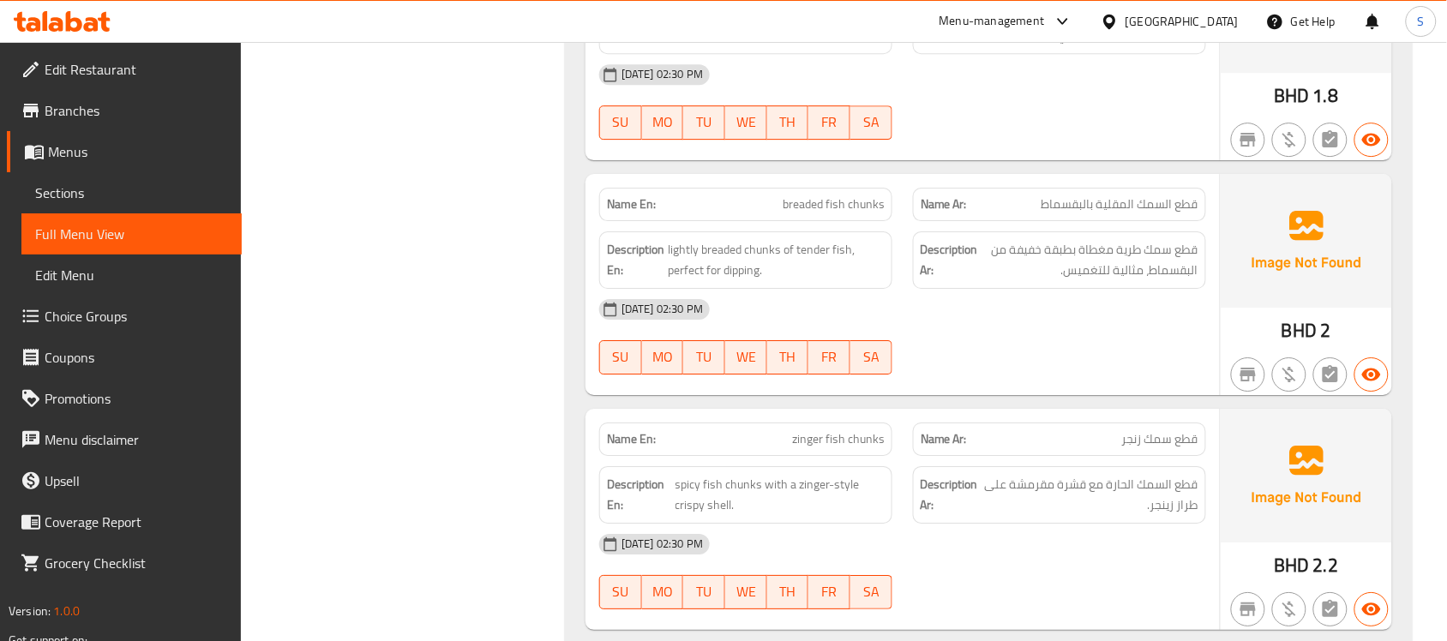
scroll to position [5707, 0]
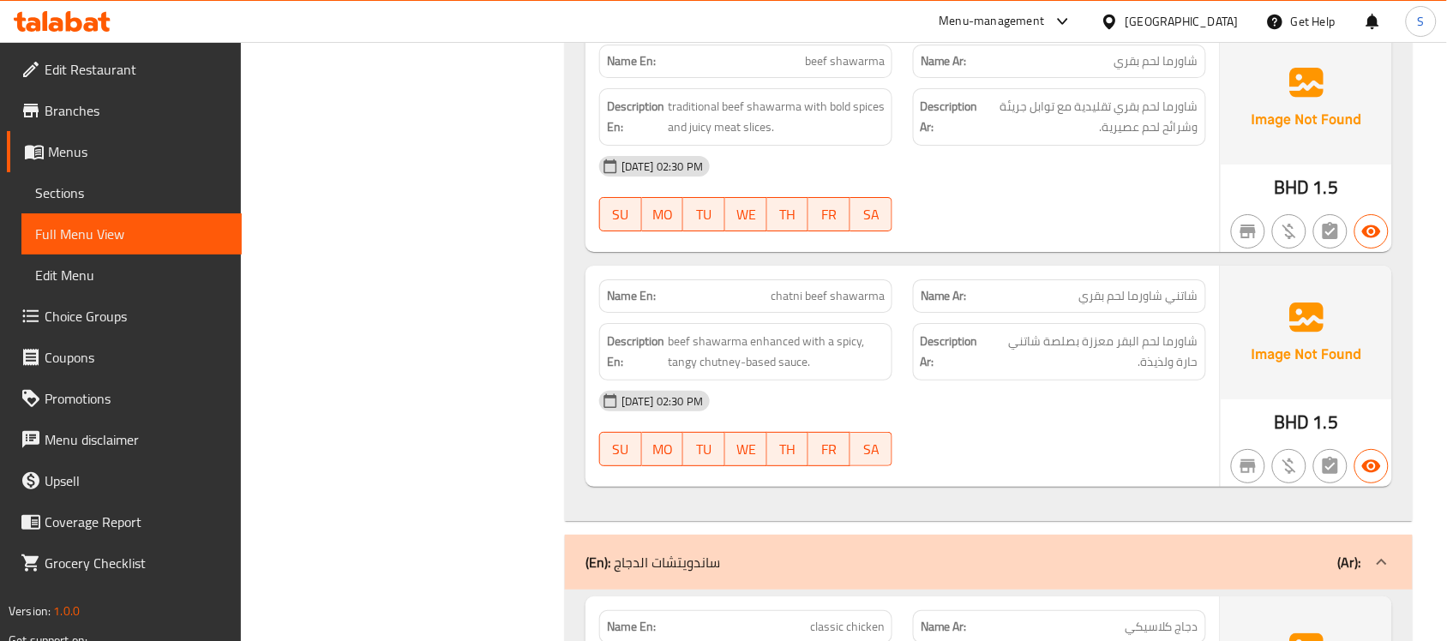
scroll to position [21471, 0]
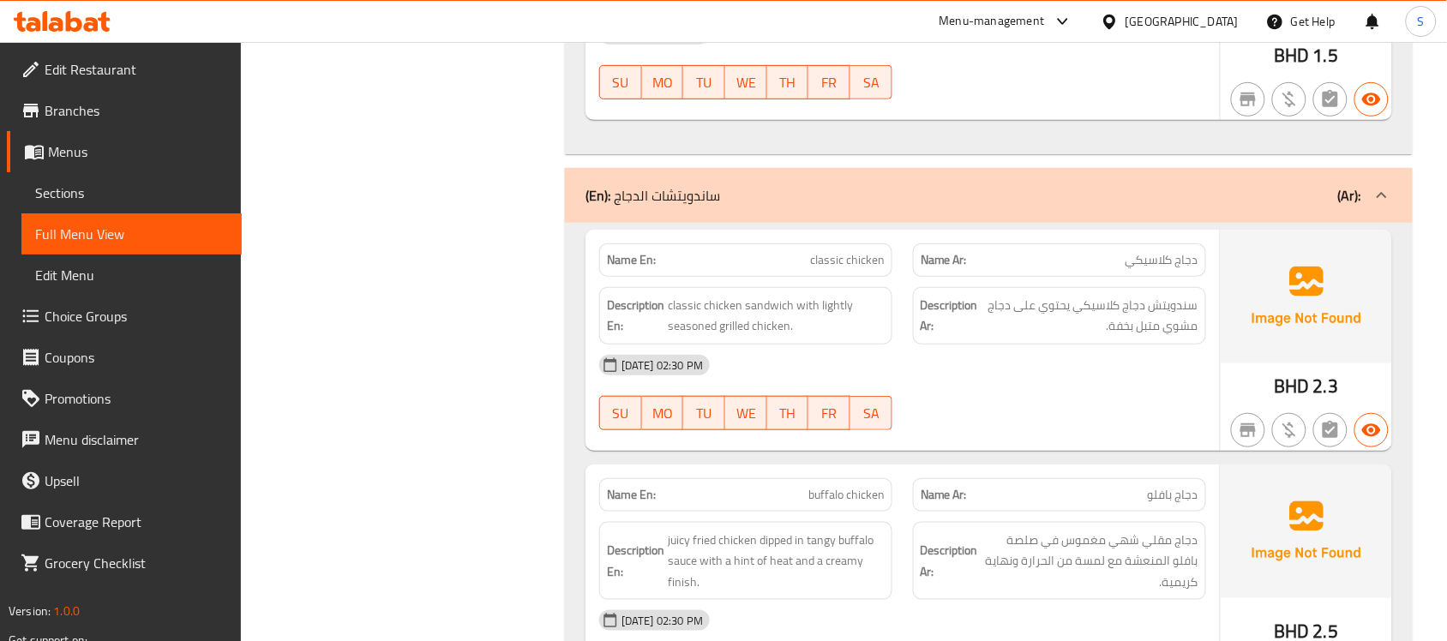
click at [767, 223] on div "(En): ساندويتشات الدجاج (Ar):" at bounding box center [989, 195] width 848 height 55
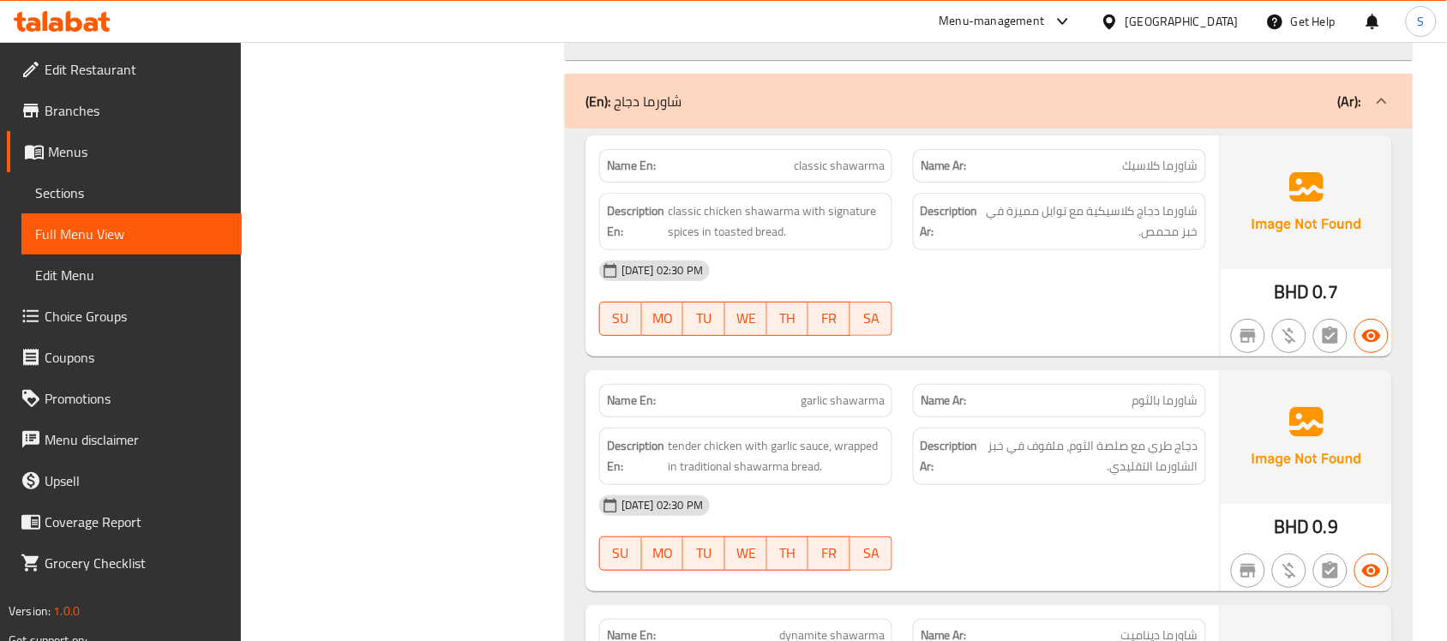
scroll to position [9274, 0]
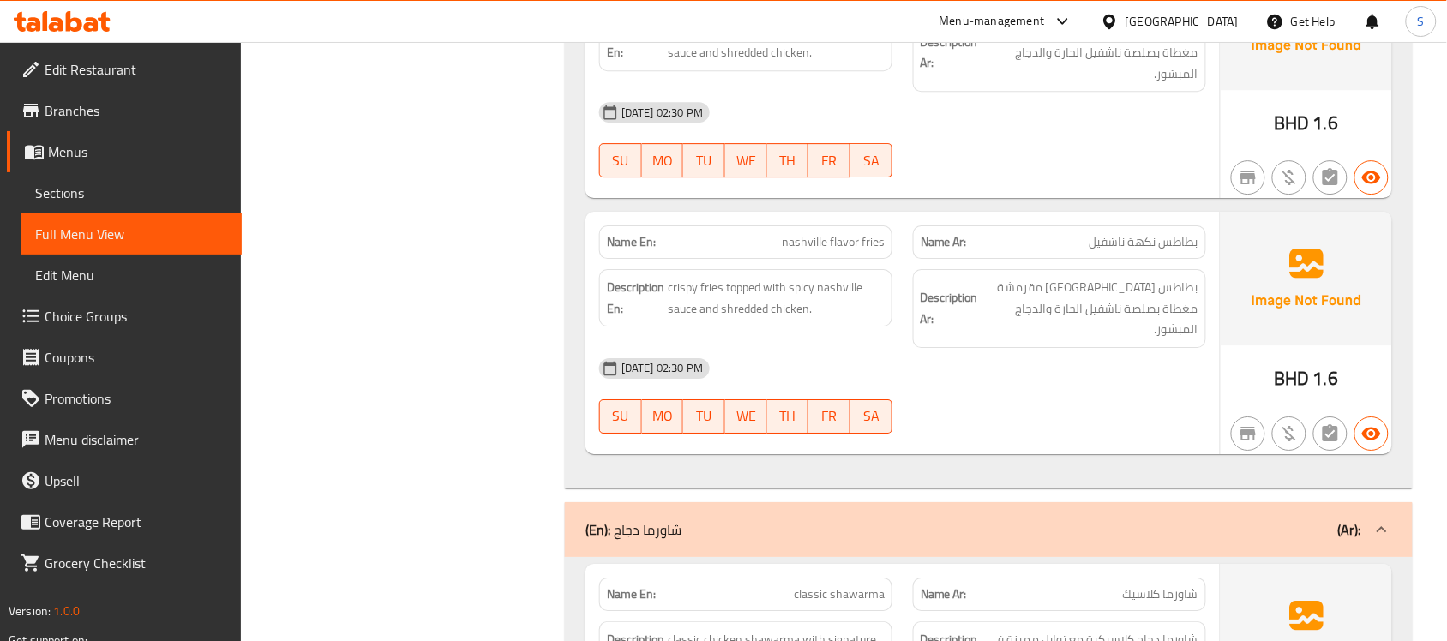
click at [800, 515] on div "(En): شاورما دجاج (Ar):" at bounding box center [989, 529] width 848 height 55
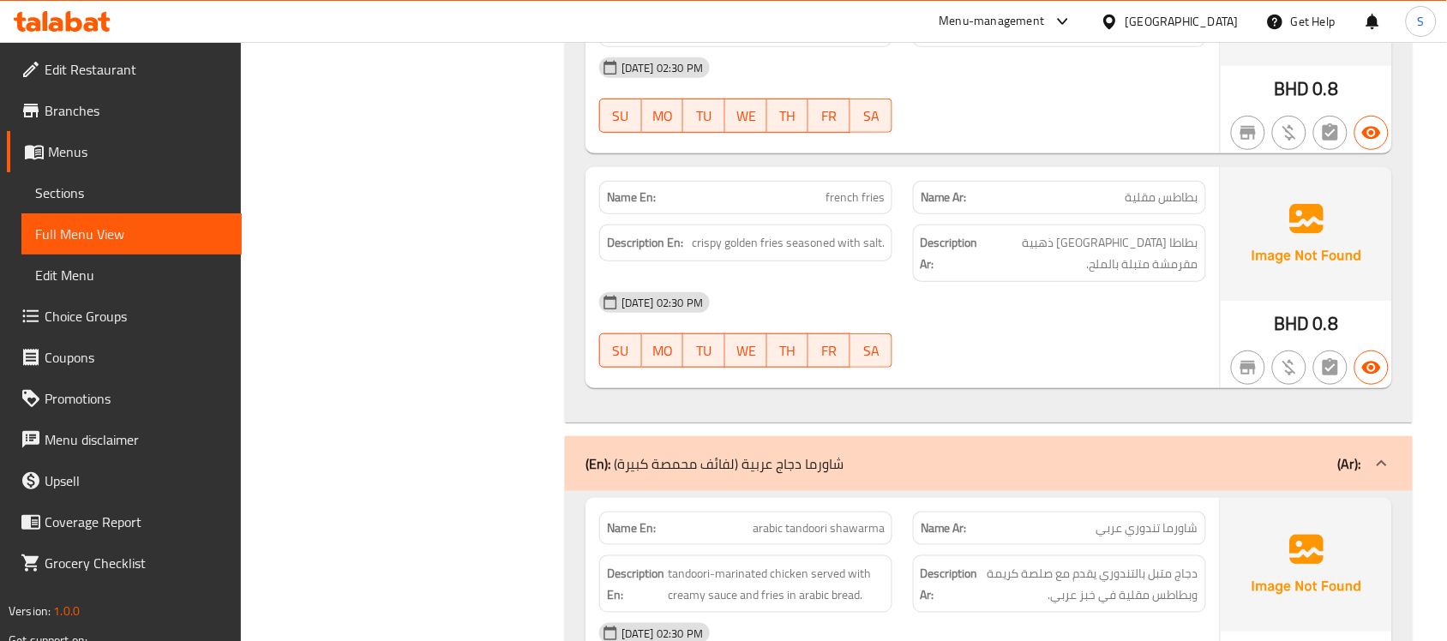
scroll to position [11867, 0]
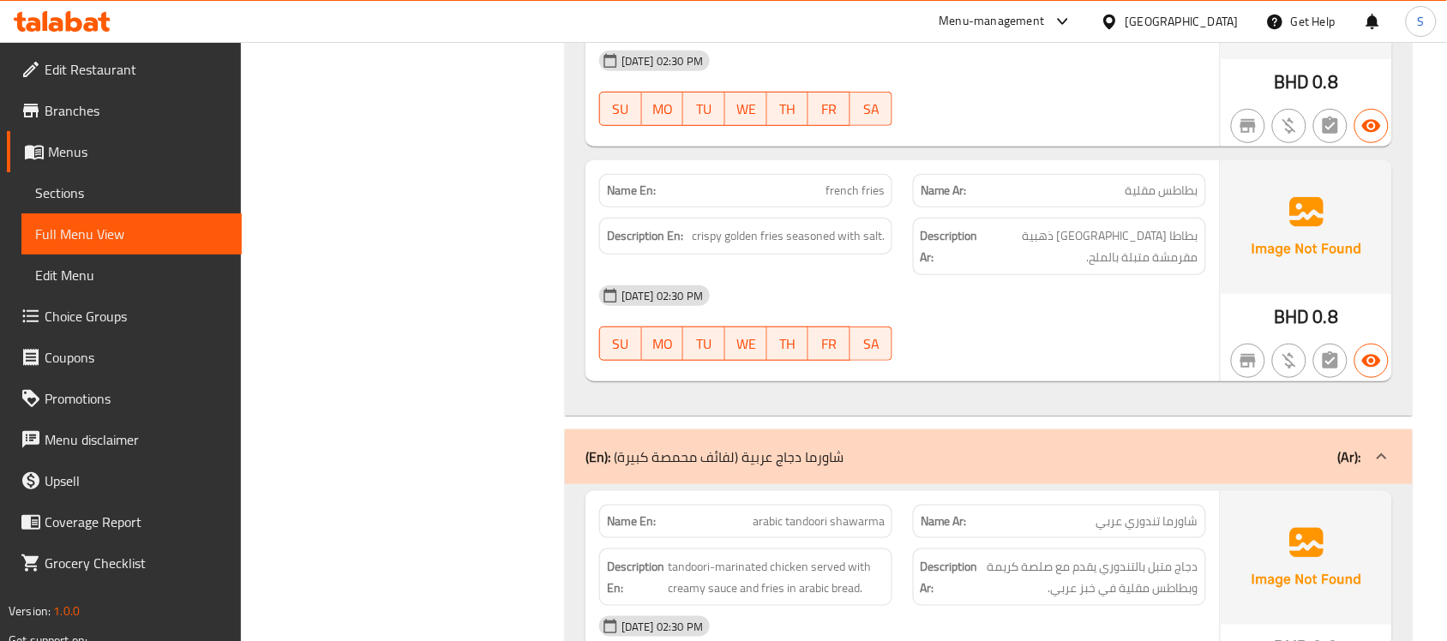
drag, startPoint x: 802, startPoint y: 439, endPoint x: 909, endPoint y: 570, distance: 169.4
click at [804, 447] on p "(En): شاورما دجاج عربية (لفائف محمصة كبيرة)" at bounding box center [715, 457] width 258 height 21
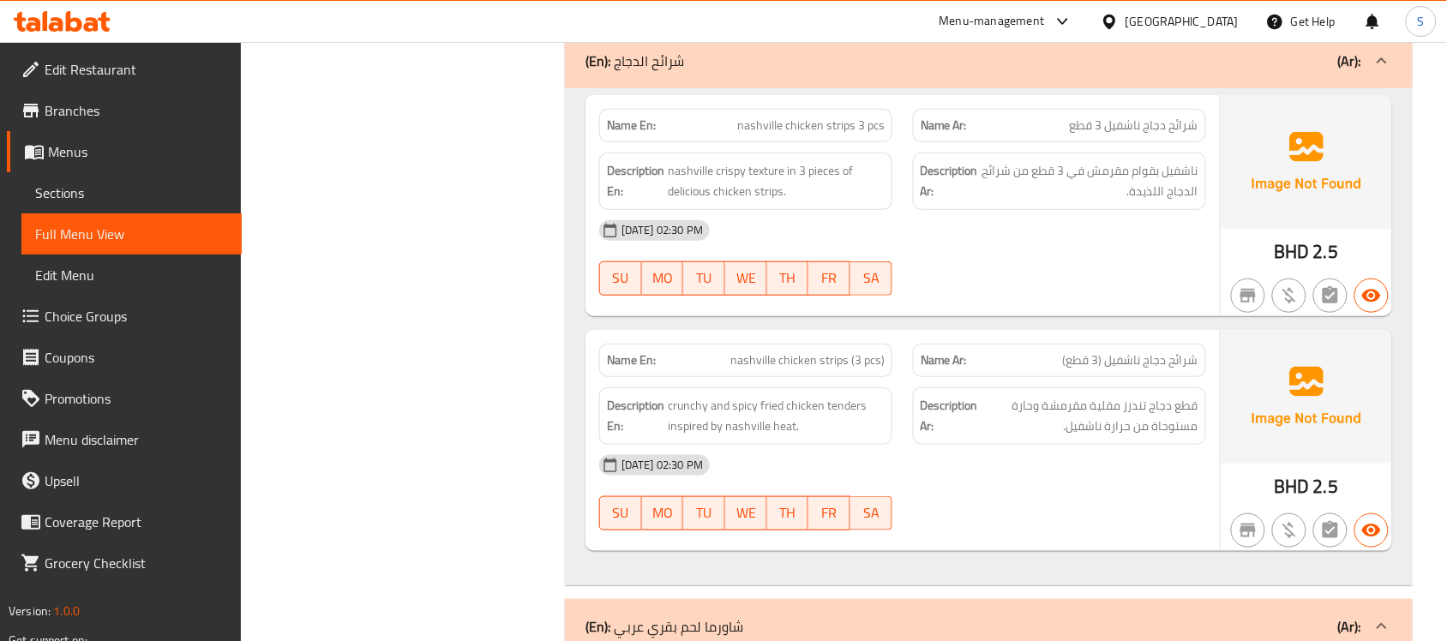
scroll to position [2184, 0]
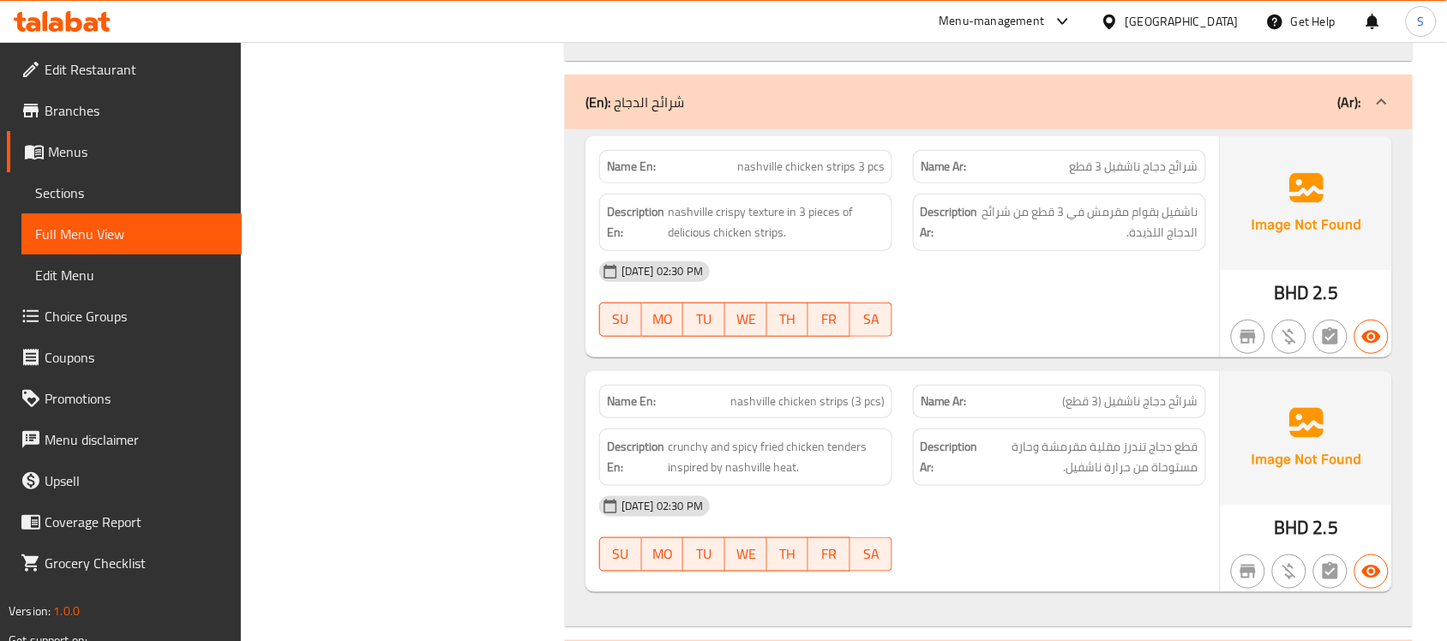
click at [821, 176] on span "nashville chicken strips 3 pcs" at bounding box center [810, 167] width 147 height 18
drag, startPoint x: 836, startPoint y: 148, endPoint x: 931, endPoint y: 45, distance: 140.2
click at [837, 112] on div "(En): شرائح الدجاج (Ar):" at bounding box center [974, 102] width 776 height 21
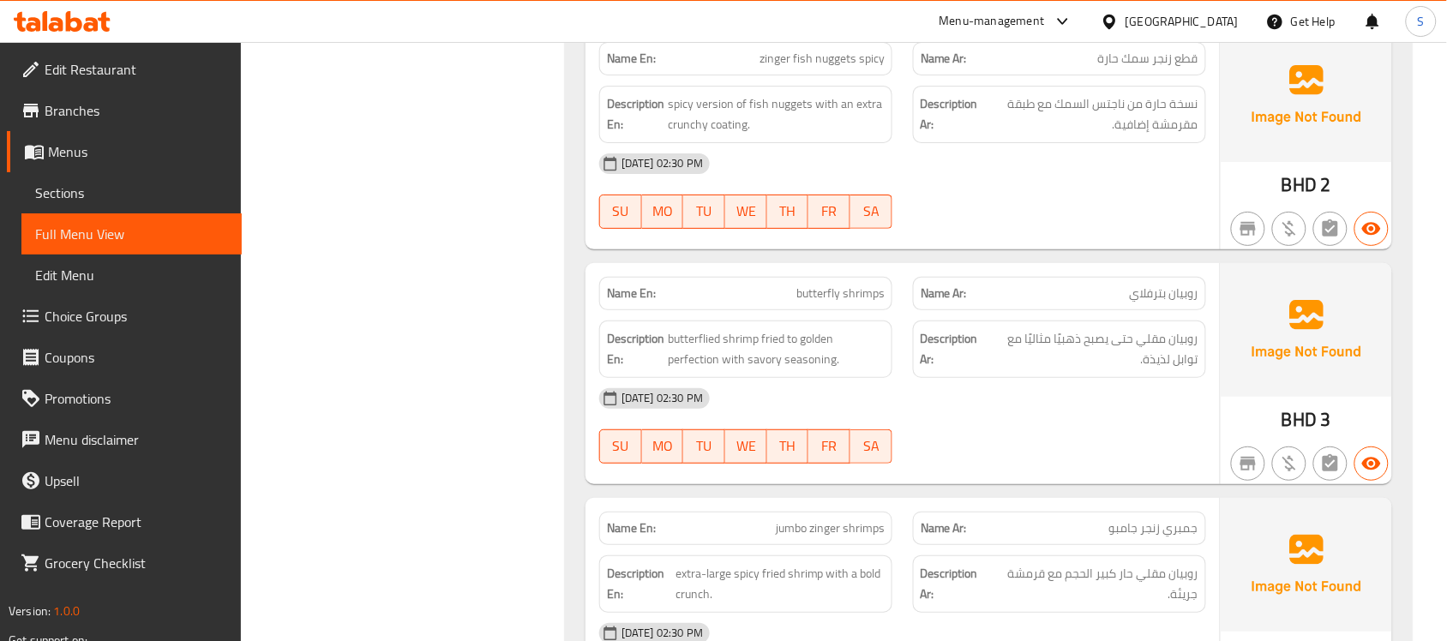
scroll to position [3661, 0]
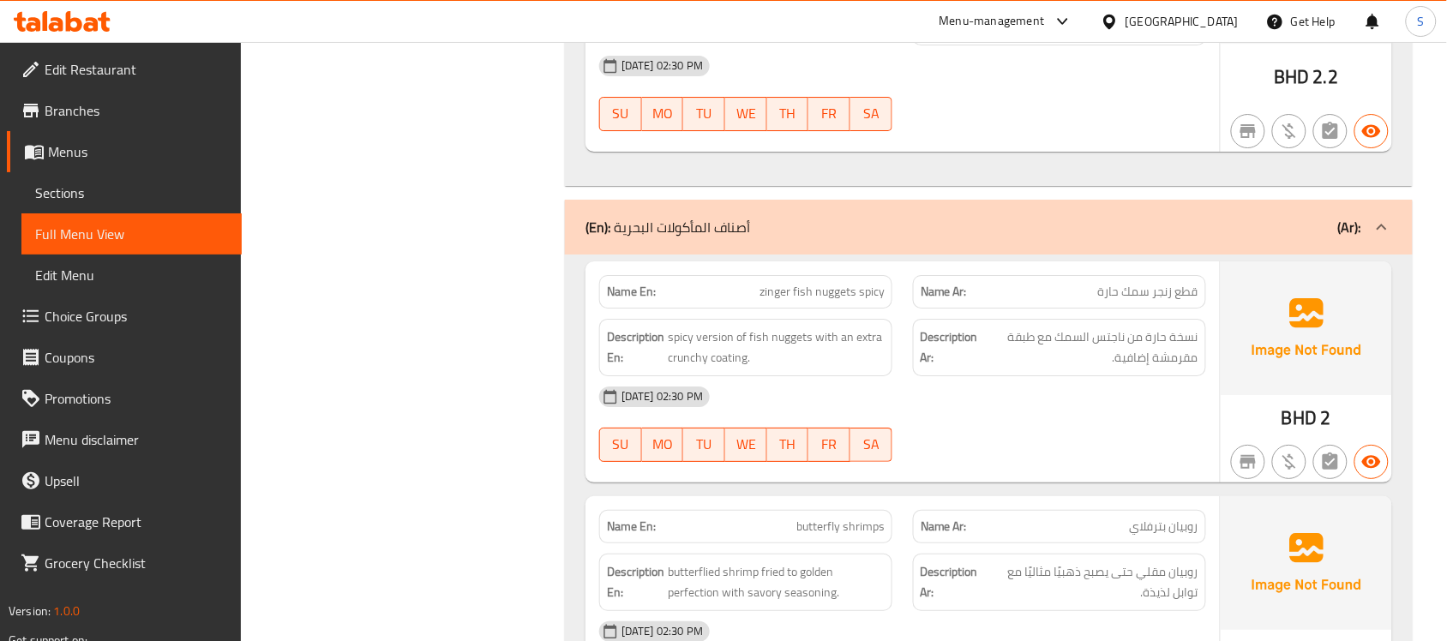
click at [872, 255] on div "(En): أصناف المأكولات البحرية (Ar):" at bounding box center [989, 227] width 848 height 55
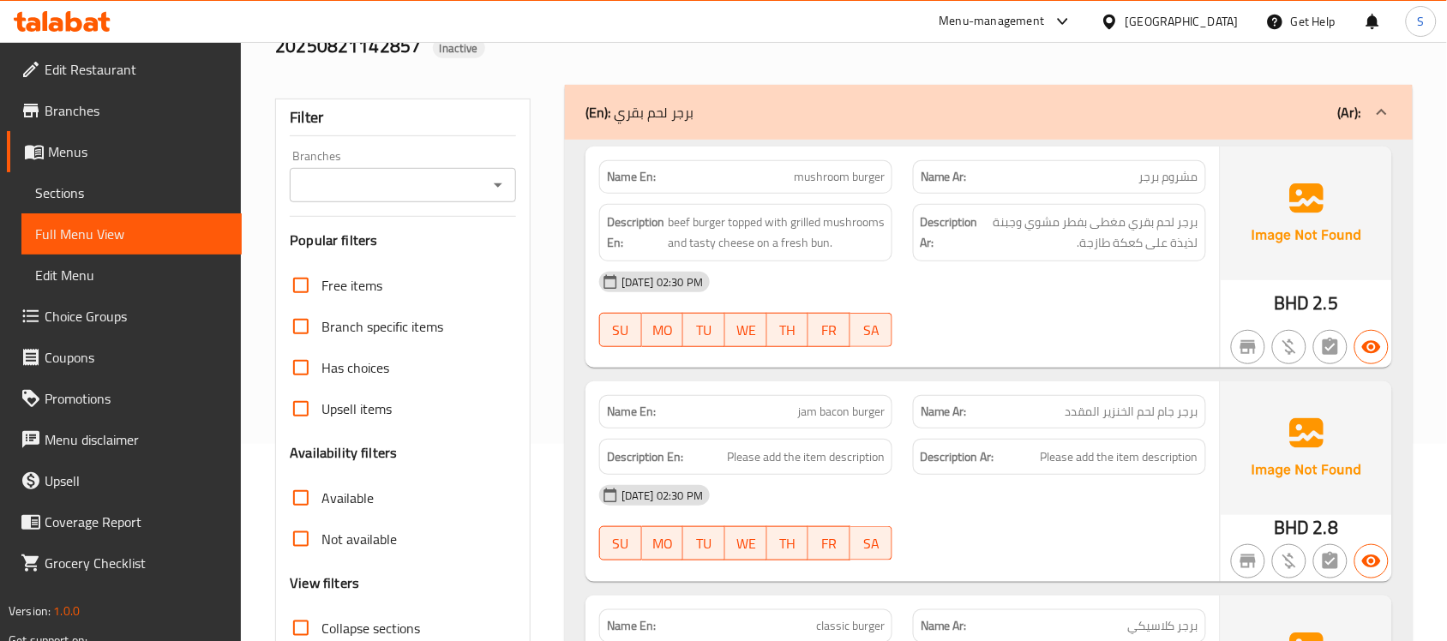
scroll to position [0, 0]
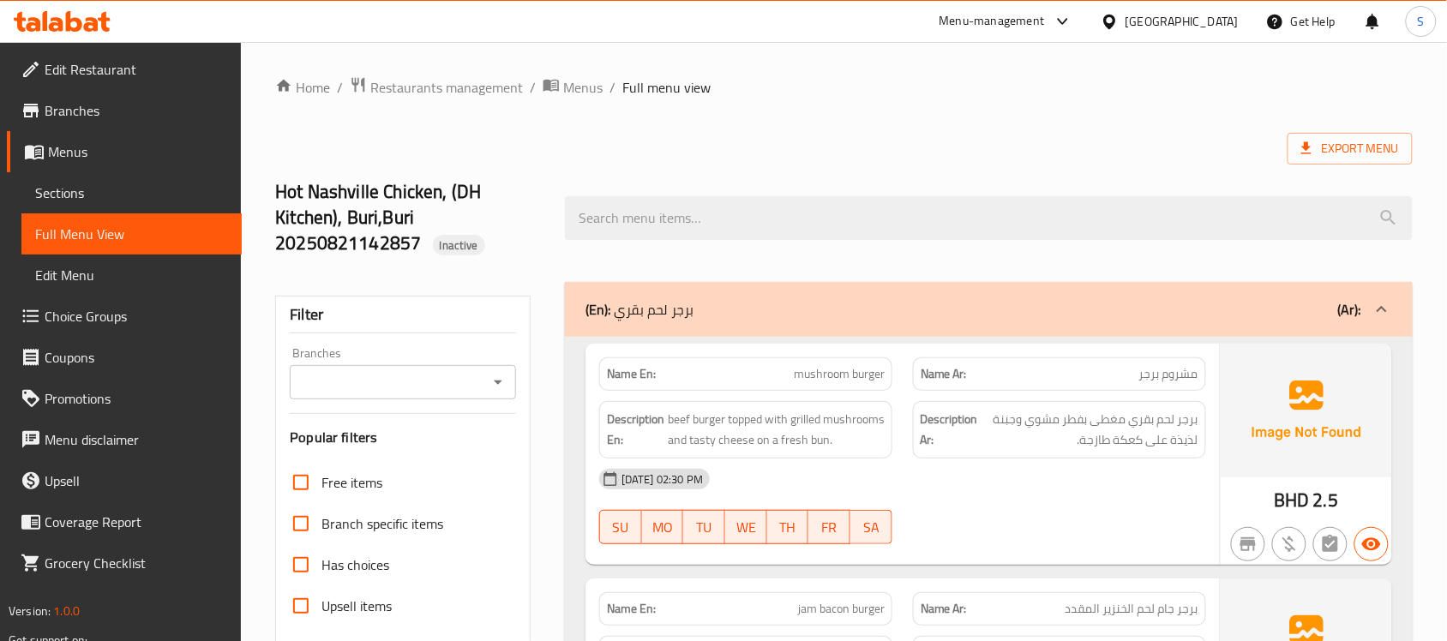
drag, startPoint x: 880, startPoint y: 324, endPoint x: 971, endPoint y: 147, distance: 198.7
click at [880, 323] on div "(En): برجر لحم بقري (Ar):" at bounding box center [989, 309] width 848 height 55
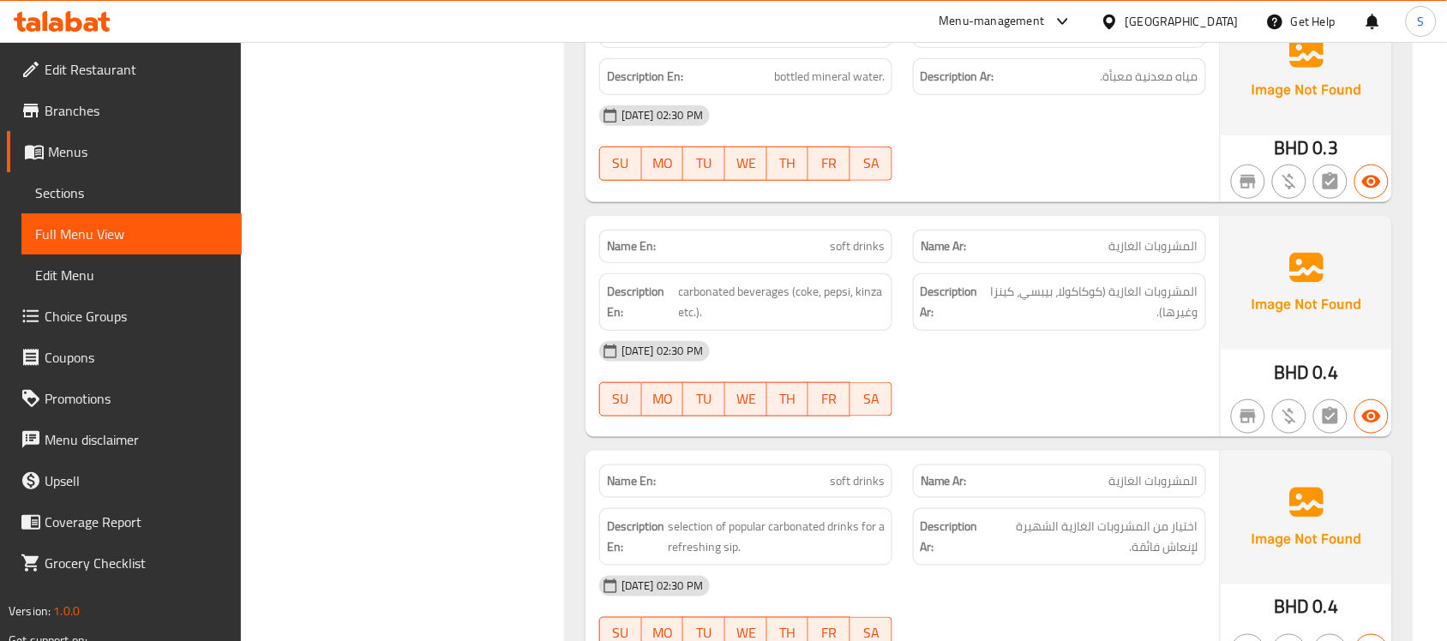
scroll to position [6588, 0]
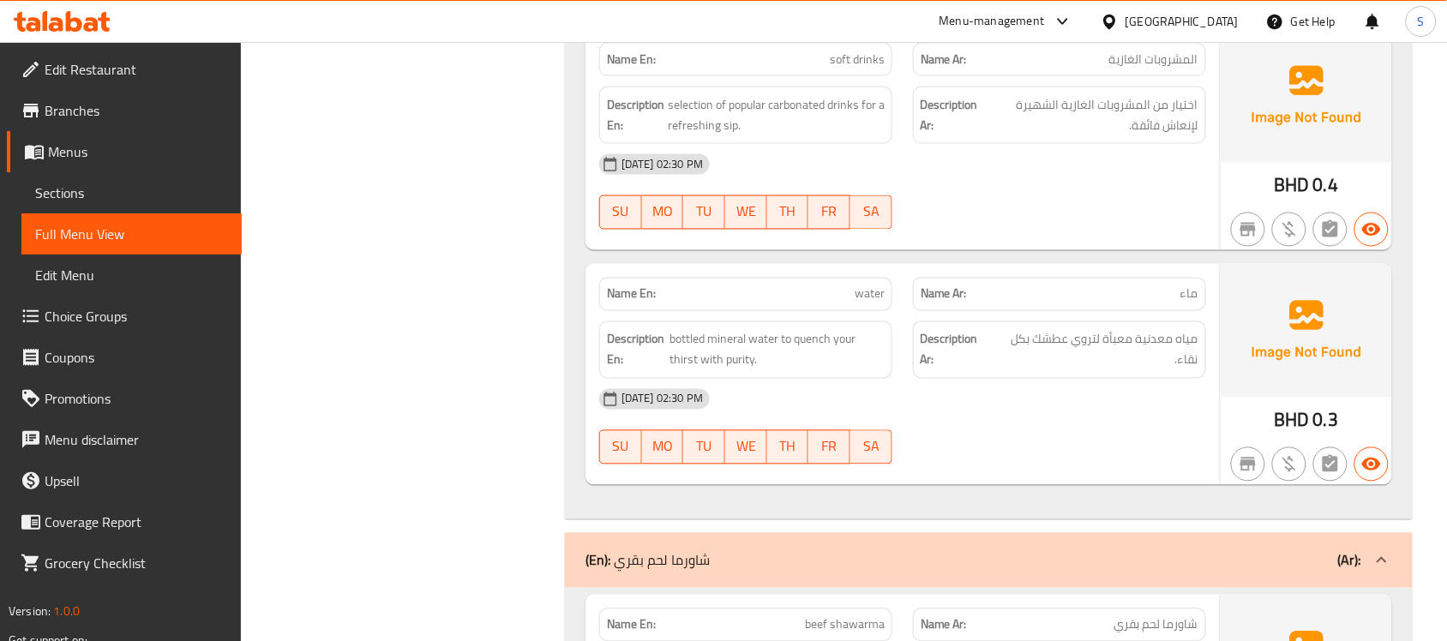
click at [815, 550] on div "(En): شاورما لحم بقري (Ar):" at bounding box center [974, 560] width 776 height 21
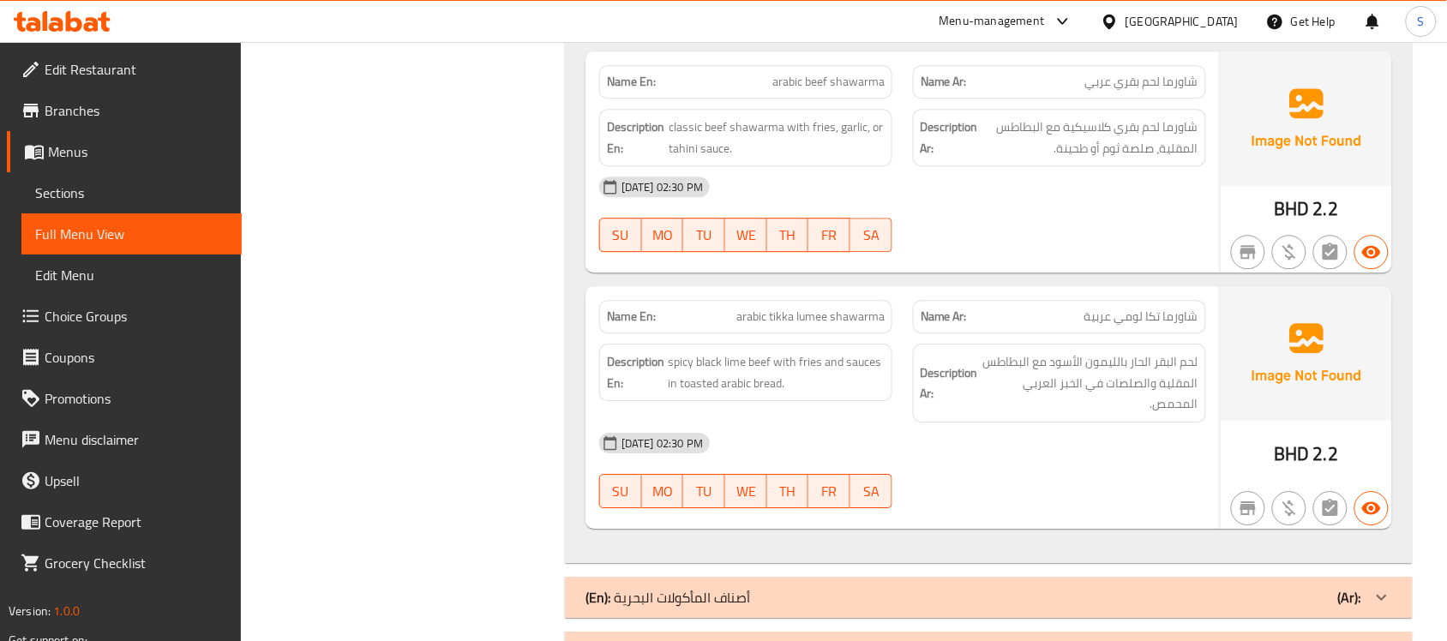
scroll to position [150, 0]
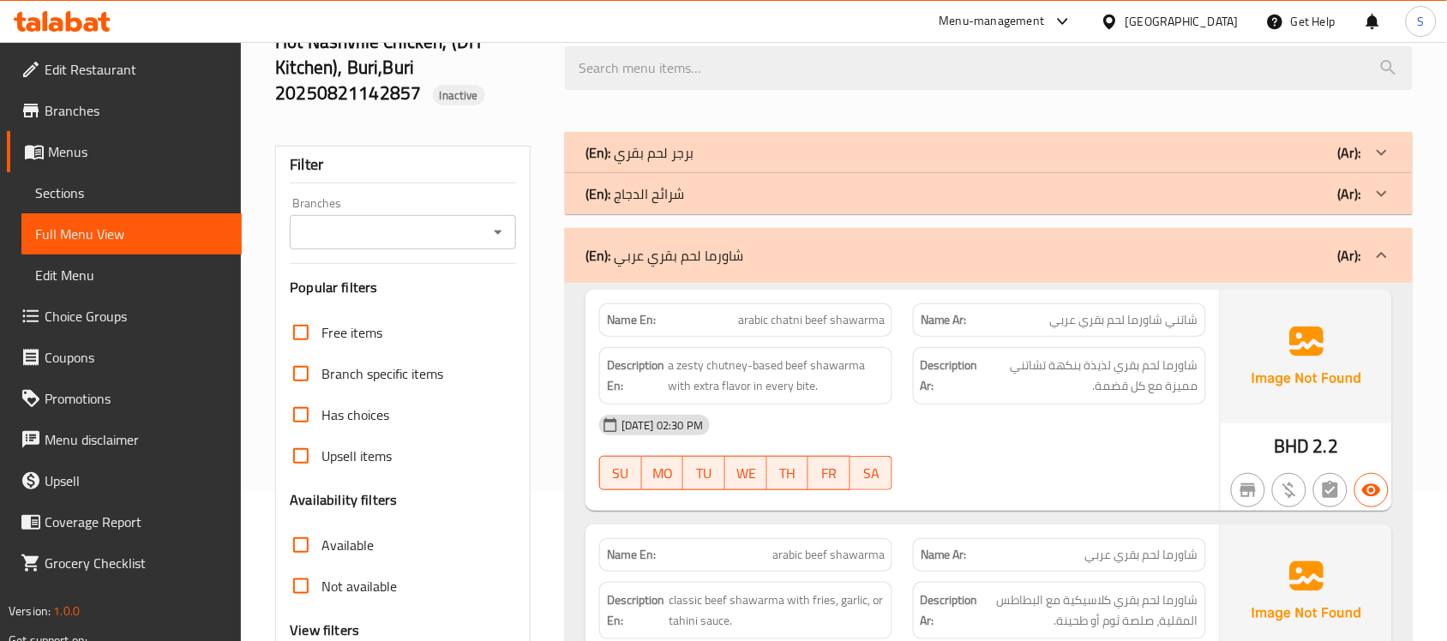
click at [826, 268] on div "(En): شاورما لحم بقري عربي (Ar):" at bounding box center [989, 255] width 848 height 55
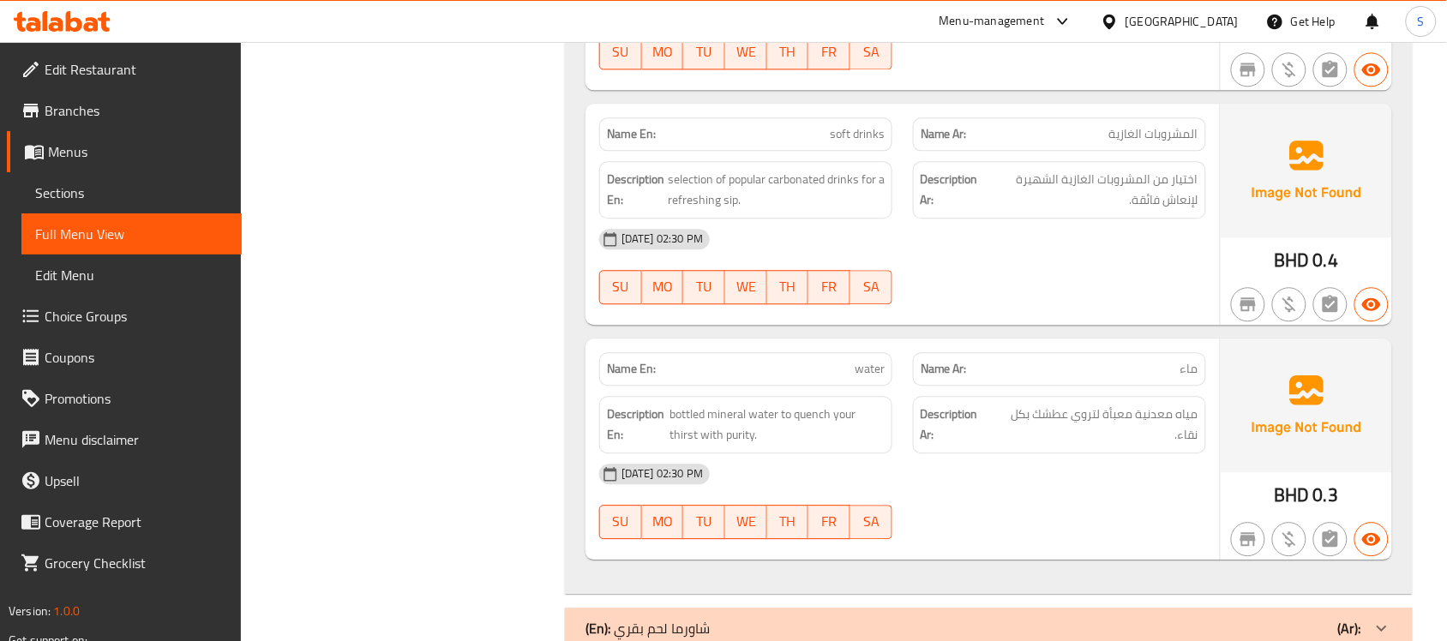
scroll to position [5303, 0]
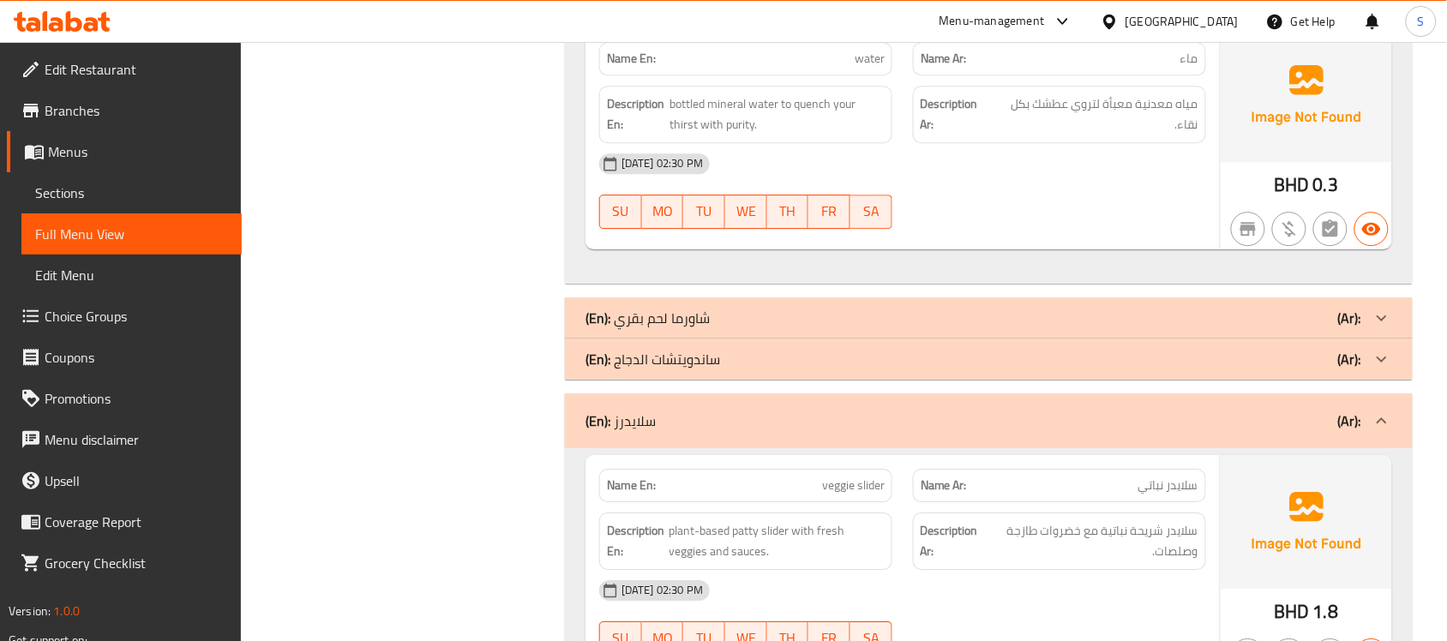
click at [846, 411] on div "(En): سلايدرز (Ar):" at bounding box center [974, 421] width 776 height 21
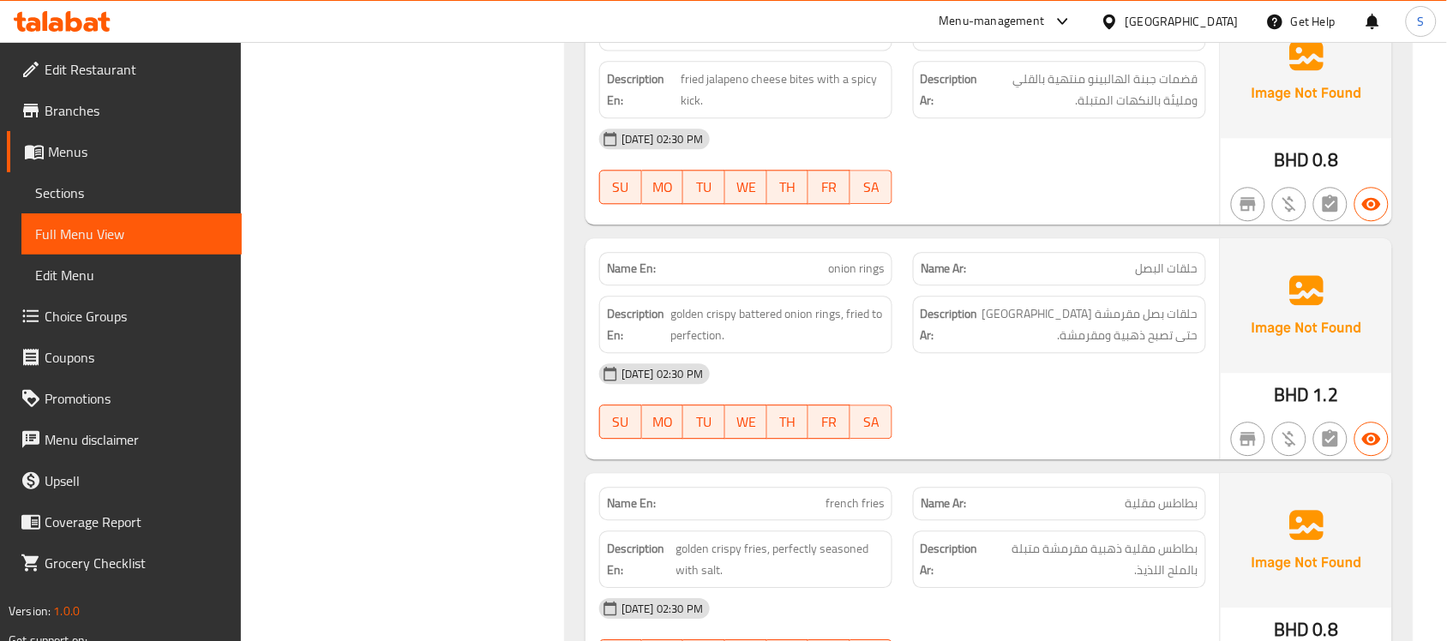
scroll to position [3661, 0]
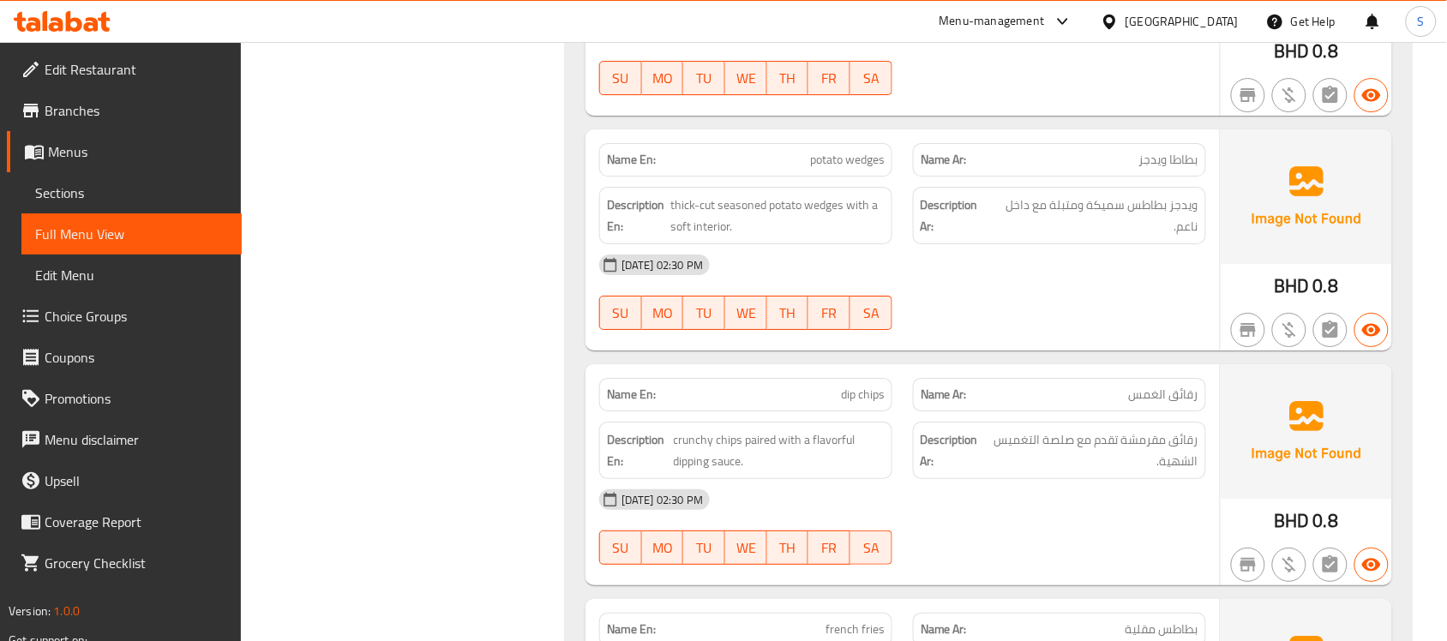
click at [866, 386] on span "dip chips" at bounding box center [863, 395] width 44 height 18
copy span "dip chips"
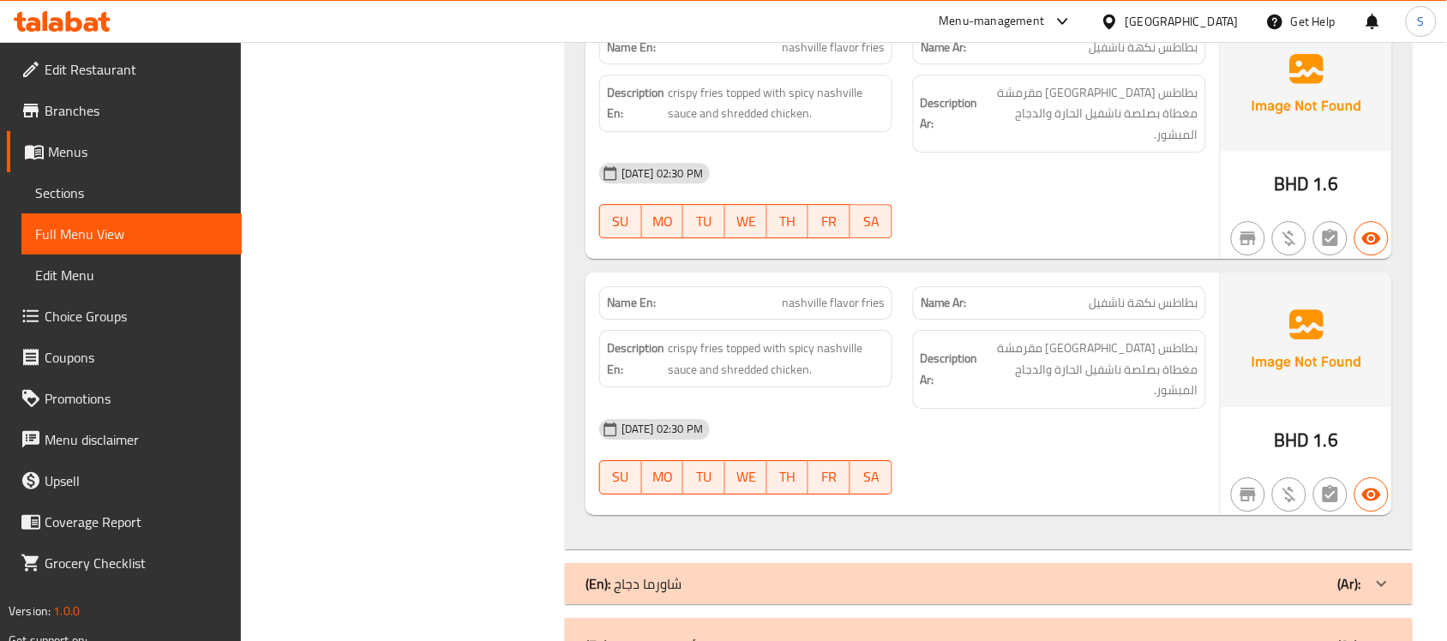
scroll to position [1733, 0]
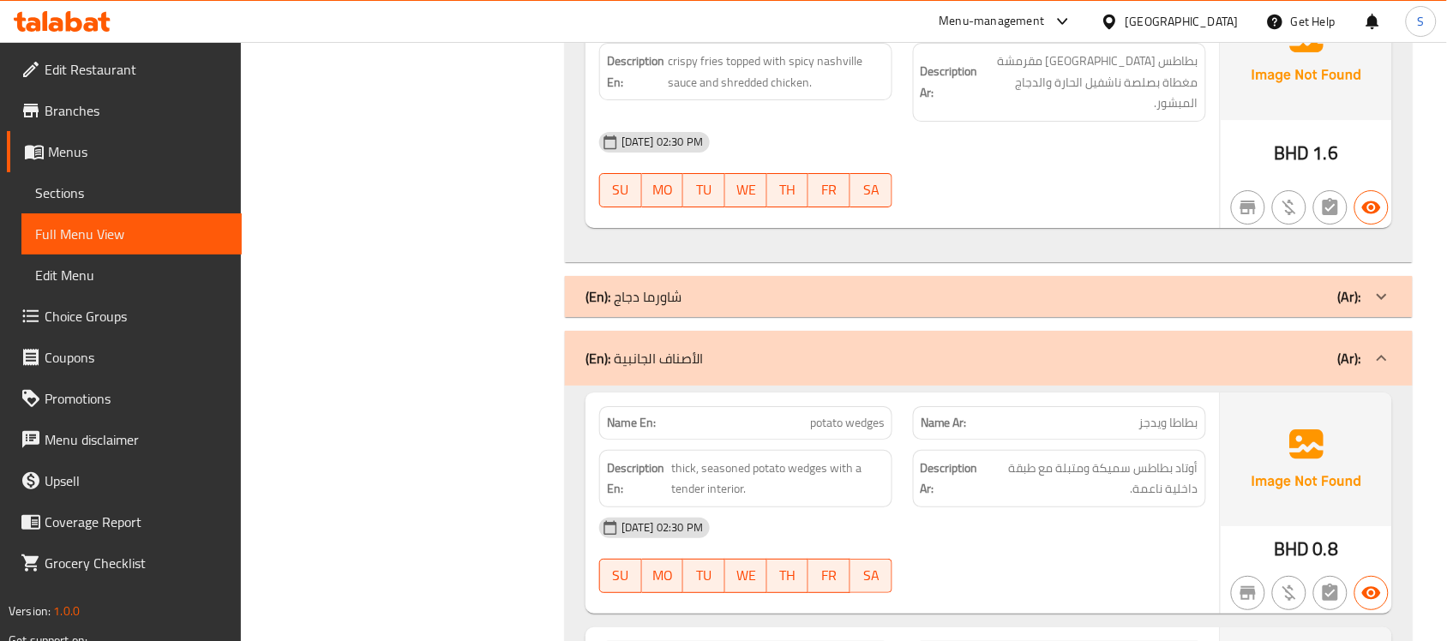
click at [783, 348] on div "(En): الأصناف الجانبية (Ar):" at bounding box center [974, 358] width 776 height 21
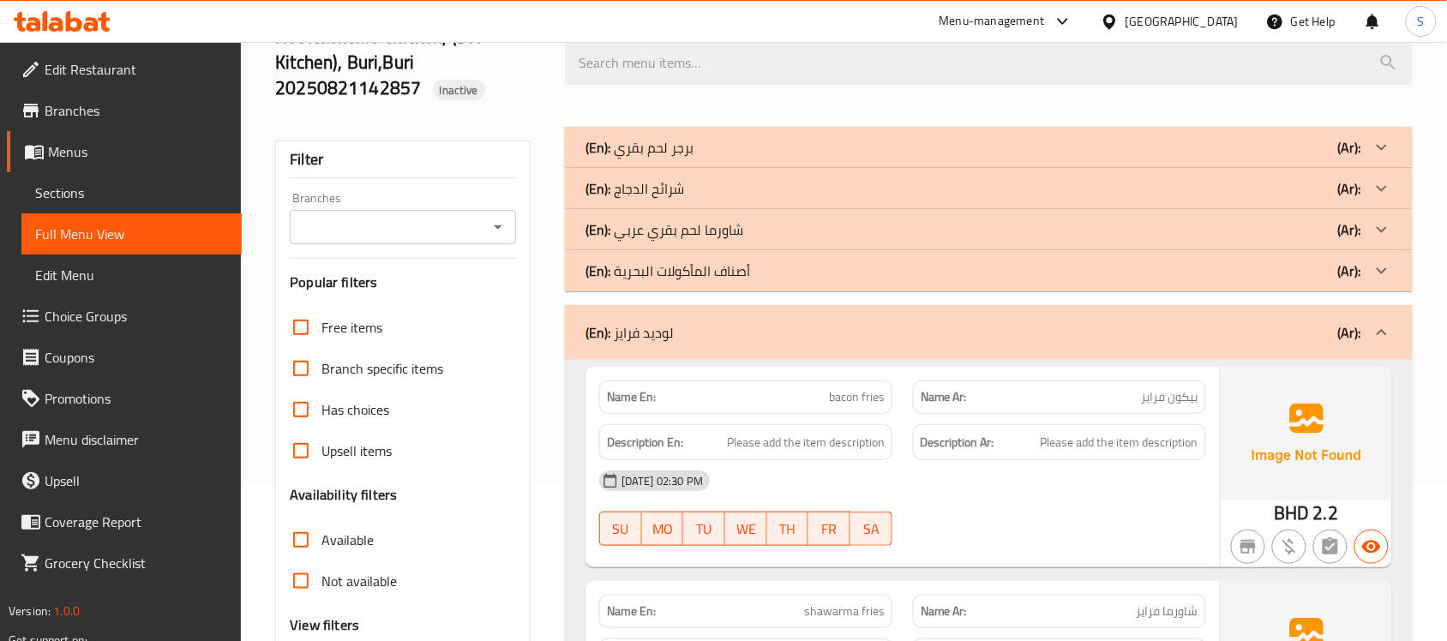
scroll to position [125, 0]
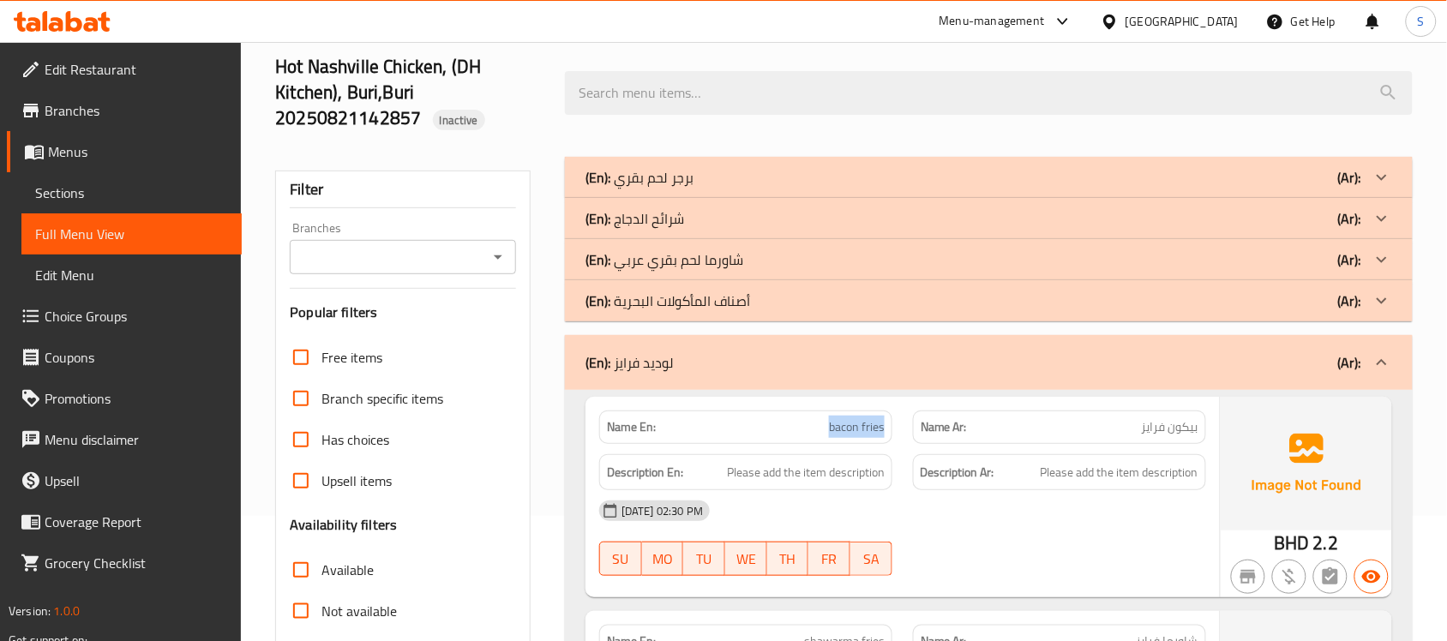
drag, startPoint x: 823, startPoint y: 426, endPoint x: 901, endPoint y: 423, distance: 78.1
click at [901, 423] on div "Name En: bacon fries" at bounding box center [746, 427] width 314 height 54
copy span "bacon fries"
click at [845, 374] on div "(En): لوديد فرايز (Ar):" at bounding box center [989, 362] width 848 height 55
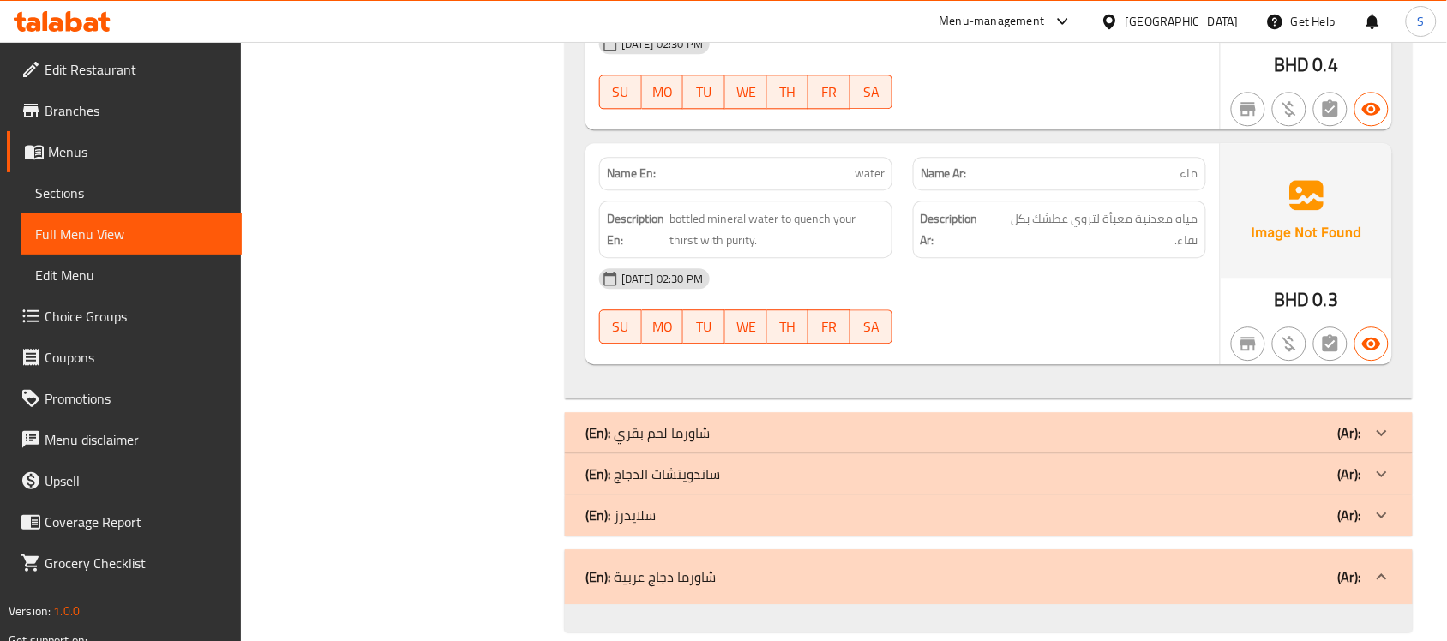
scroll to position [1254, 0]
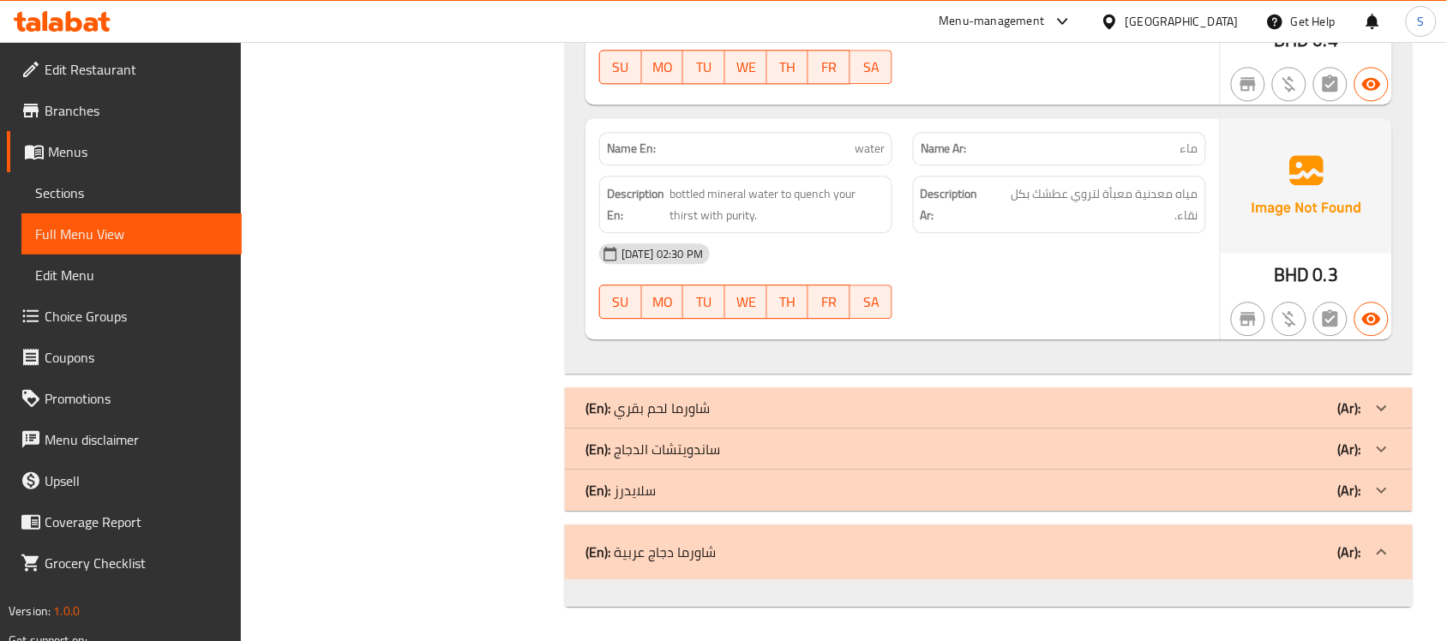
click at [83, 193] on span "Sections" at bounding box center [131, 193] width 193 height 21
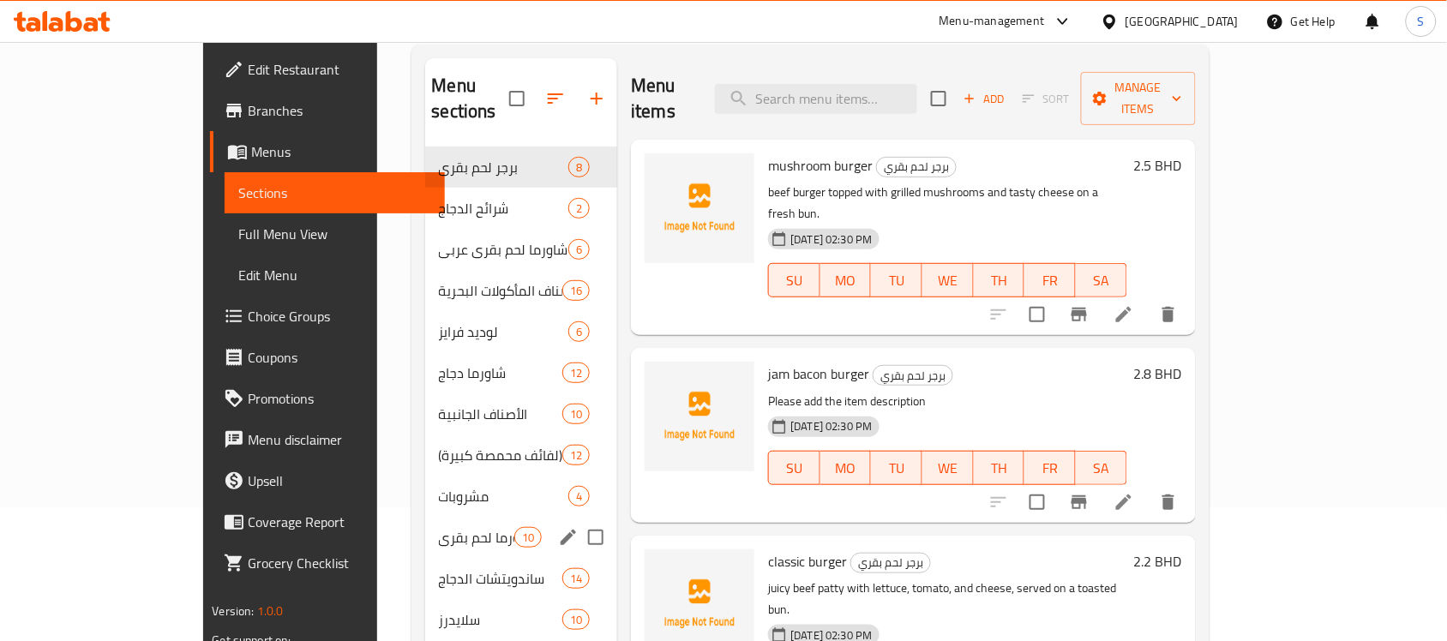
scroll to position [241, 0]
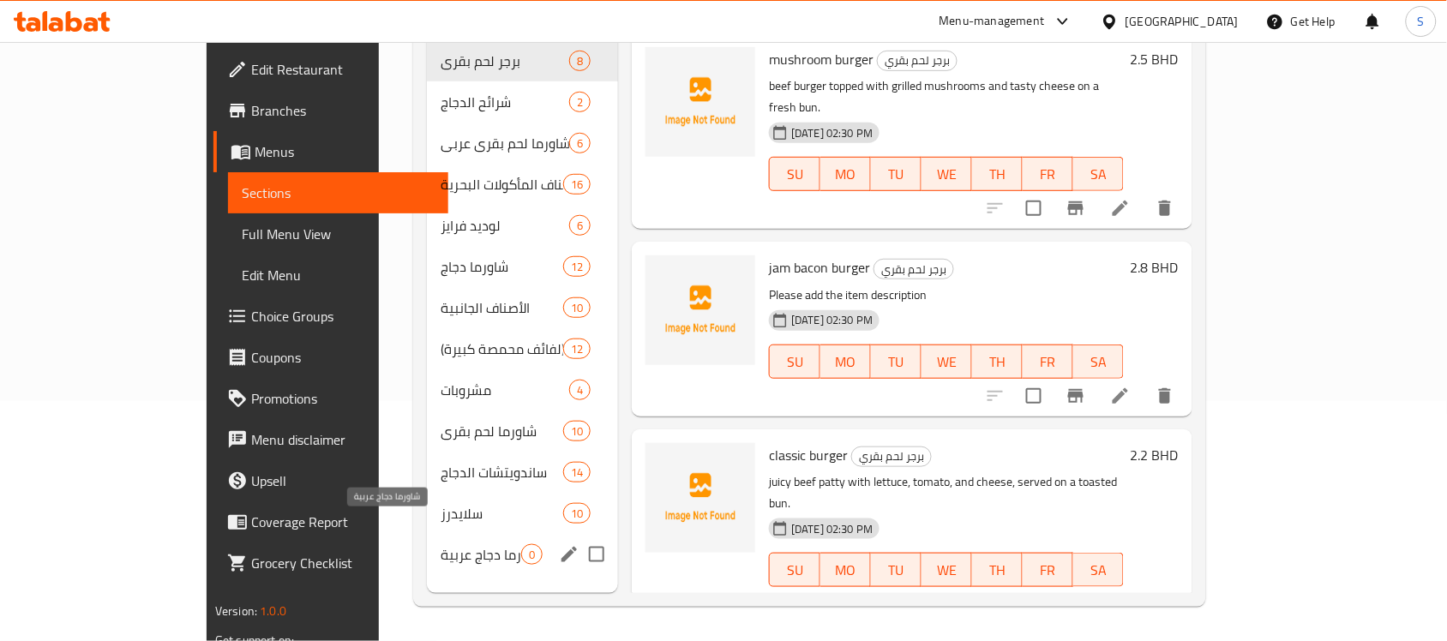
click at [441, 544] on span "شاورما دجاج عربية" at bounding box center [481, 554] width 81 height 21
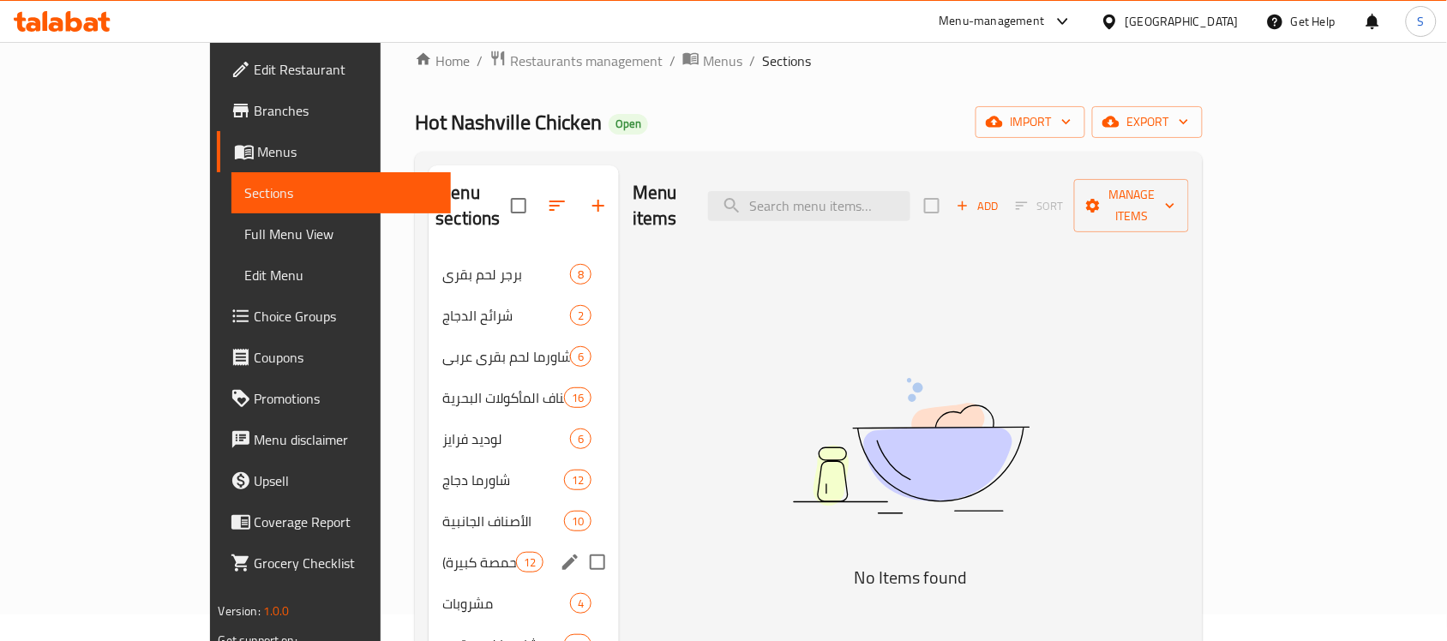
scroll to position [134, 0]
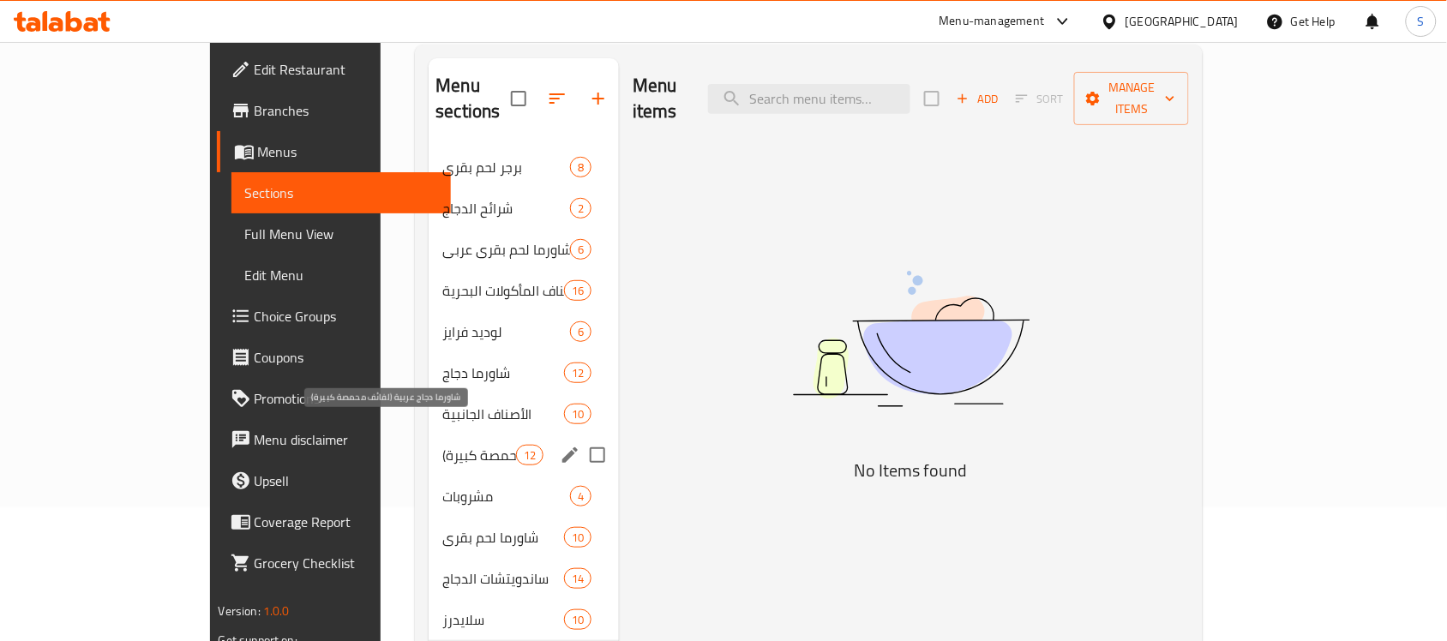
click at [442, 445] on span "شاورما دجاج عربية (لفائف محمصة كبيرة)" at bounding box center [478, 455] width 73 height 21
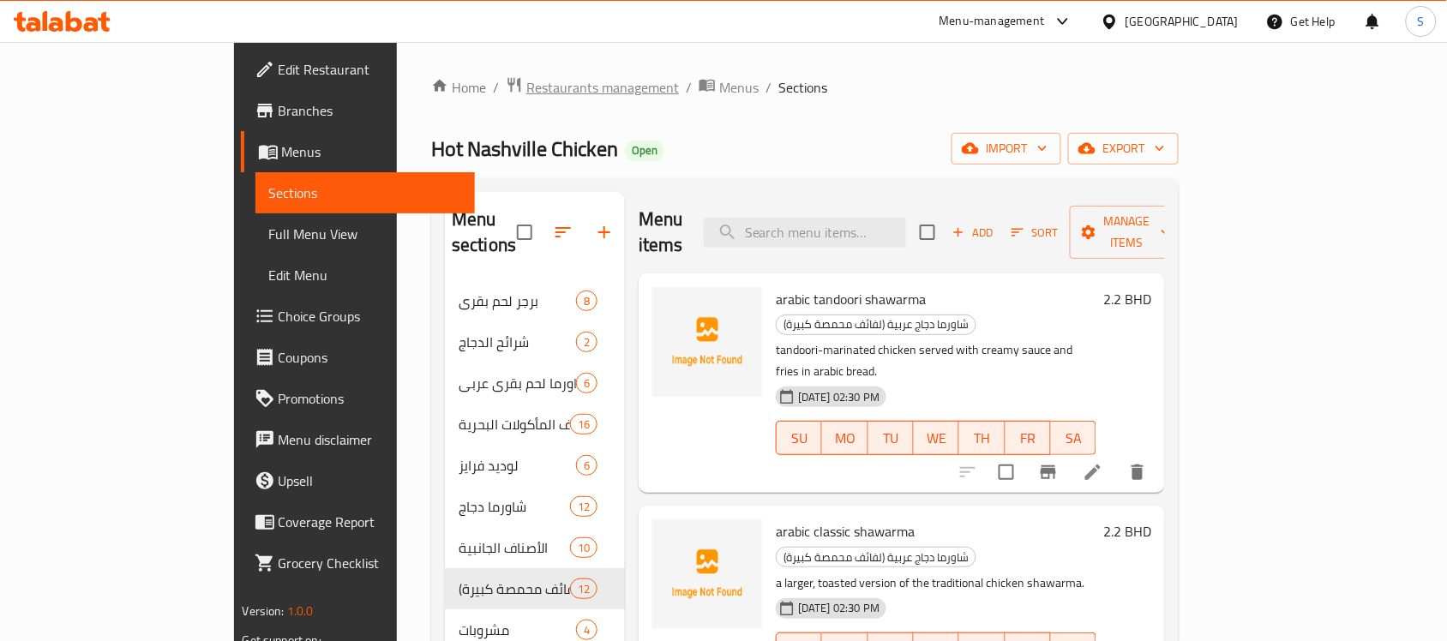
click at [526, 86] on span "Restaurants management" at bounding box center [602, 87] width 153 height 21
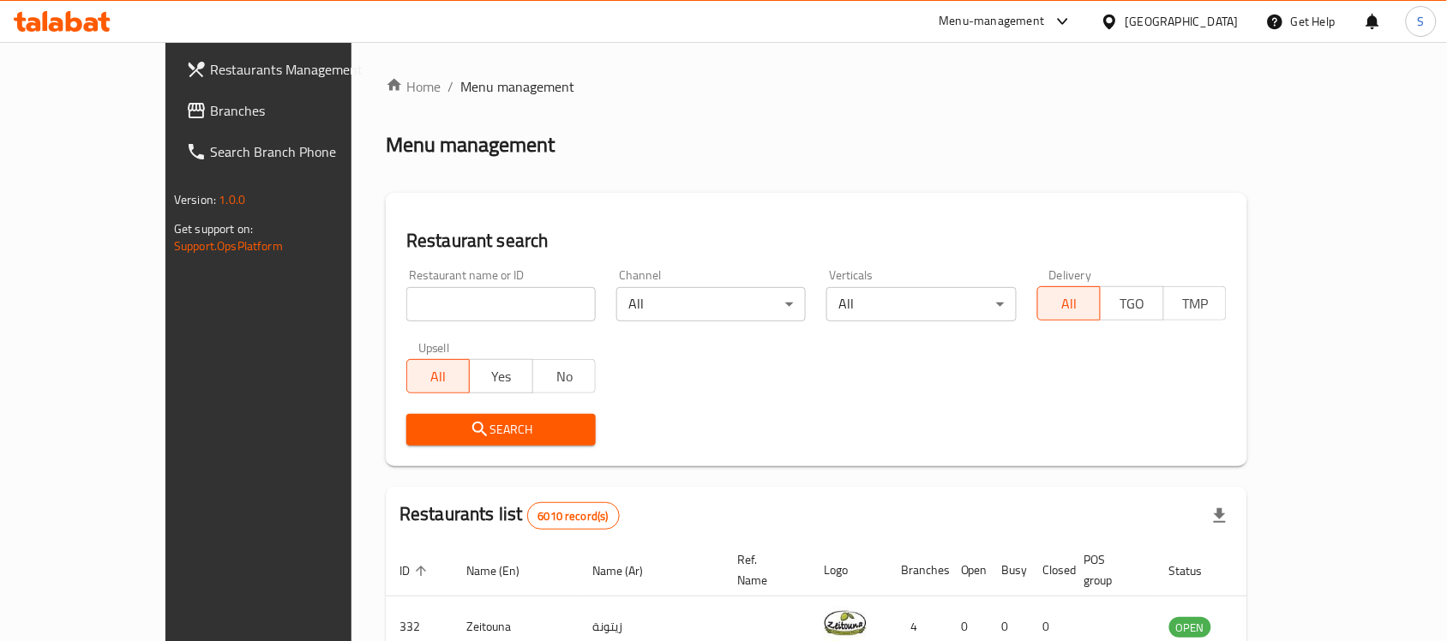
click at [1222, 32] on div "Bahrain" at bounding box center [1169, 21] width 165 height 41
click at [1198, 19] on div "Bahrain" at bounding box center [1170, 21] width 138 height 19
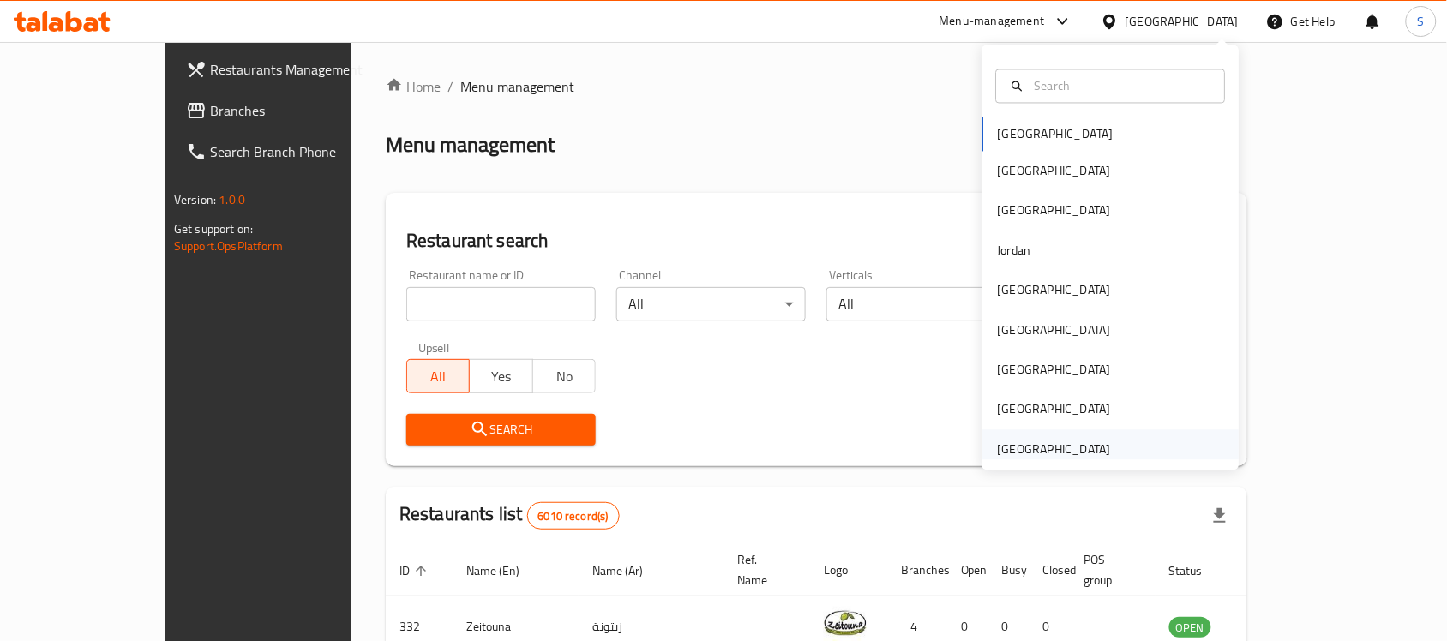
click at [1021, 444] on div "[GEOGRAPHIC_DATA]" at bounding box center [1054, 449] width 113 height 19
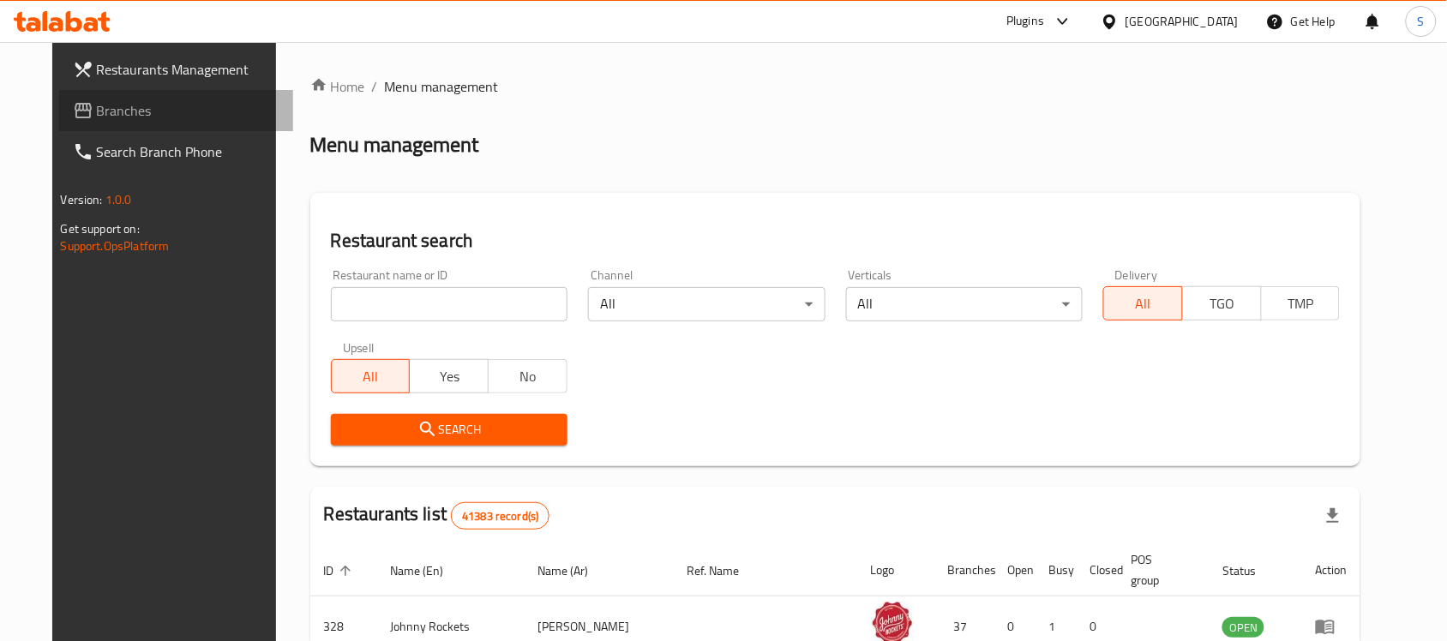
click at [97, 101] on span "Branches" at bounding box center [188, 110] width 183 height 21
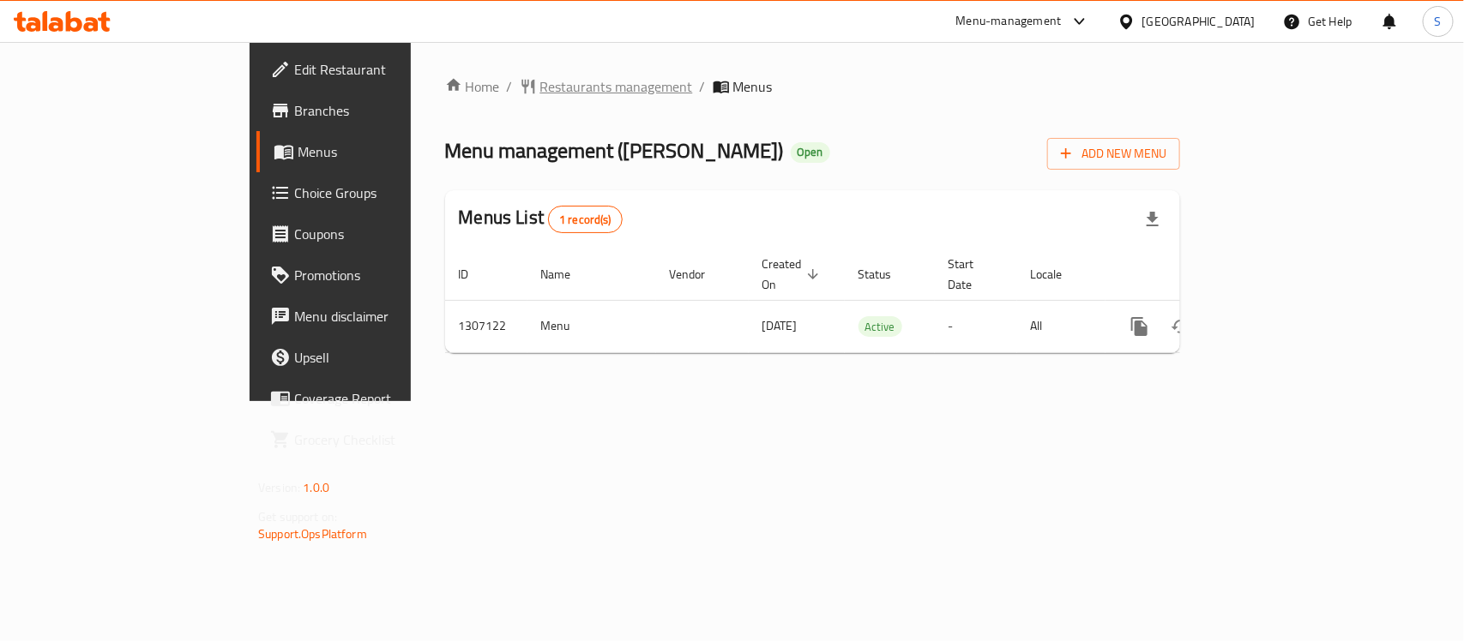
click at [540, 92] on span "Restaurants management" at bounding box center [616, 86] width 153 height 21
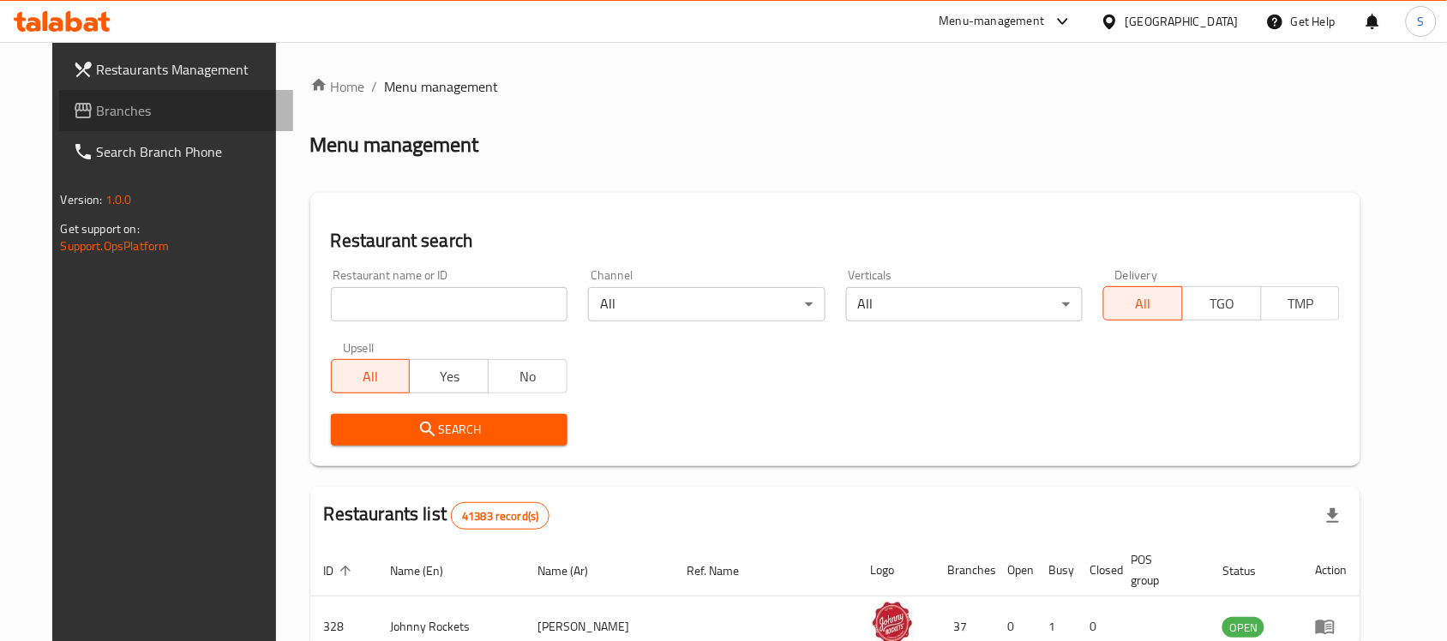
click at [97, 116] on span "Branches" at bounding box center [188, 110] width 183 height 21
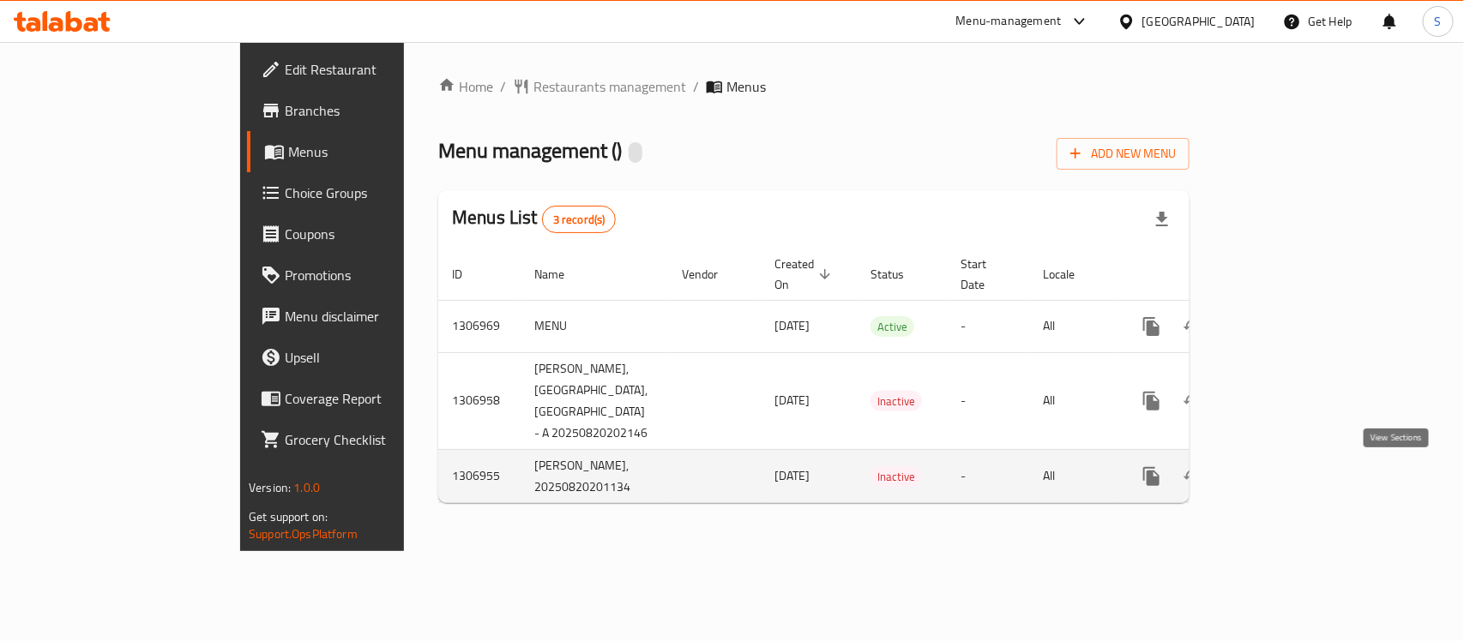
click at [1285, 469] on icon "enhanced table" at bounding box center [1275, 476] width 21 height 21
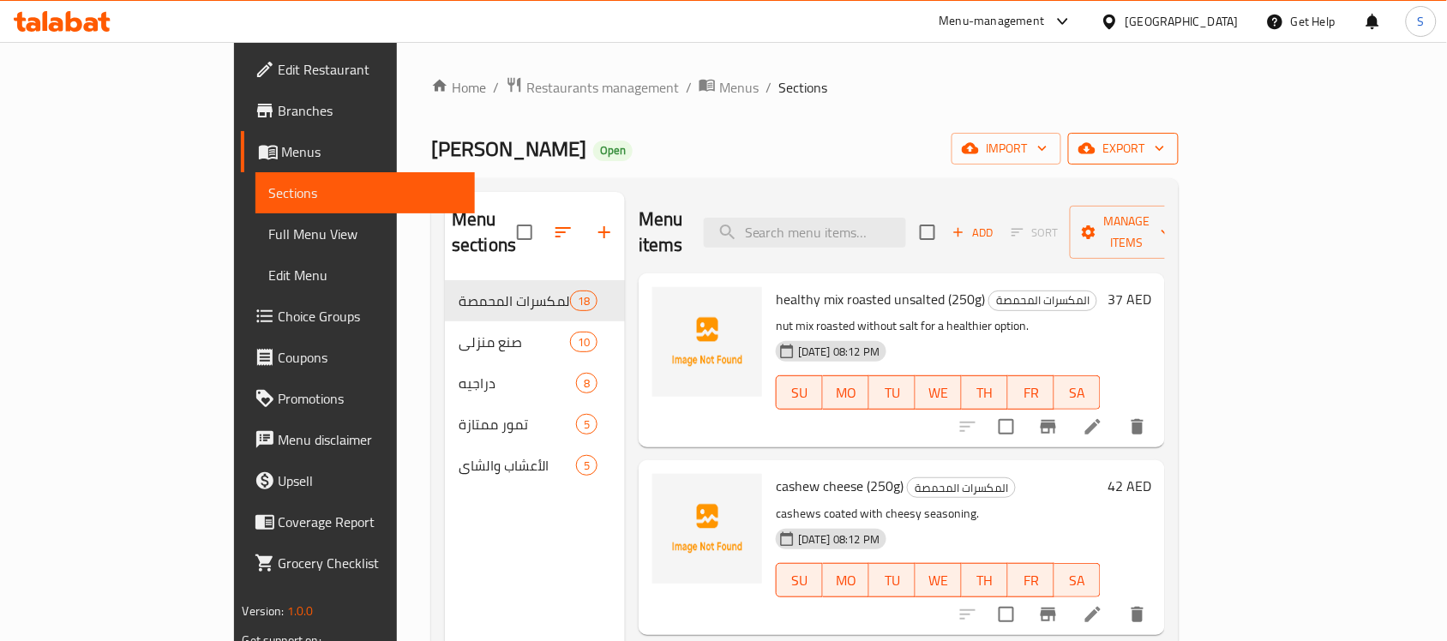
click at [1165, 140] on span "export" at bounding box center [1123, 148] width 83 height 21
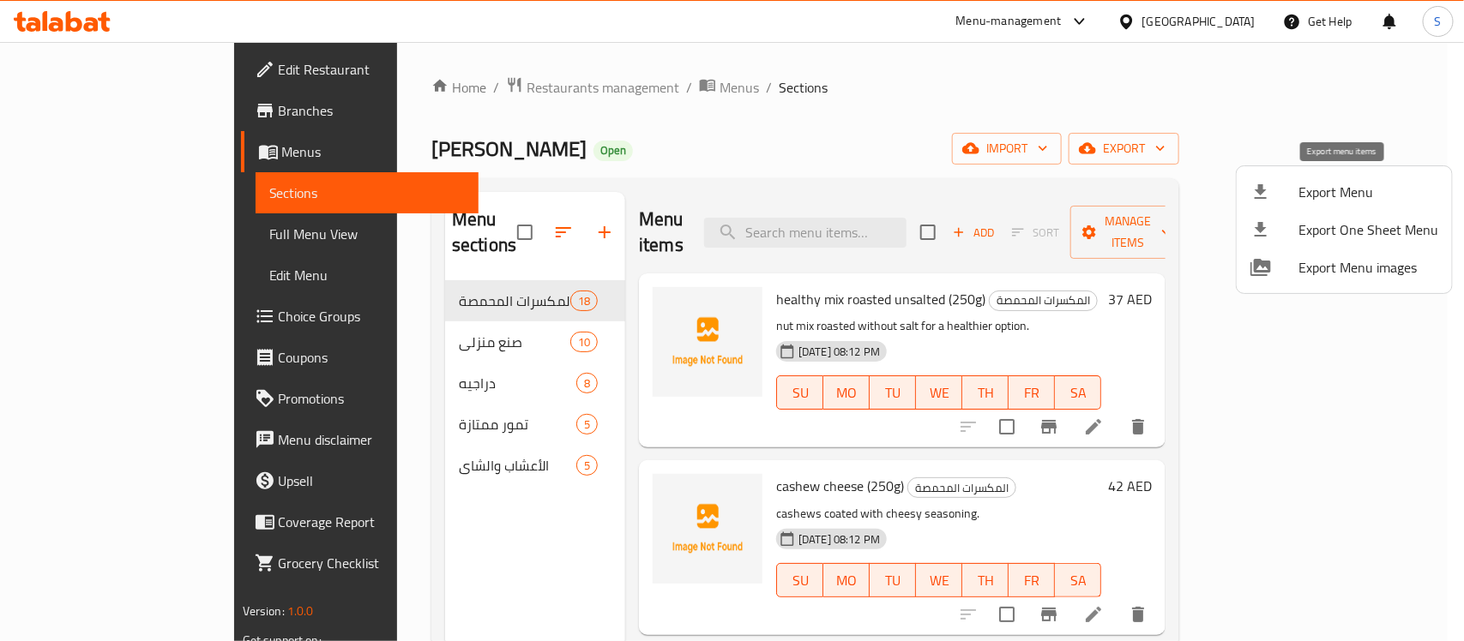
click at [1330, 191] on span "Export Menu" at bounding box center [1368, 192] width 140 height 21
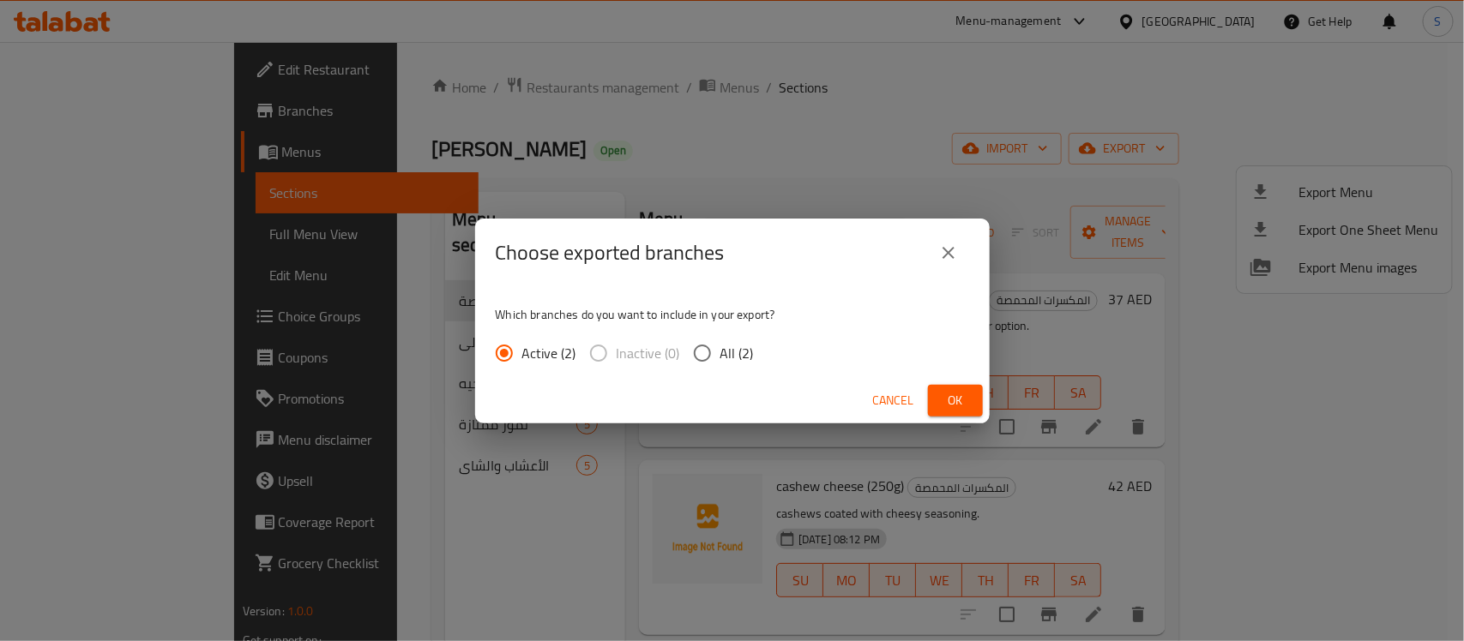
click at [721, 352] on span "All (2)" at bounding box center [736, 353] width 33 height 21
click at [720, 352] on input "All (2)" at bounding box center [702, 353] width 36 height 36
radio input "true"
click at [958, 395] on span "Ok" at bounding box center [954, 400] width 27 height 21
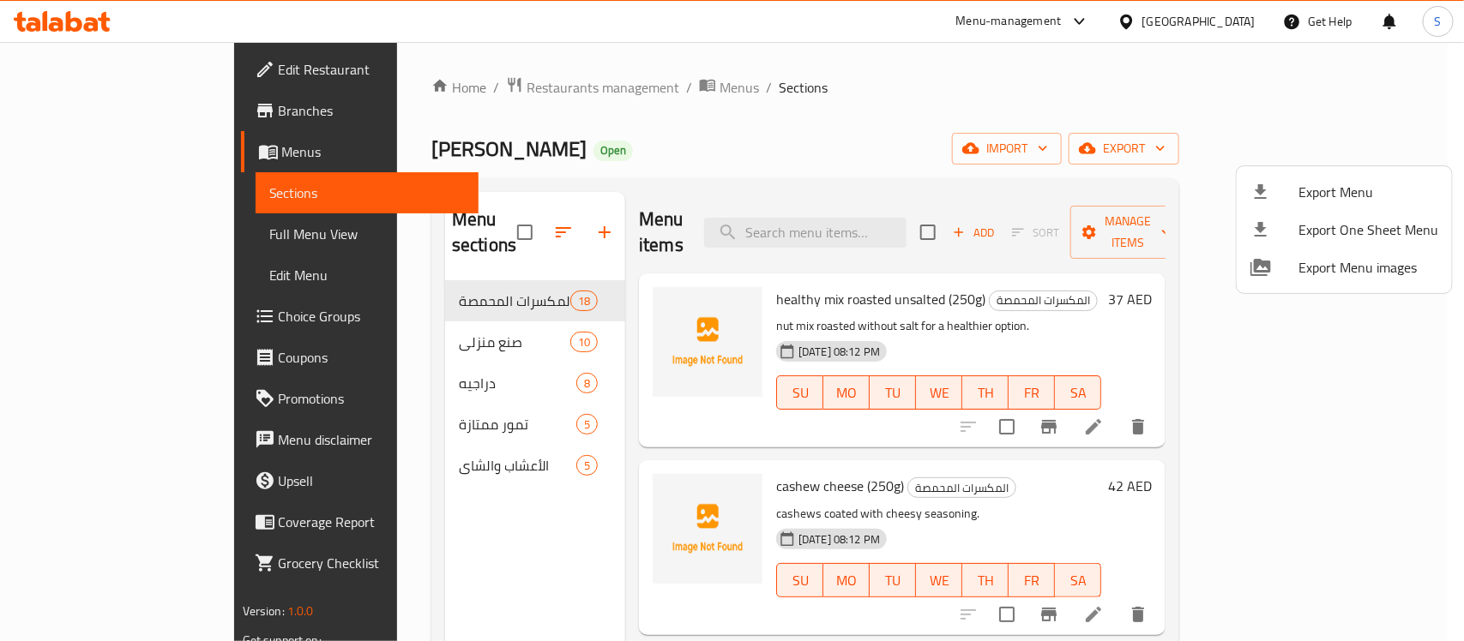
click at [50, 234] on div at bounding box center [732, 320] width 1464 height 641
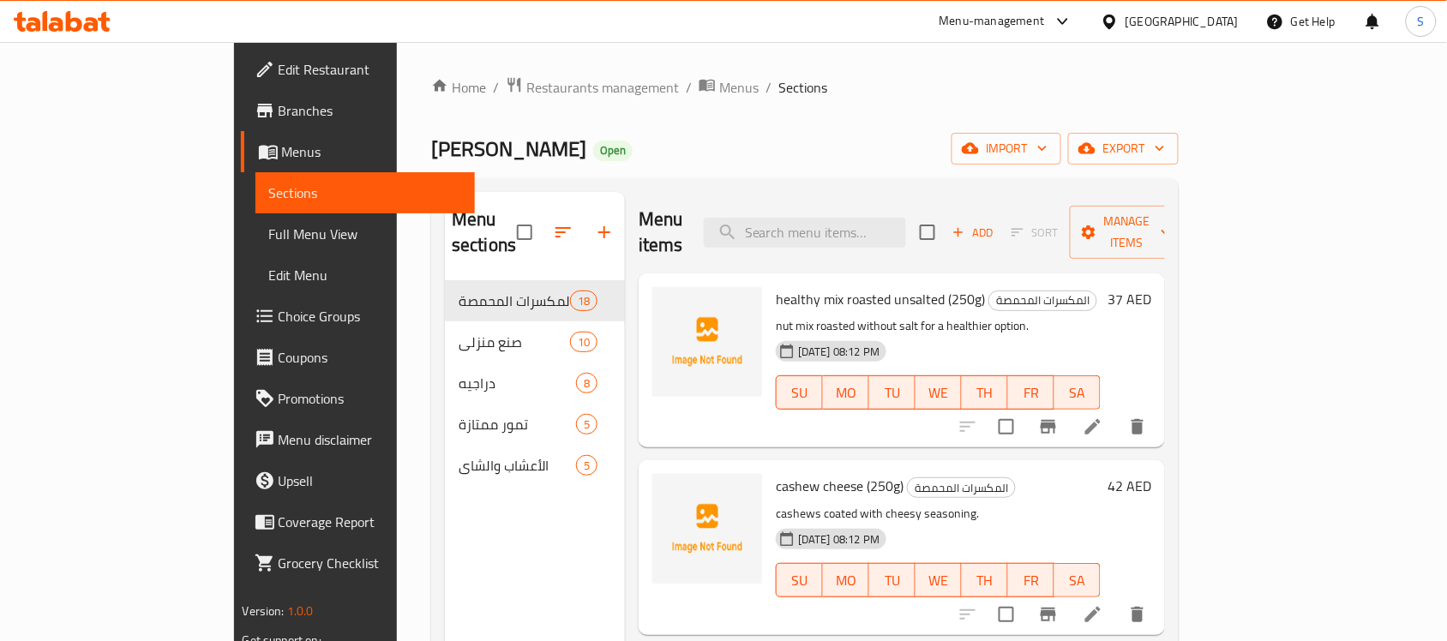
drag, startPoint x: 88, startPoint y: 232, endPoint x: 1329, endPoint y: 1, distance: 1262.2
click at [269, 232] on span "Full Menu View" at bounding box center [365, 234] width 193 height 21
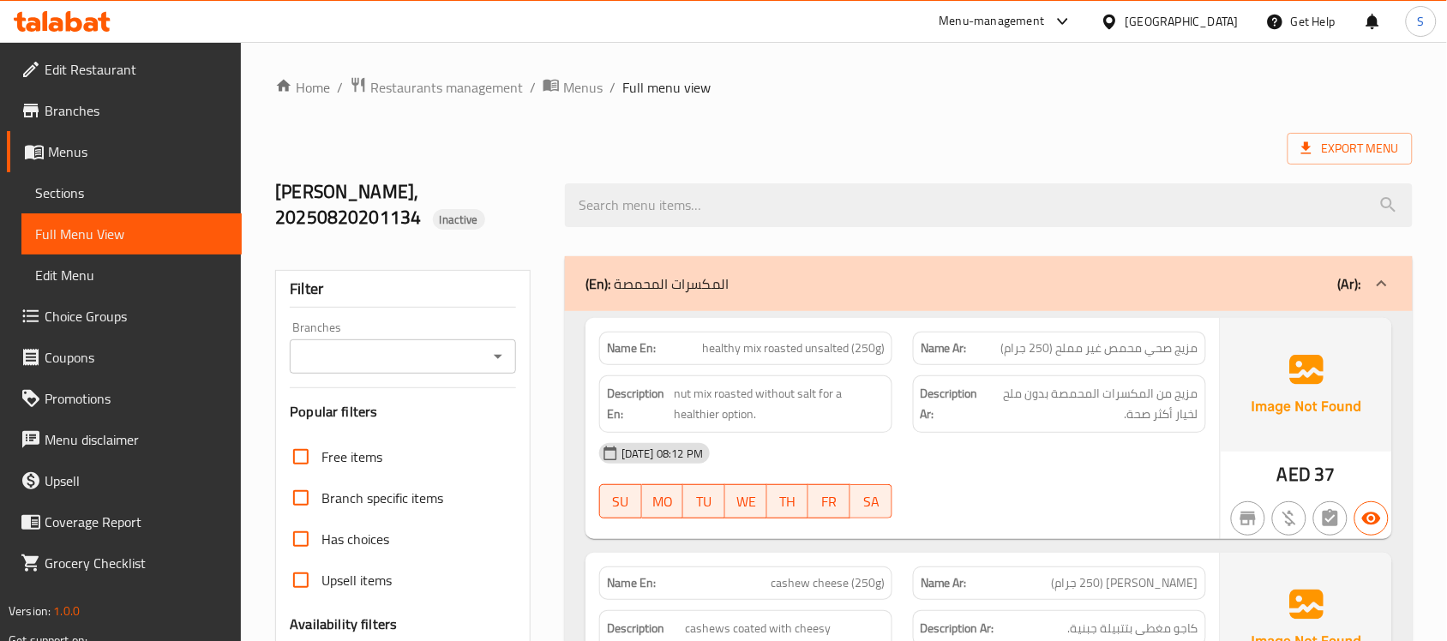
click at [87, 66] on span "Edit Restaurant" at bounding box center [136, 69] width 183 height 21
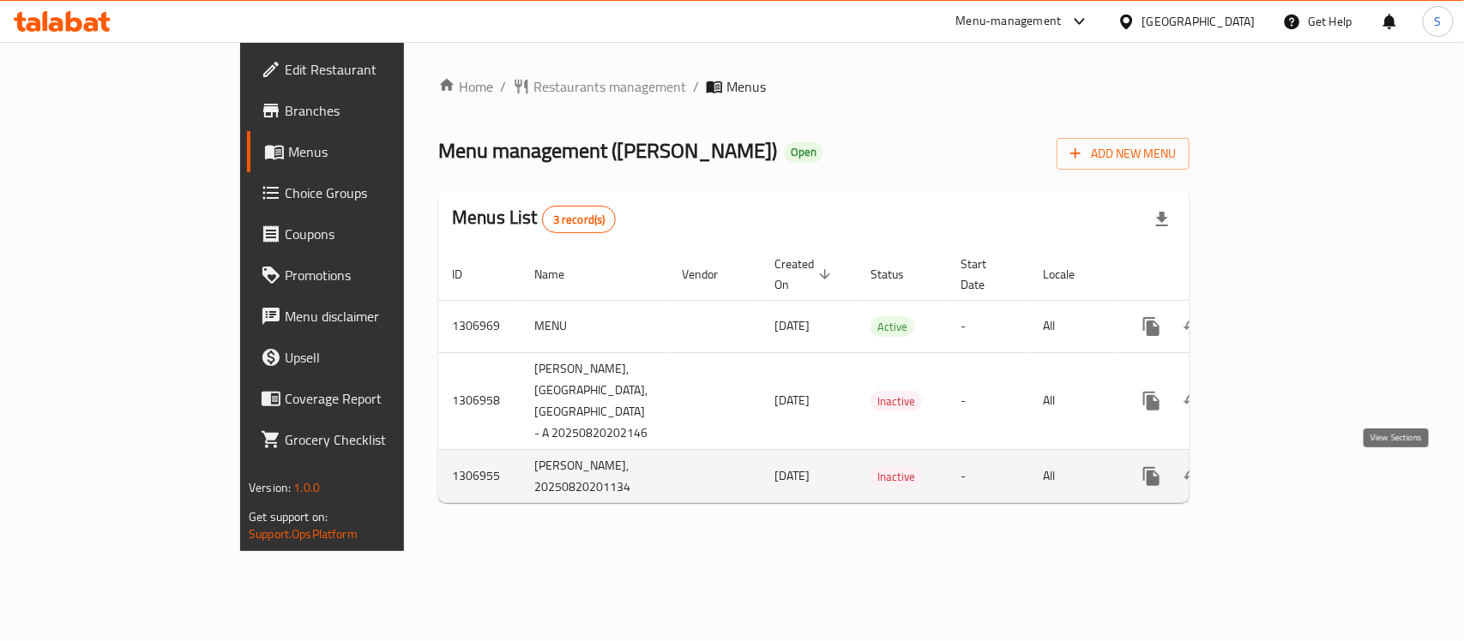
click at [1283, 482] on icon "enhanced table" at bounding box center [1274, 476] width 15 height 15
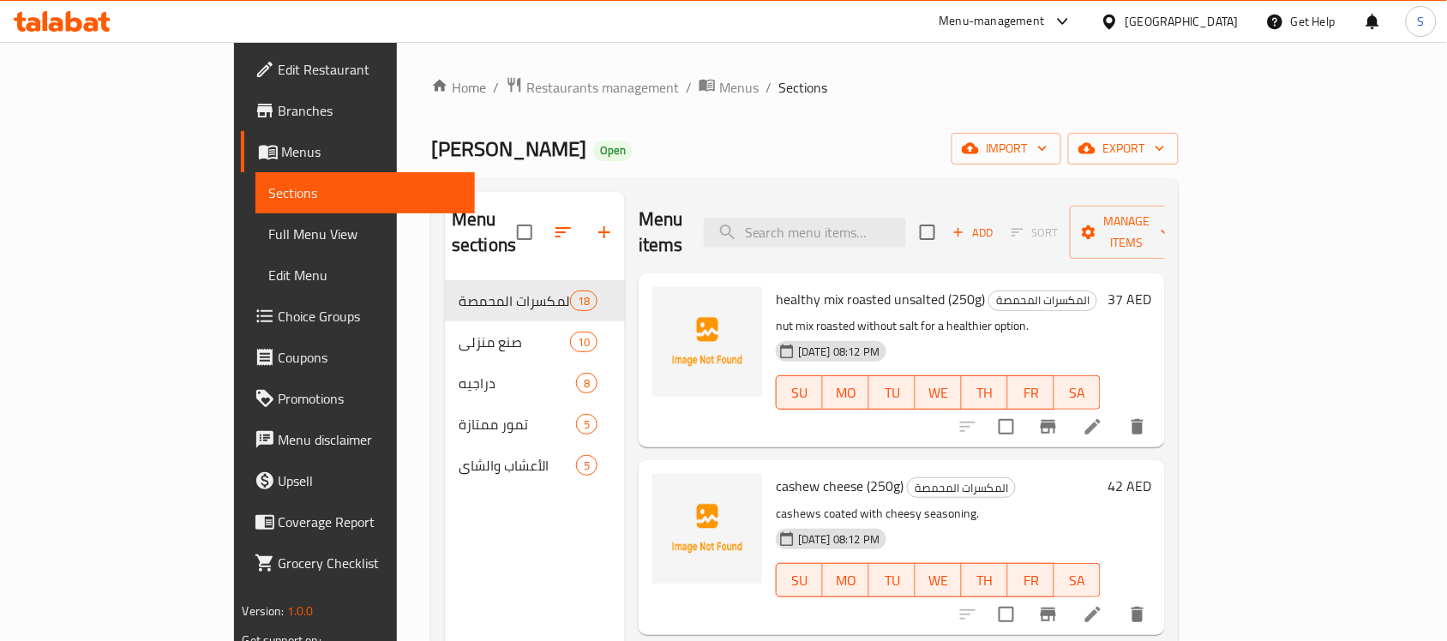
click at [269, 227] on span "Full Menu View" at bounding box center [365, 234] width 193 height 21
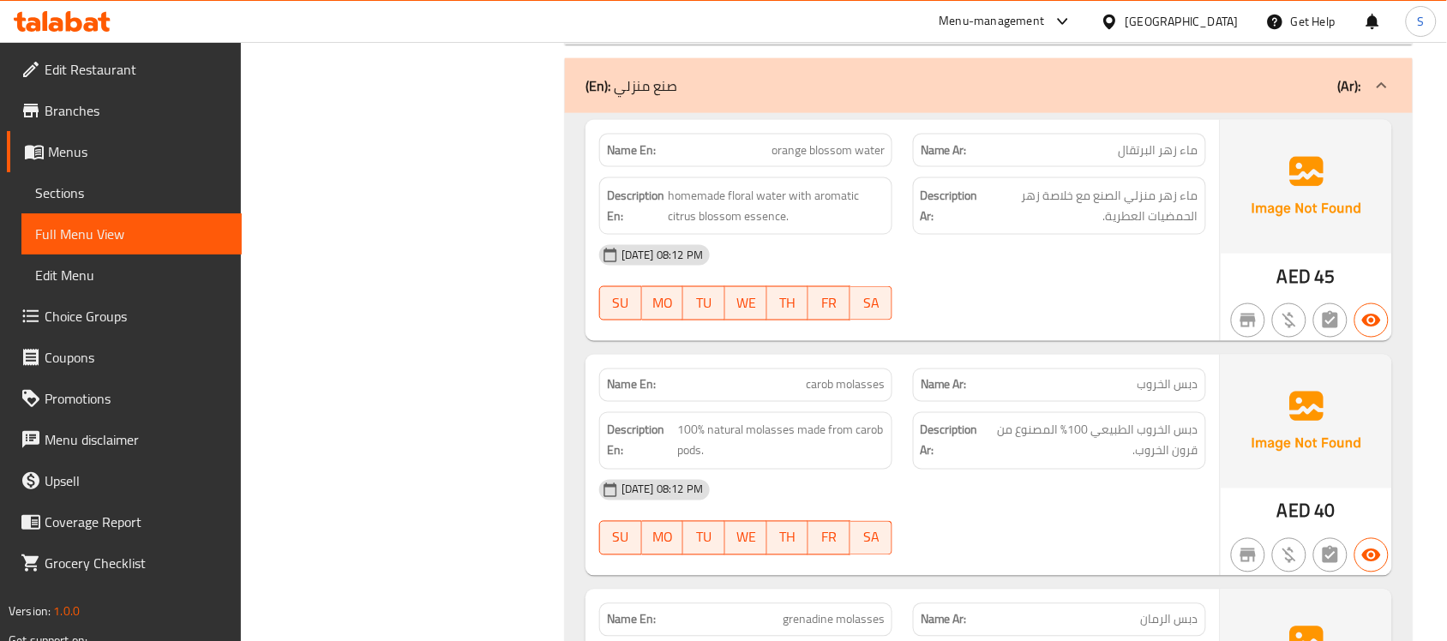
scroll to position [4502, 0]
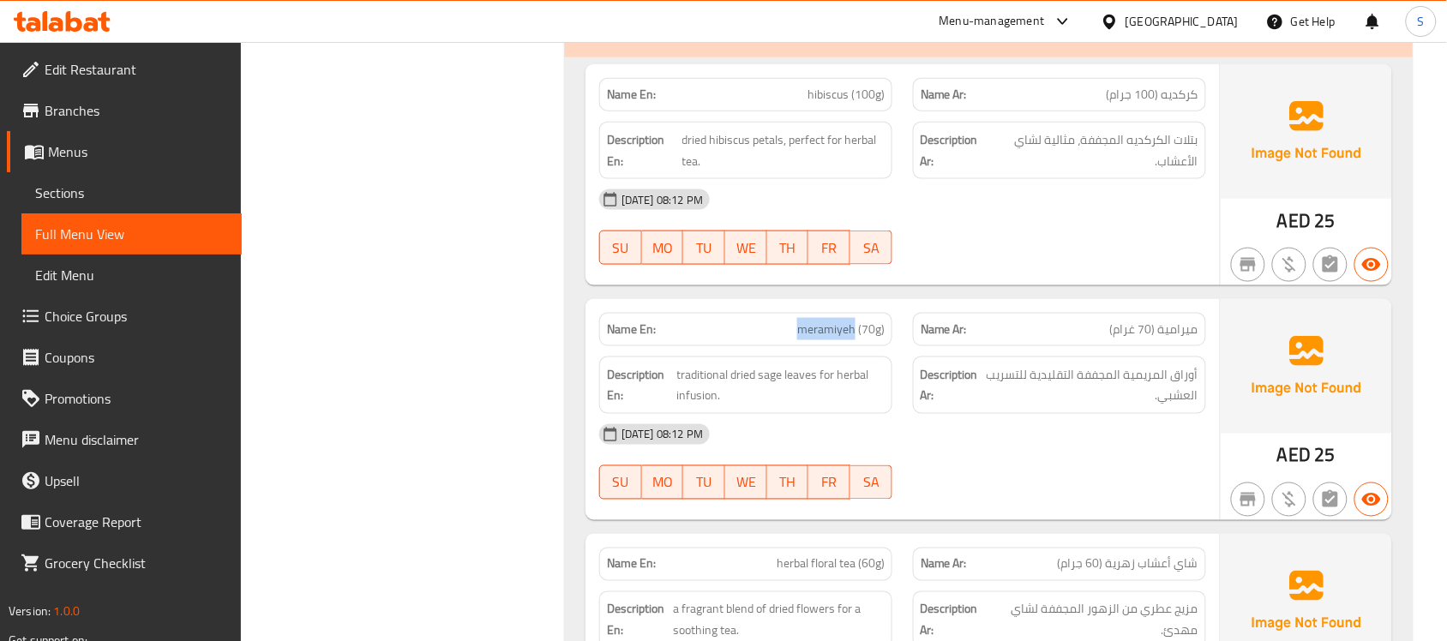
scroll to position [0, 0]
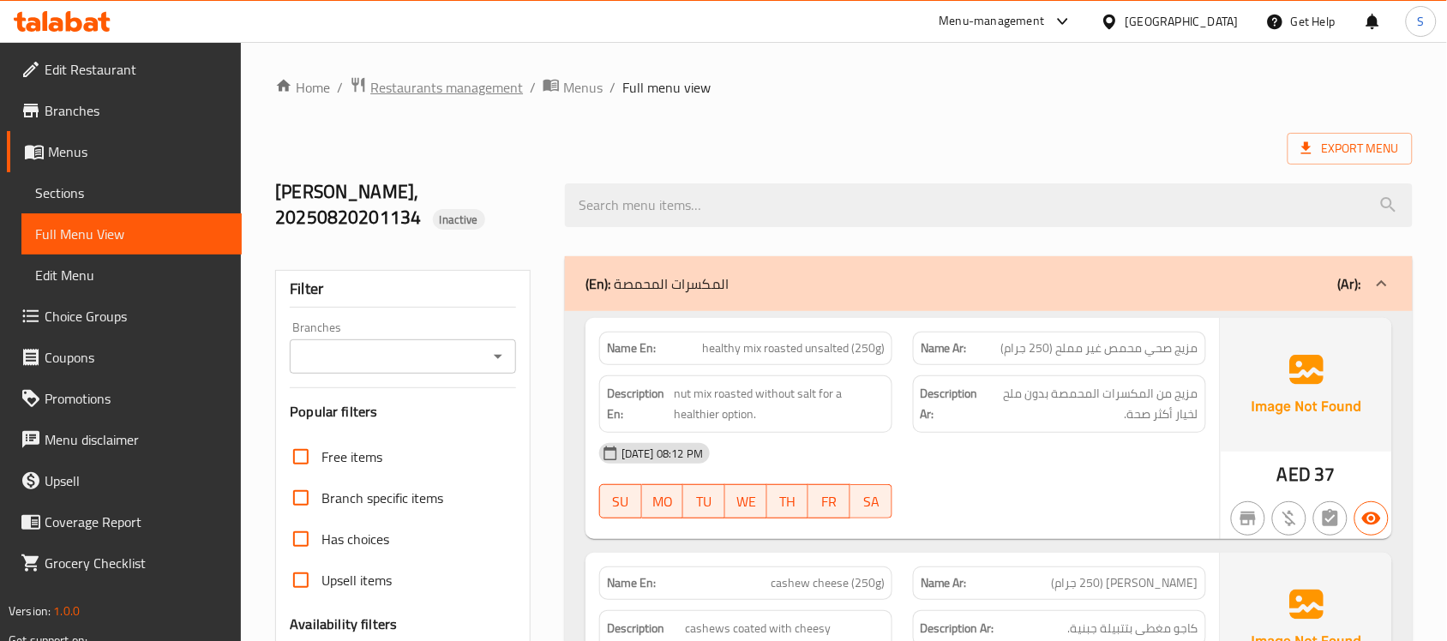
click at [412, 86] on span "Restaurants management" at bounding box center [446, 87] width 153 height 21
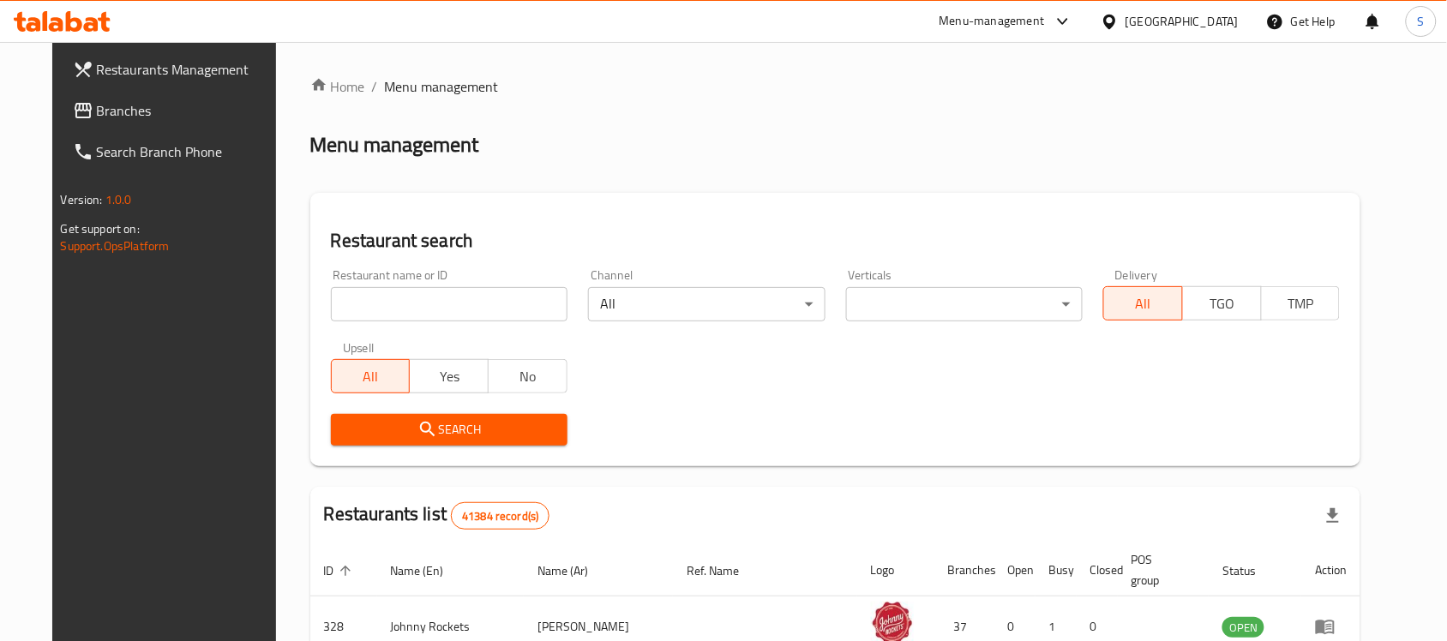
click at [97, 112] on span "Branches" at bounding box center [188, 110] width 183 height 21
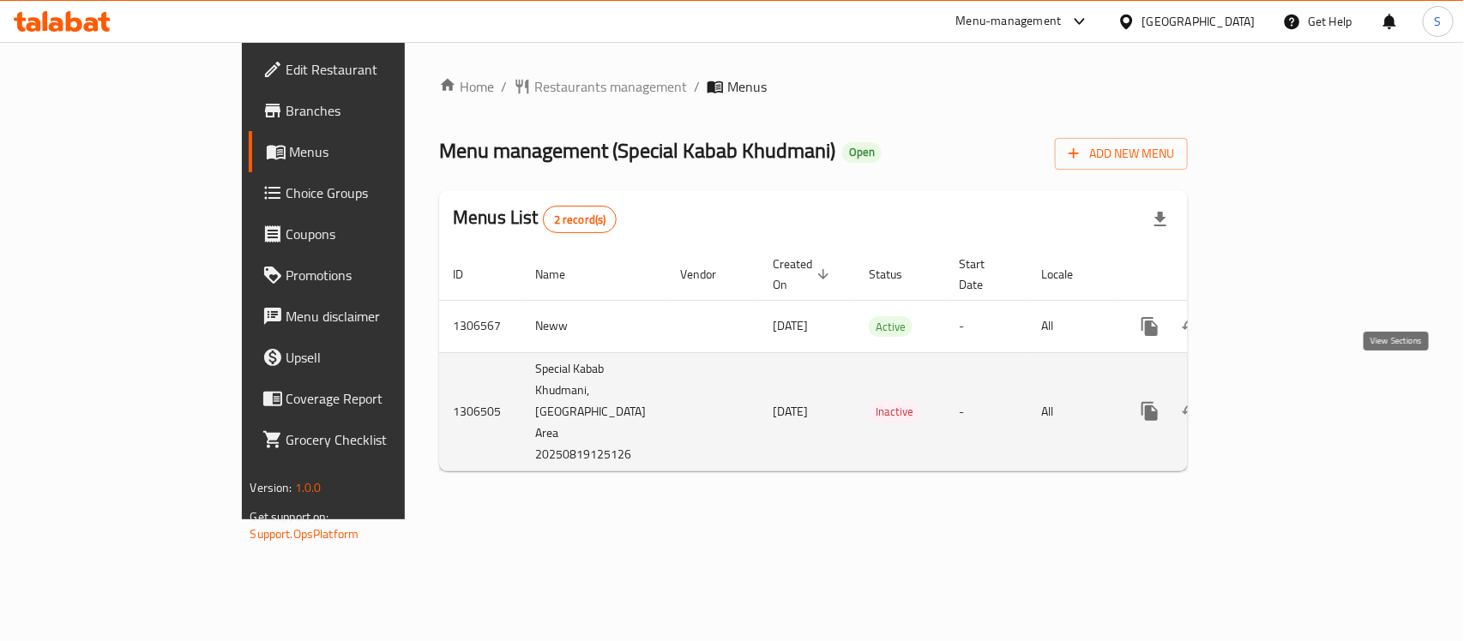
click at [1294, 391] on link "enhanced table" at bounding box center [1273, 411] width 41 height 41
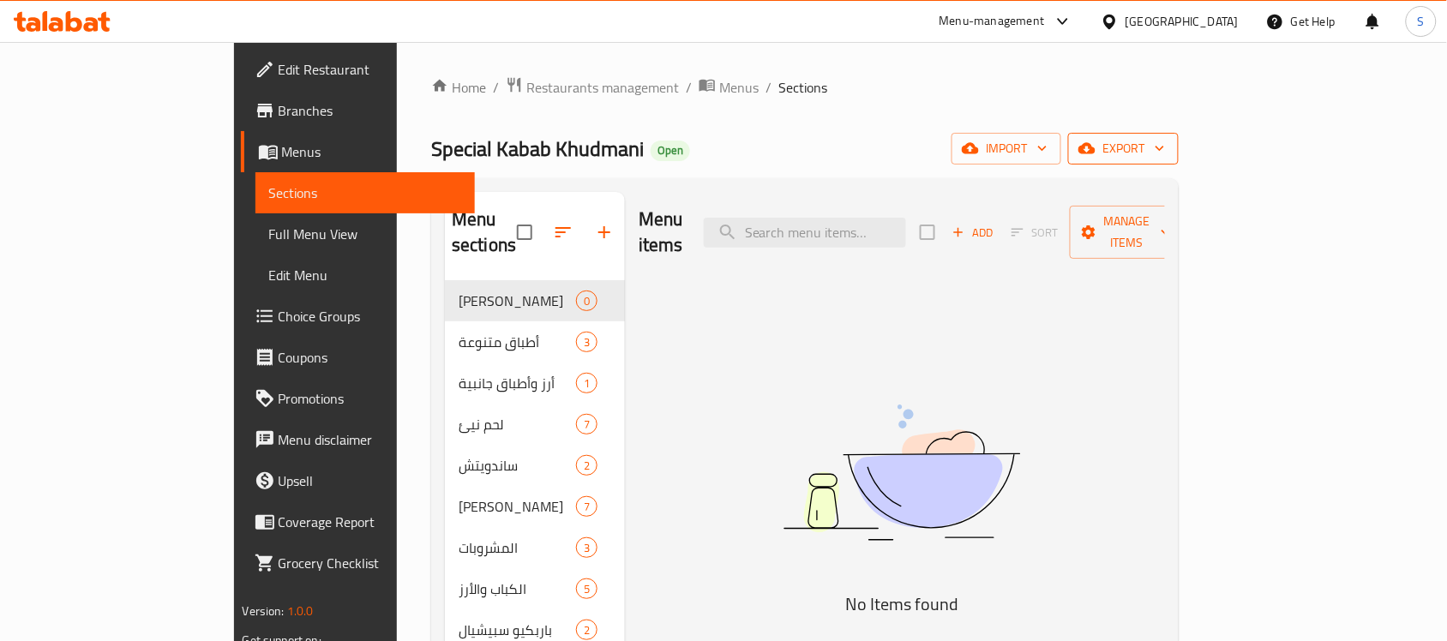
click at [1165, 147] on span "export" at bounding box center [1123, 148] width 83 height 21
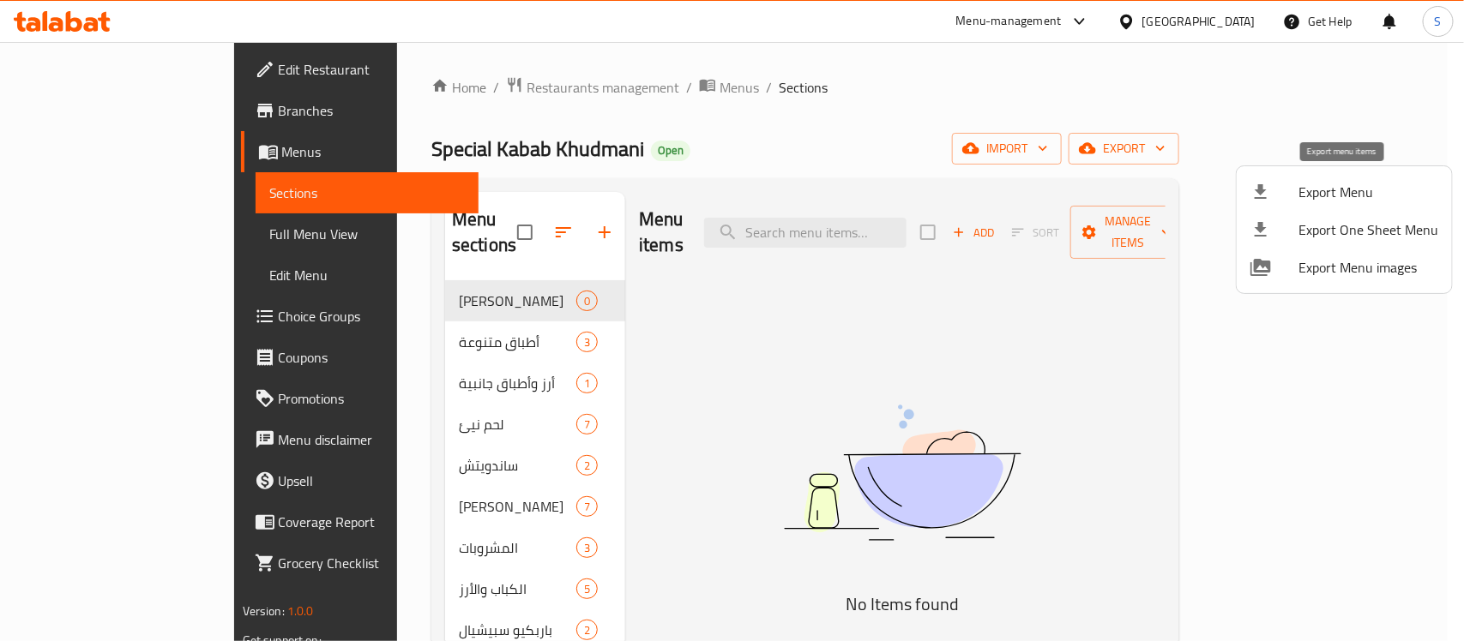
click at [1280, 182] on div at bounding box center [1274, 192] width 48 height 21
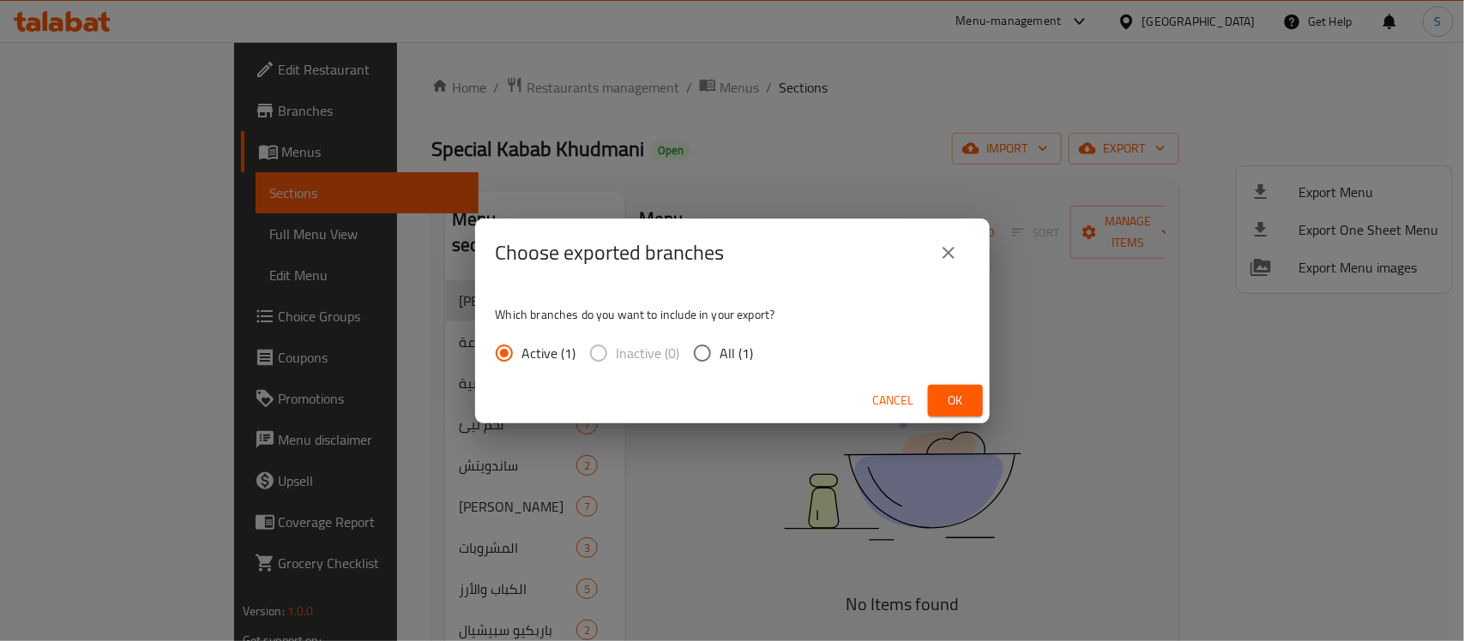
click at [701, 345] on input "All (1)" at bounding box center [702, 353] width 36 height 36
radio input "true"
click at [984, 405] on div "Cancel Ok" at bounding box center [732, 400] width 514 height 45
click at [967, 405] on span "Ok" at bounding box center [954, 400] width 27 height 21
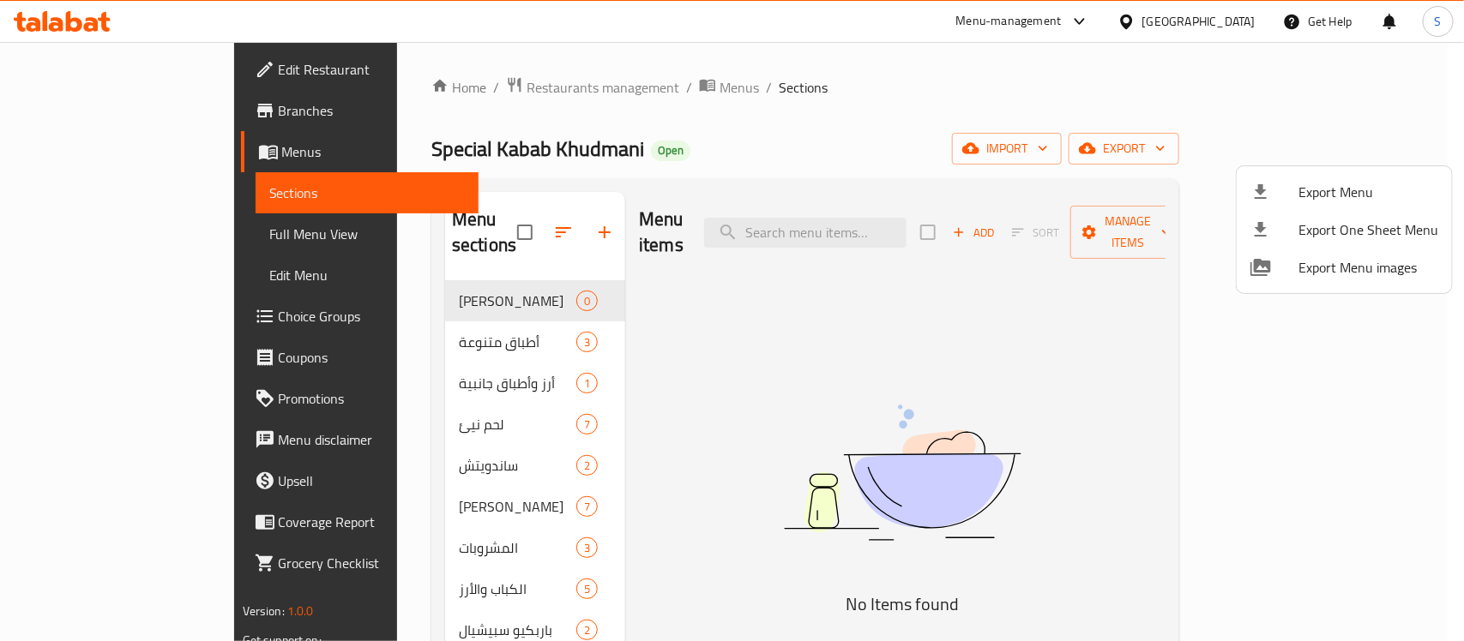
click at [60, 232] on div at bounding box center [732, 320] width 1464 height 641
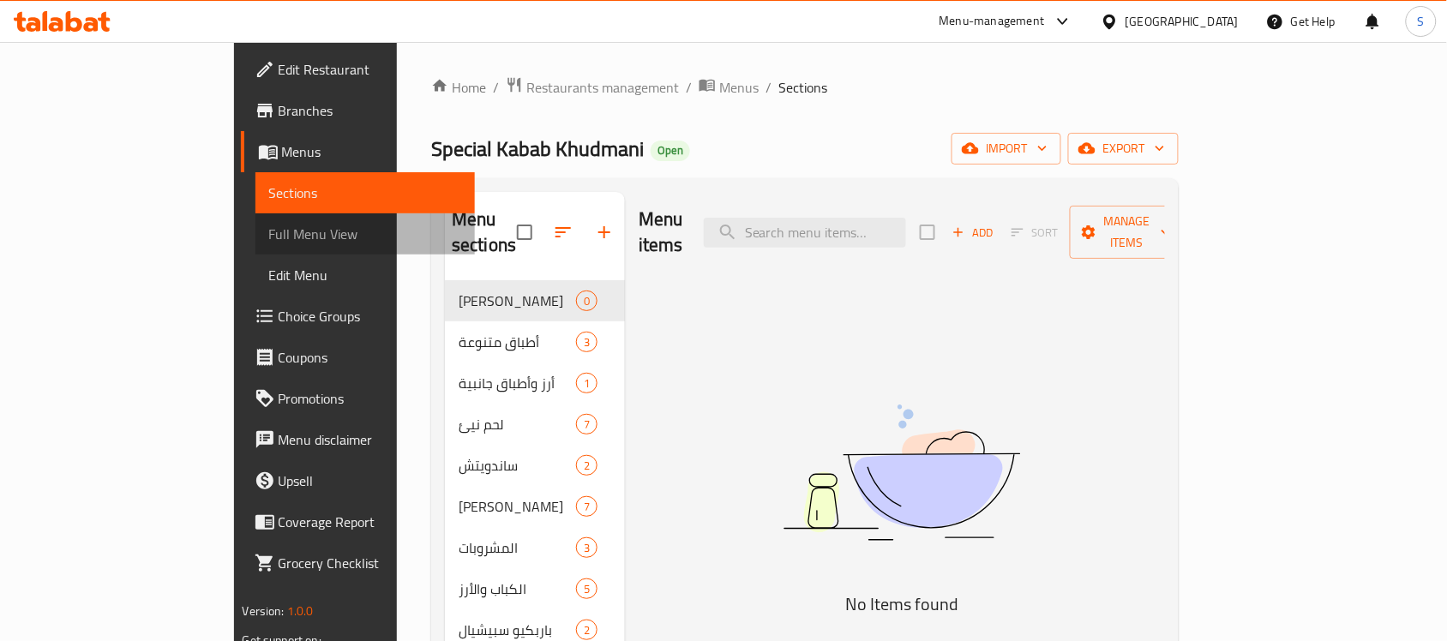
drag, startPoint x: 99, startPoint y: 236, endPoint x: 803, endPoint y: 5, distance: 740.8
click at [269, 236] on span "Full Menu View" at bounding box center [365, 234] width 193 height 21
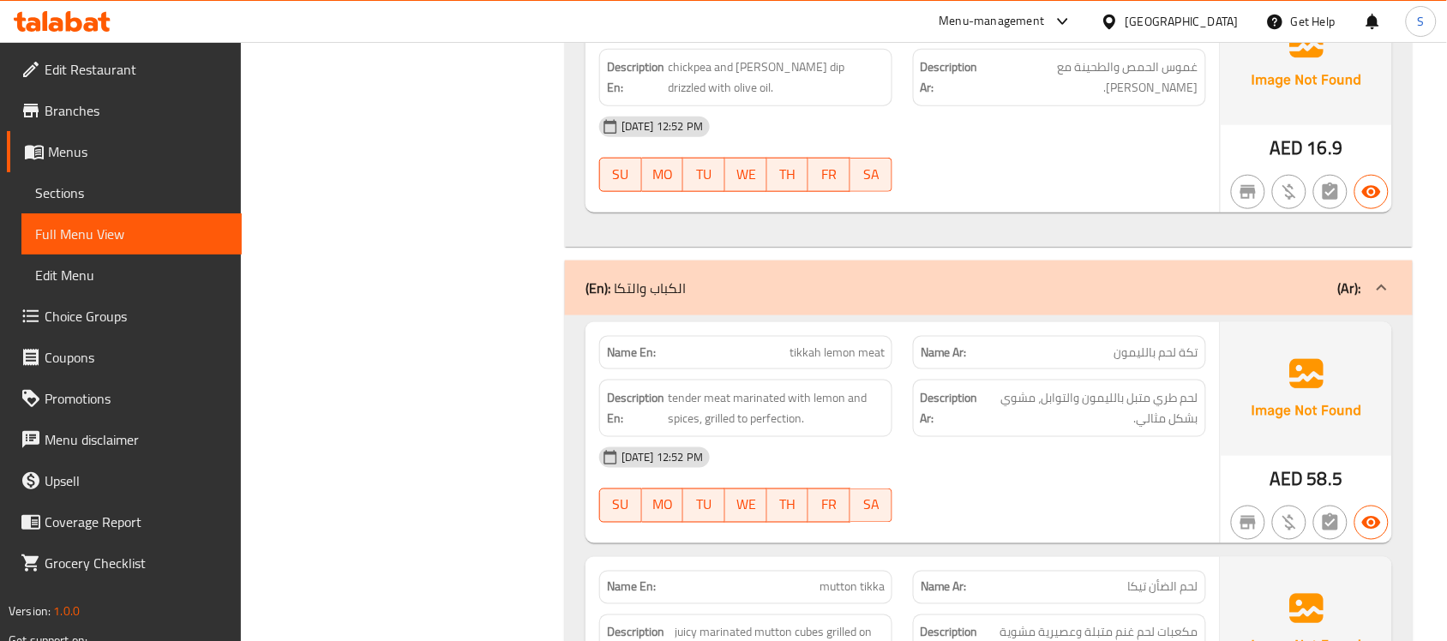
scroll to position [11866, 0]
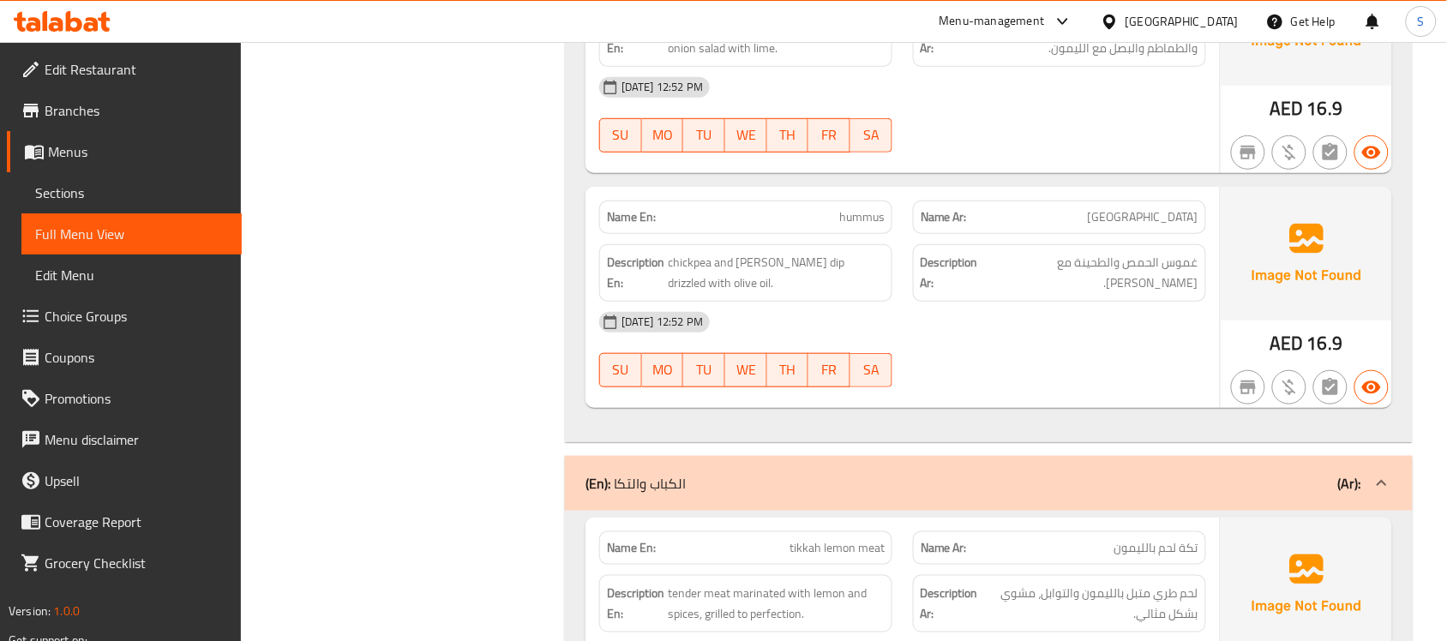
click at [766, 456] on div "(En): الكباب والتكا (Ar):" at bounding box center [989, 483] width 848 height 55
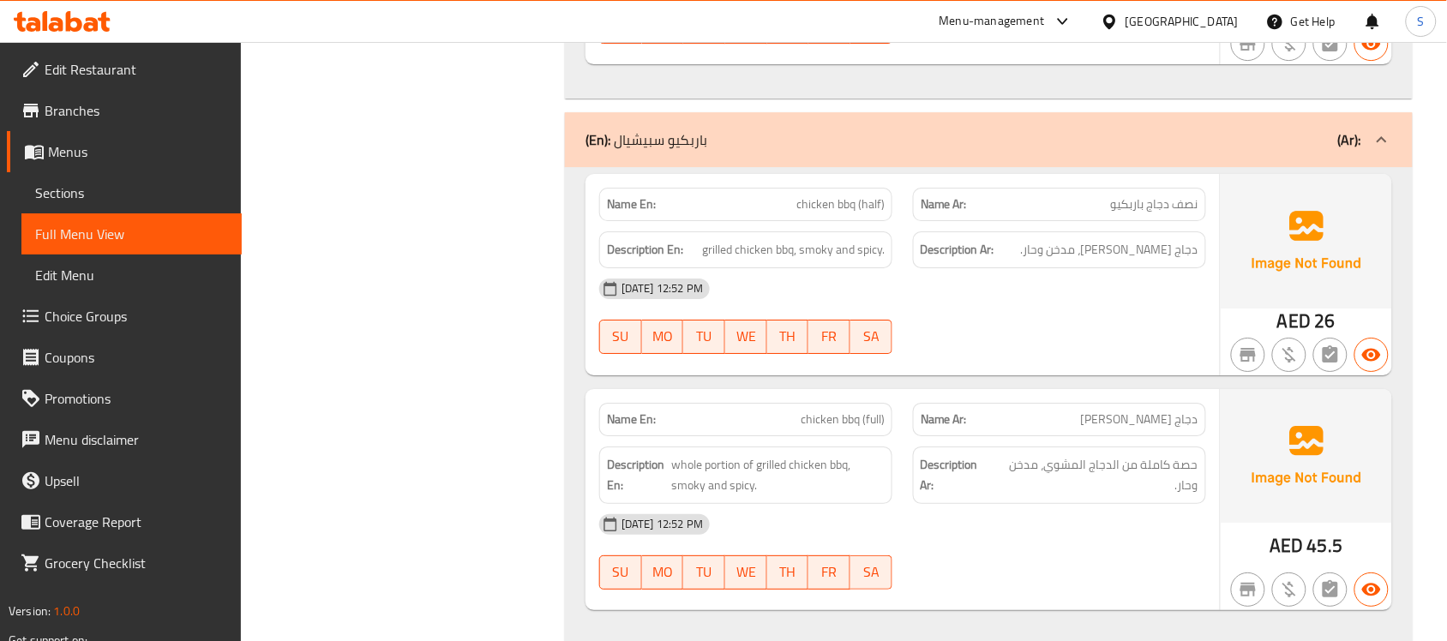
scroll to position [7439, 0]
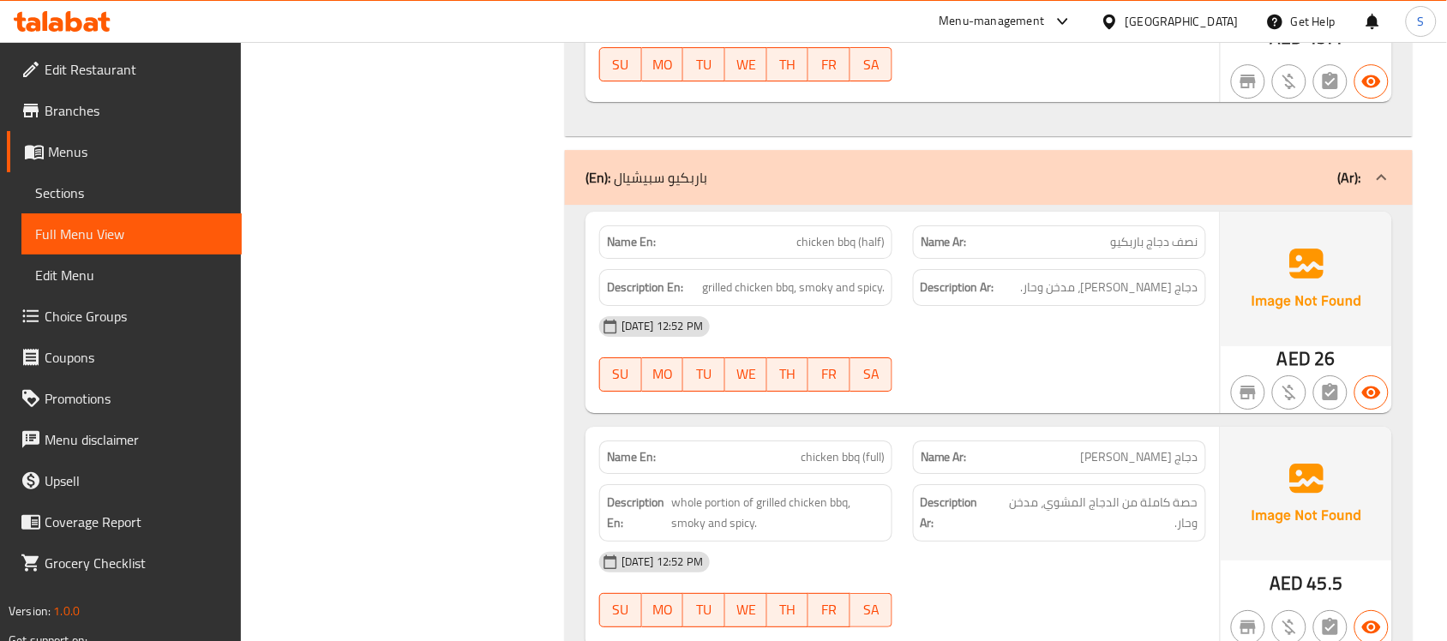
click at [860, 167] on div "(En): [PERSON_NAME] (Ar):" at bounding box center [974, 177] width 776 height 21
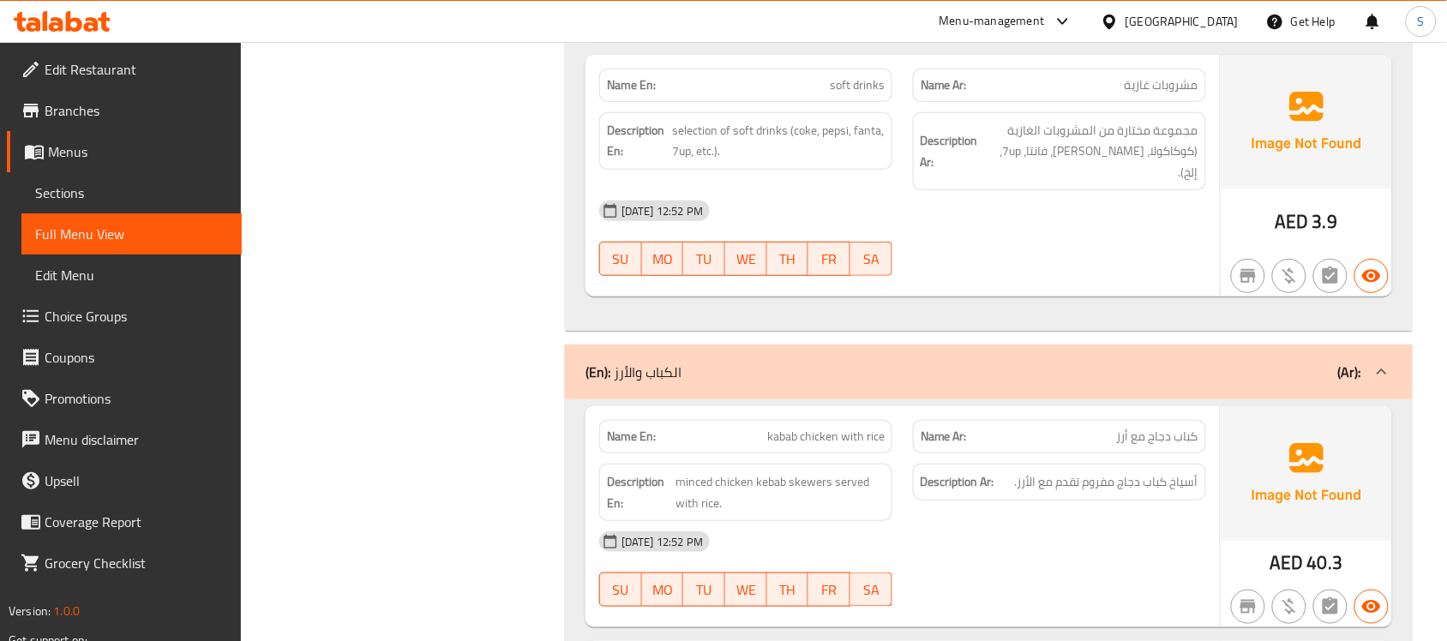
scroll to position [5972, 0]
click at [863, 364] on div "(En): الكباب والأرز (Ar):" at bounding box center [974, 374] width 776 height 21
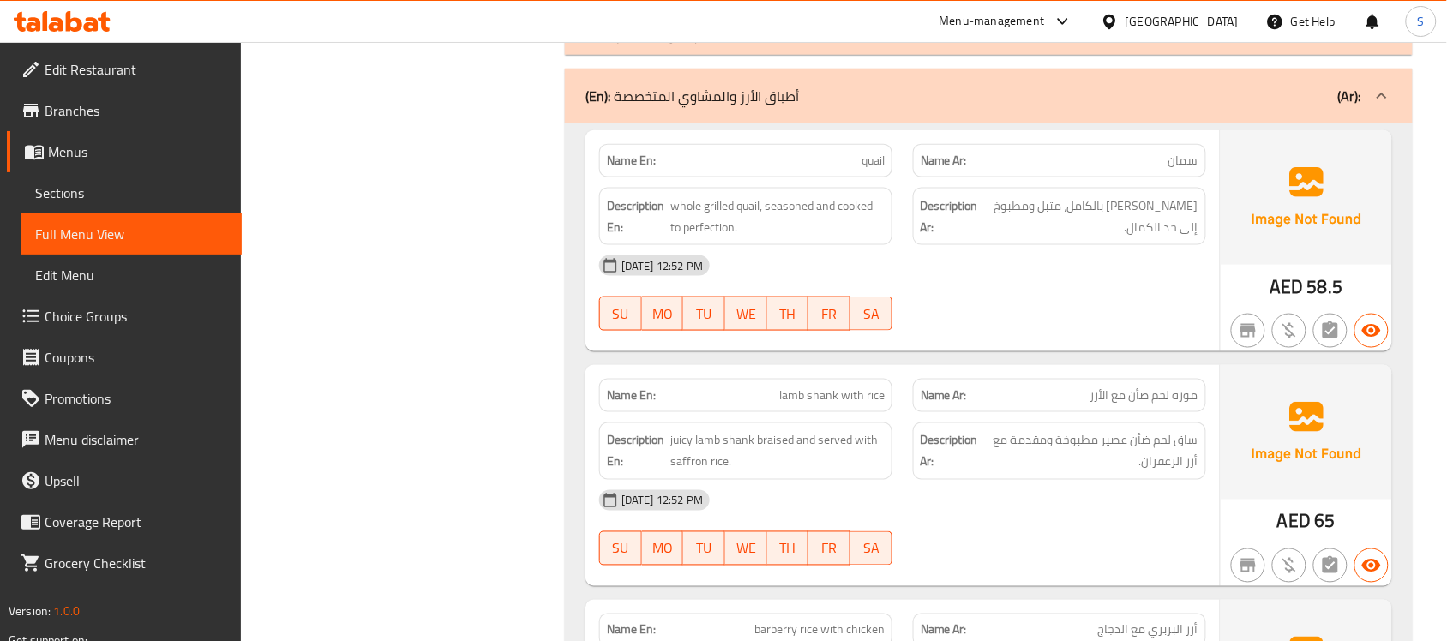
scroll to position [5917, 0]
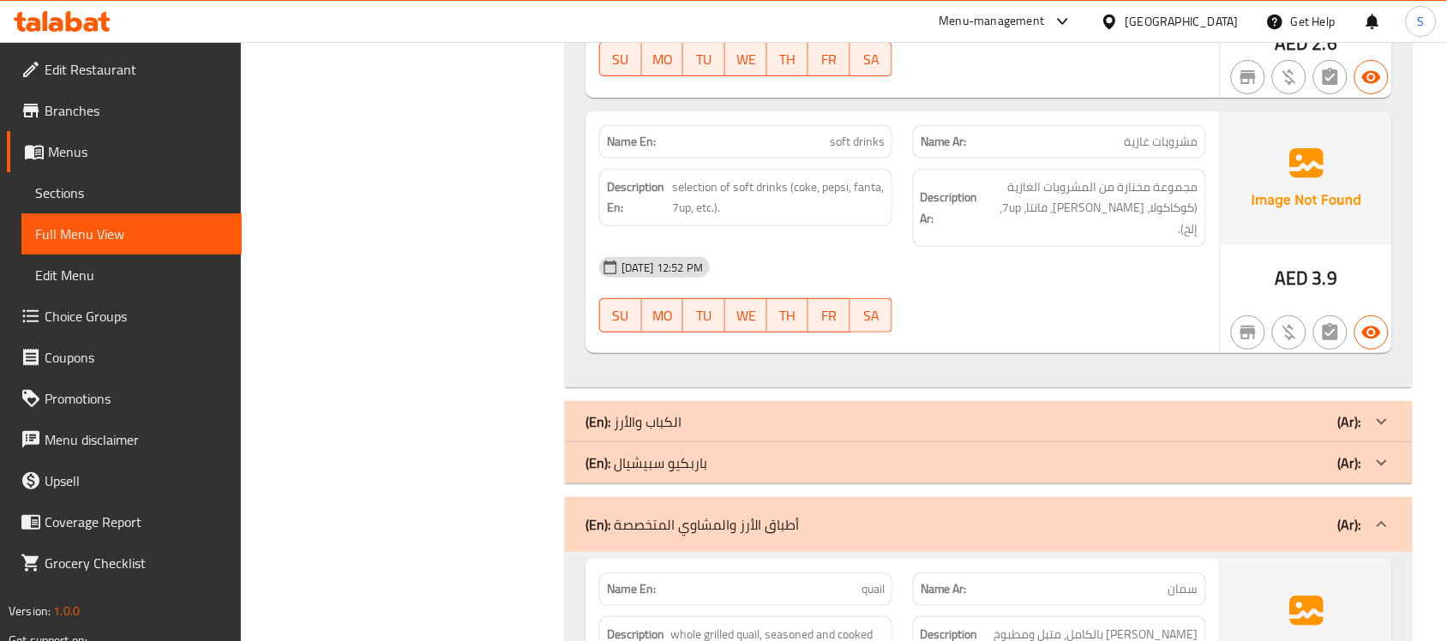
click at [811, 497] on div "(En): أطباق الأرز والمشاوي المتخصصة (Ar):" at bounding box center [989, 524] width 848 height 55
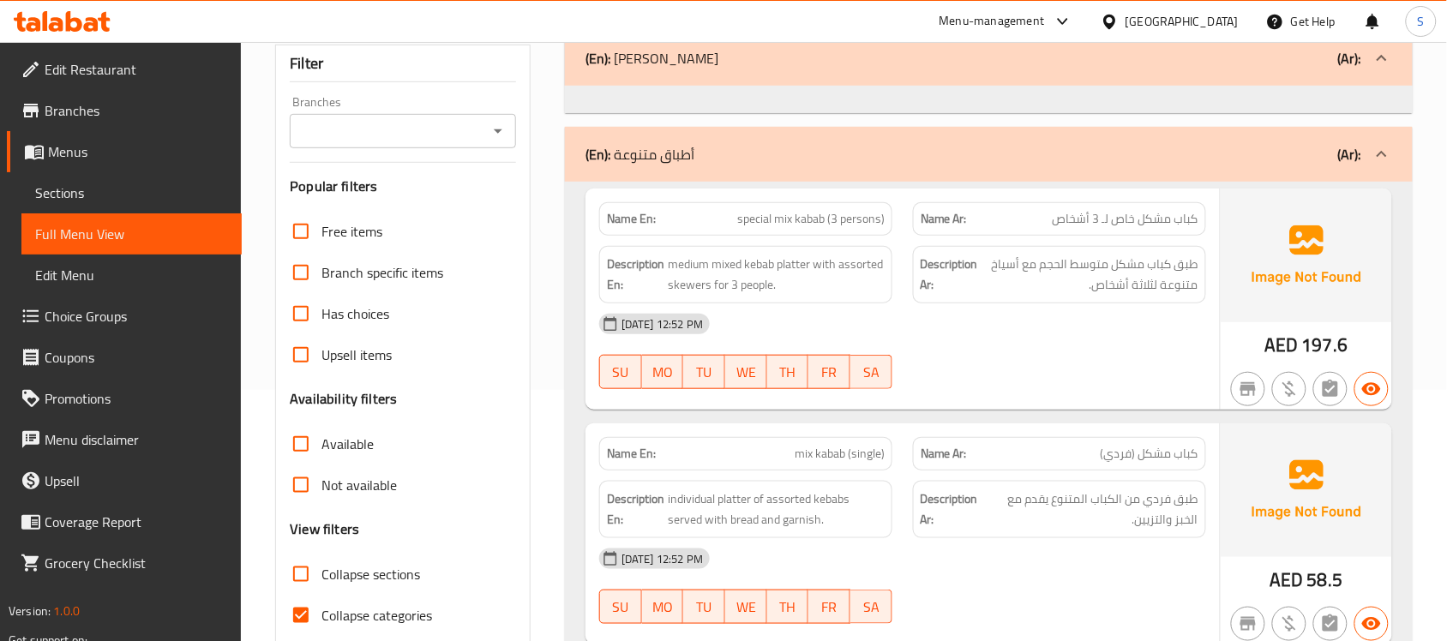
scroll to position [214, 0]
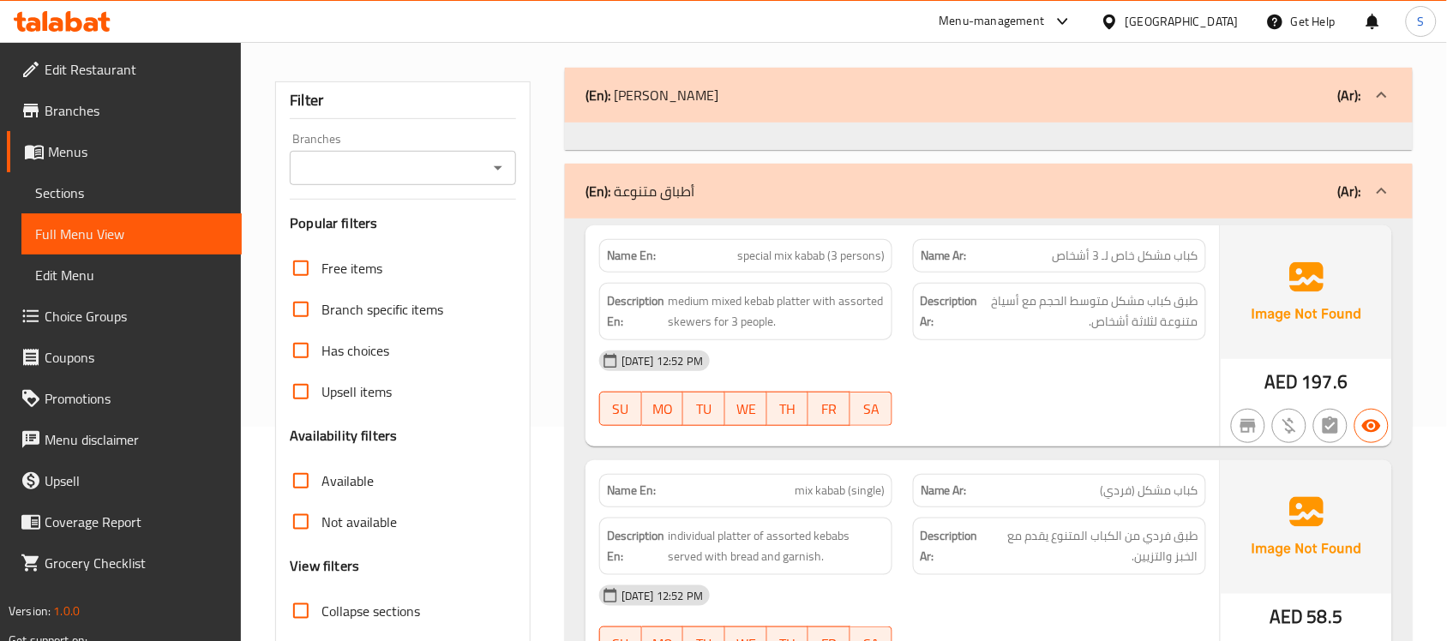
click at [823, 181] on div "(En): أطباق متنوعة (Ar):" at bounding box center [974, 191] width 776 height 21
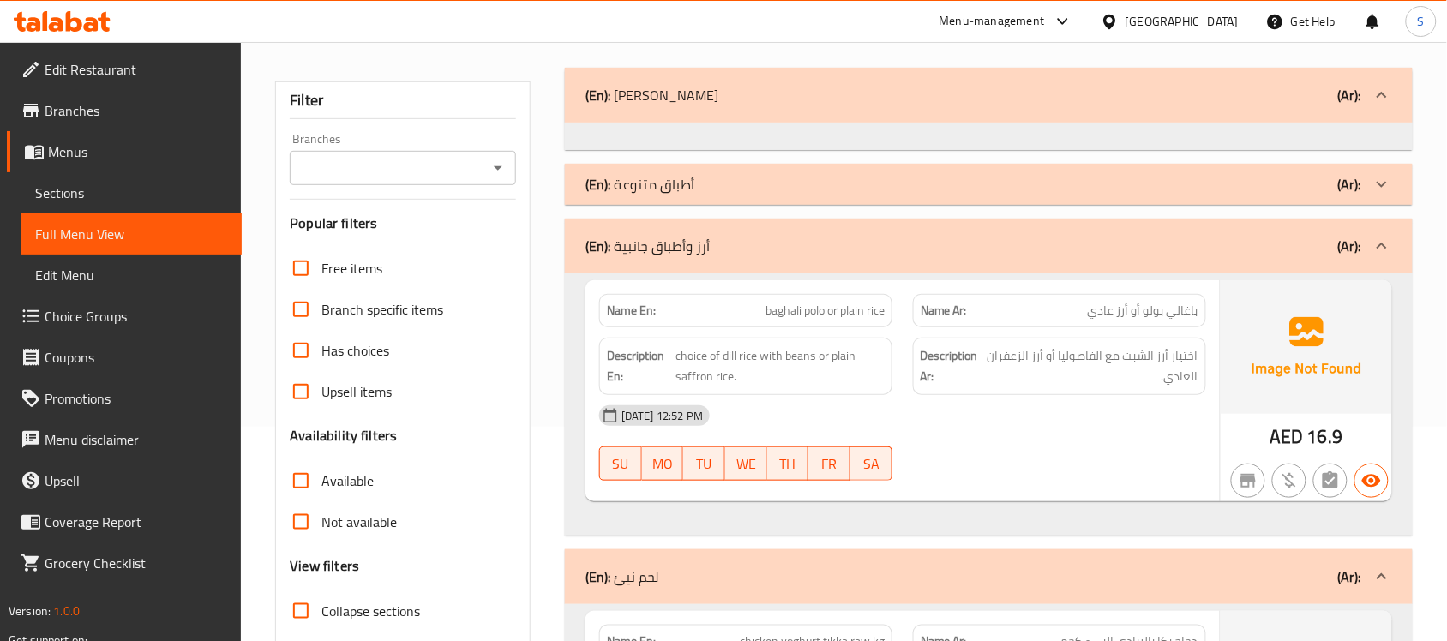
click at [1005, 236] on div "(En): أرز وأطباق جانبية (Ar):" at bounding box center [974, 246] width 776 height 21
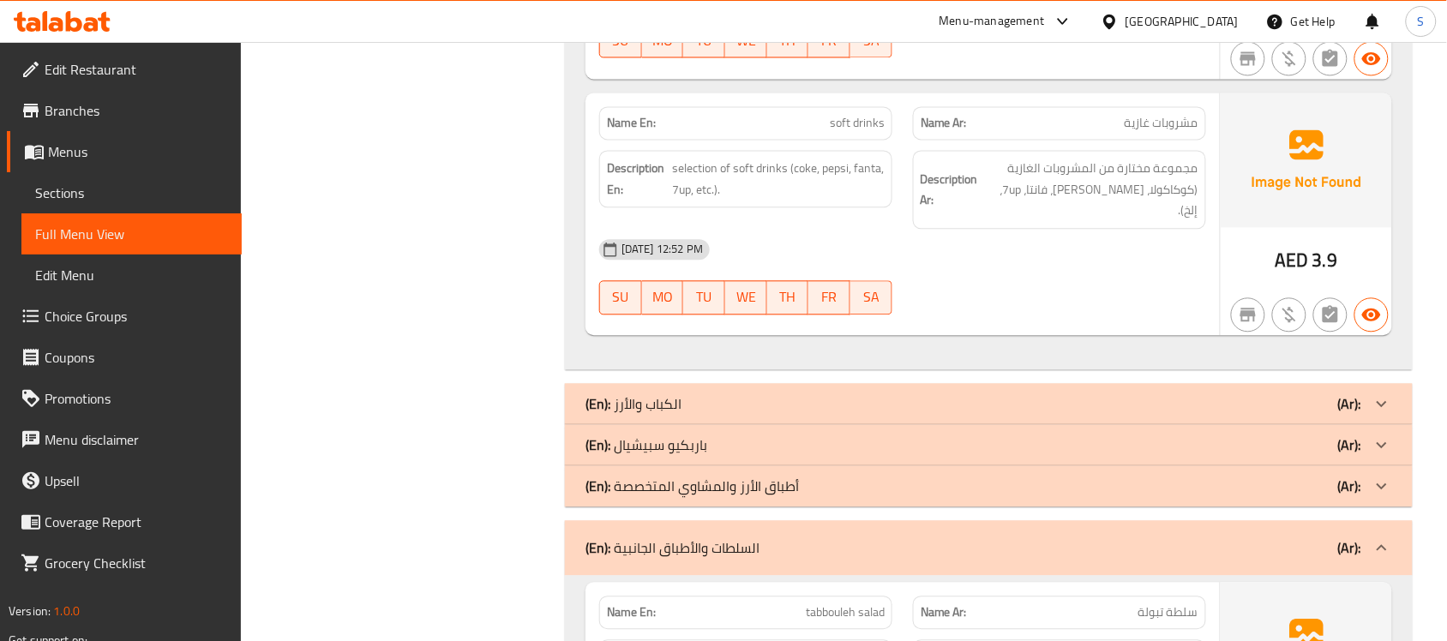
scroll to position [5064, 0]
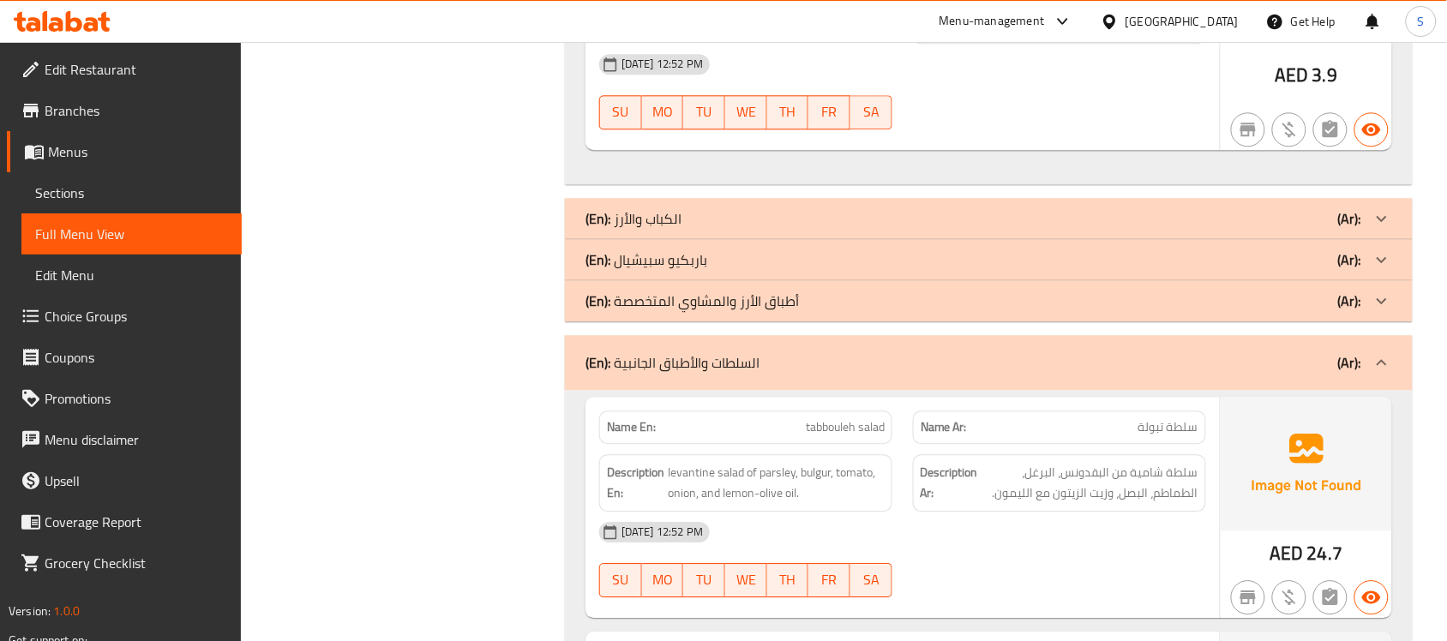
click at [742, 352] on p "(En): السلطات والأطباق الجانبية" at bounding box center [673, 362] width 174 height 21
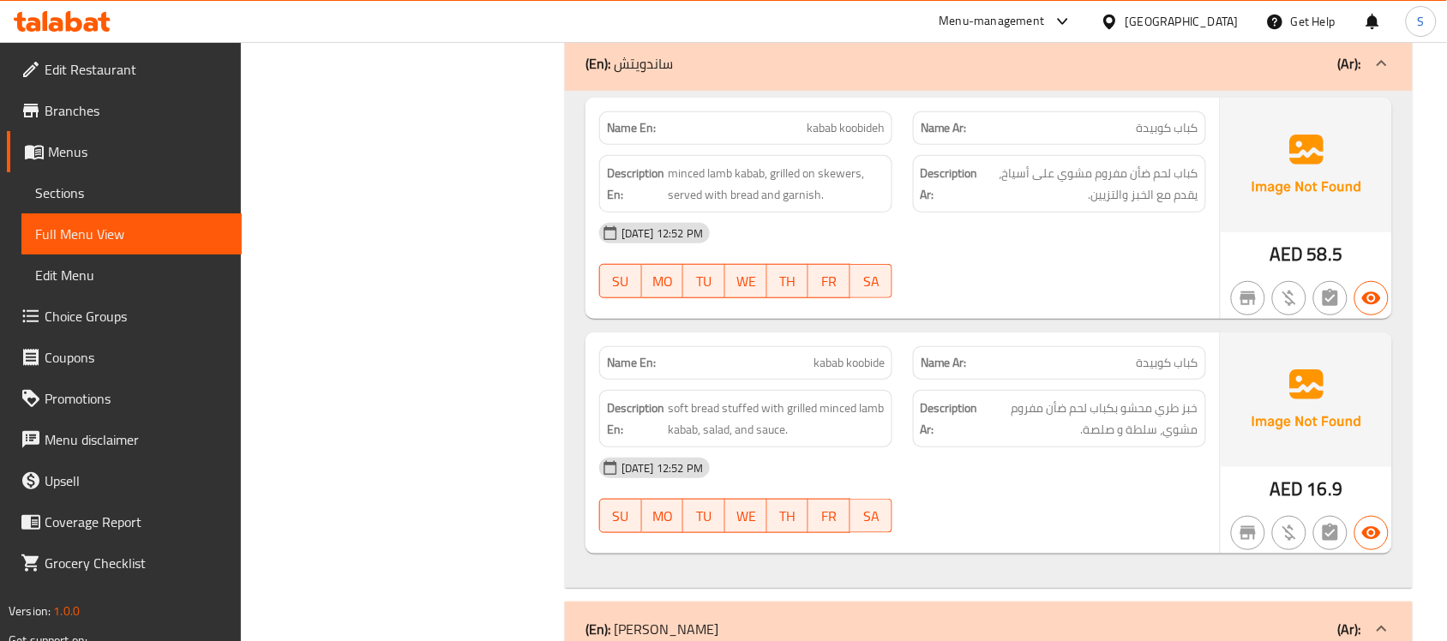
scroll to position [1622, 0]
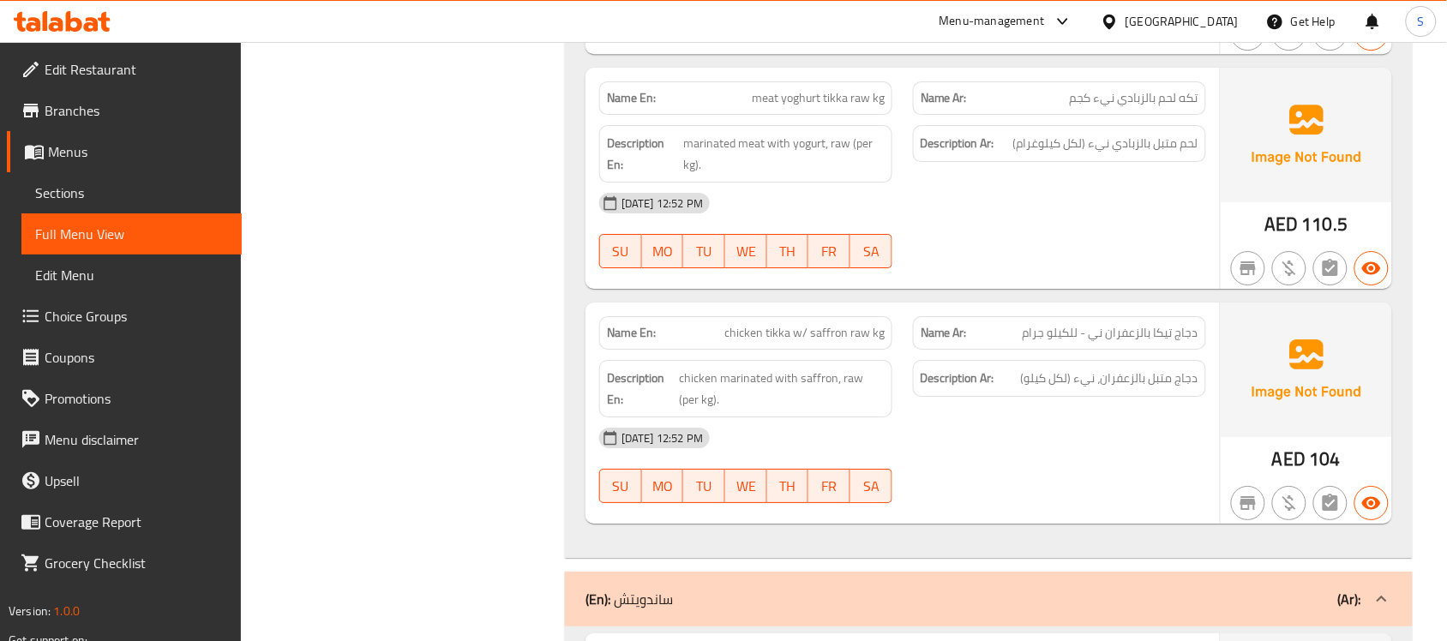
drag, startPoint x: 777, startPoint y: 562, endPoint x: 881, endPoint y: 69, distance: 503.0
click at [779, 572] on div "(En): ساندويتش (Ar):" at bounding box center [989, 599] width 848 height 55
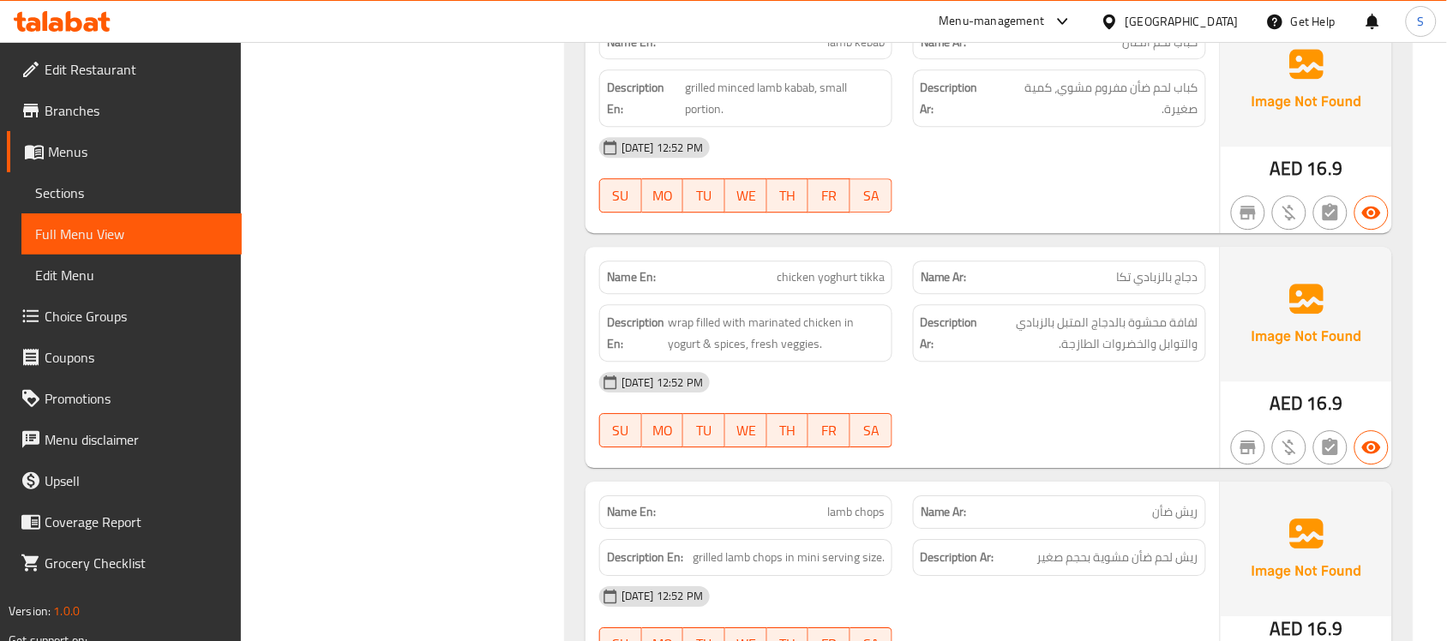
scroll to position [3670, 0]
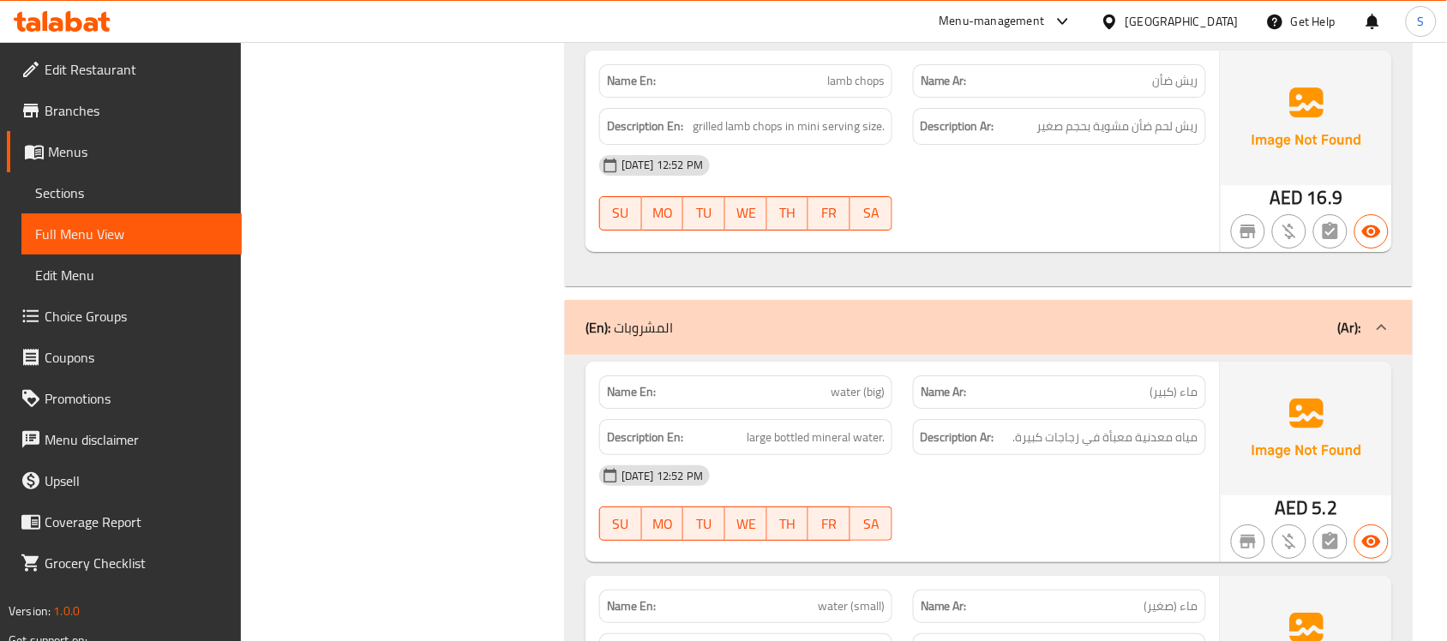
click at [772, 327] on div "(En): المشروبات (Ar):" at bounding box center [989, 327] width 848 height 55
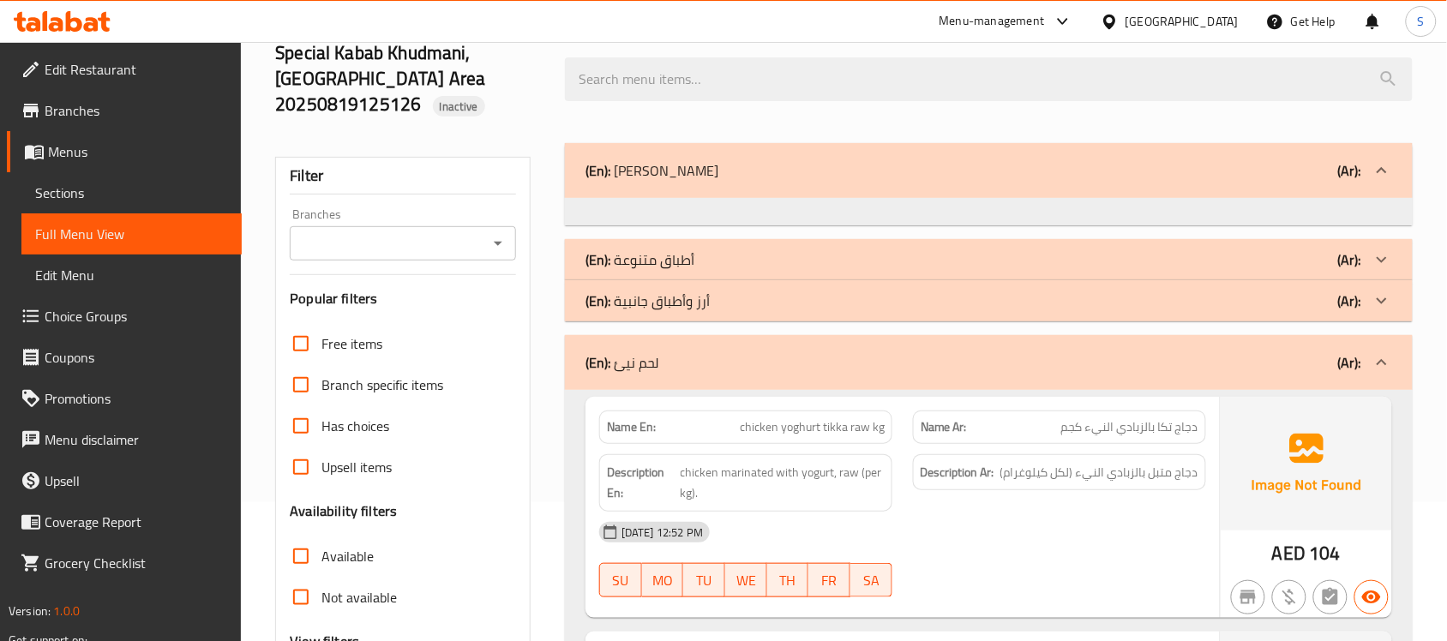
scroll to position [134, 0]
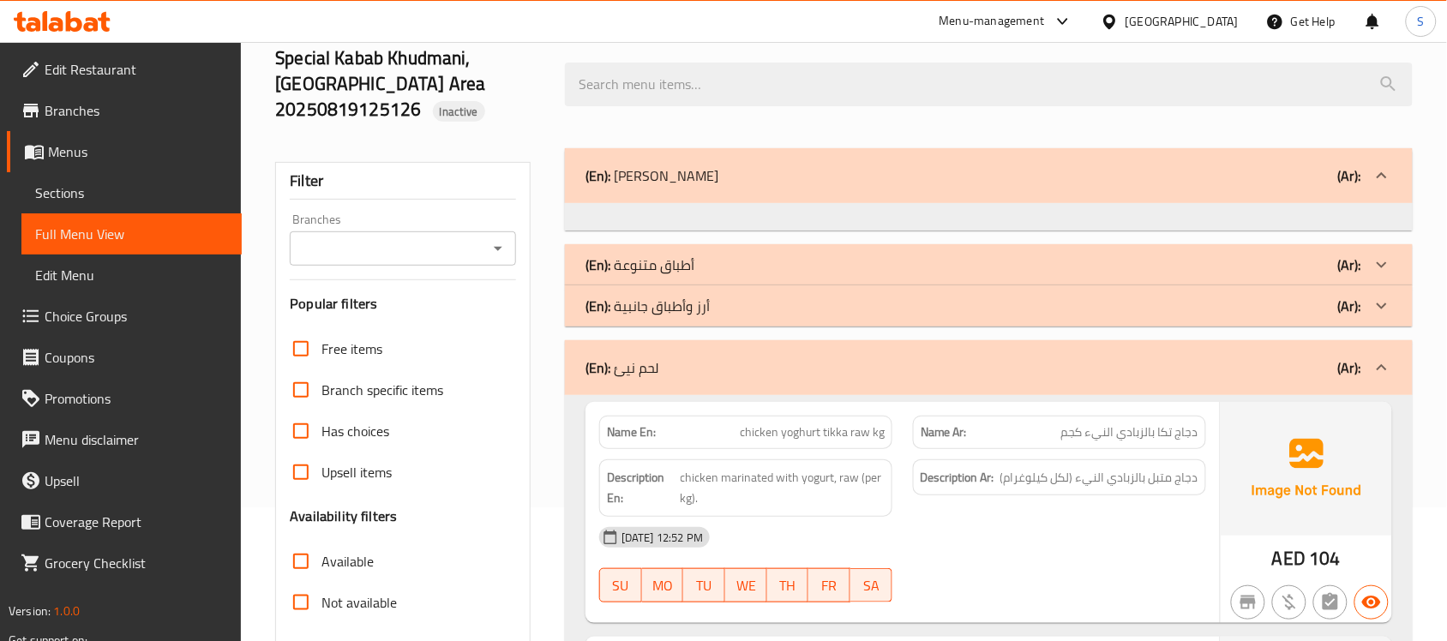
click at [821, 358] on div "(En): لحم نيئ (Ar):" at bounding box center [974, 368] width 776 height 21
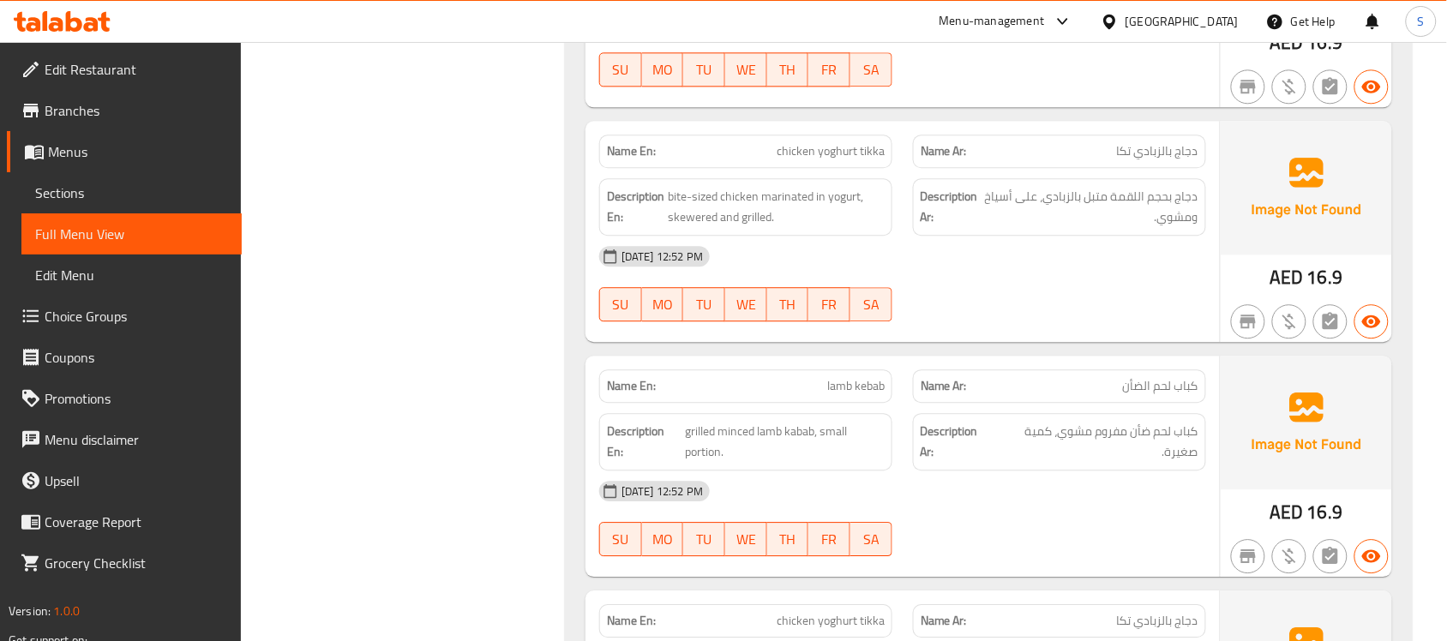
scroll to position [1716, 0]
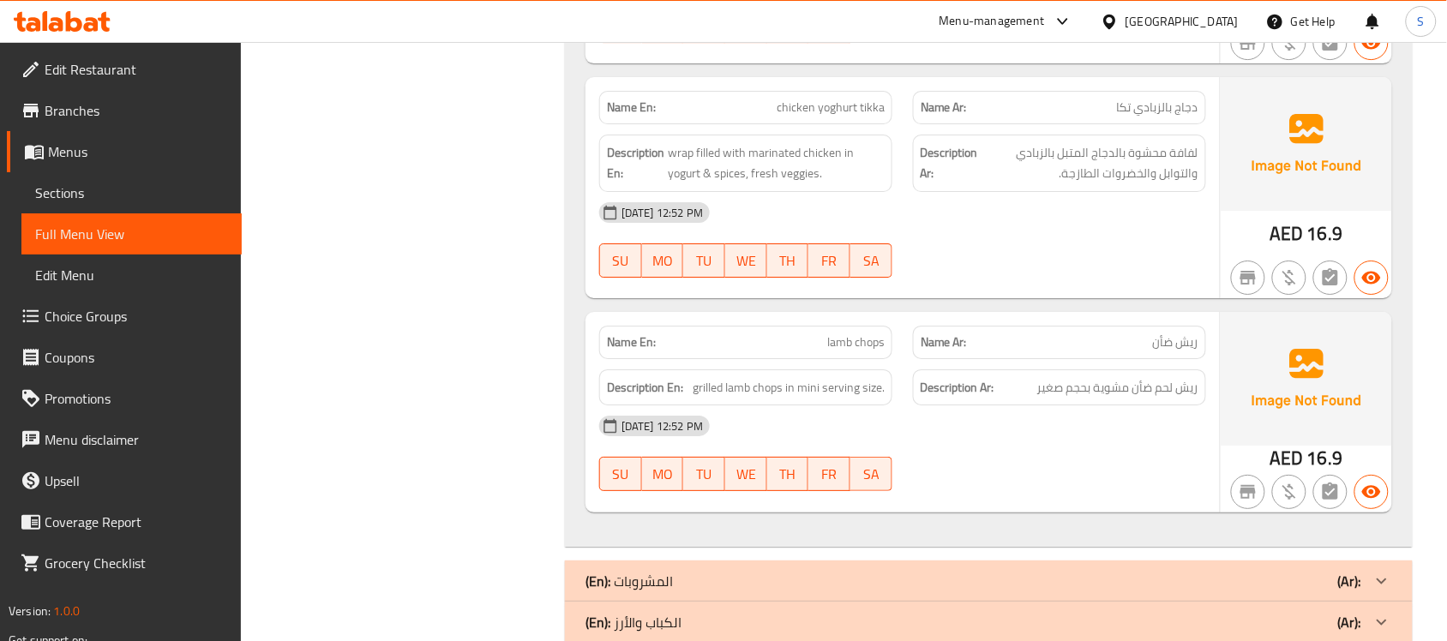
click at [903, 571] on div "(En): المشروبات (Ar):" at bounding box center [974, 581] width 776 height 21
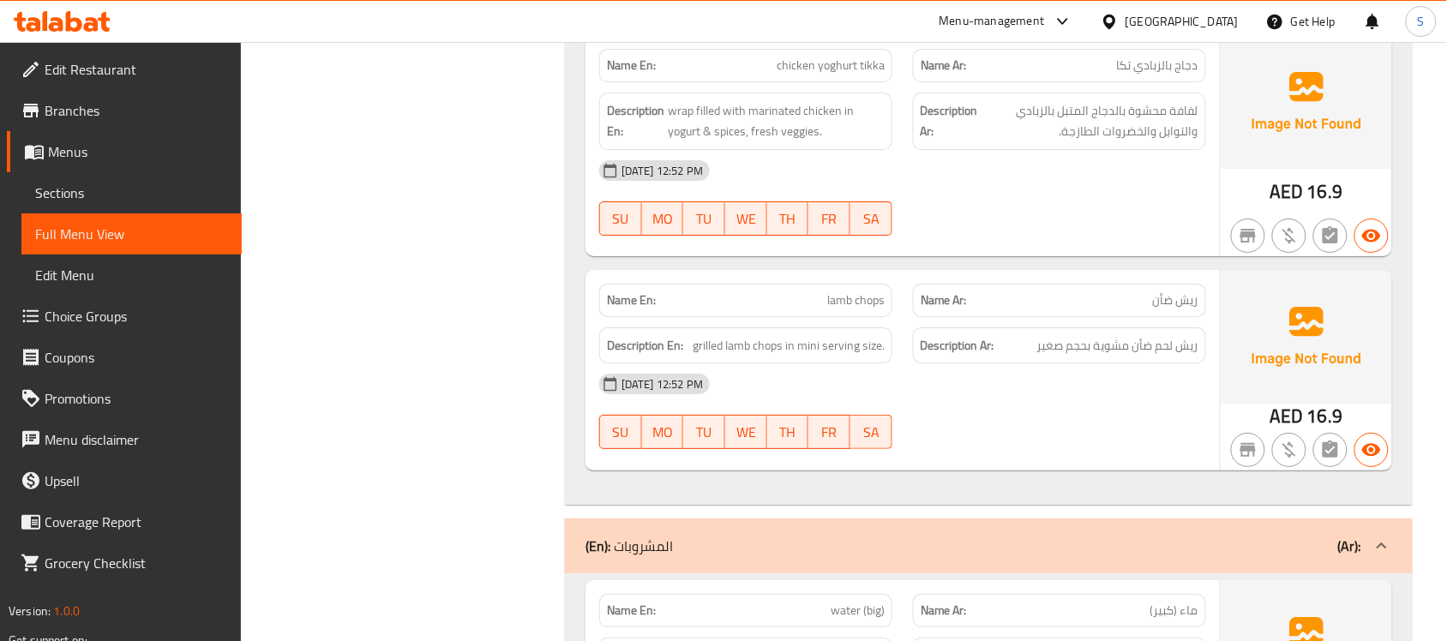
scroll to position [0, 0]
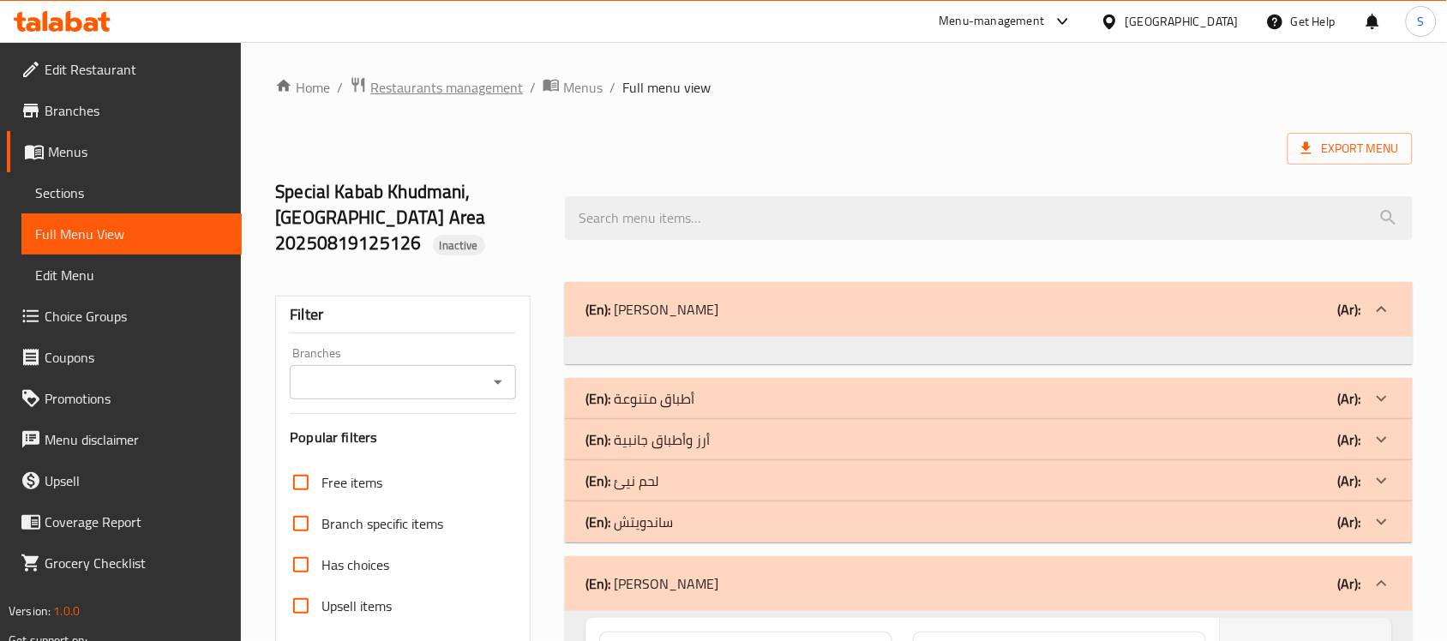
click at [401, 77] on span "Restaurants management" at bounding box center [446, 87] width 153 height 21
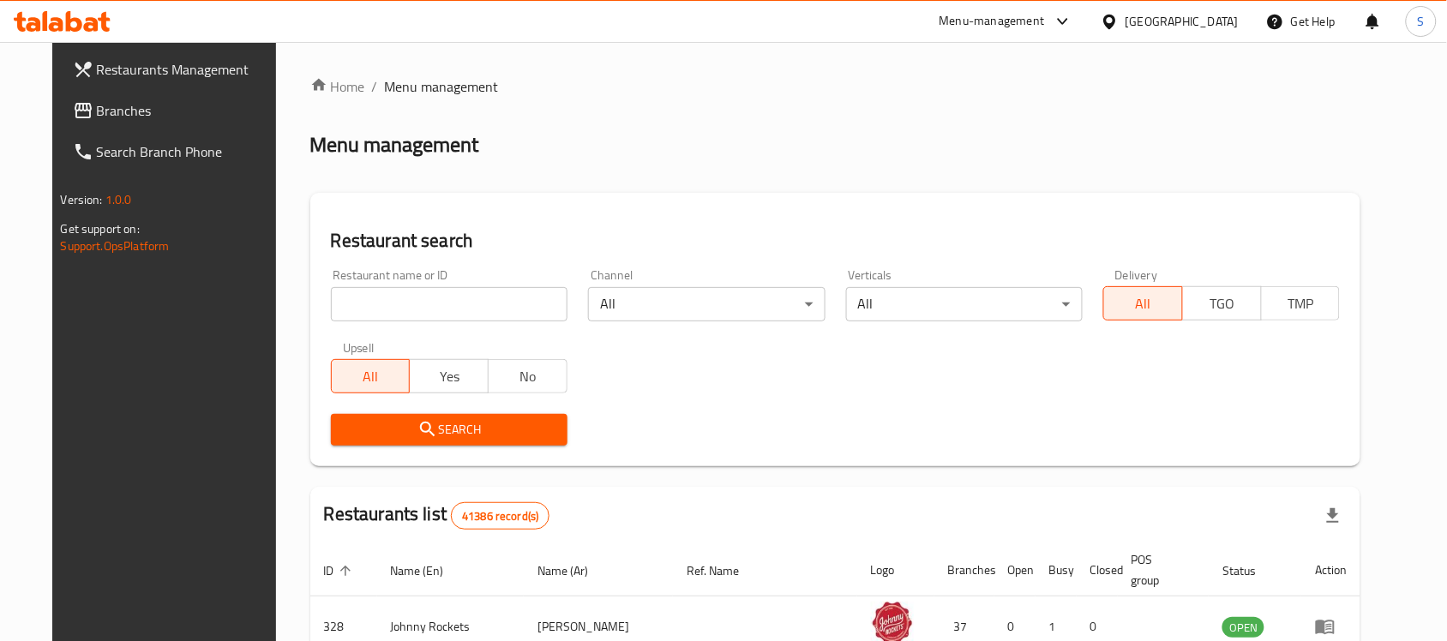
click at [97, 105] on span "Branches" at bounding box center [188, 110] width 183 height 21
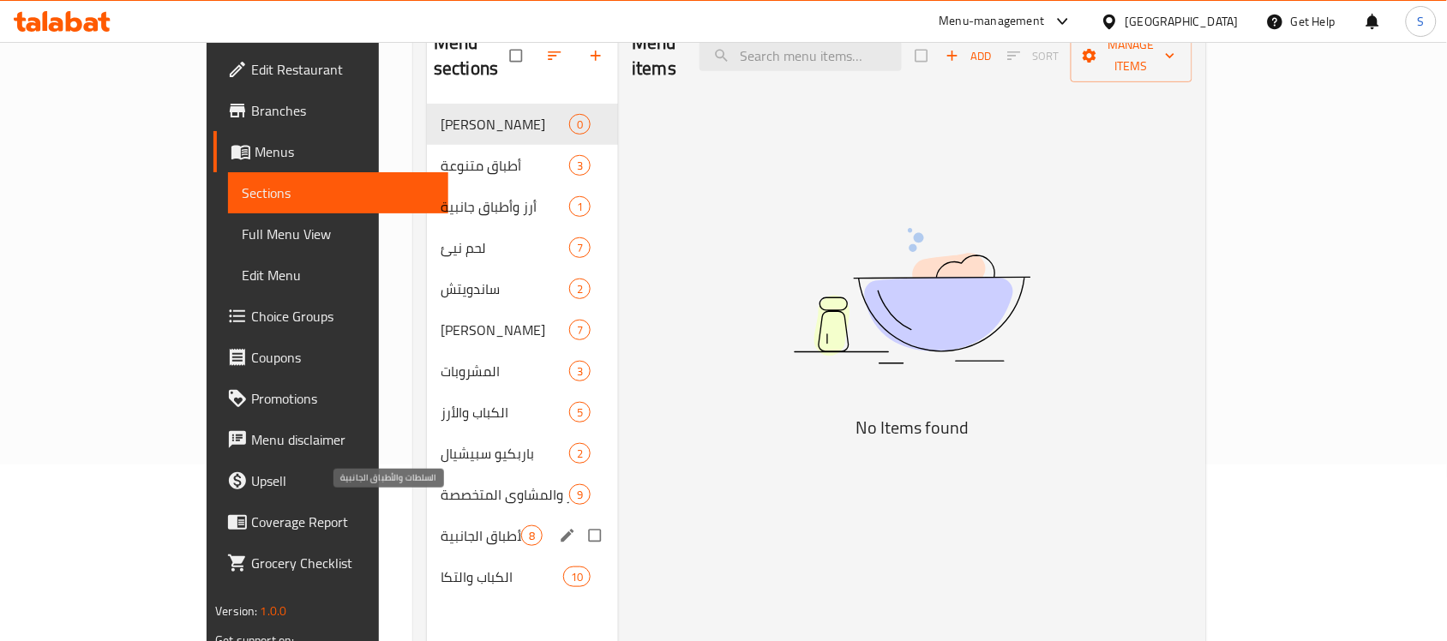
scroll to position [214, 0]
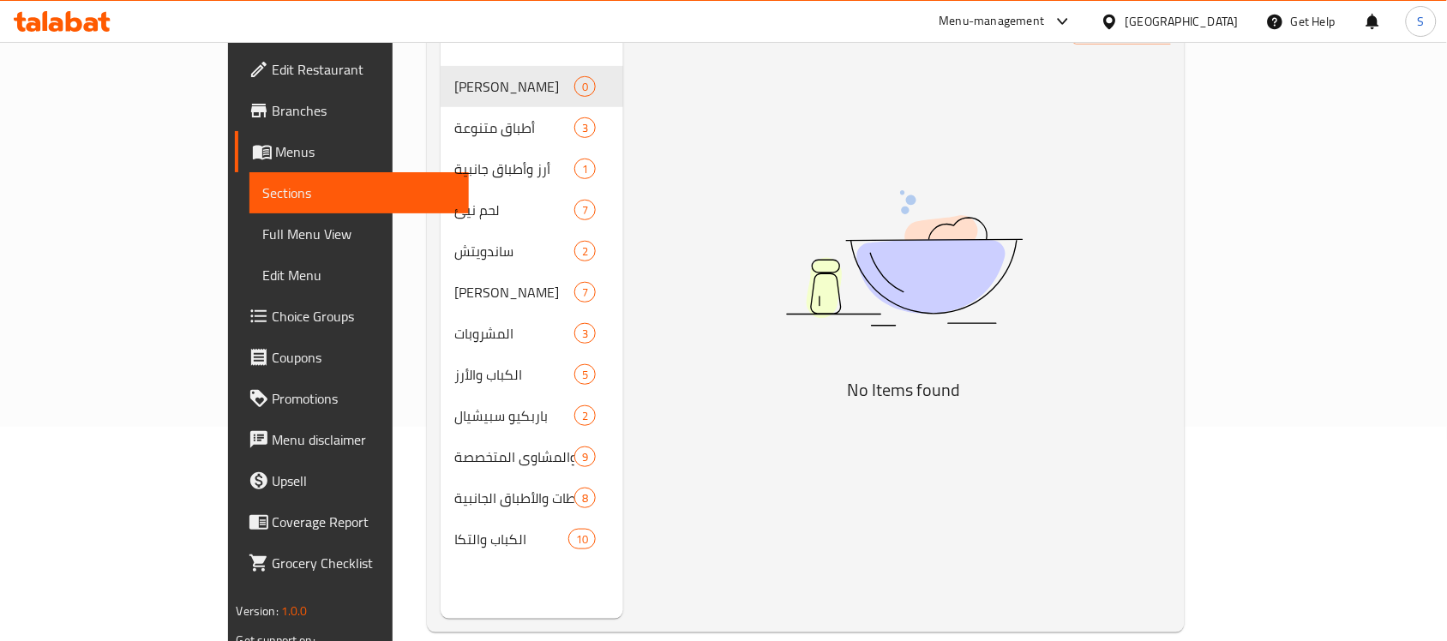
click at [273, 66] on span "Edit Restaurant" at bounding box center [364, 69] width 183 height 21
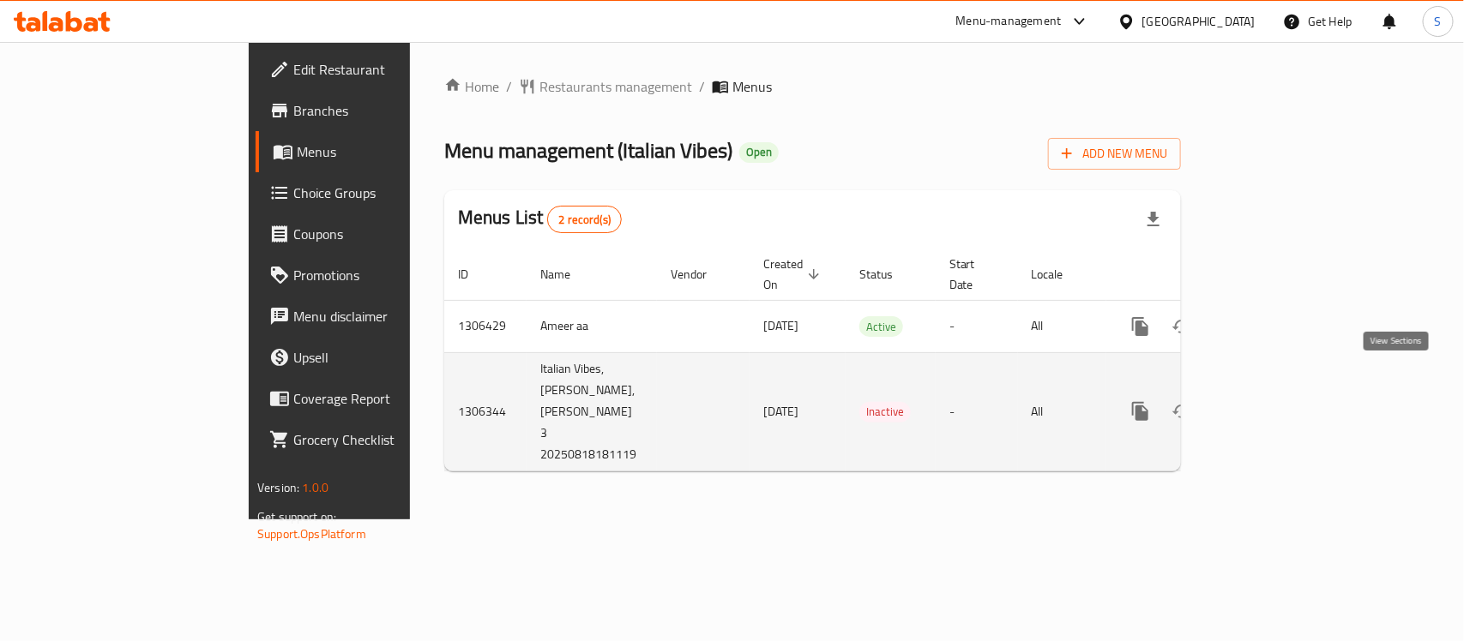
click at [1272, 404] on icon "enhanced table" at bounding box center [1263, 411] width 15 height 15
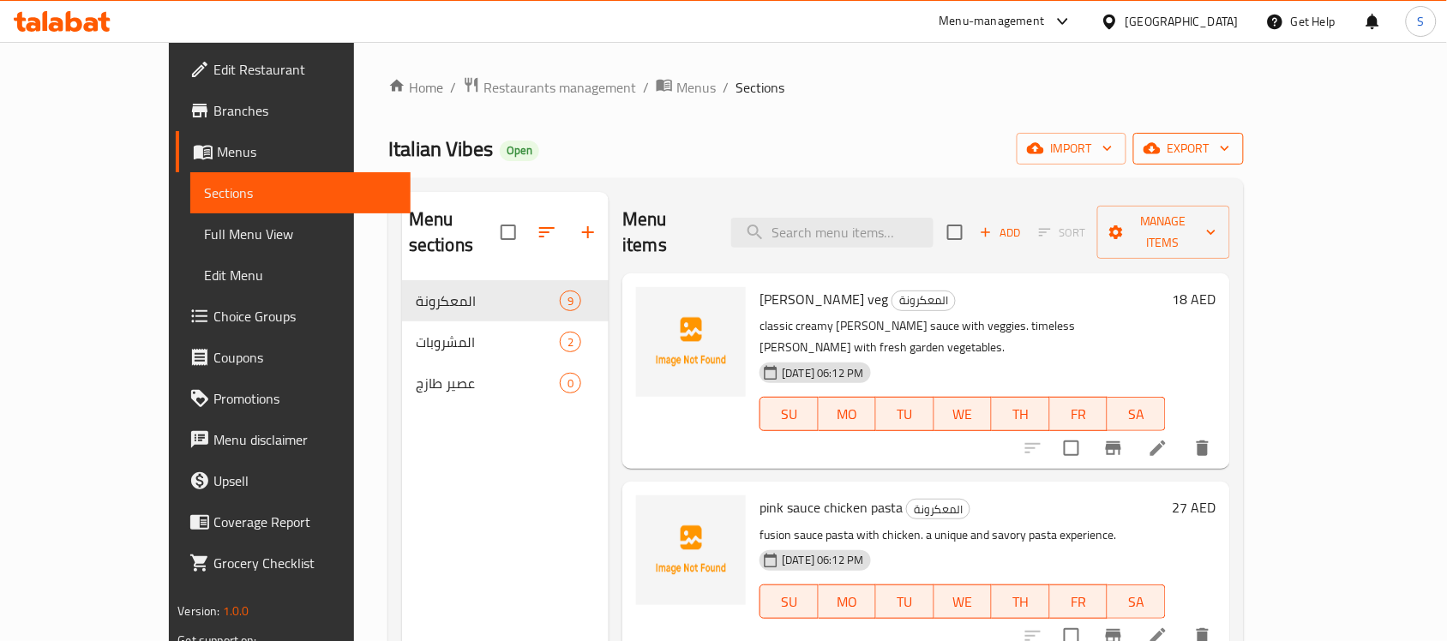
click at [1230, 151] on span "export" at bounding box center [1188, 148] width 83 height 21
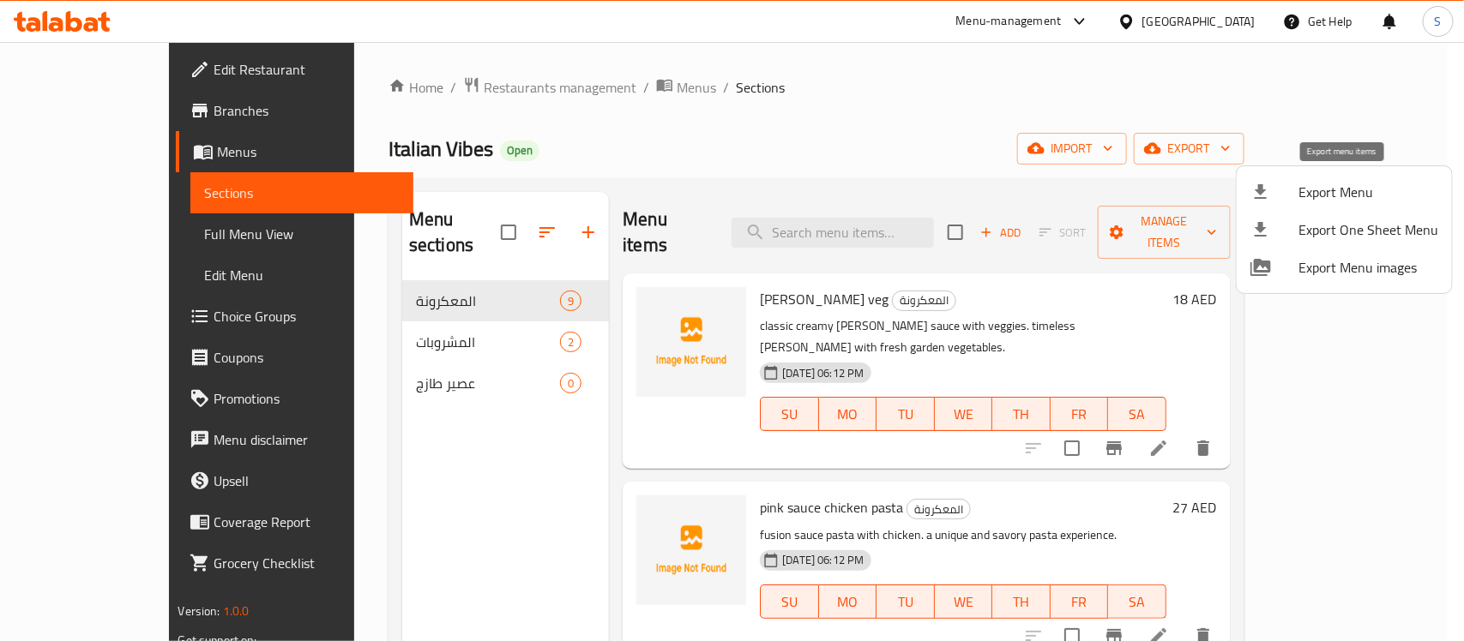
click at [1312, 191] on span "Export Menu" at bounding box center [1368, 192] width 140 height 21
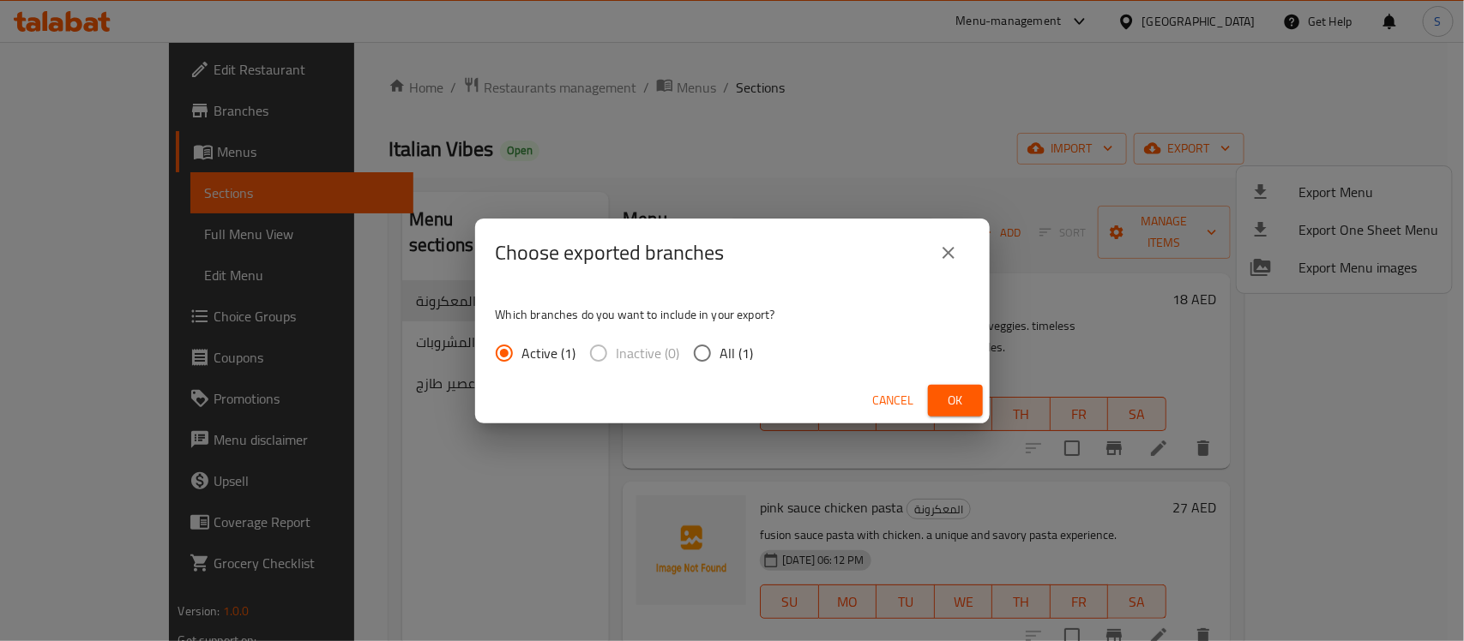
click at [733, 353] on span "All (1)" at bounding box center [736, 353] width 33 height 21
click at [720, 353] on input "All (1)" at bounding box center [702, 353] width 36 height 36
radio input "true"
click at [948, 392] on span "Ok" at bounding box center [954, 400] width 27 height 21
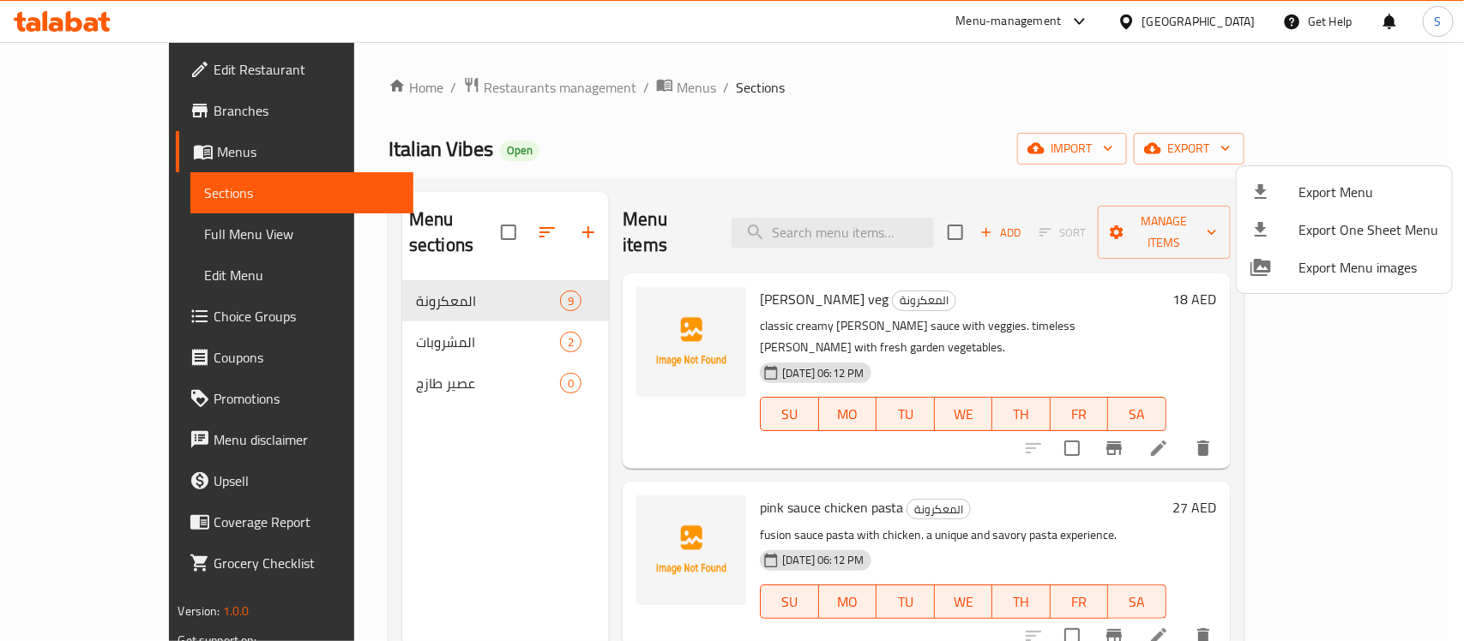
click at [95, 64] on div at bounding box center [732, 320] width 1464 height 641
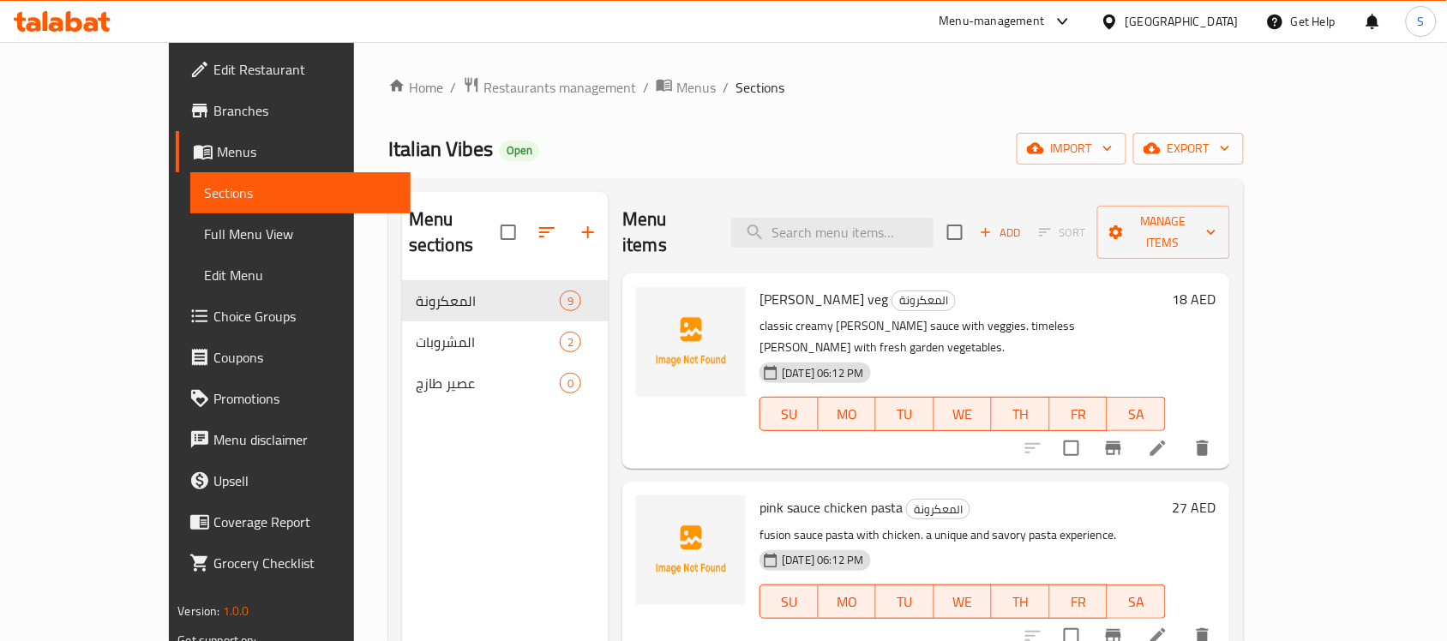
click at [214, 62] on span "Edit Restaurant" at bounding box center [305, 69] width 183 height 21
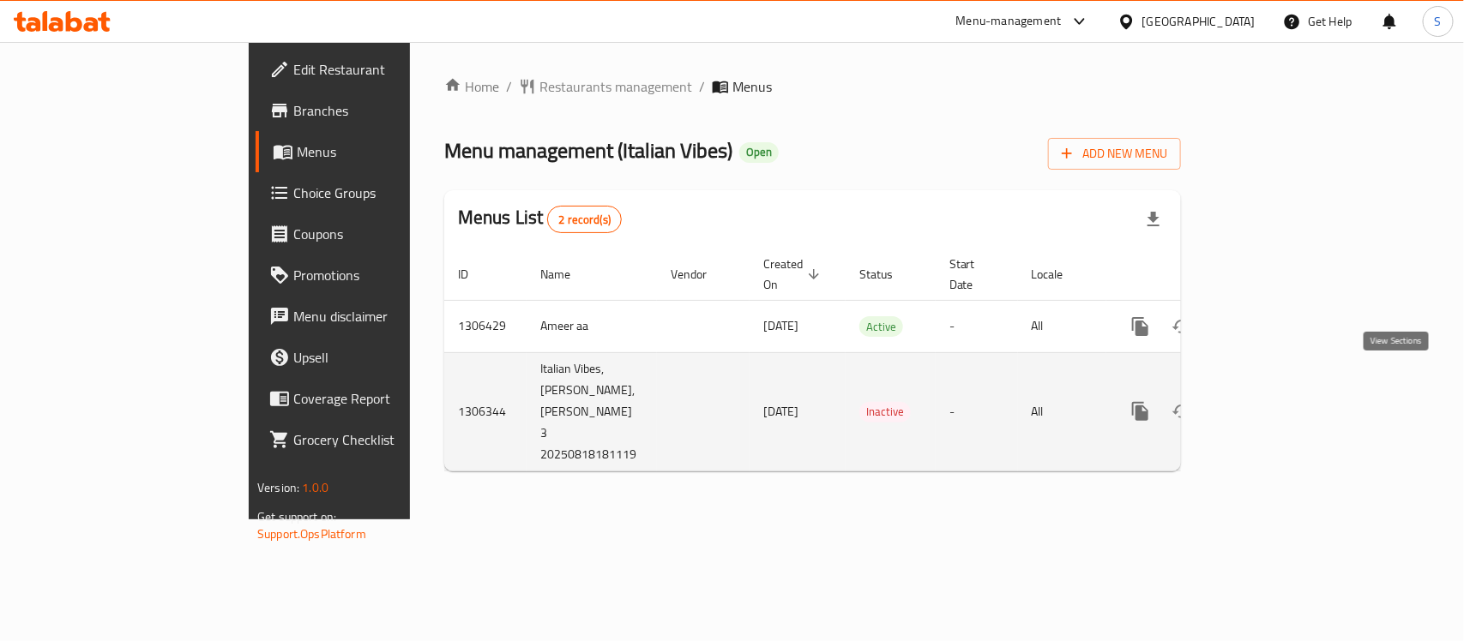
click at [1274, 401] on icon "enhanced table" at bounding box center [1264, 411] width 21 height 21
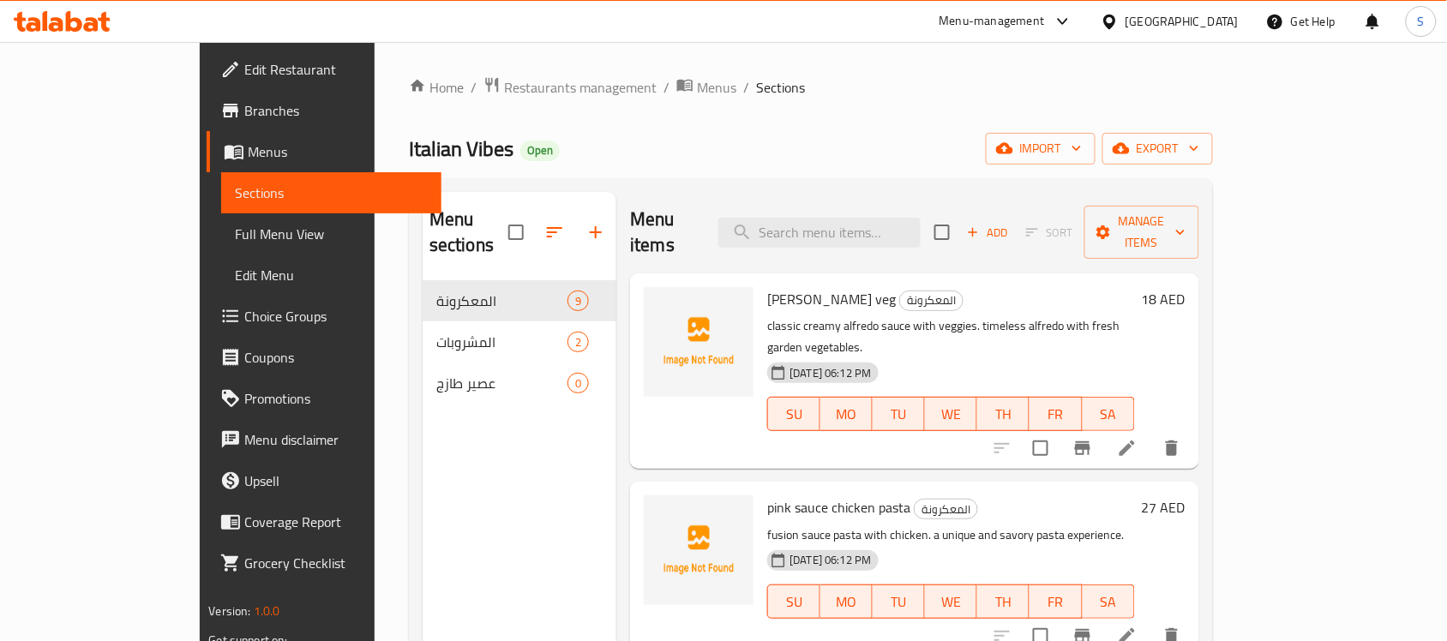
click at [235, 224] on span "Full Menu View" at bounding box center [331, 234] width 193 height 21
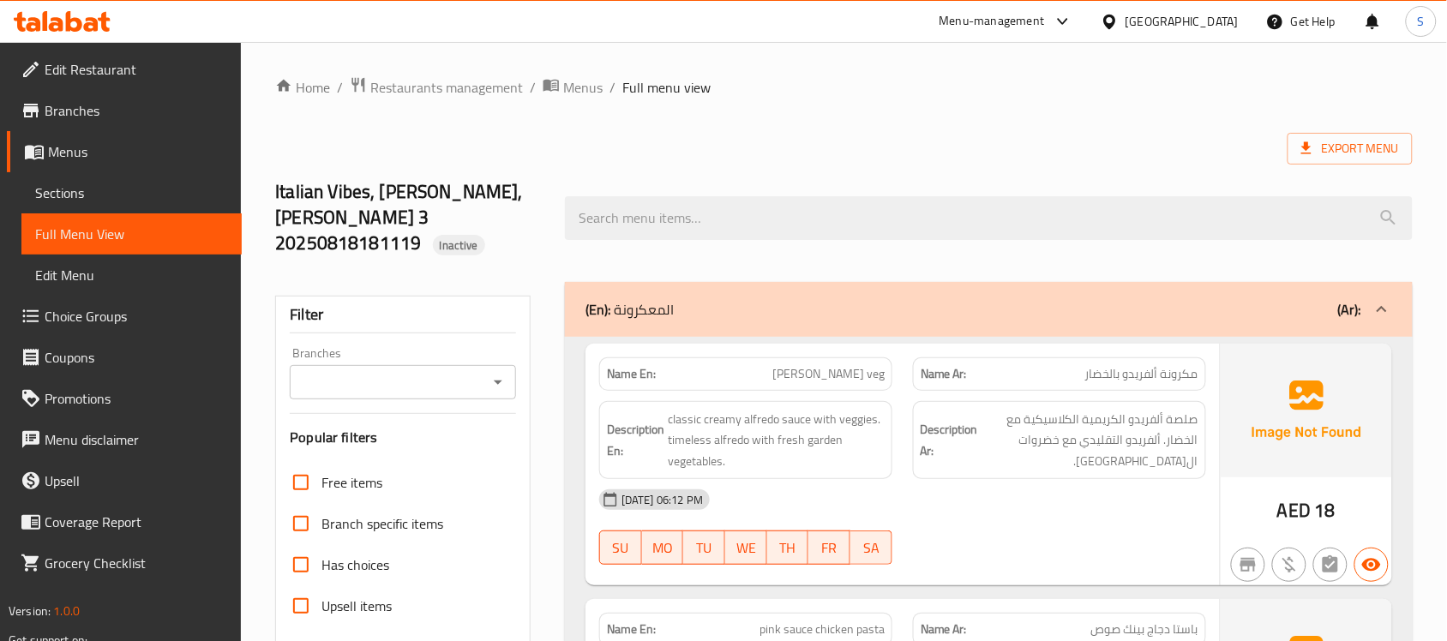
click at [913, 160] on div "Italian Vibes, Al Rashidiya,Al Rashidiya 3 20250818181119 Inactive" at bounding box center [844, 218] width 1158 height 128
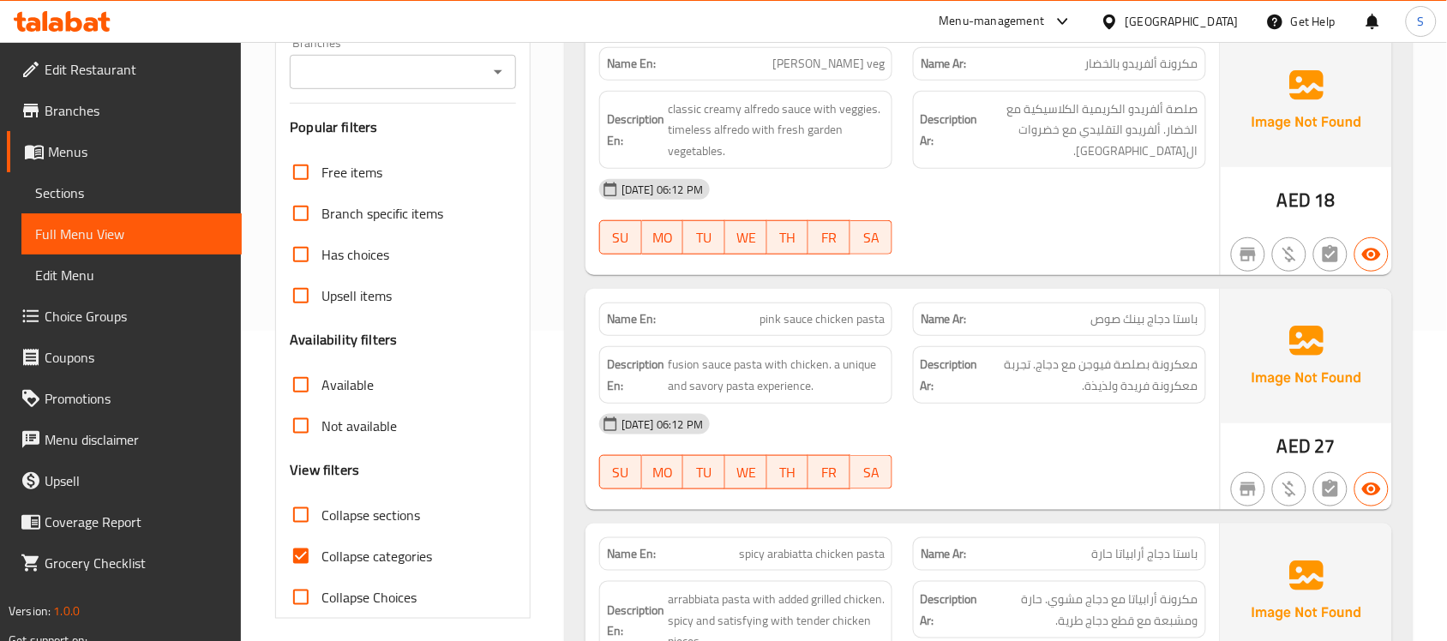
scroll to position [1808, 0]
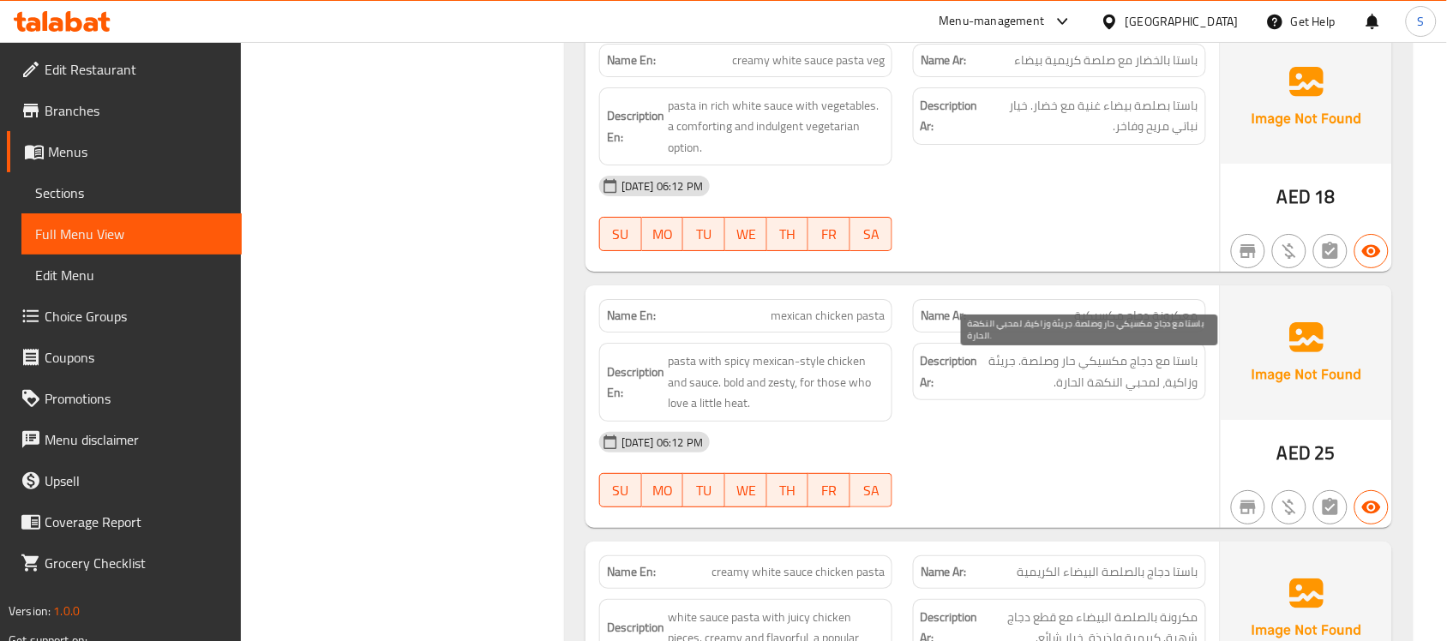
click at [1193, 392] on span "باستا مع دجاج مكسيكي حار وصلصة. جريئة وزاكية، لمحبي النكهة الحارة." at bounding box center [1090, 372] width 217 height 42
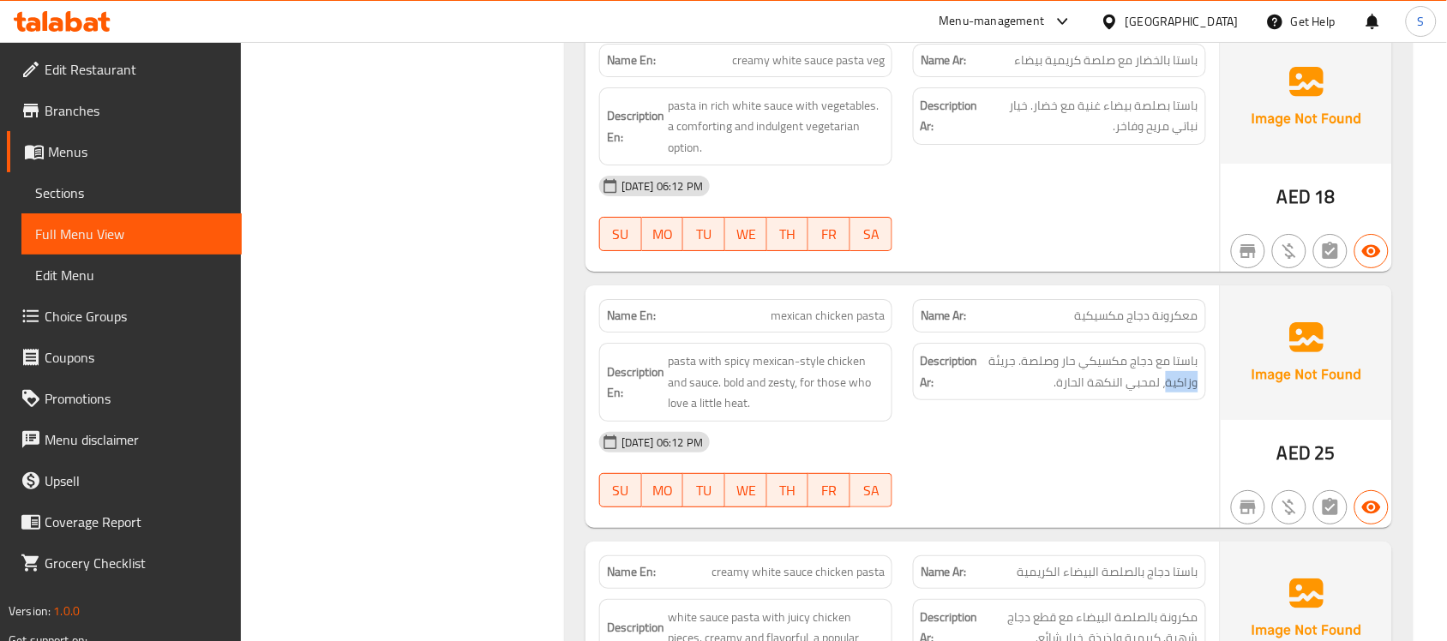
drag, startPoint x: 1167, startPoint y: 388, endPoint x: 1202, endPoint y: 387, distance: 35.2
click at [1202, 387] on div "Description Ar: باستا مع دجاج مكسيكي حار وصلصة. جريئة وزاكية، لمحبي النكهة الحا…" at bounding box center [1059, 371] width 293 height 57
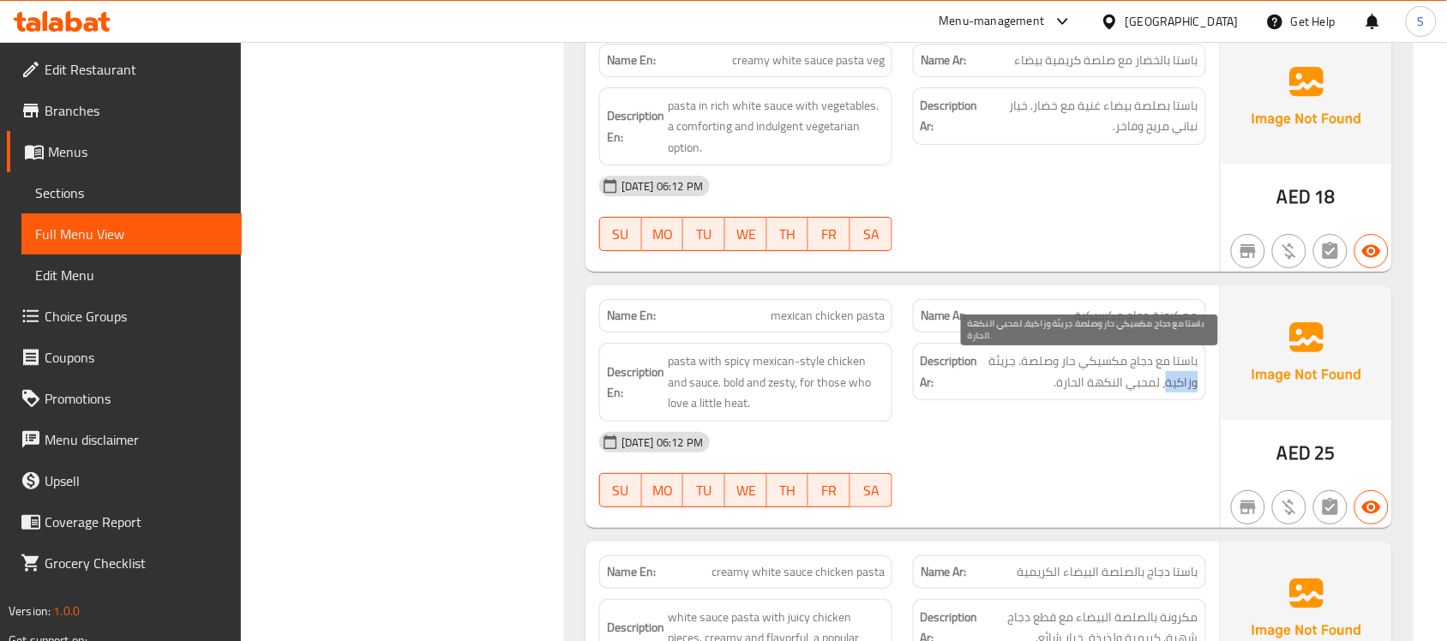
copy span "وزاكية"
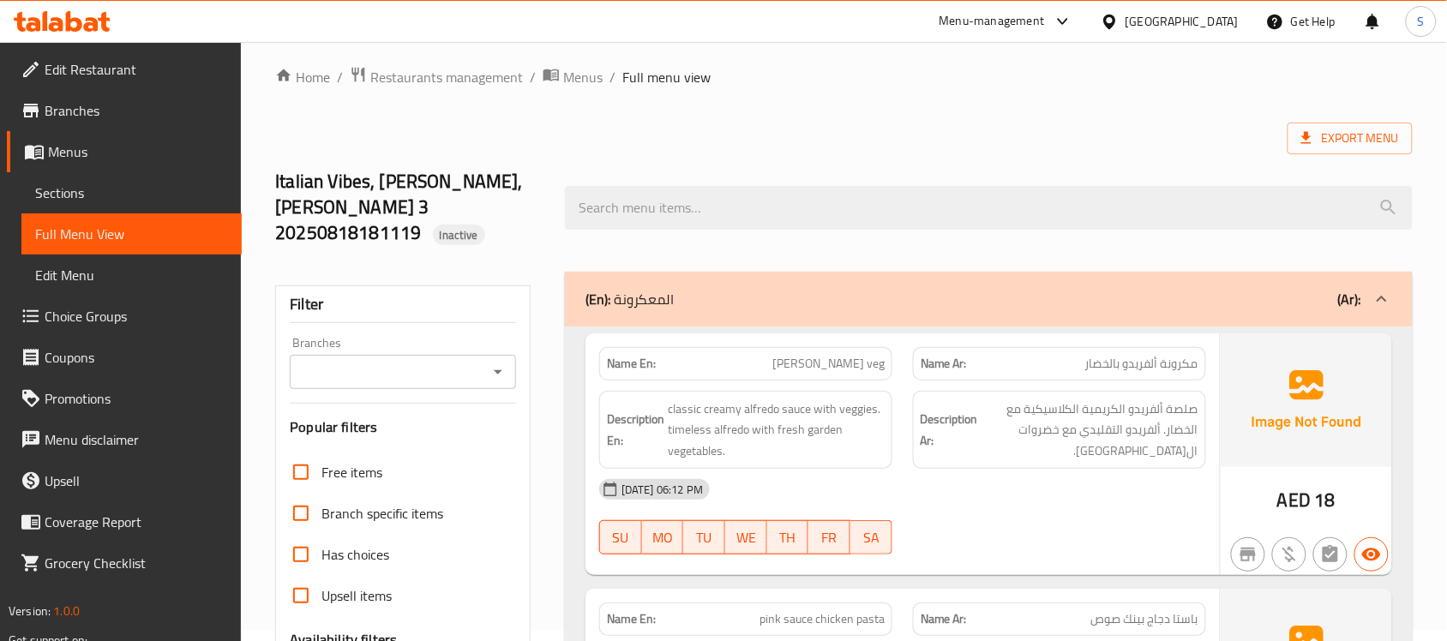
scroll to position [0, 0]
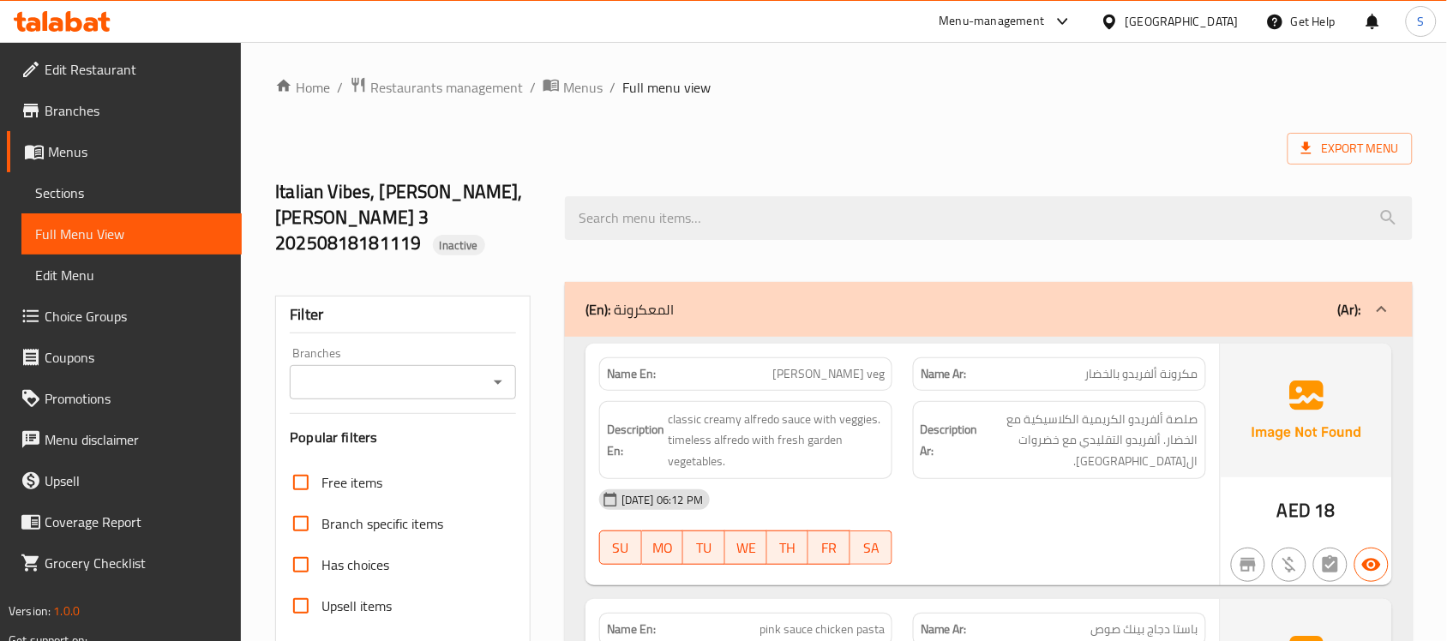
click at [806, 301] on div "(En): المعكرونة (Ar):" at bounding box center [974, 309] width 776 height 21
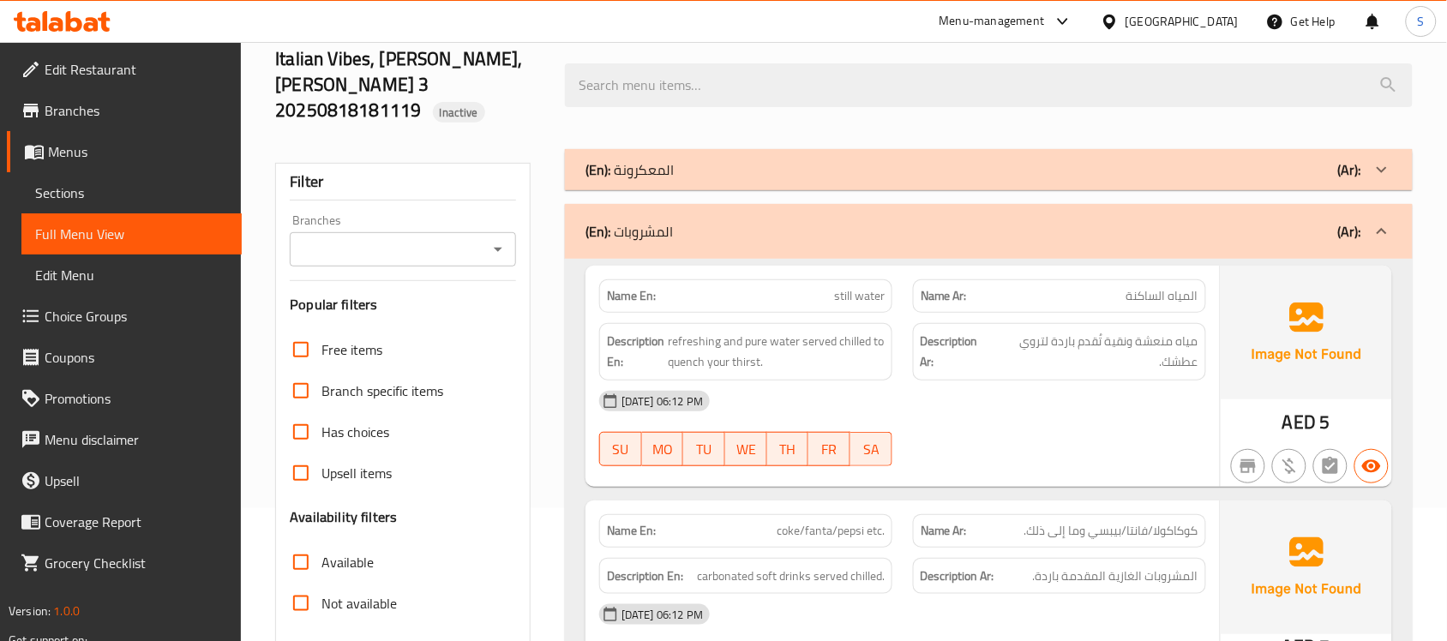
scroll to position [358, 0]
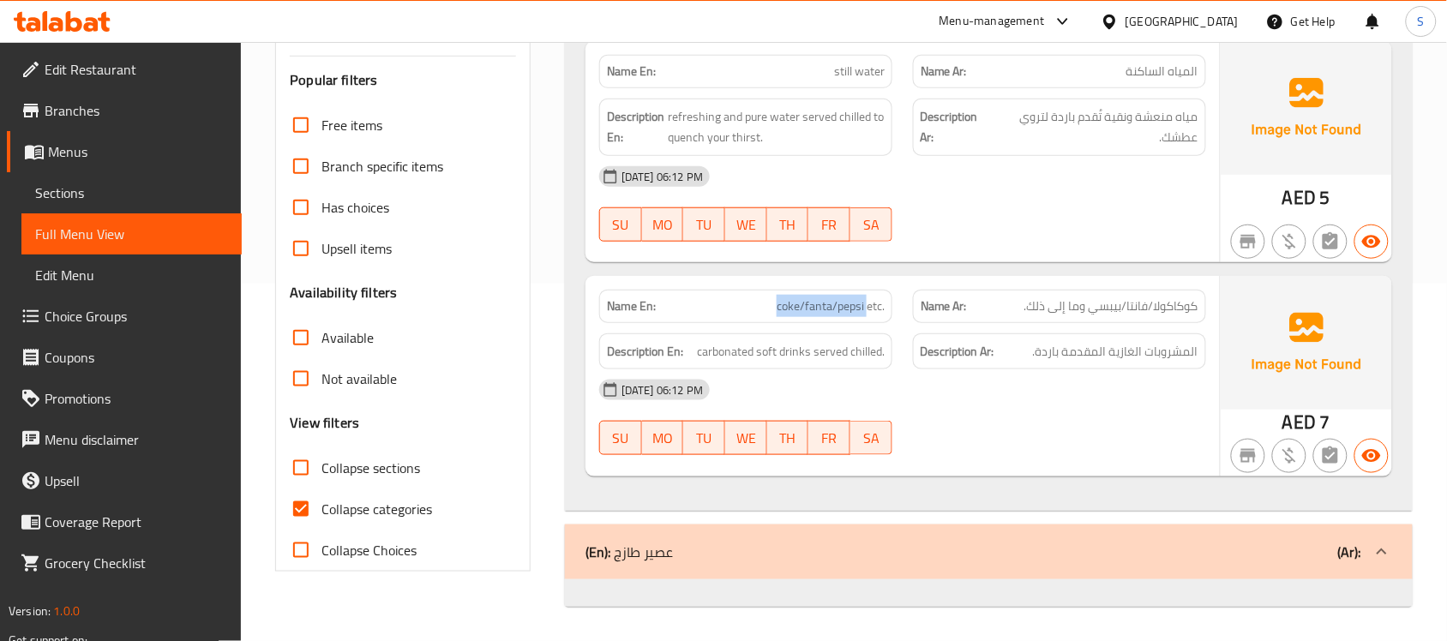
drag, startPoint x: 787, startPoint y: 305, endPoint x: 869, endPoint y: 303, distance: 81.5
click at [869, 303] on span "coke/fanta/pepsi etc." at bounding box center [831, 307] width 108 height 18
copy span "coke/fanta/pepsi"
click at [847, 73] on span "still water" at bounding box center [859, 72] width 51 height 18
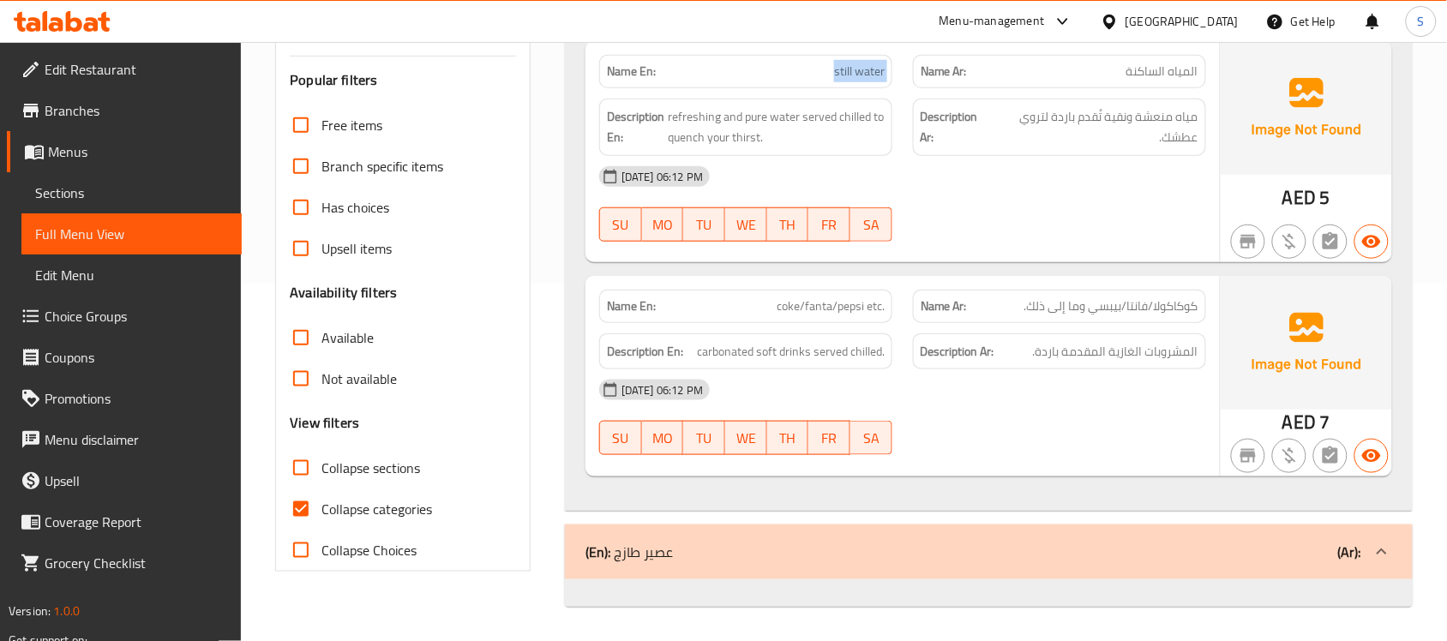
click at [847, 73] on span "still water" at bounding box center [859, 72] width 51 height 18
copy span "still water"
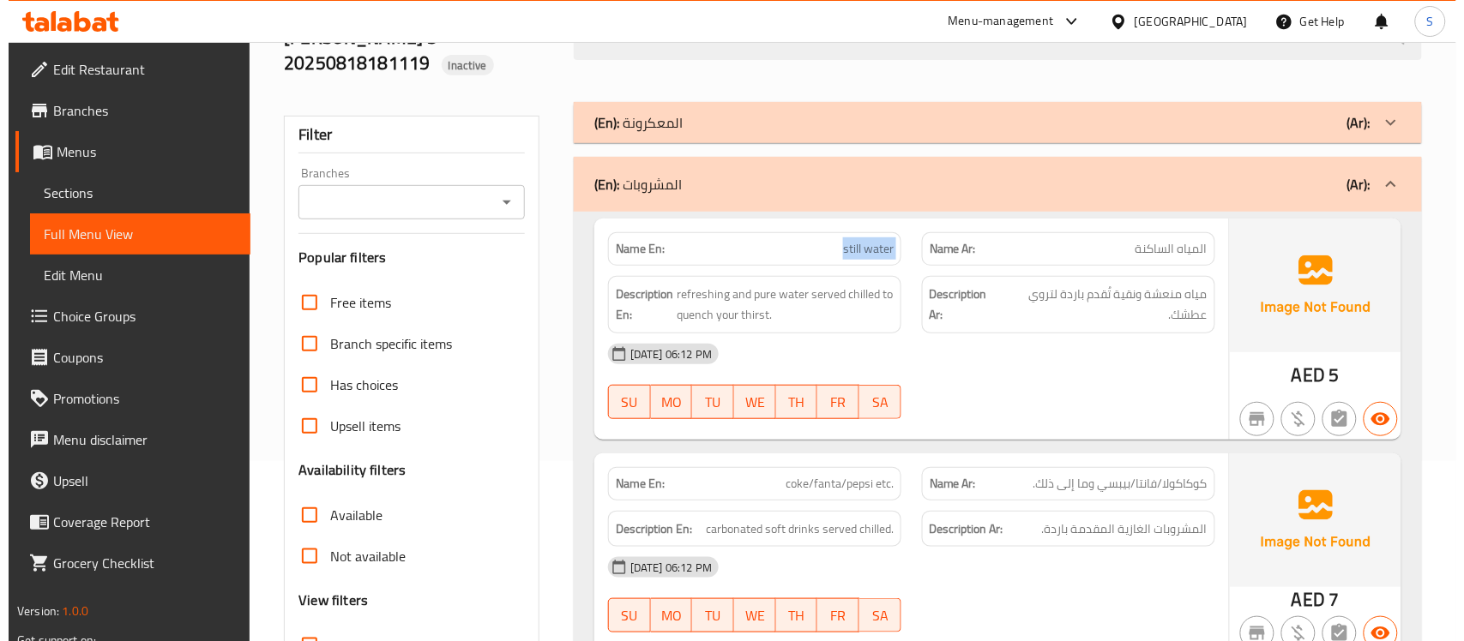
scroll to position [0, 0]
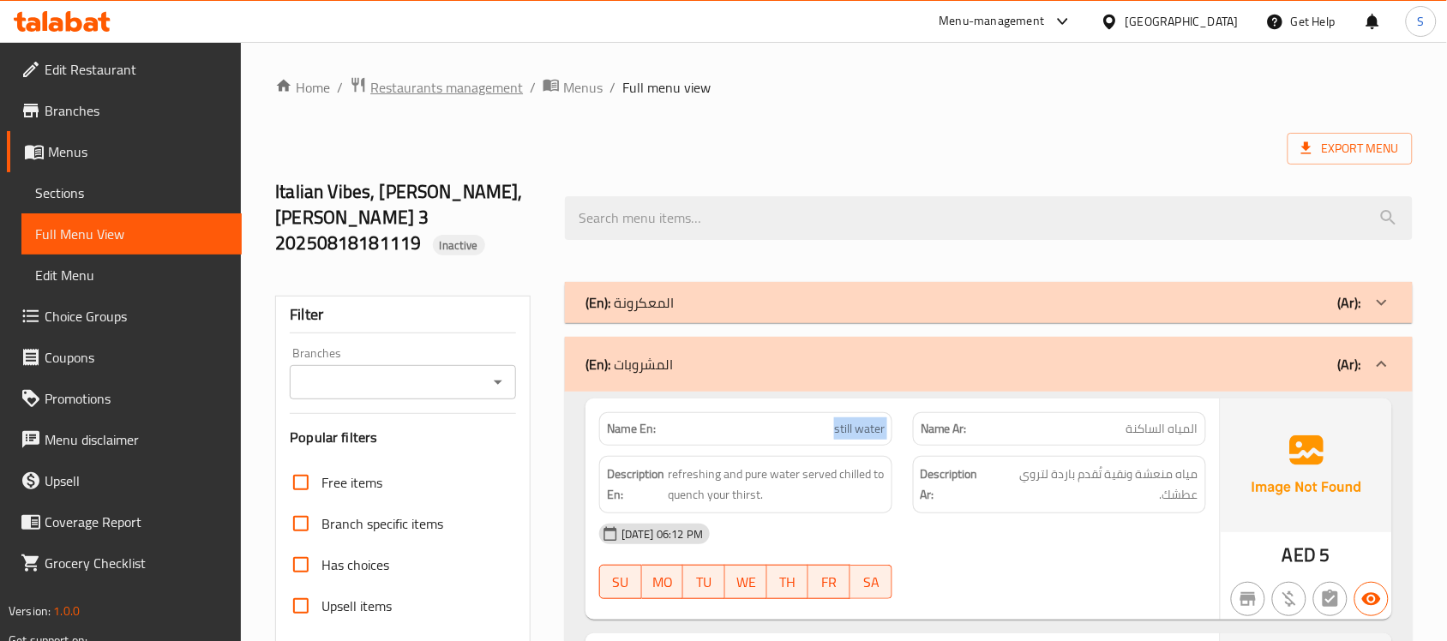
click at [446, 90] on span "Restaurants management" at bounding box center [446, 87] width 153 height 21
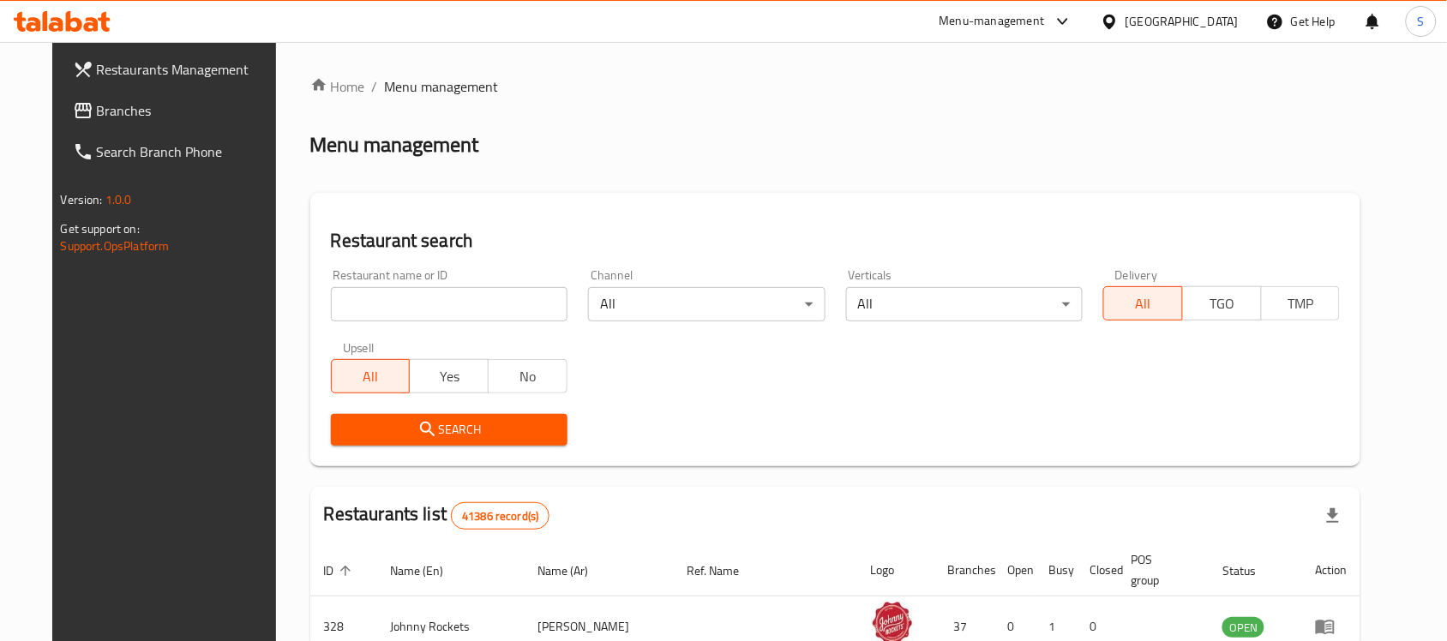
click at [97, 109] on span "Branches" at bounding box center [188, 110] width 183 height 21
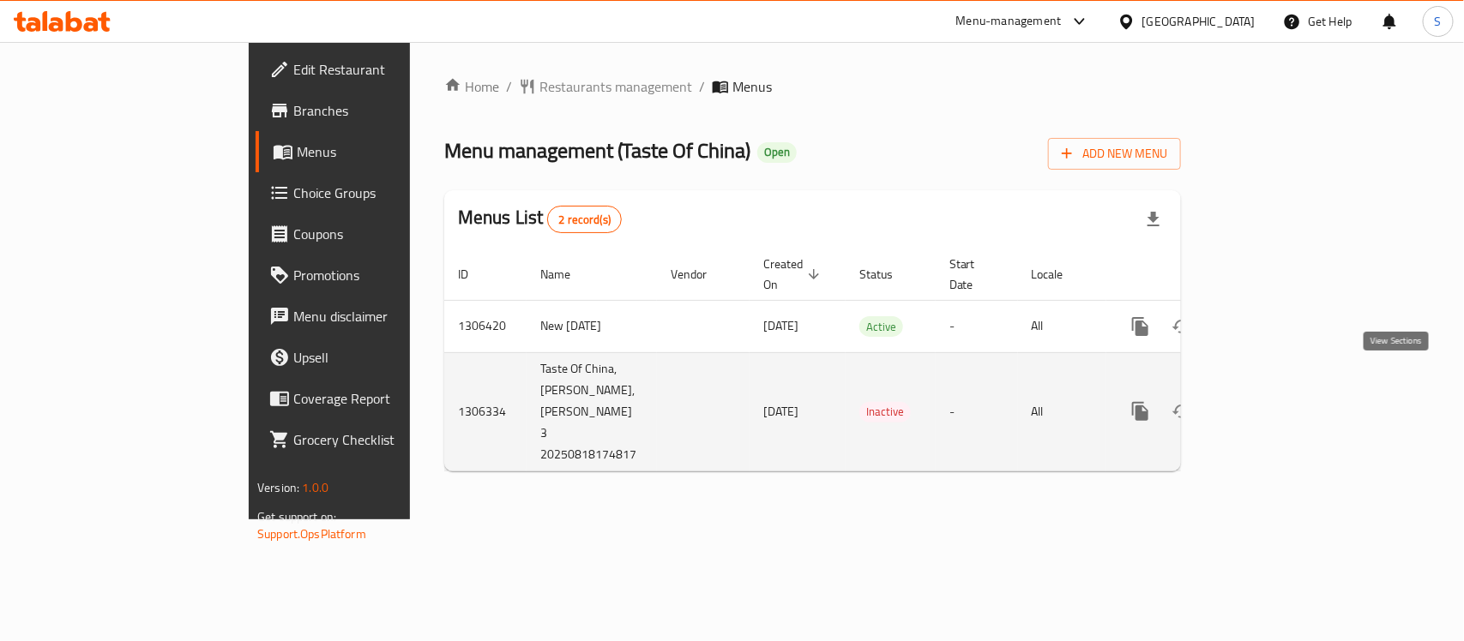
click at [1284, 391] on link "enhanced table" at bounding box center [1263, 411] width 41 height 41
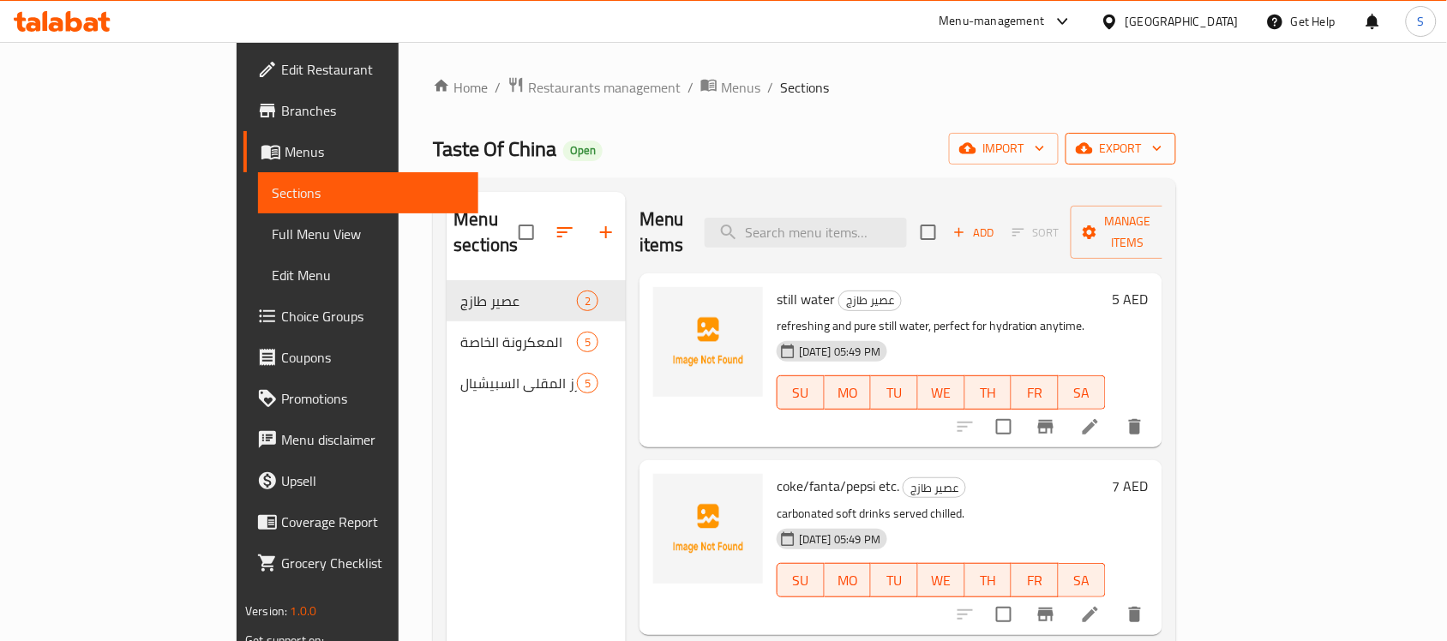
click at [1163, 140] on span "export" at bounding box center [1121, 148] width 83 height 21
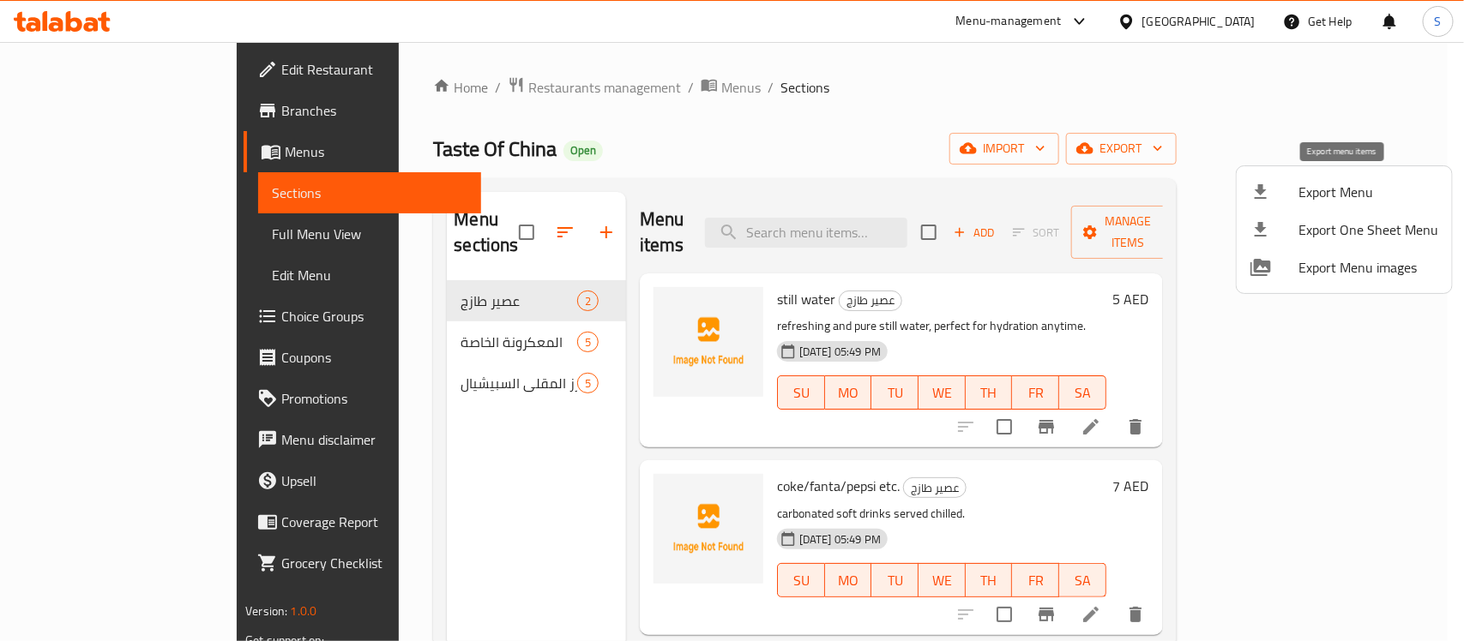
click at [1327, 189] on span "Export Menu" at bounding box center [1368, 192] width 140 height 21
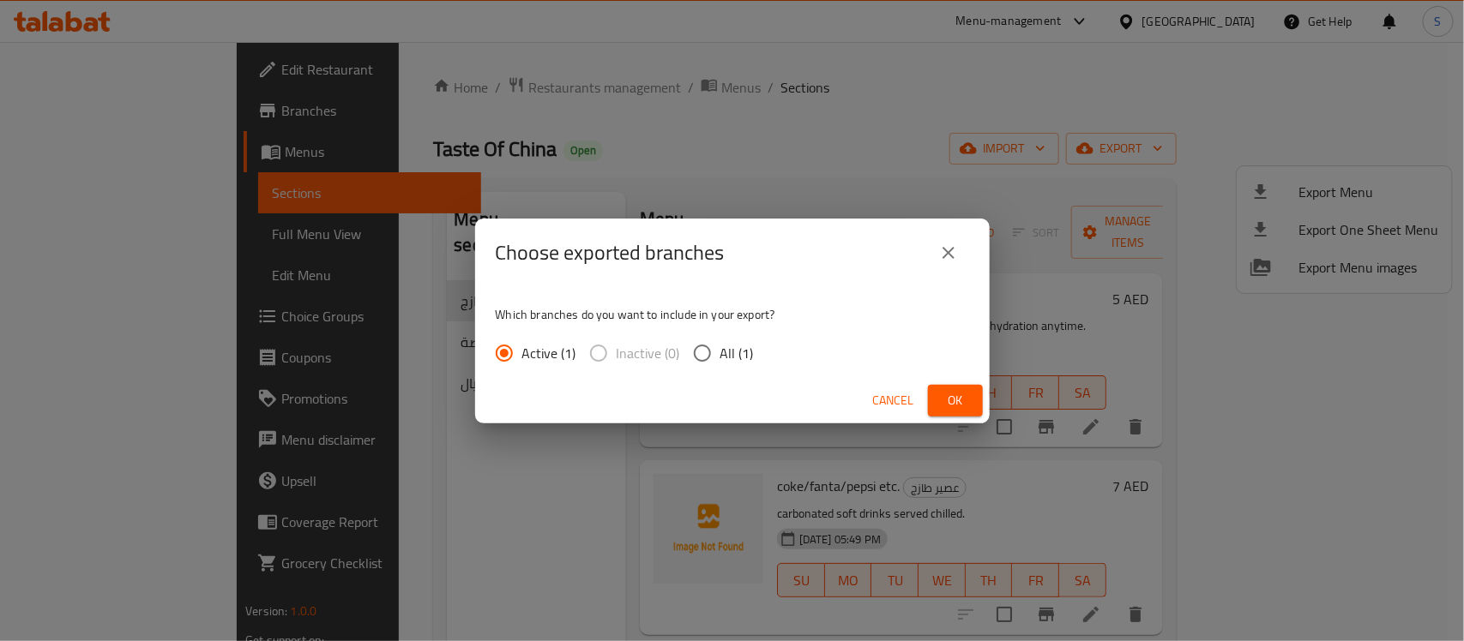
click at [731, 346] on span "All (1)" at bounding box center [736, 353] width 33 height 21
click at [720, 346] on input "All (1)" at bounding box center [702, 353] width 36 height 36
radio input "true"
click at [976, 391] on button "Ok" at bounding box center [955, 401] width 55 height 32
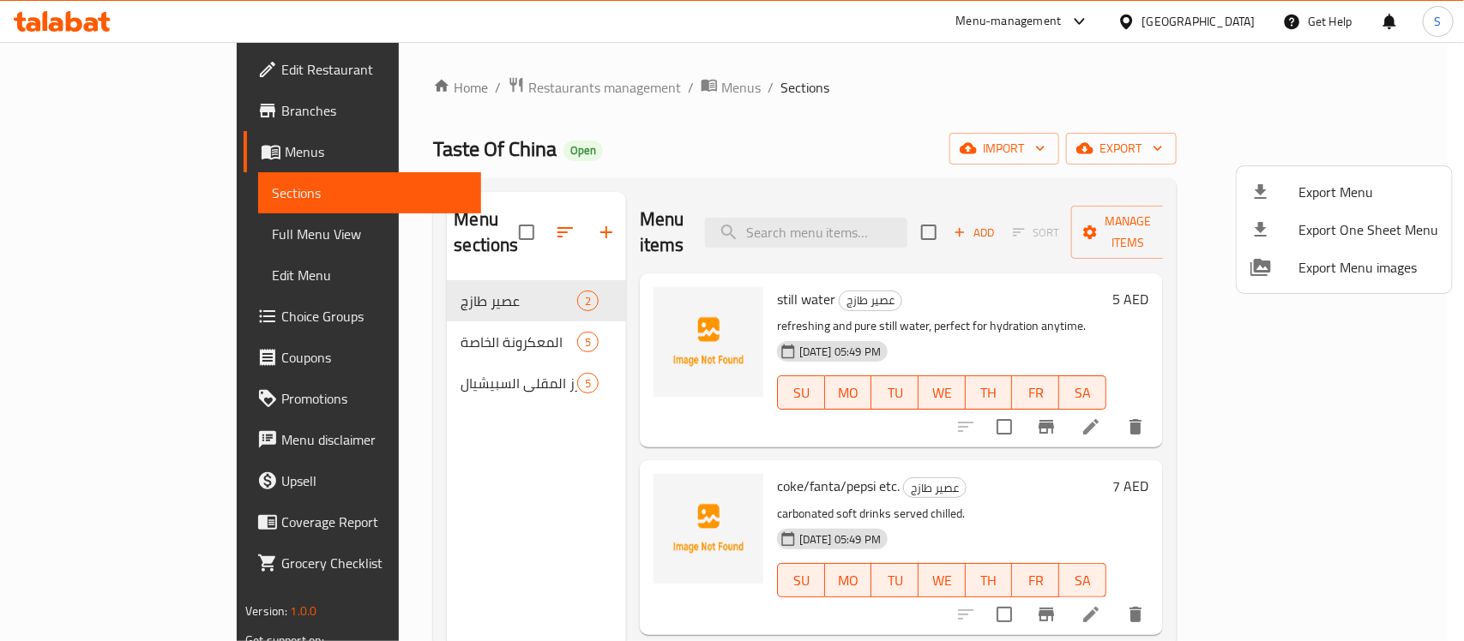
click at [63, 232] on div at bounding box center [732, 320] width 1464 height 641
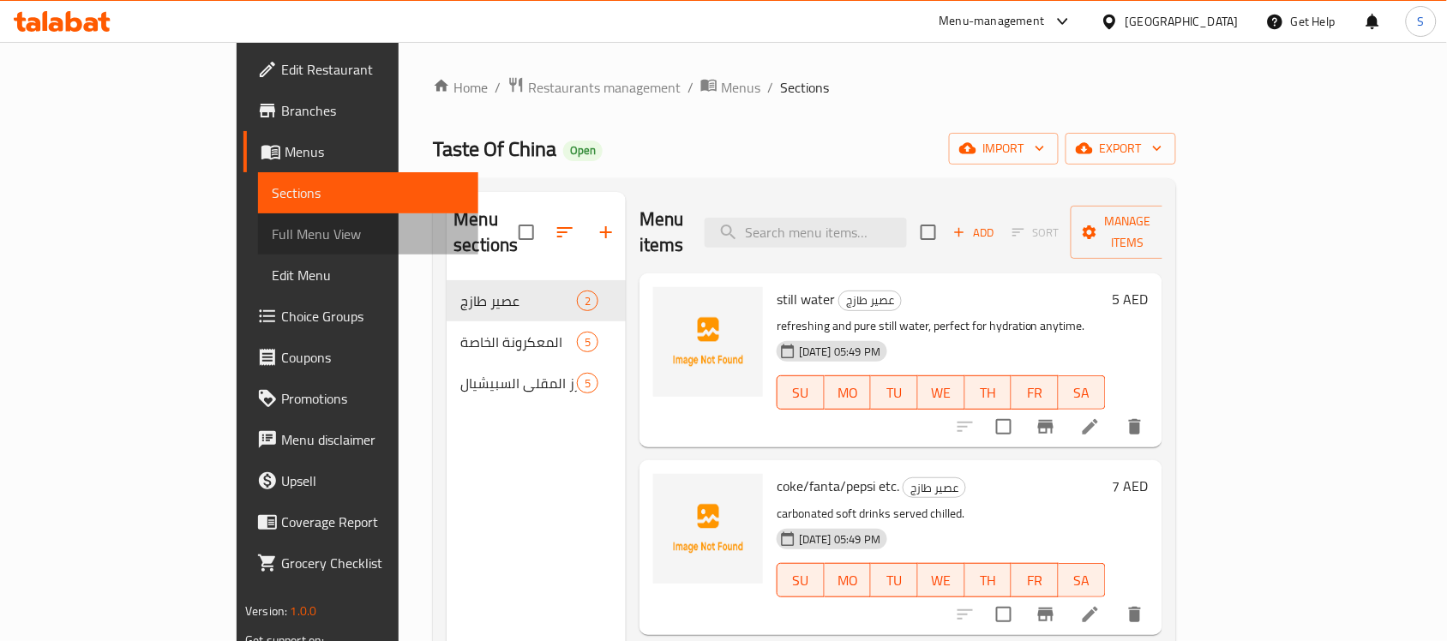
drag, startPoint x: 73, startPoint y: 233, endPoint x: 220, endPoint y: 219, distance: 148.2
click at [272, 233] on span "Full Menu View" at bounding box center [368, 234] width 193 height 21
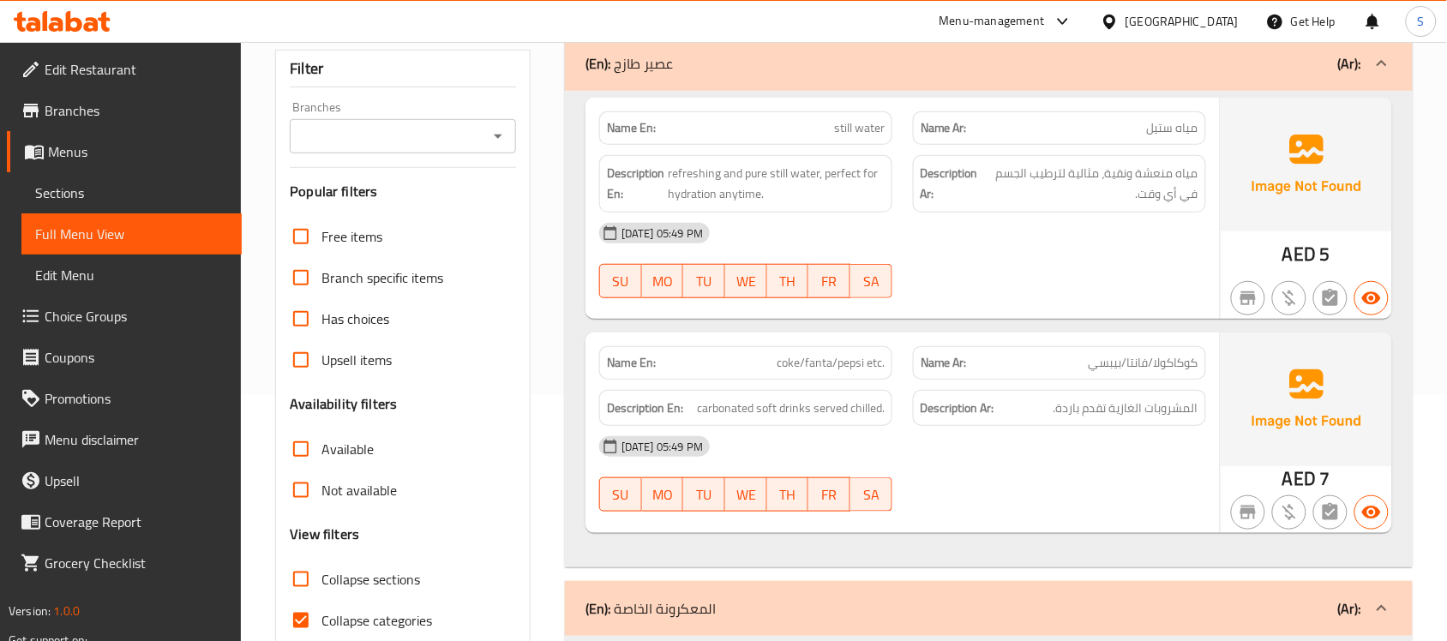
scroll to position [107, 0]
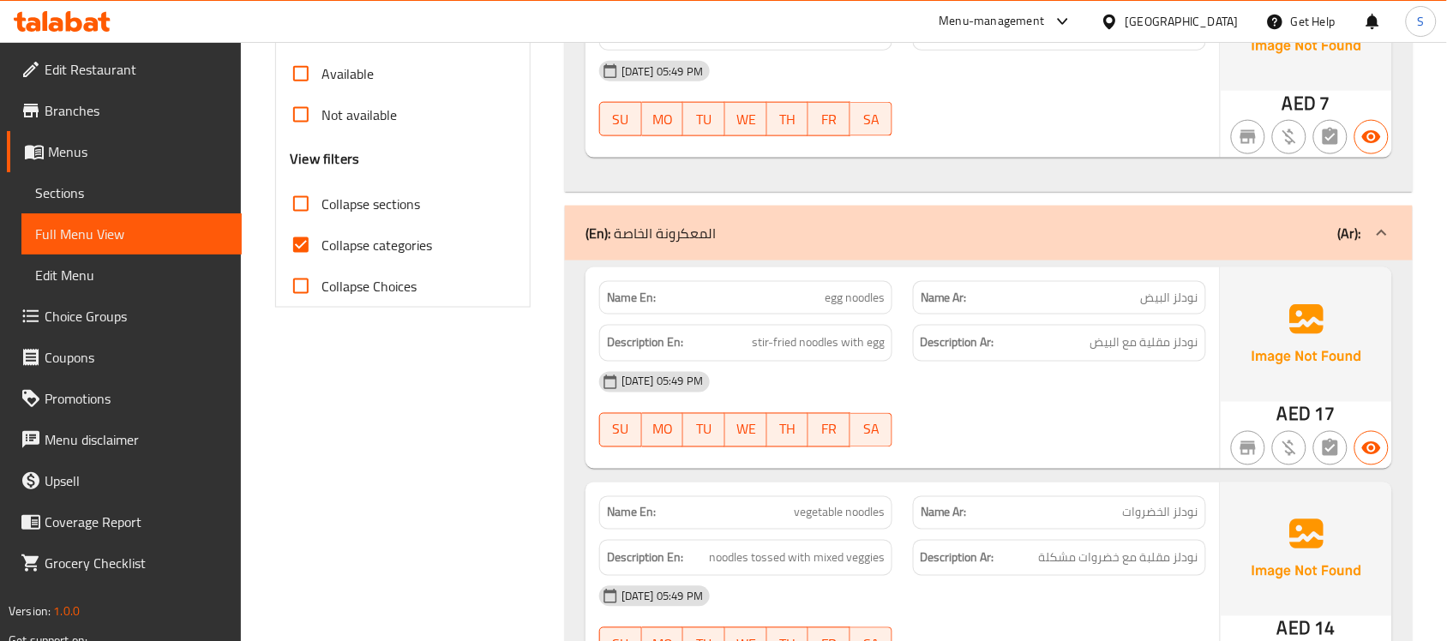
scroll to position [601, 0]
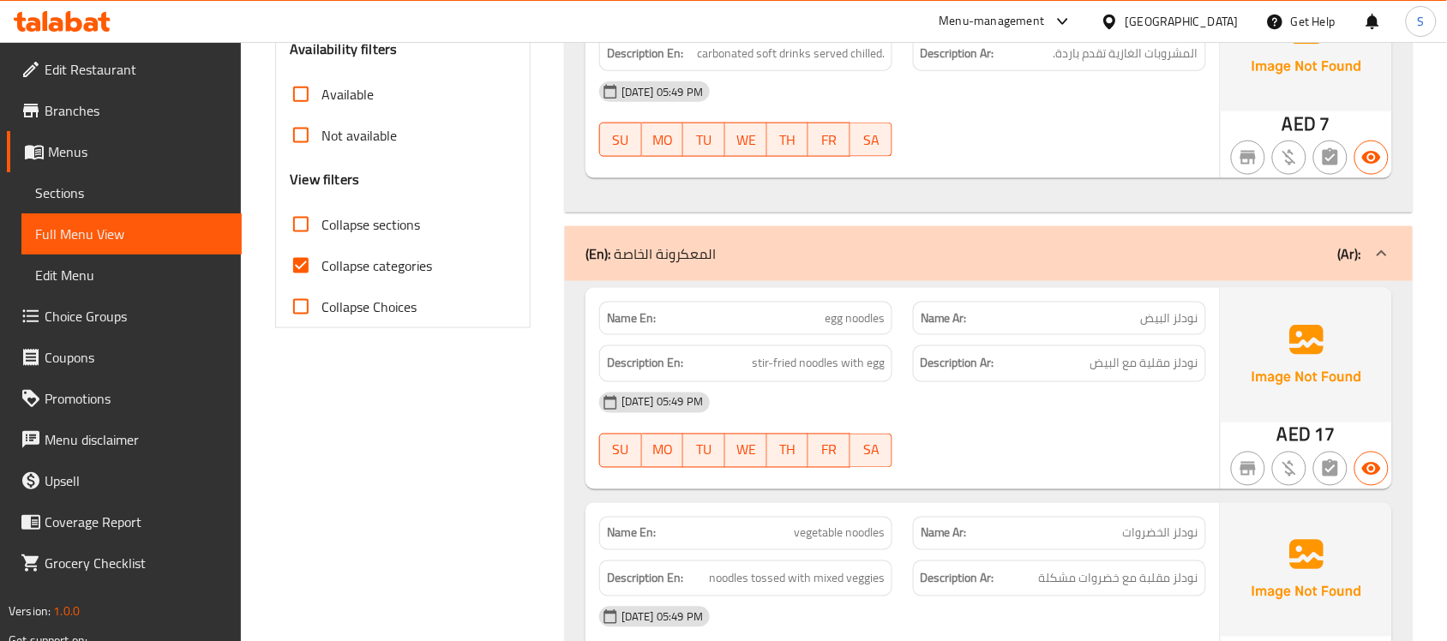
click at [813, 241] on div "(En): المعكرونة الخاصة (Ar):" at bounding box center [989, 253] width 848 height 55
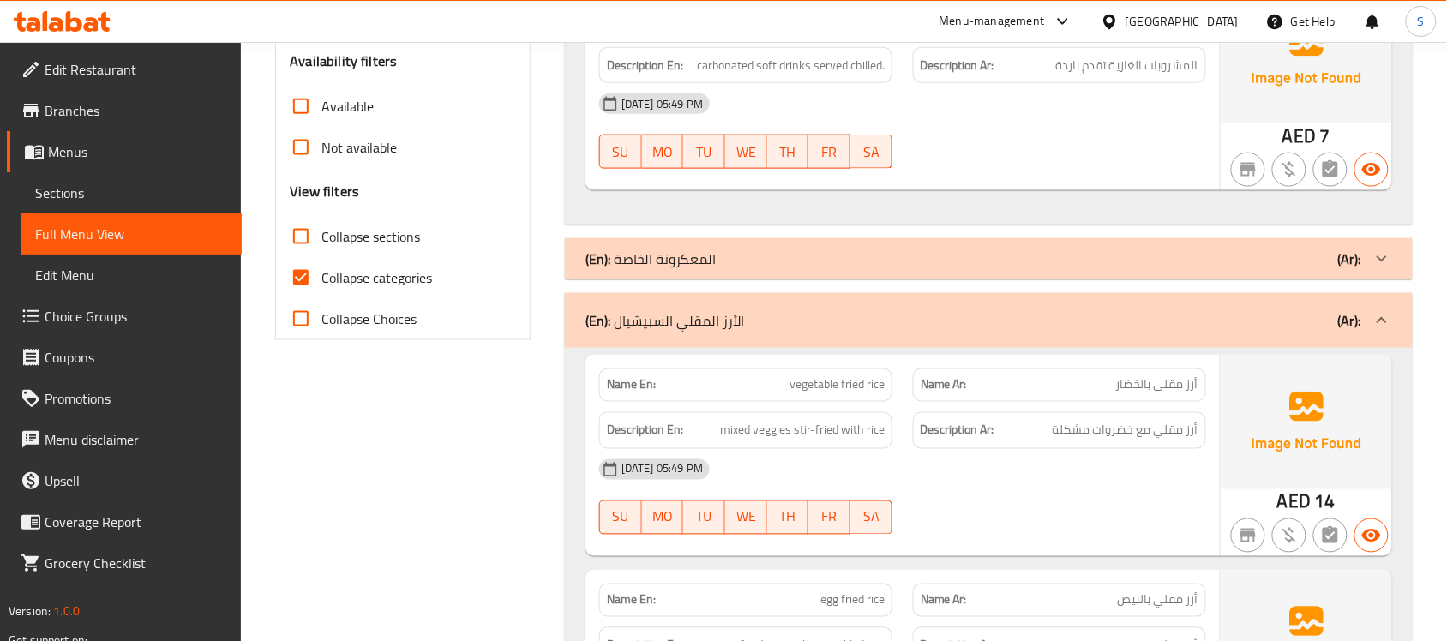
scroll to position [360, 0]
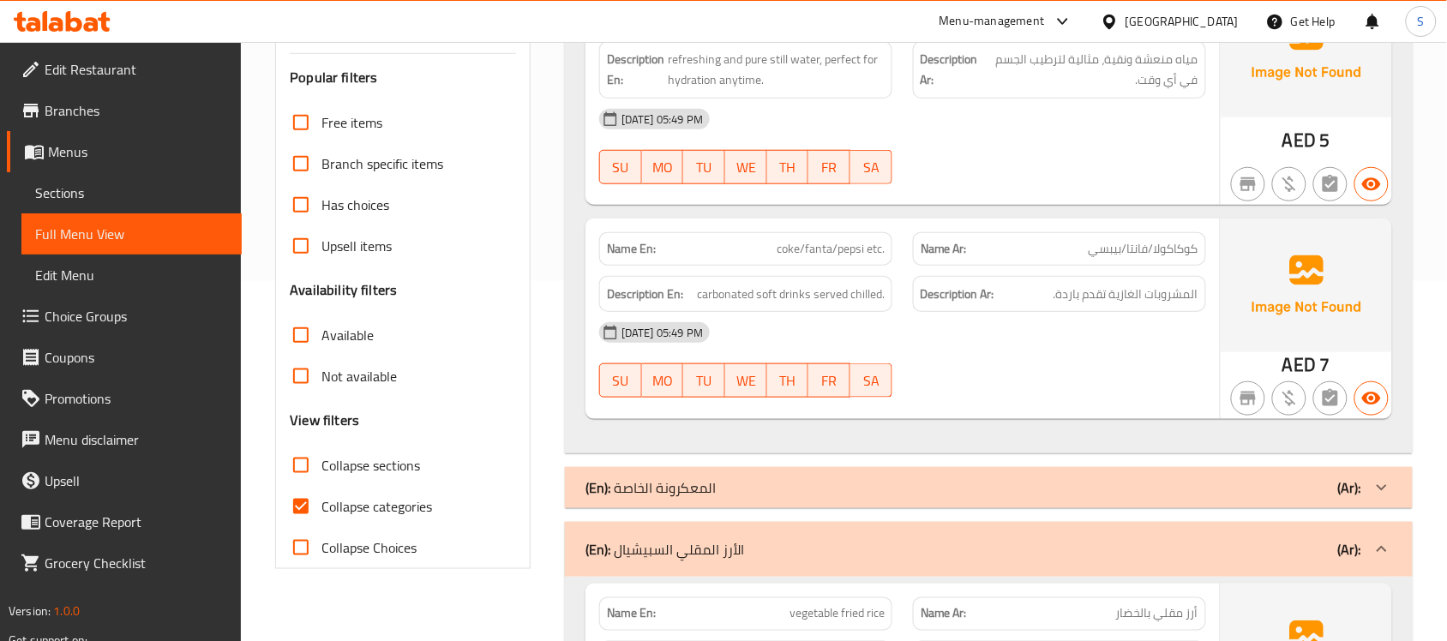
click at [764, 566] on div "(En): الأرز المقلي السبيشيال (Ar):" at bounding box center [989, 549] width 848 height 55
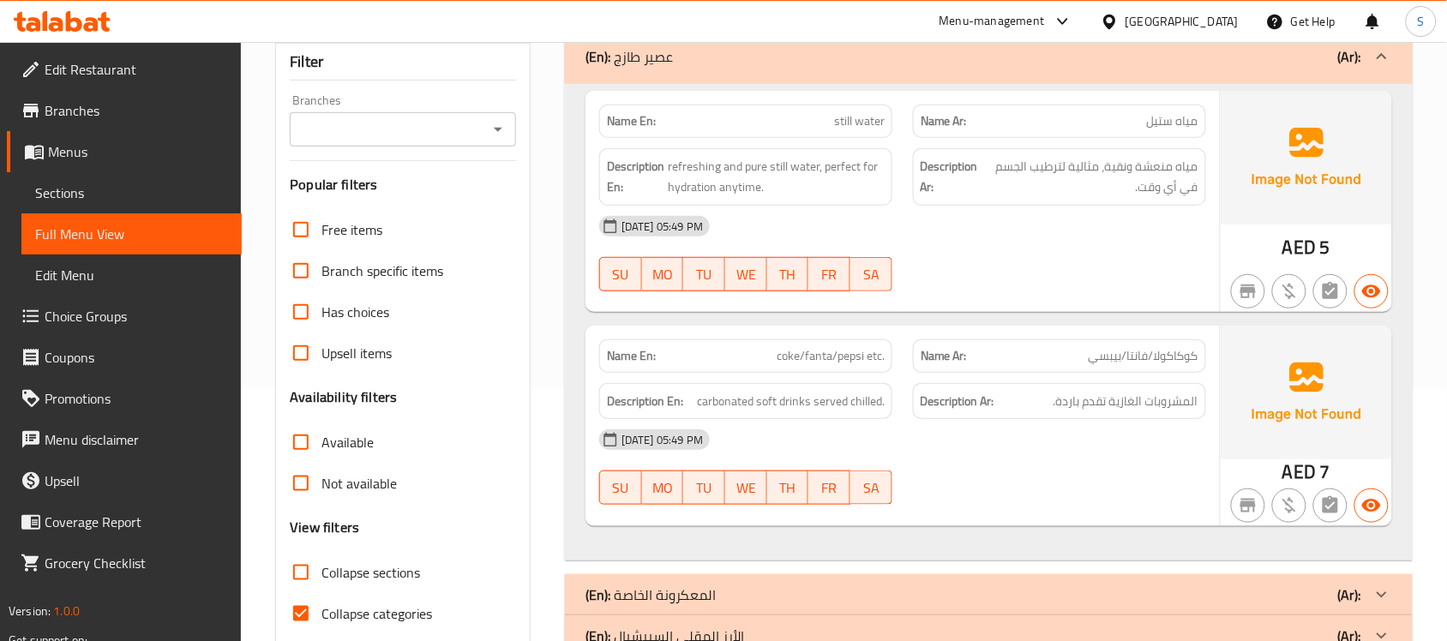
scroll to position [215, 0]
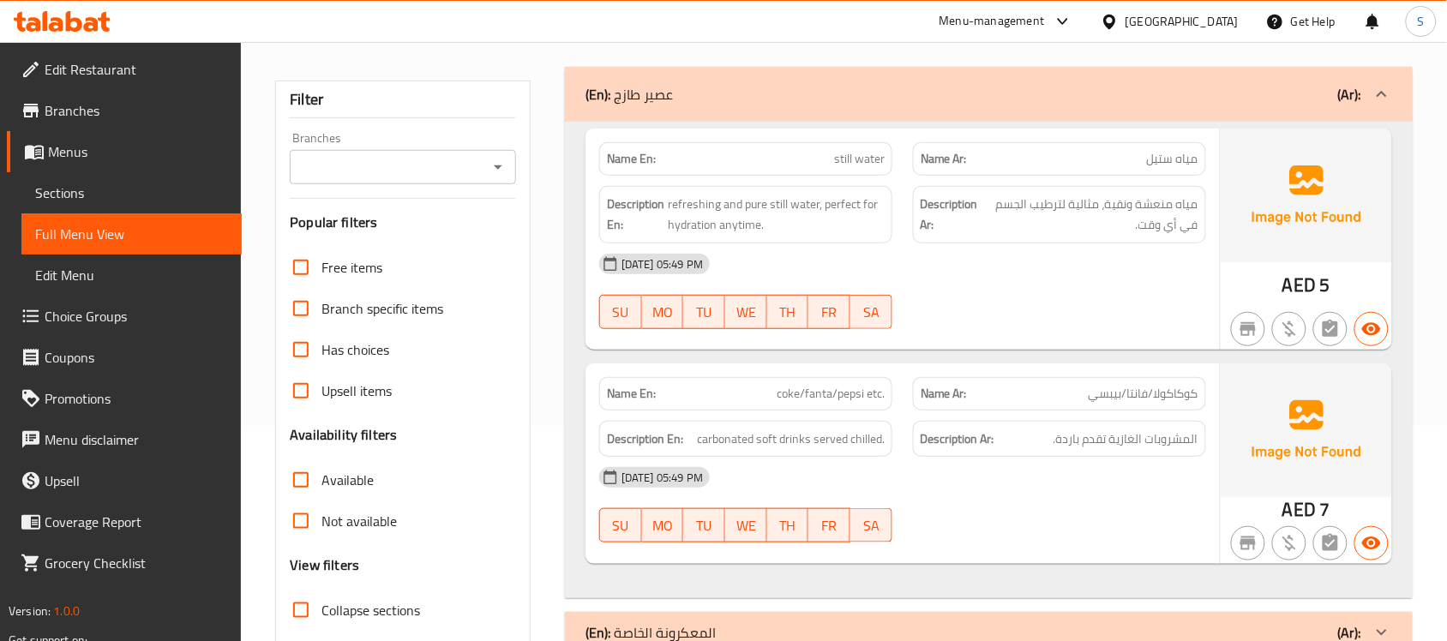
click at [840, 403] on span "coke/fanta/pepsi etc." at bounding box center [831, 394] width 108 height 18
copy span "coke/fanta/pepsi etc."
click at [854, 157] on span "still water" at bounding box center [859, 159] width 51 height 18
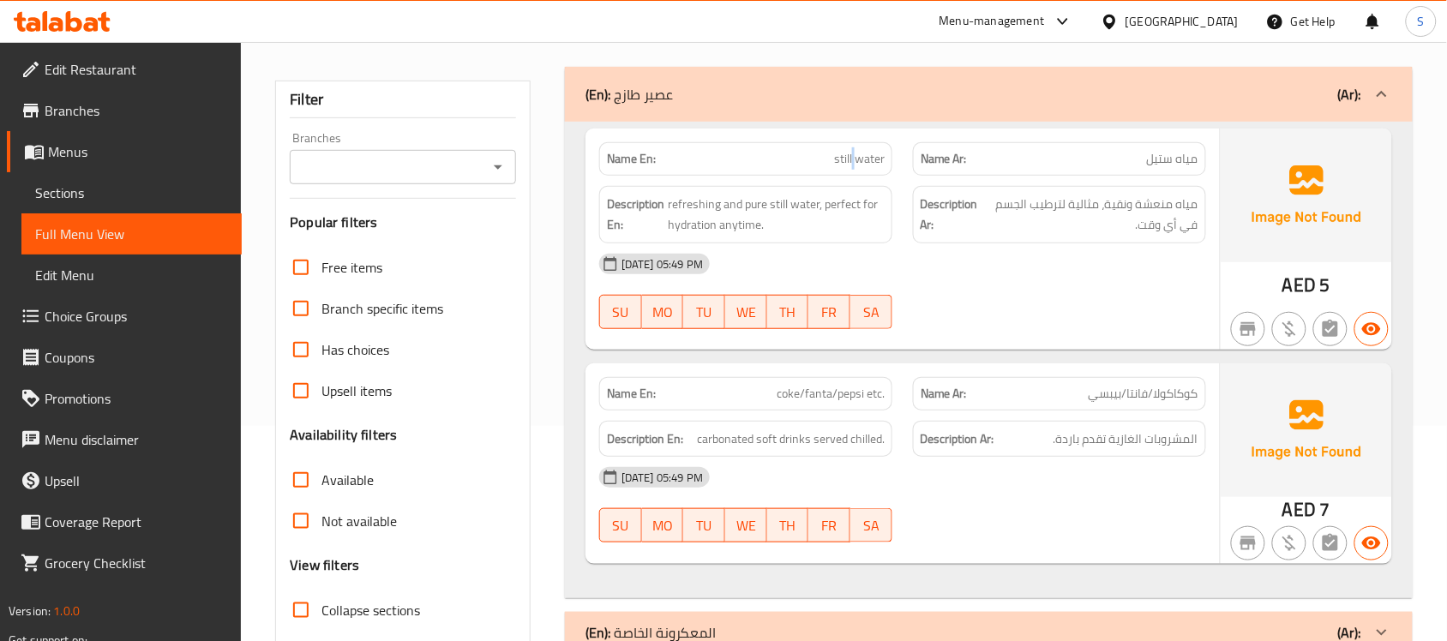
click at [854, 157] on span "still water" at bounding box center [859, 159] width 51 height 18
copy span "still water"
click at [845, 150] on span "still water" at bounding box center [859, 159] width 51 height 18
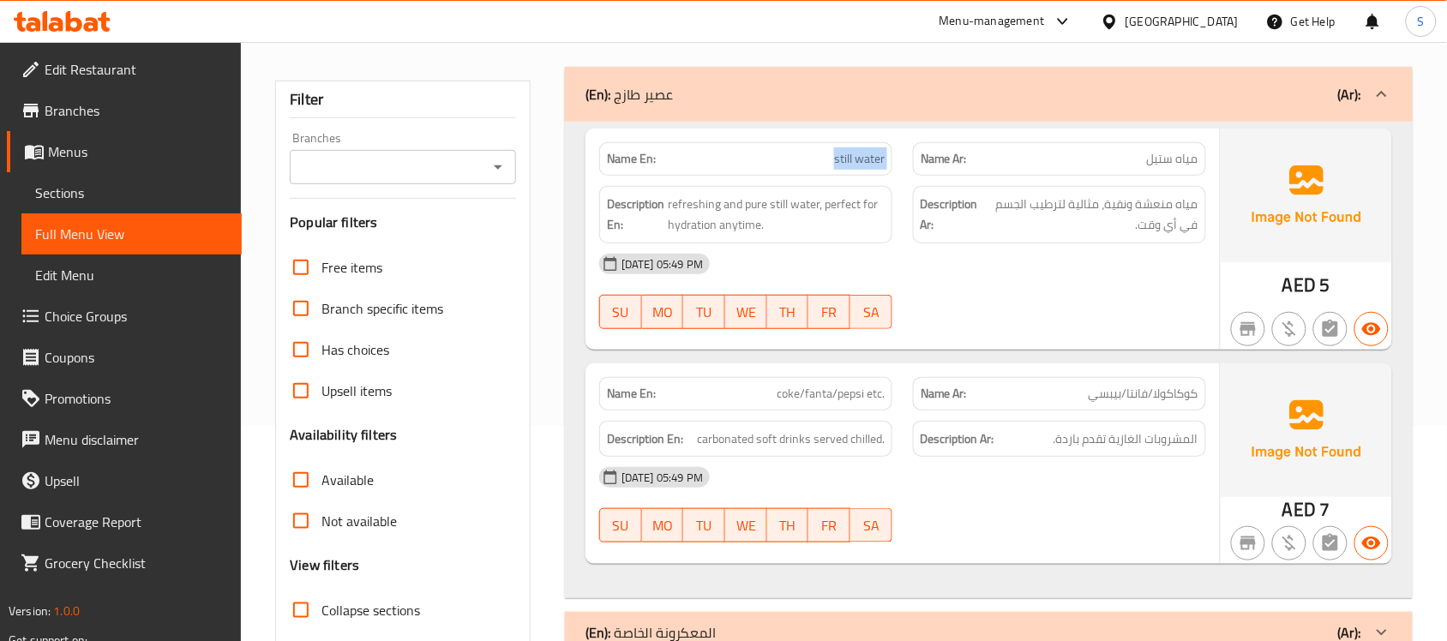
click at [845, 150] on span "still water" at bounding box center [859, 159] width 51 height 18
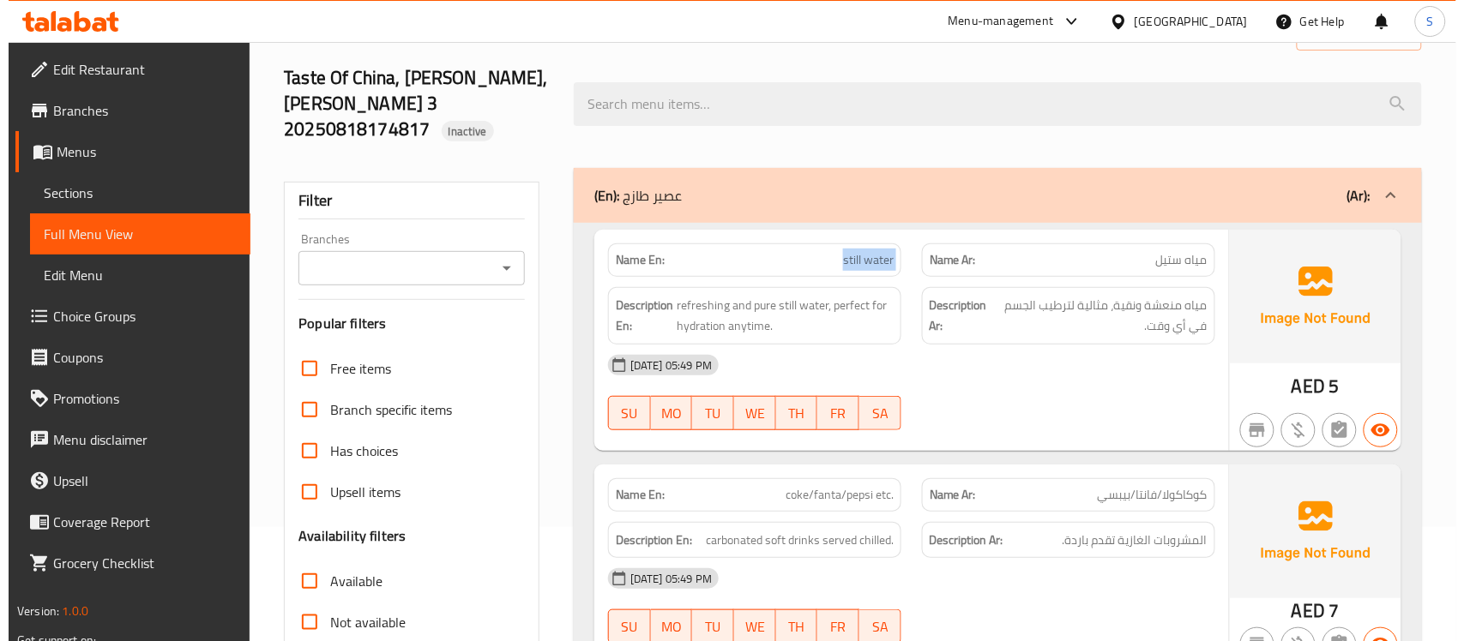
scroll to position [0, 0]
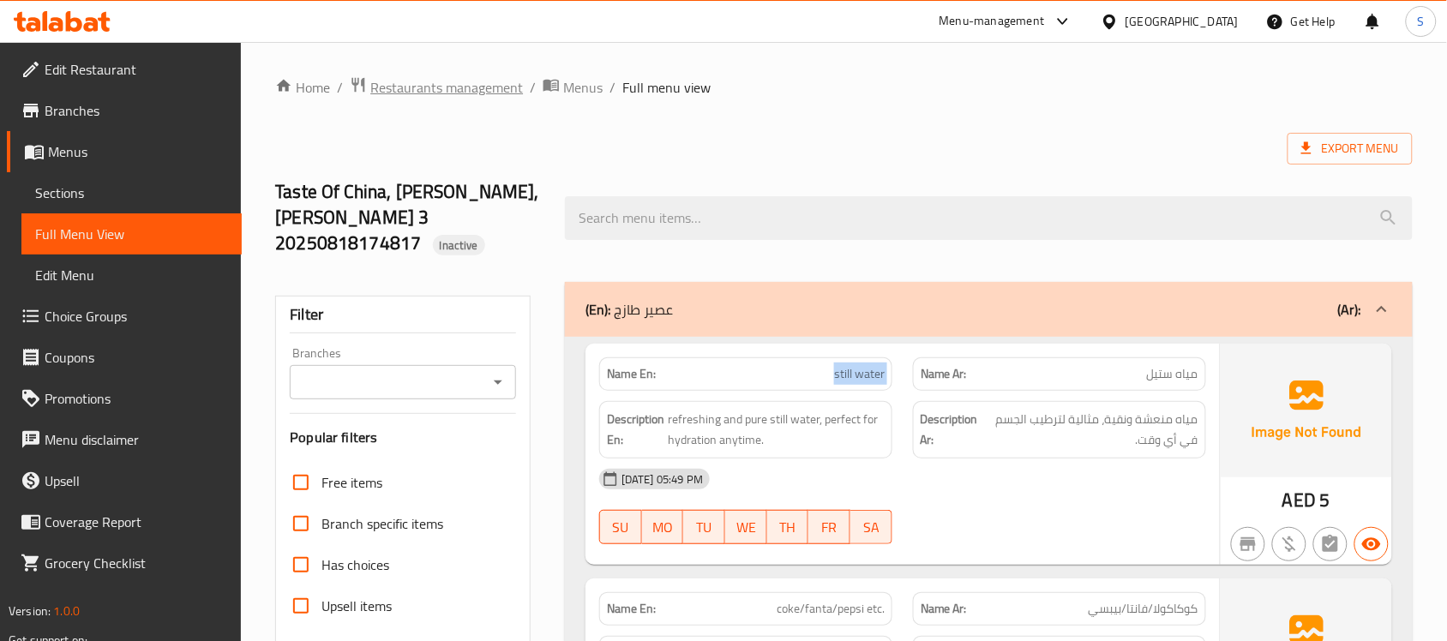
click at [461, 87] on span "Restaurants management" at bounding box center [446, 87] width 153 height 21
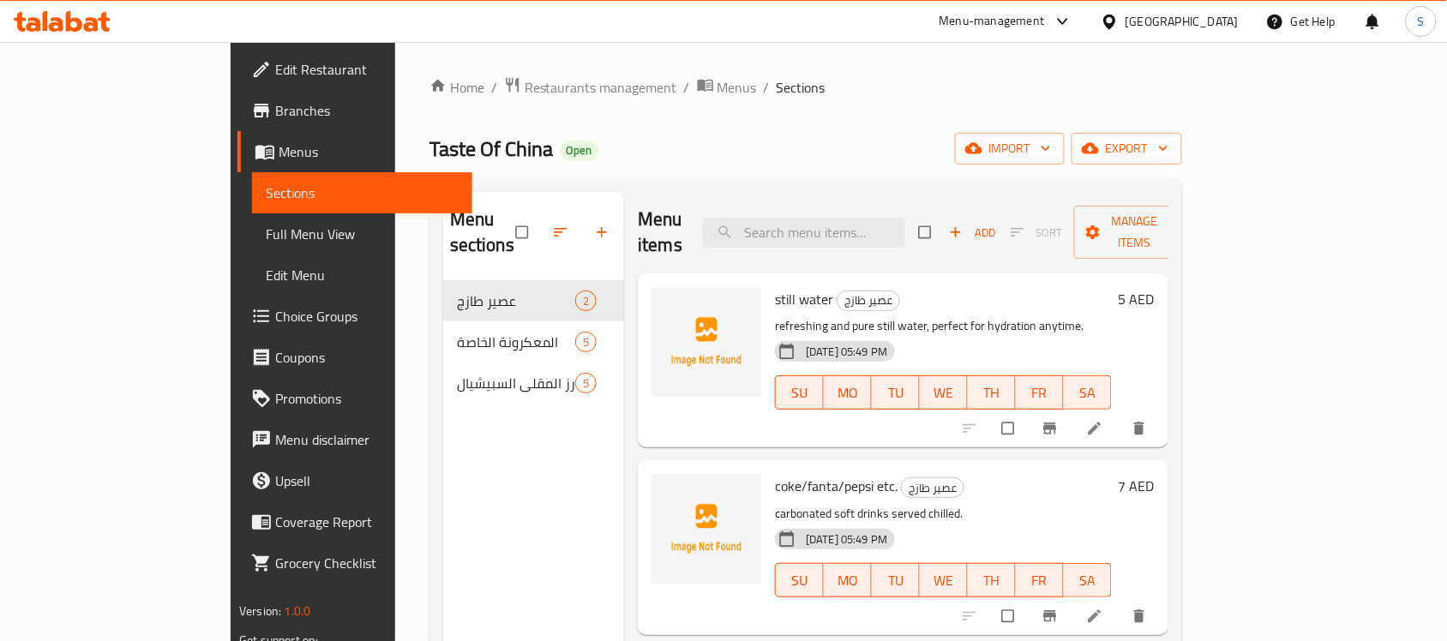
click at [275, 69] on span "Edit Restaurant" at bounding box center [366, 69] width 183 height 21
